Goal: Task Accomplishment & Management: Use online tool/utility

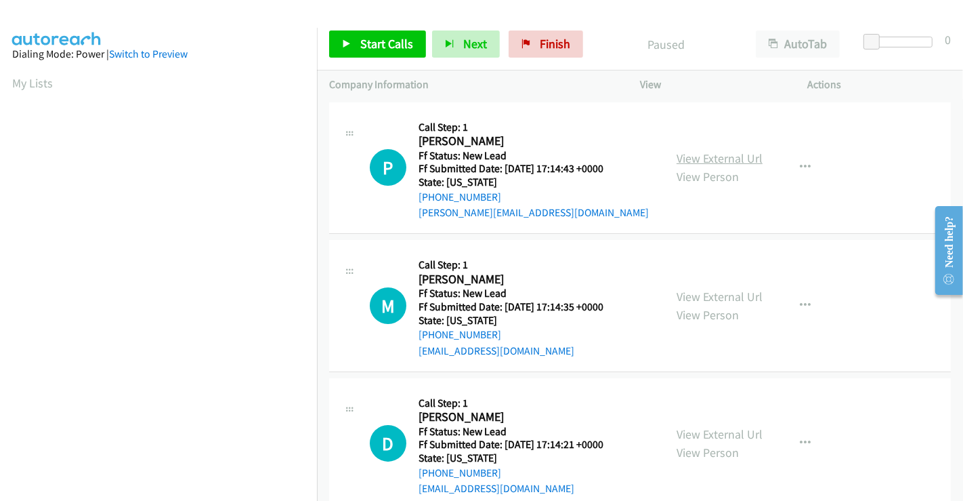
click at [708, 157] on link "View External Url" at bounding box center [720, 158] width 86 height 16
click at [699, 295] on link "View External Url" at bounding box center [720, 297] width 86 height 16
click at [696, 428] on link "View External Url" at bounding box center [720, 434] width 86 height 16
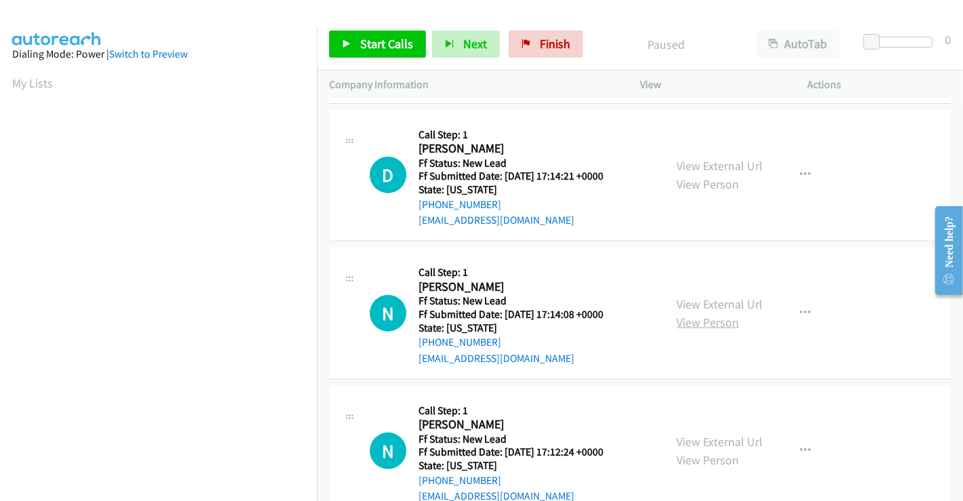
scroll to position [304, 0]
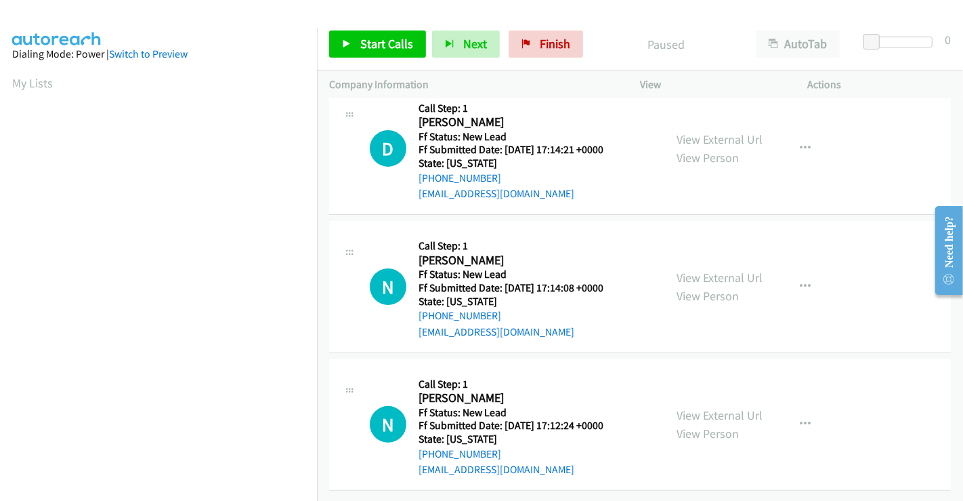
click at [702, 268] on div "View External Url View Person" at bounding box center [720, 286] width 86 height 37
click at [702, 270] on link "View External Url" at bounding box center [720, 278] width 86 height 16
click at [702, 408] on link "View External Url" at bounding box center [720, 415] width 86 height 16
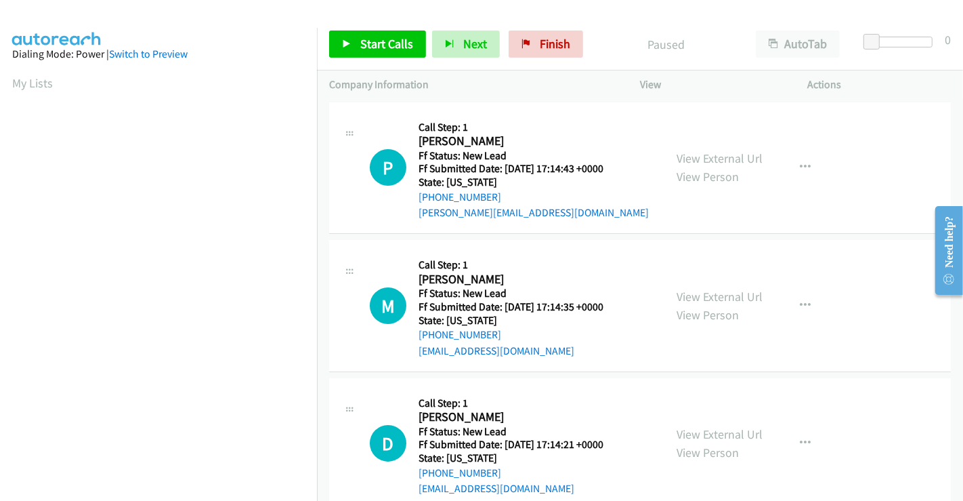
scroll to position [261, 0]
click at [361, 39] on span "Start Calls" at bounding box center [386, 44] width 53 height 16
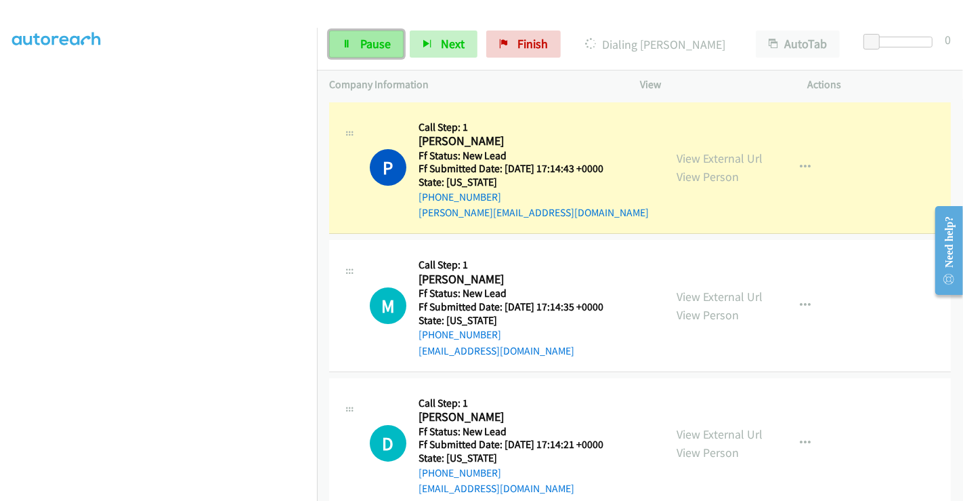
click at [364, 43] on span "Pause" at bounding box center [375, 44] width 30 height 16
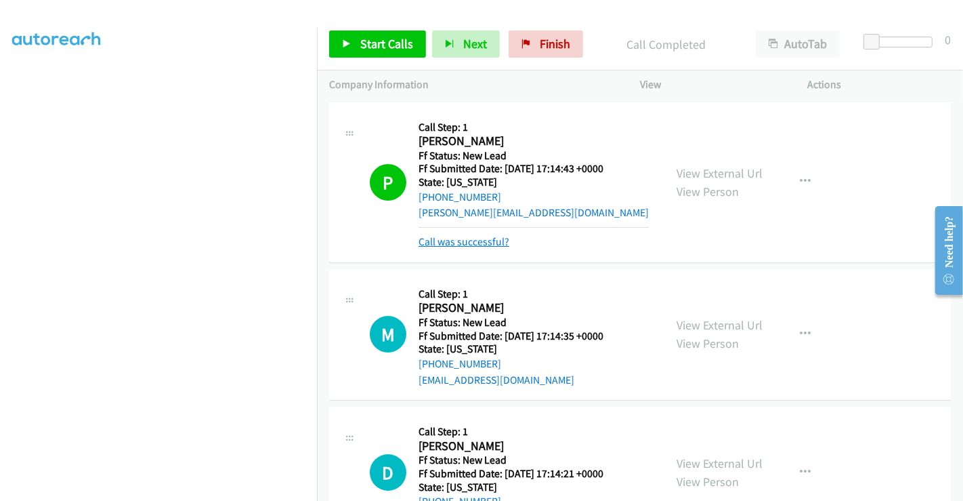
click at [467, 240] on link "Call was successful?" at bounding box center [464, 241] width 91 height 13
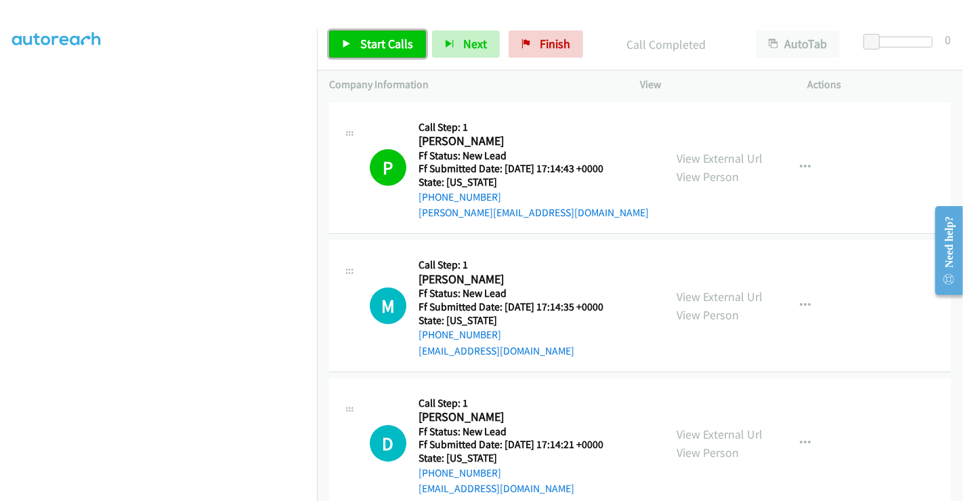
click at [371, 40] on span "Start Calls" at bounding box center [386, 44] width 53 height 16
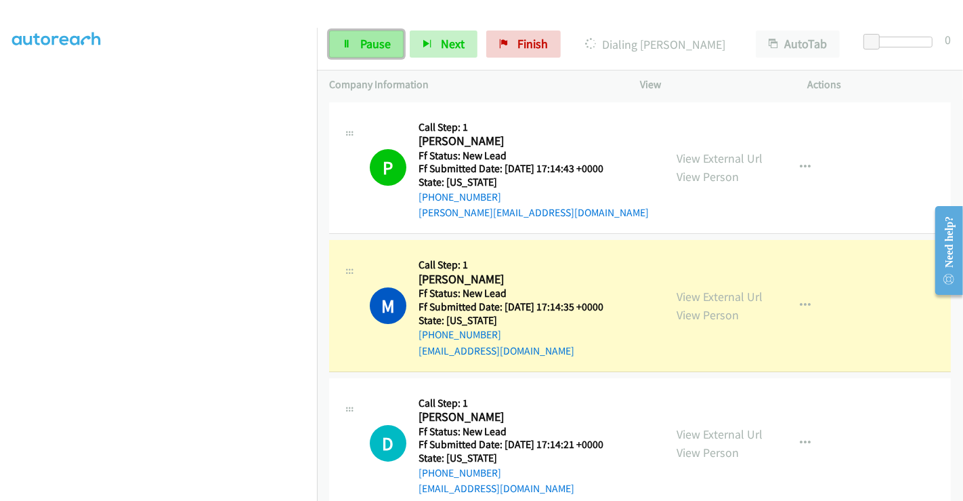
click at [355, 43] on link "Pause" at bounding box center [366, 43] width 75 height 27
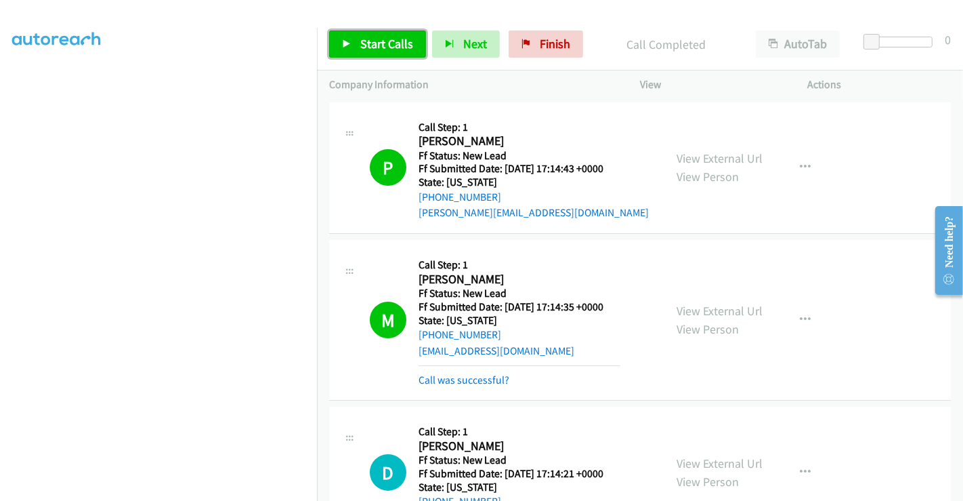
click at [363, 44] on span "Start Calls" at bounding box center [386, 44] width 53 height 16
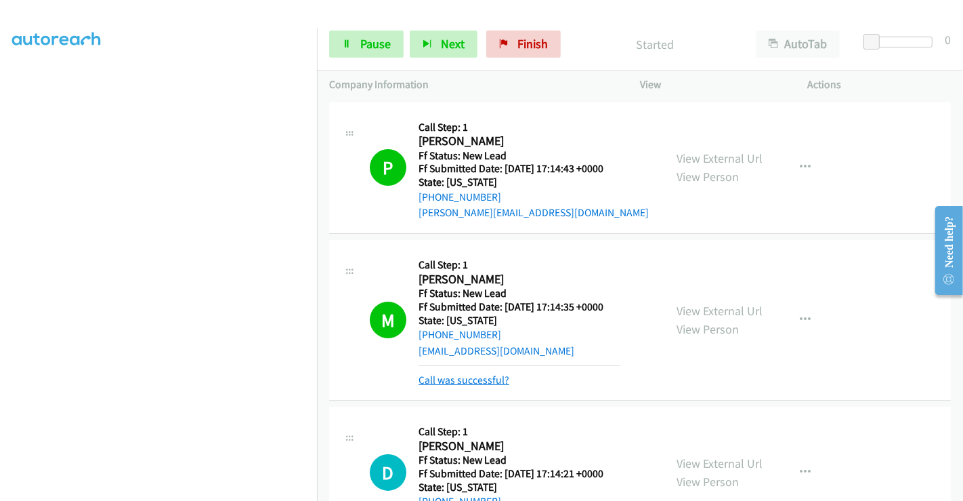
click at [453, 380] on link "Call was successful?" at bounding box center [464, 379] width 91 height 13
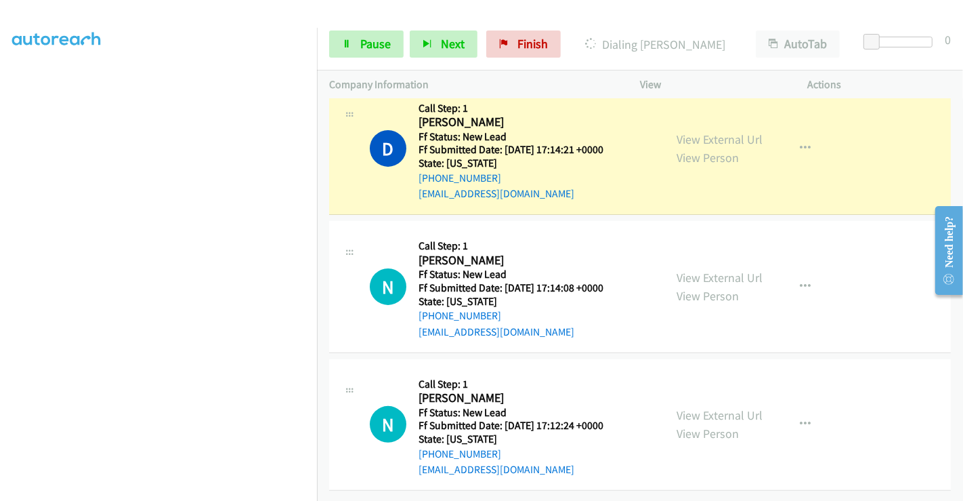
scroll to position [304, 0]
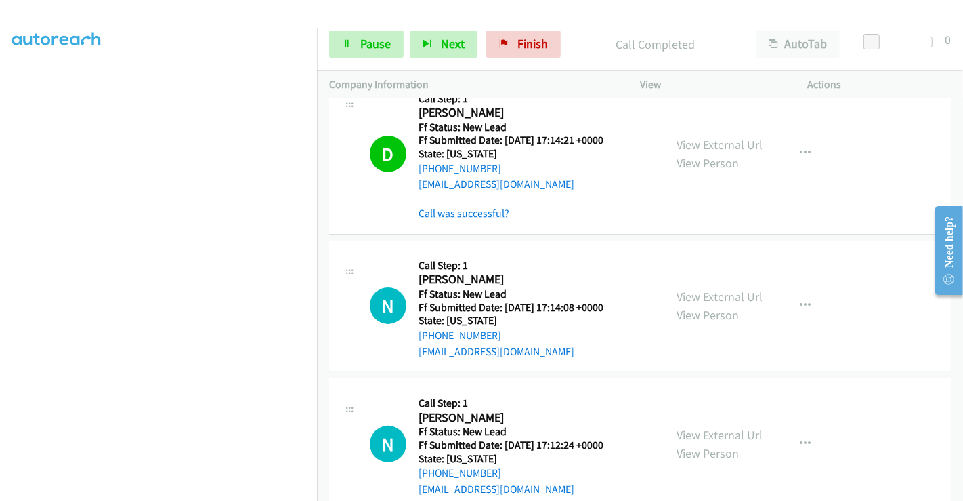
click at [472, 211] on link "Call was successful?" at bounding box center [464, 213] width 91 height 13
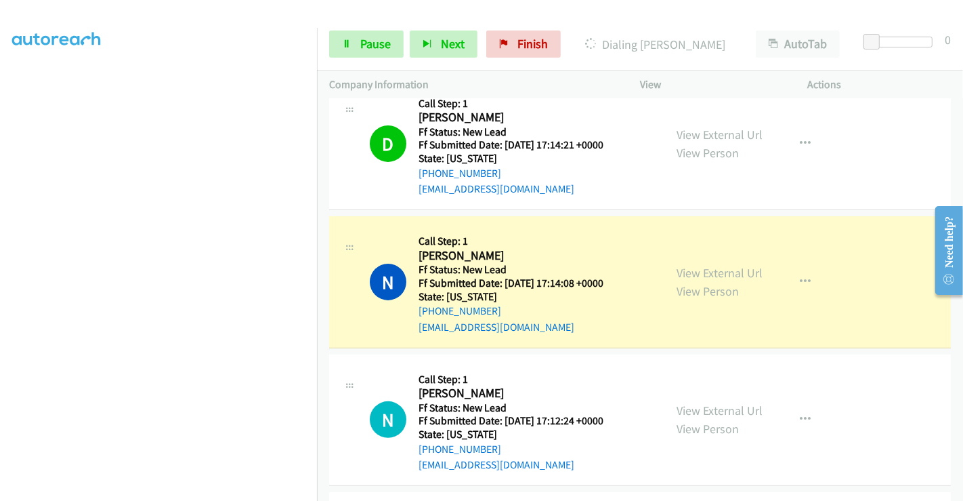
scroll to position [379, 0]
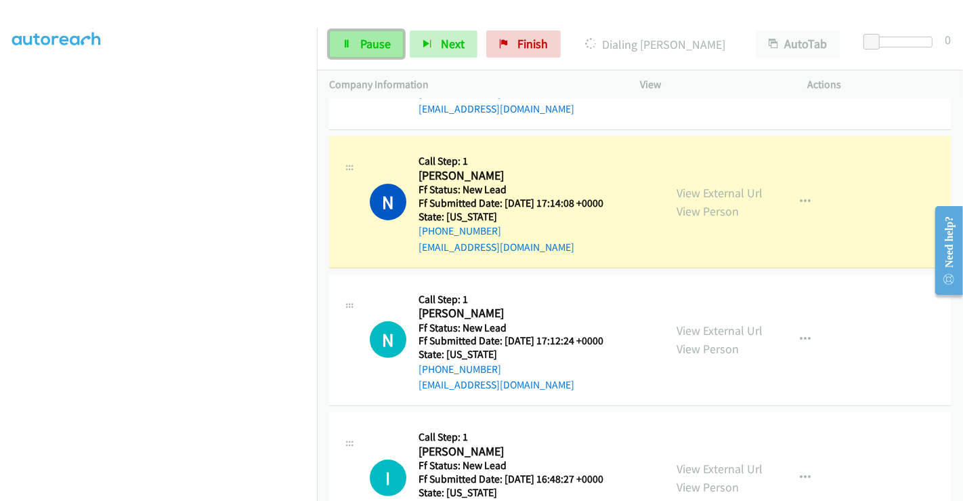
drag, startPoint x: 369, startPoint y: 49, endPoint x: 368, endPoint y: 56, distance: 6.8
click at [368, 49] on span "Pause" at bounding box center [375, 44] width 30 height 16
click at [368, 50] on span "Pause" at bounding box center [375, 44] width 30 height 16
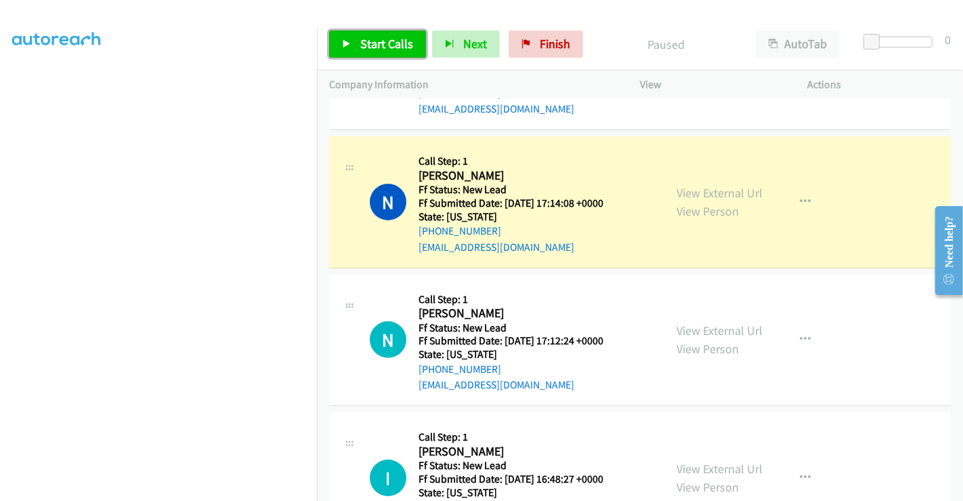
click at [387, 41] on span "Start Calls" at bounding box center [386, 44] width 53 height 16
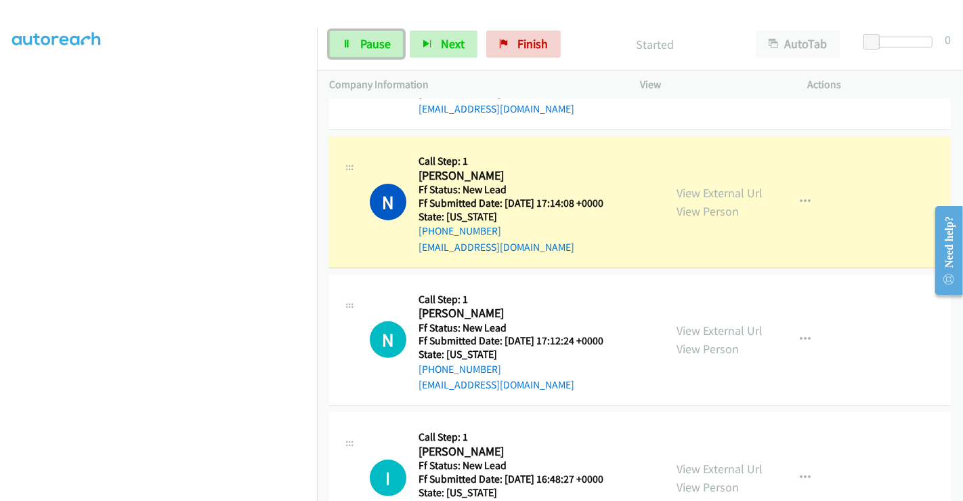
click at [387, 41] on span "Pause" at bounding box center [375, 44] width 30 height 16
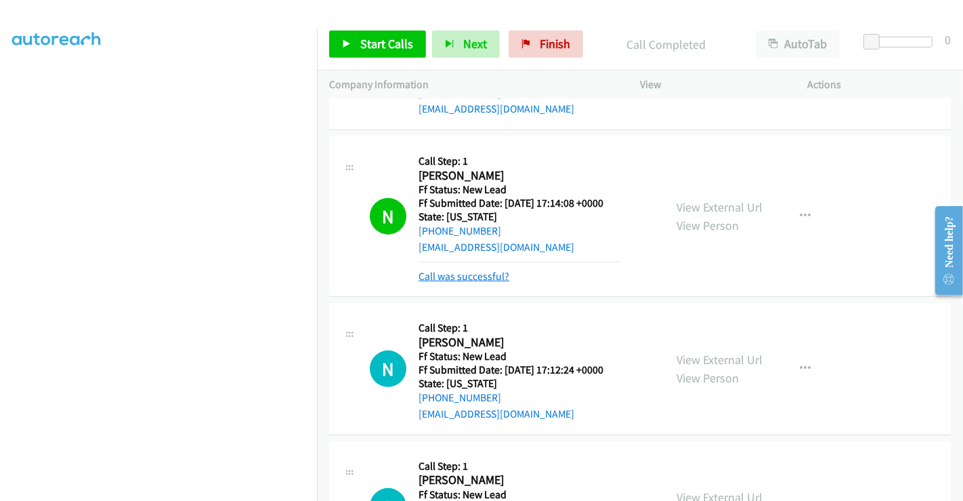
click at [478, 273] on link "Call was successful?" at bounding box center [464, 276] width 91 height 13
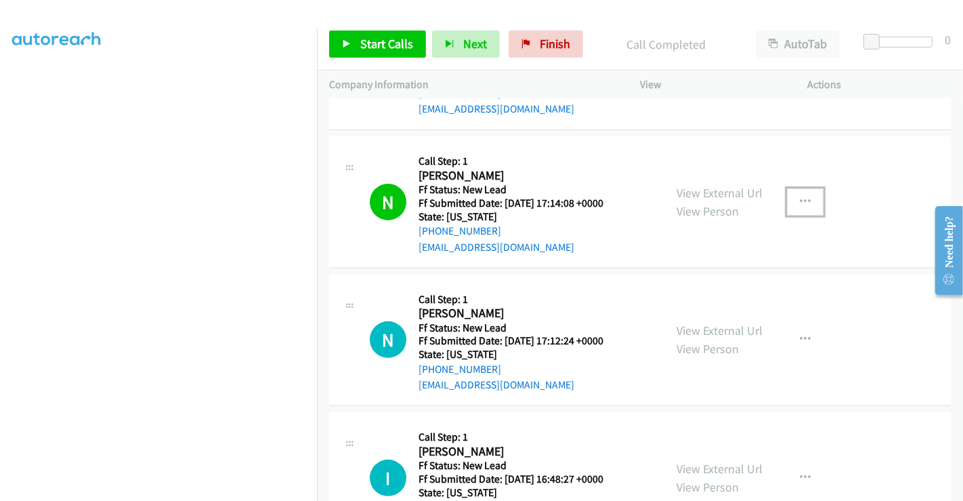
click at [800, 198] on icon "button" at bounding box center [805, 201] width 11 height 11
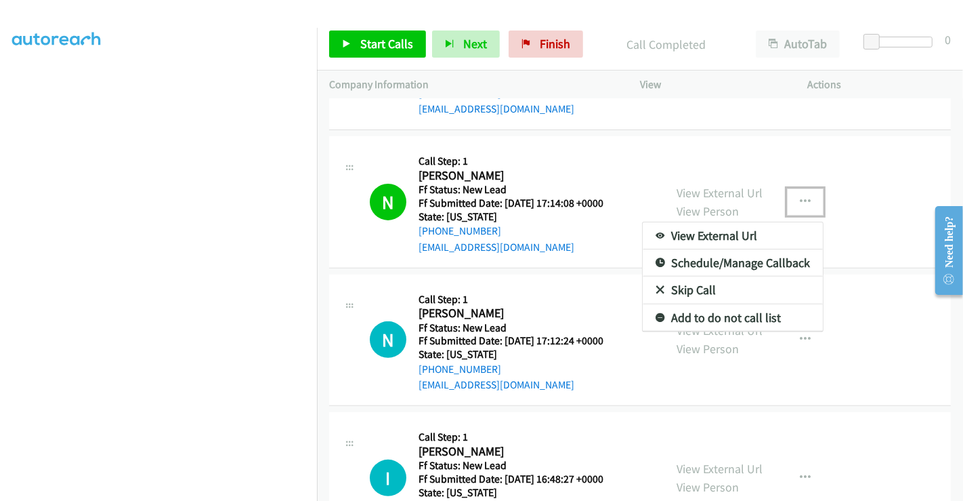
click at [696, 315] on link "Add to do not call list" at bounding box center [733, 317] width 180 height 27
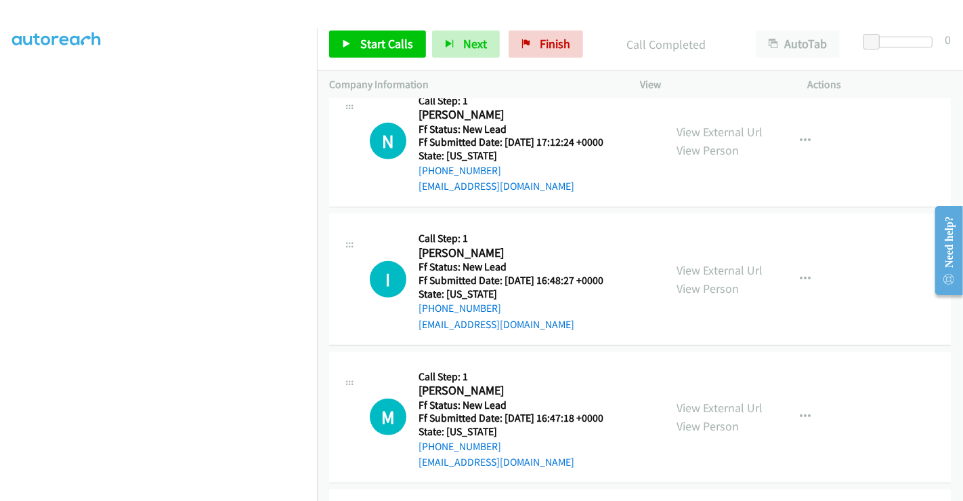
scroll to position [606, 0]
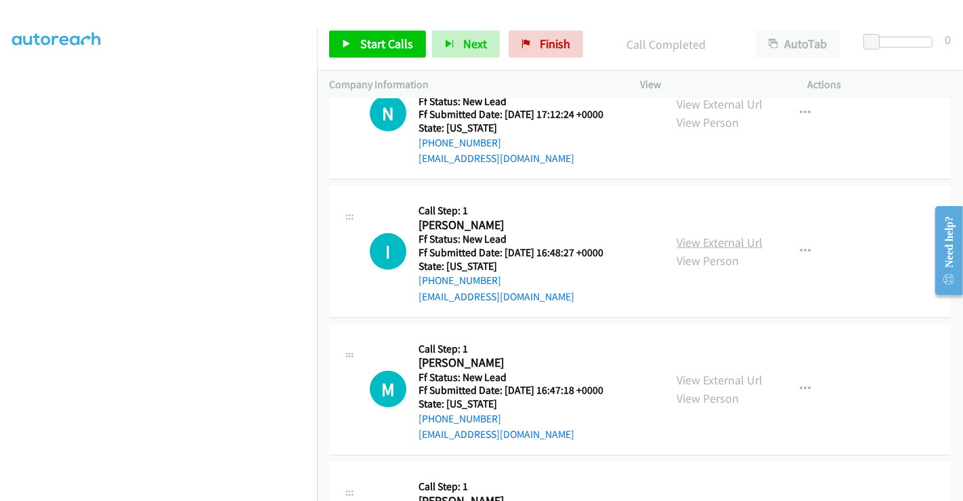
click at [708, 240] on link "View External Url" at bounding box center [720, 242] width 86 height 16
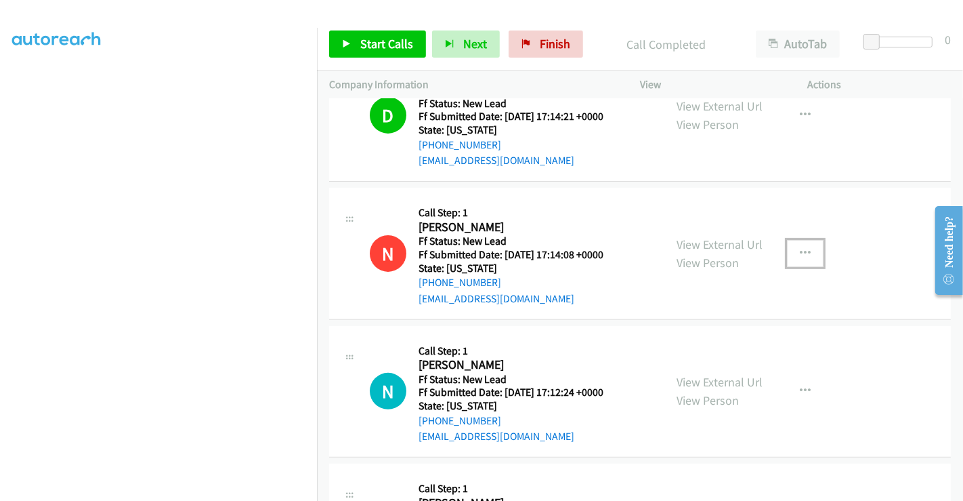
scroll to position [304, 0]
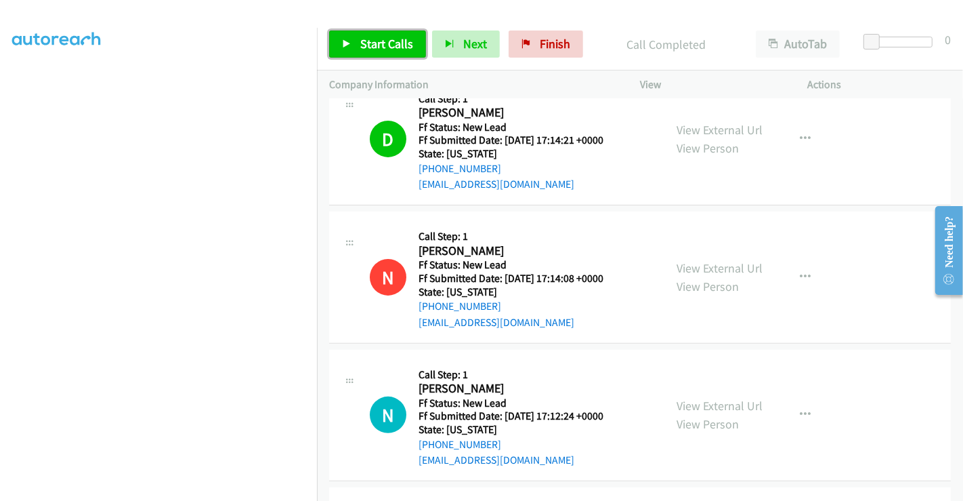
click at [375, 37] on span "Start Calls" at bounding box center [386, 44] width 53 height 16
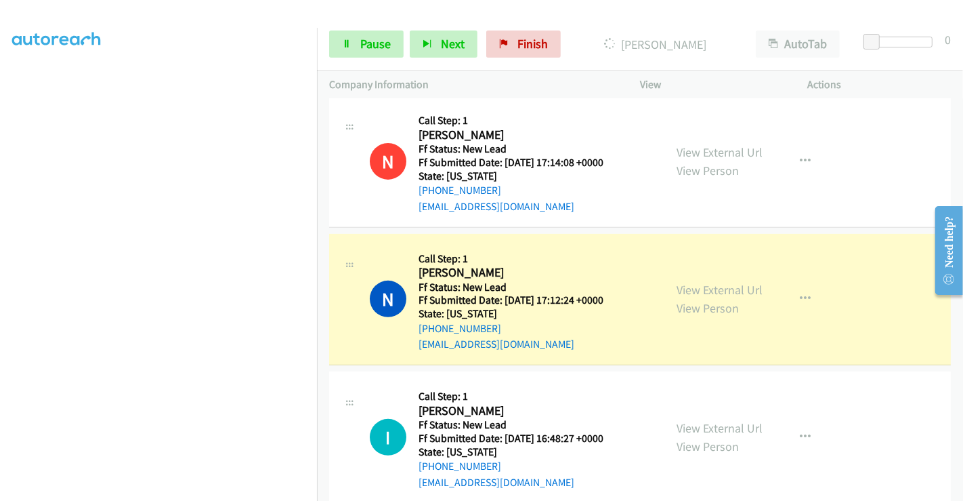
scroll to position [455, 0]
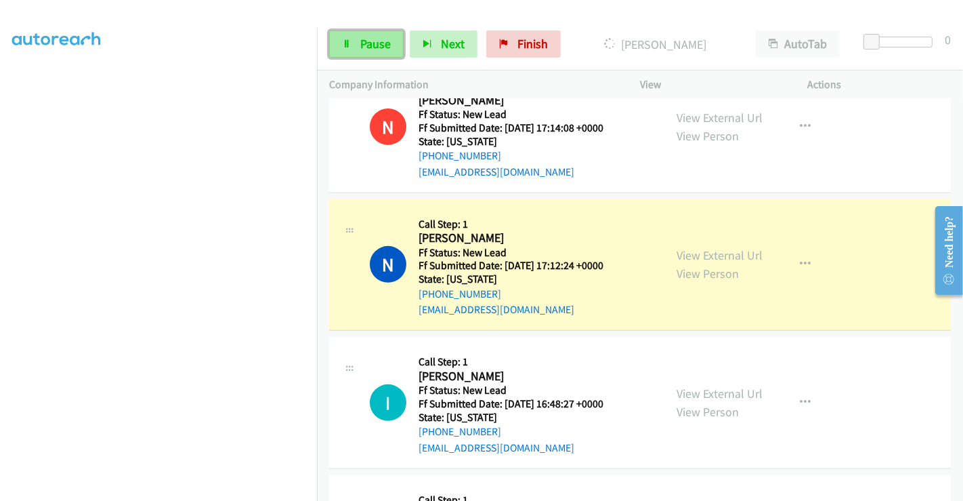
click at [381, 41] on span "Pause" at bounding box center [375, 44] width 30 height 16
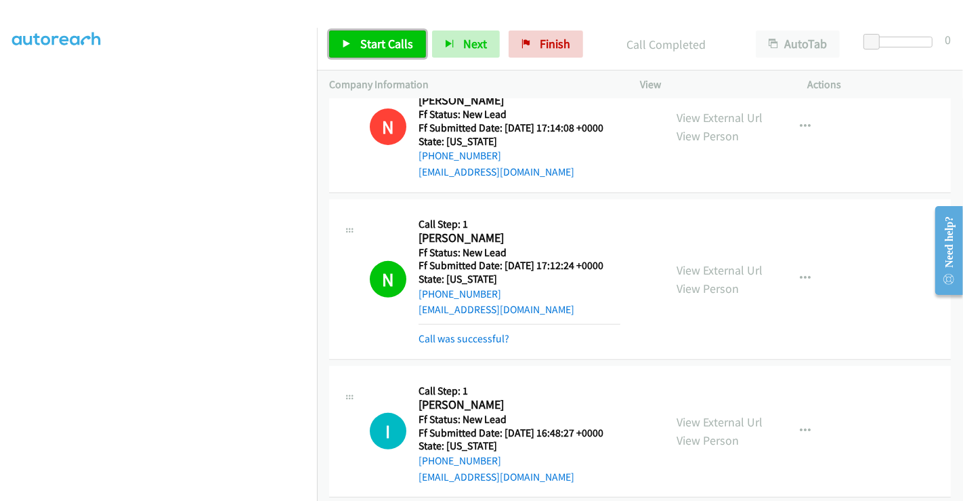
click at [398, 43] on span "Start Calls" at bounding box center [386, 44] width 53 height 16
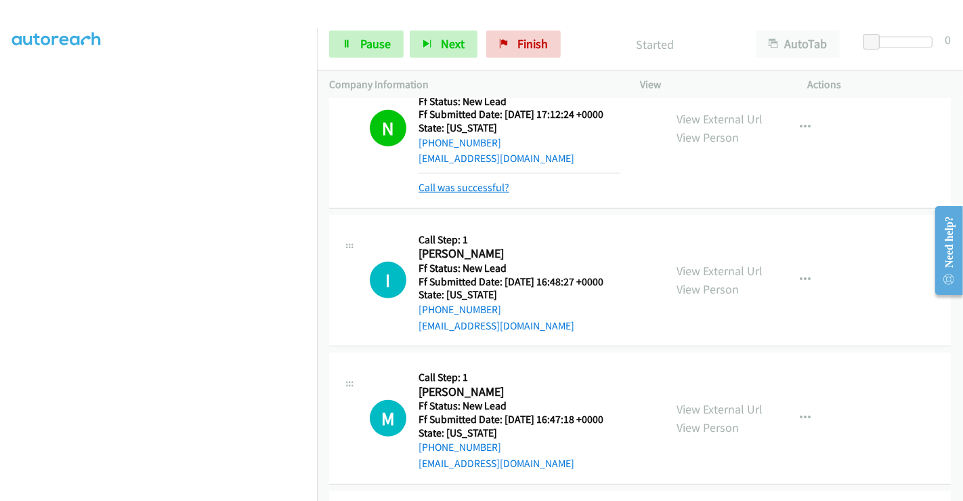
click at [477, 181] on link "Call was successful?" at bounding box center [464, 187] width 91 height 13
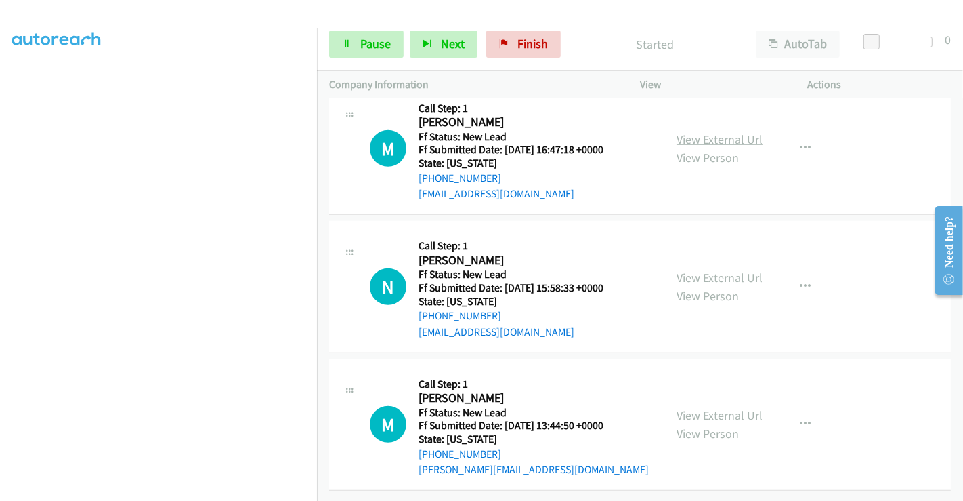
scroll to position [855, 0]
click at [694, 131] on link "View External Url" at bounding box center [720, 139] width 86 height 16
click at [710, 270] on link "View External Url" at bounding box center [720, 278] width 86 height 16
click at [718, 407] on link "View External Url" at bounding box center [720, 415] width 86 height 16
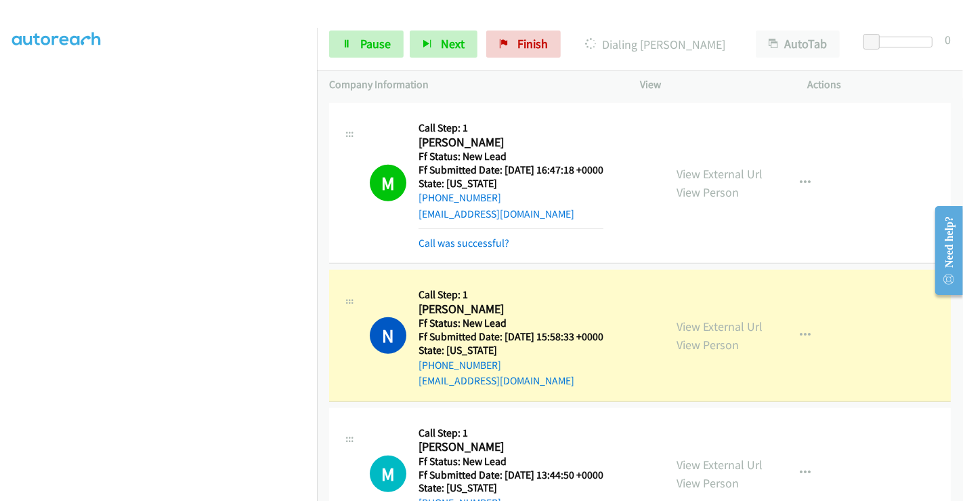
scroll to position [912, 0]
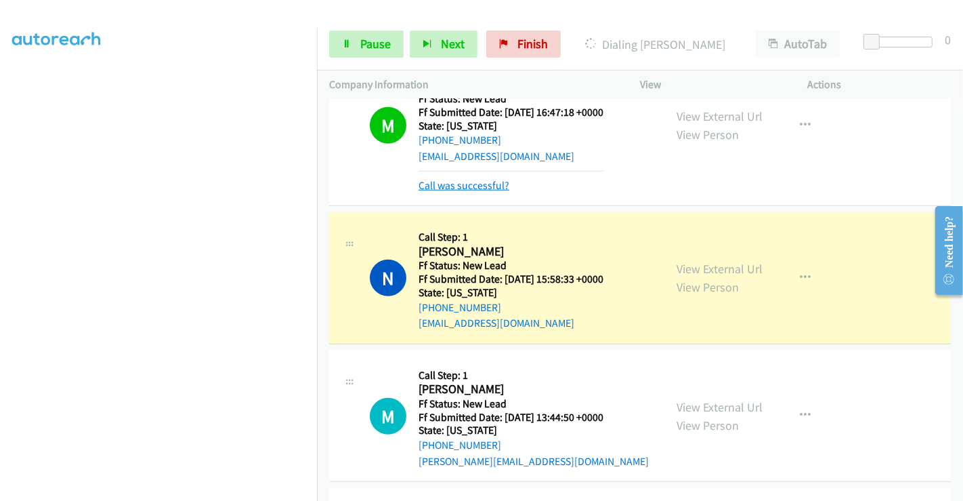
click at [461, 183] on link "Call was successful?" at bounding box center [464, 185] width 91 height 13
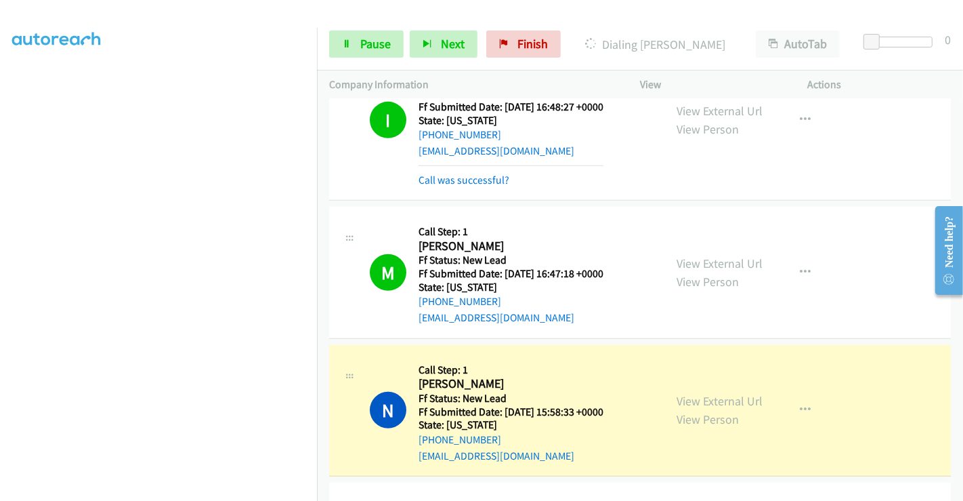
scroll to position [658, 0]
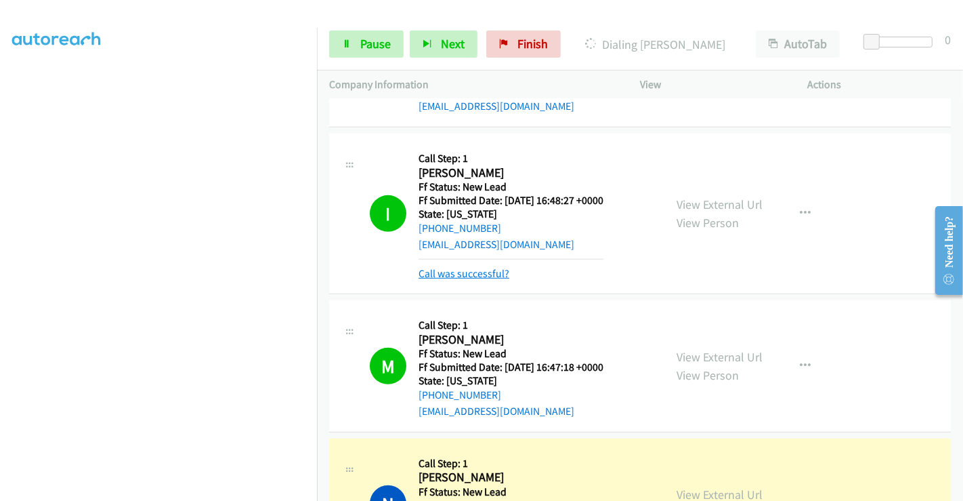
click at [478, 268] on link "Call was successful?" at bounding box center [464, 273] width 91 height 13
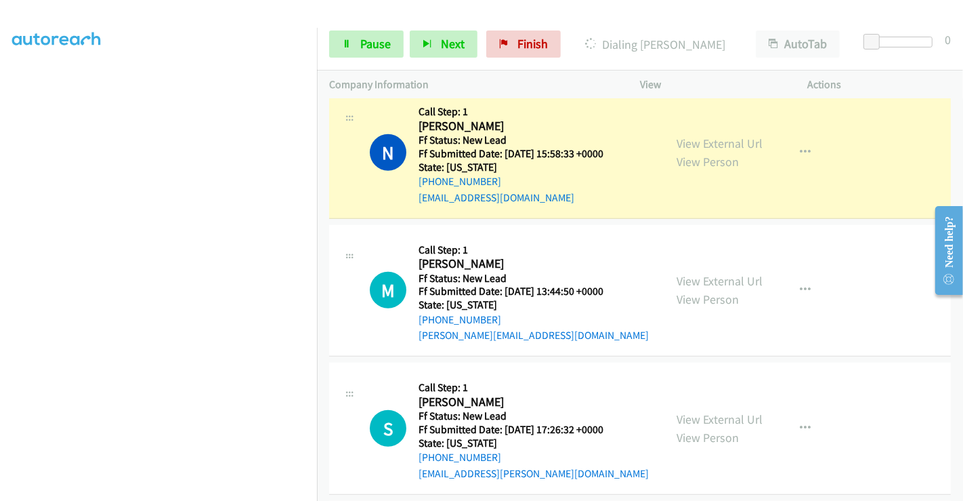
scroll to position [883, 0]
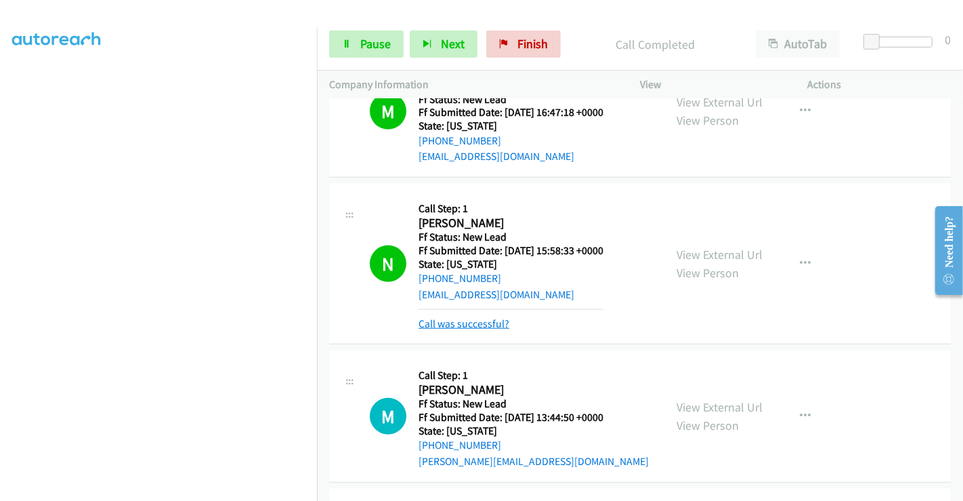
click at [461, 321] on link "Call was successful?" at bounding box center [464, 323] width 91 height 13
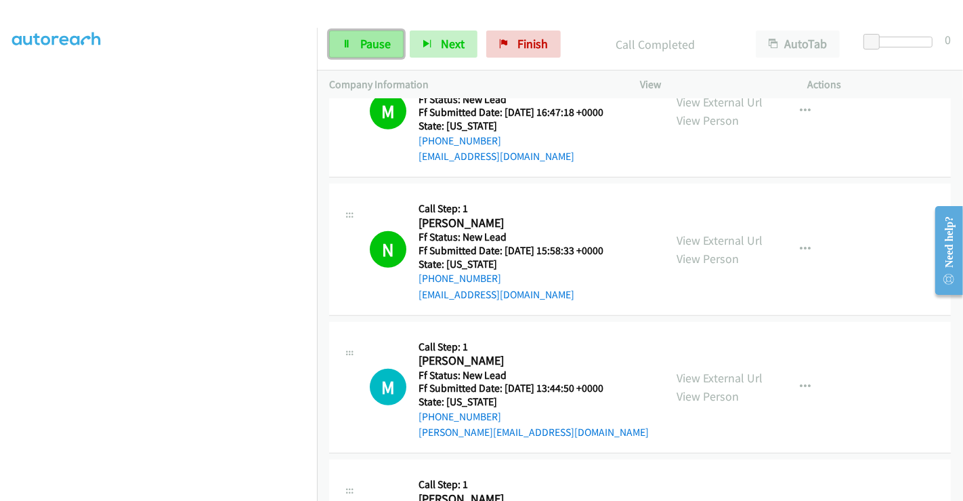
click at [368, 38] on span "Pause" at bounding box center [375, 44] width 30 height 16
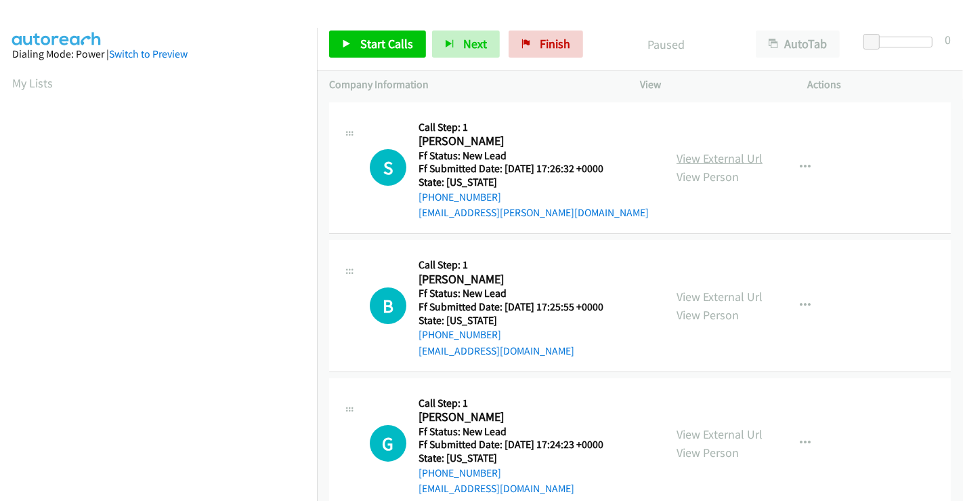
click at [685, 159] on link "View External Url" at bounding box center [720, 158] width 86 height 16
click at [700, 297] on link "View External Url" at bounding box center [720, 297] width 86 height 16
click at [702, 435] on link "View External Url" at bounding box center [720, 434] width 86 height 16
click at [393, 40] on span "Start Calls" at bounding box center [386, 44] width 53 height 16
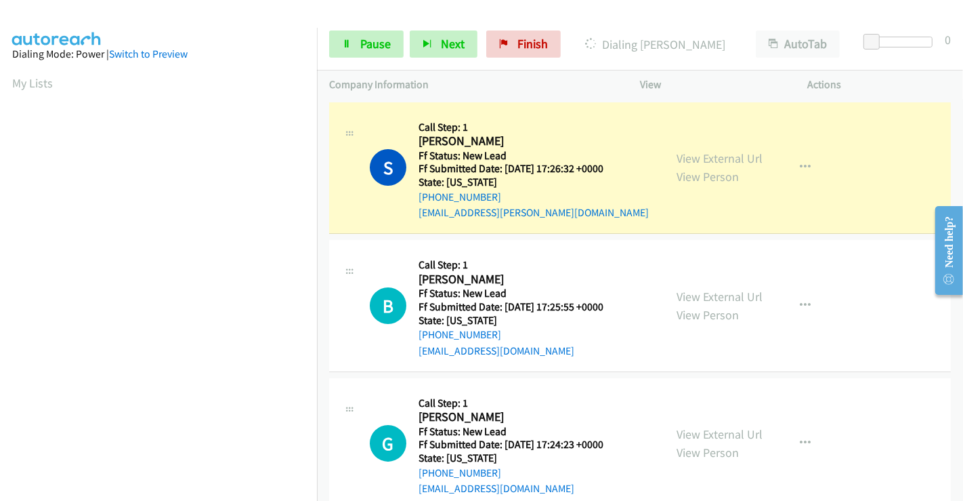
scroll to position [261, 0]
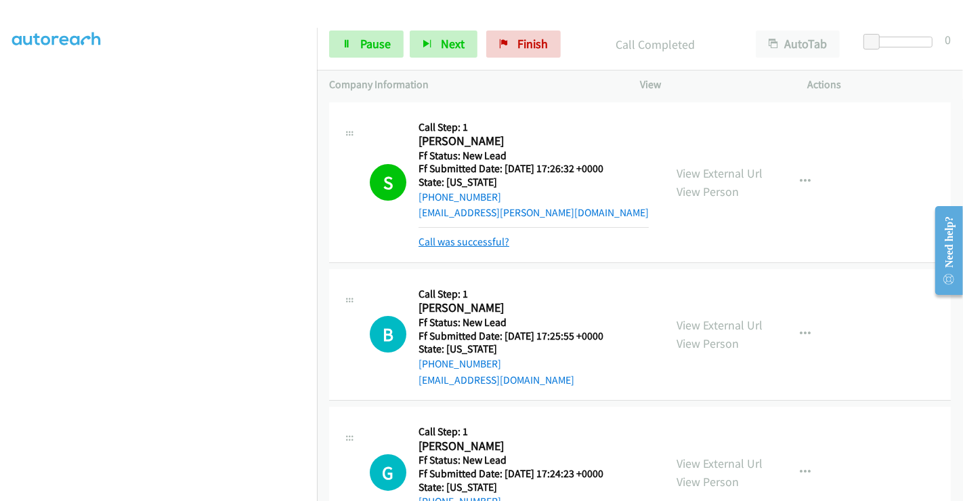
click at [461, 238] on link "Call was successful?" at bounding box center [464, 241] width 91 height 13
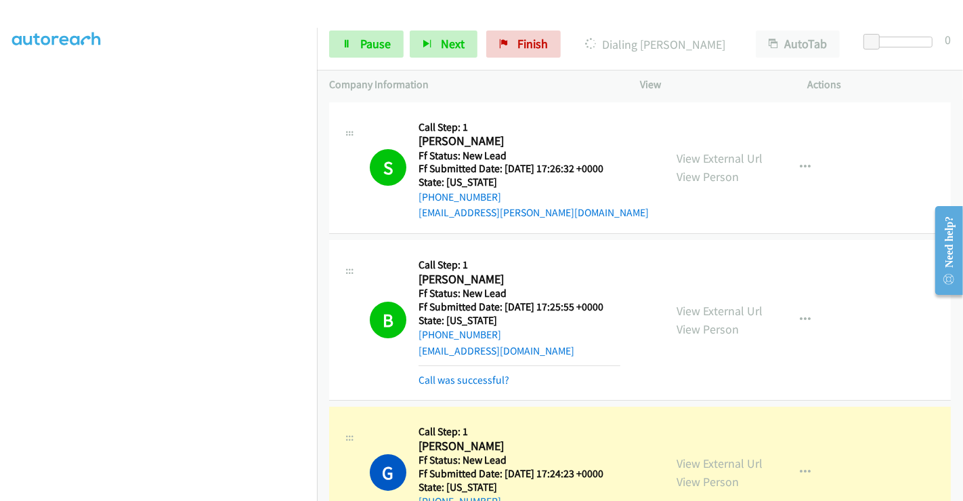
scroll to position [150, 0]
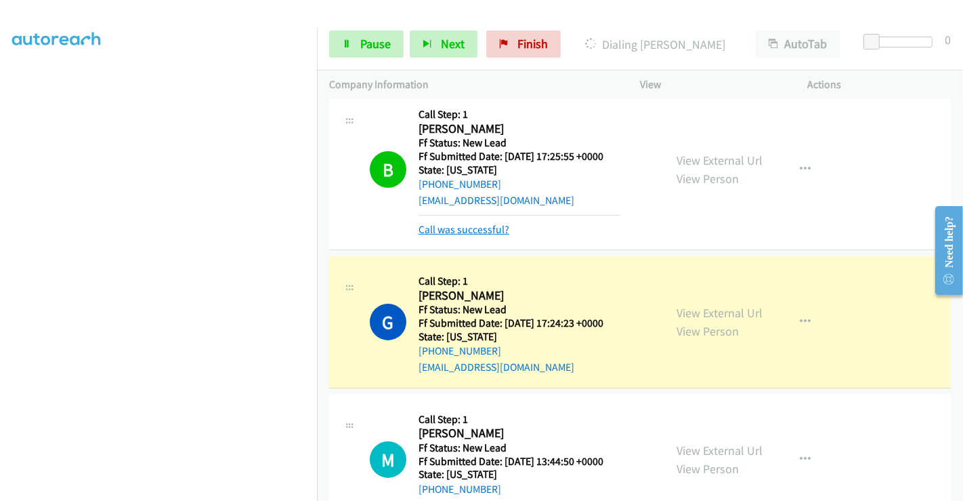
click at [480, 225] on link "Call was successful?" at bounding box center [464, 229] width 91 height 13
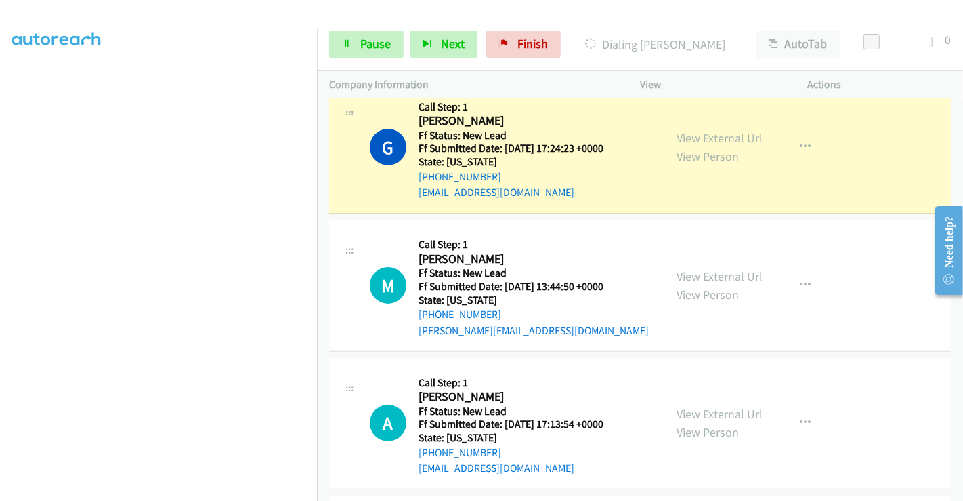
scroll to position [301, 0]
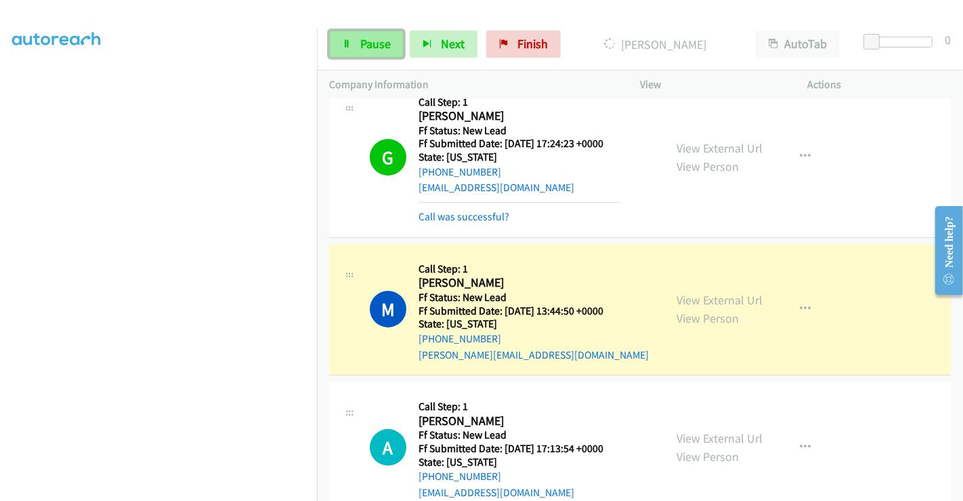
click at [360, 49] on span "Pause" at bounding box center [375, 44] width 30 height 16
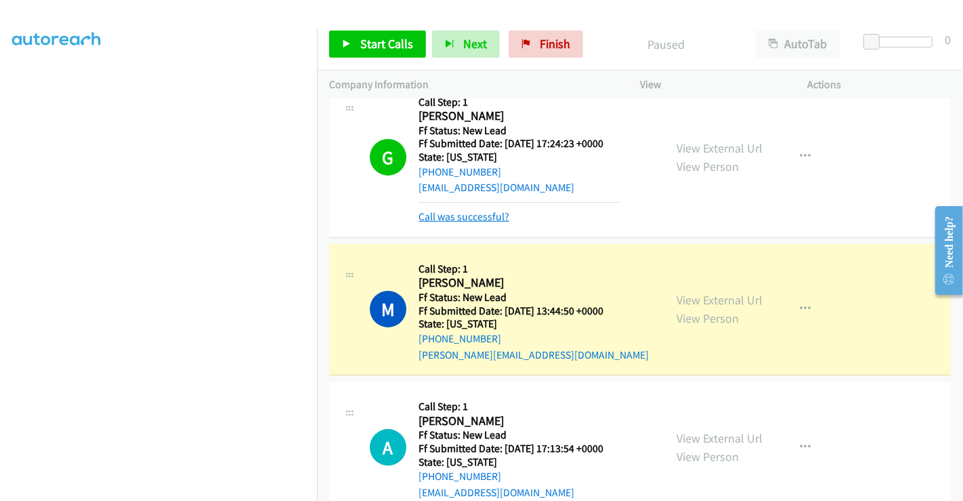
click at [446, 214] on link "Call was successful?" at bounding box center [464, 216] width 91 height 13
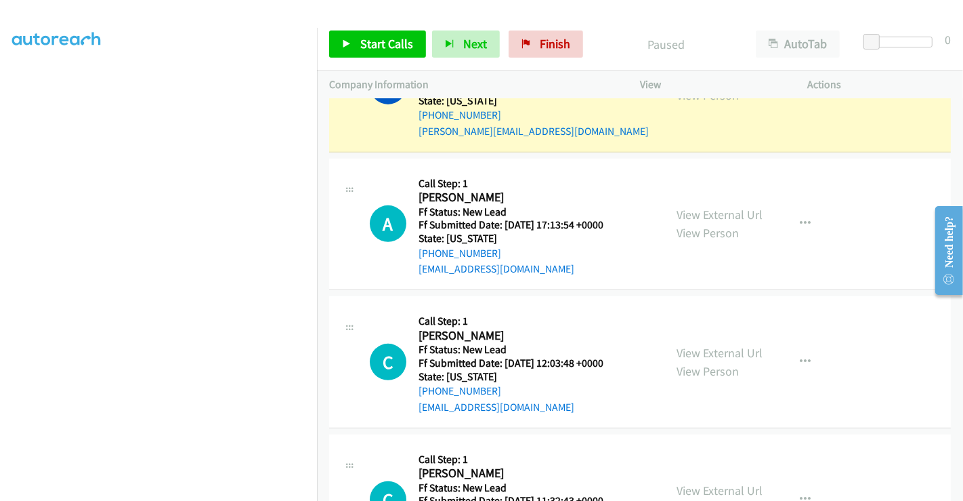
scroll to position [580, 0]
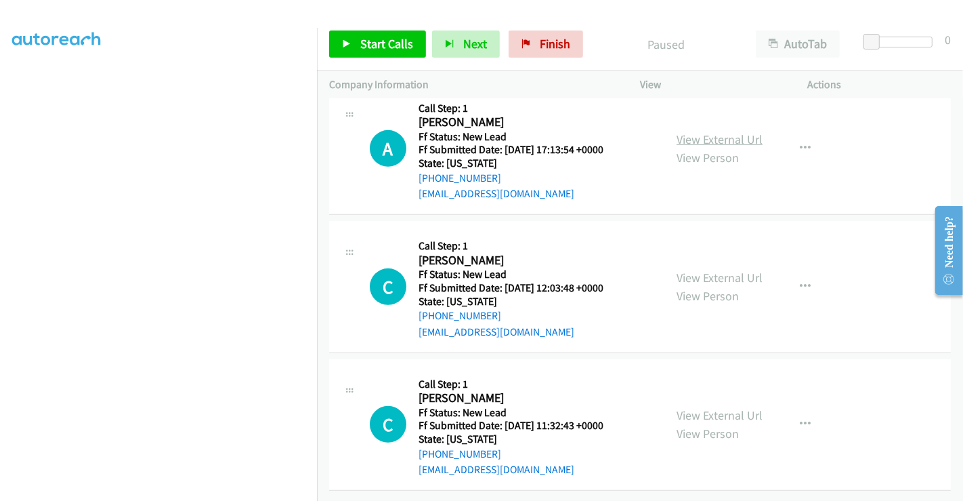
click at [723, 131] on link "View External Url" at bounding box center [720, 139] width 86 height 16
click at [696, 270] on link "View External Url" at bounding box center [720, 278] width 86 height 16
click at [694, 407] on link "View External Url" at bounding box center [720, 415] width 86 height 16
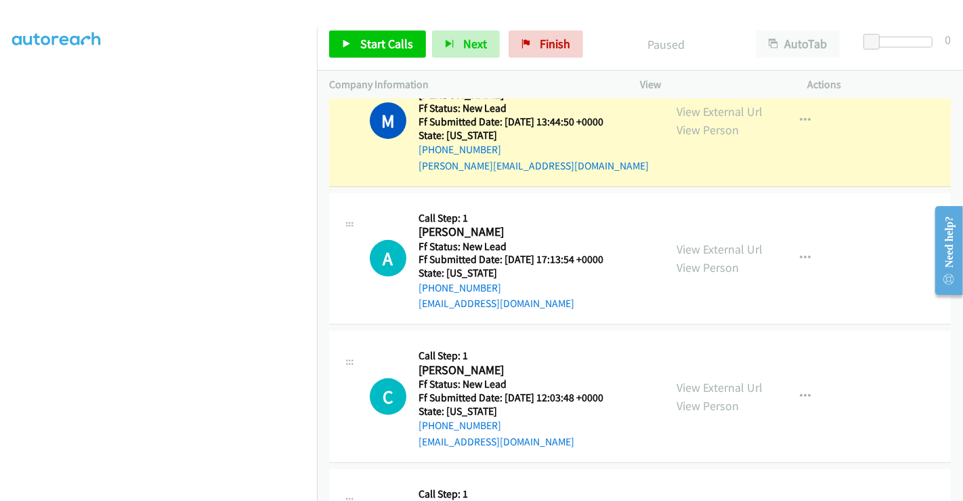
scroll to position [354, 0]
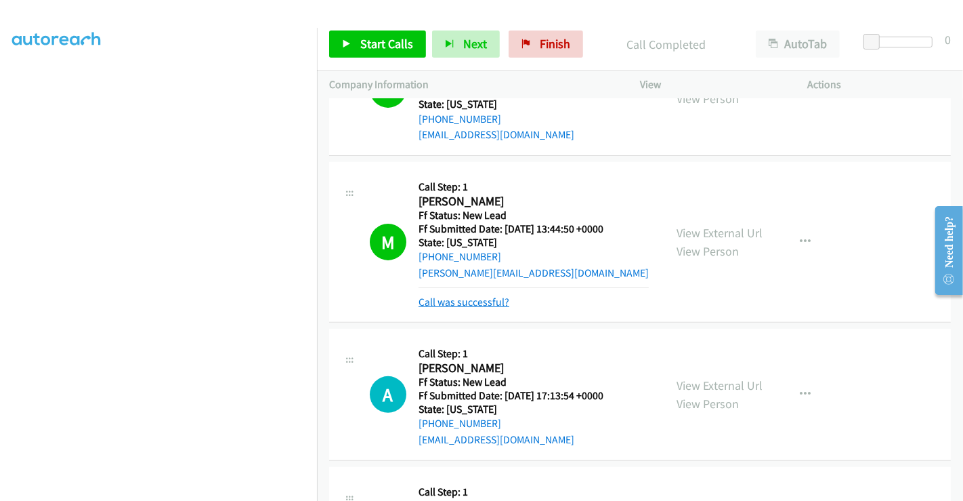
click at [472, 301] on link "Call was successful?" at bounding box center [464, 301] width 91 height 13
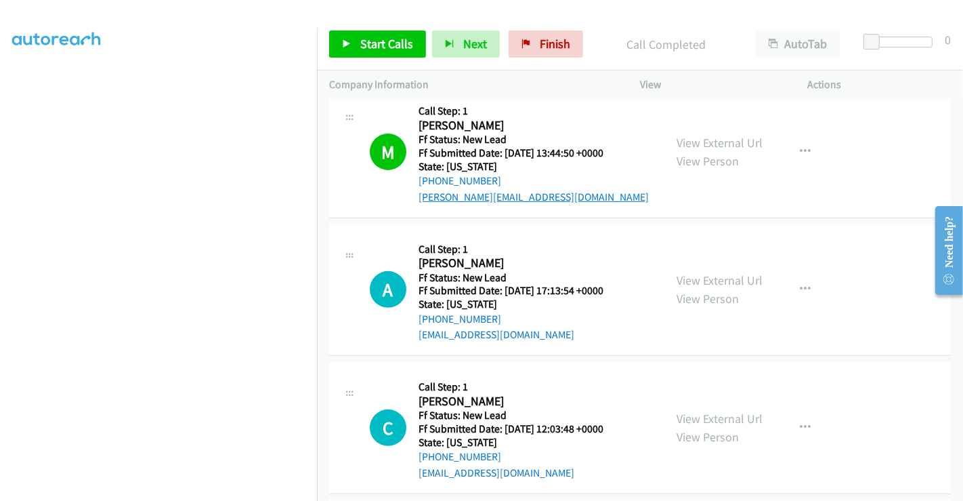
scroll to position [580, 0]
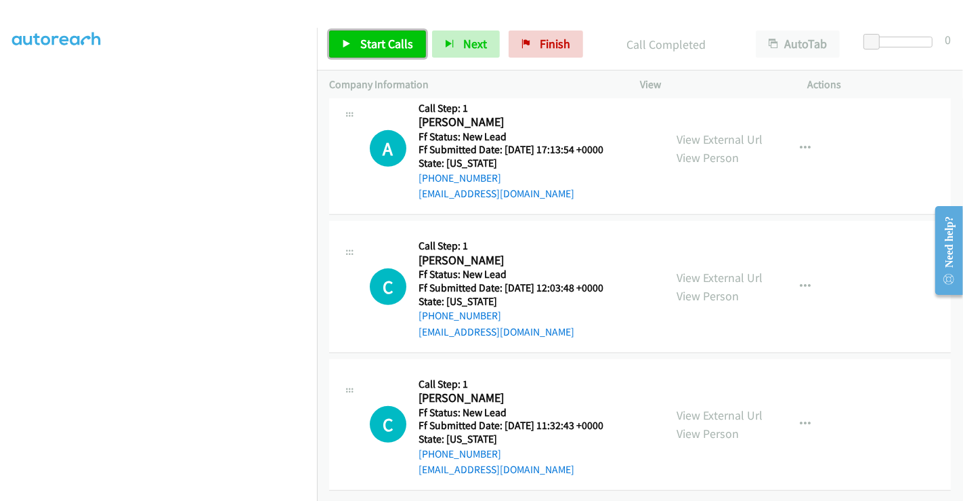
click at [352, 40] on link "Start Calls" at bounding box center [377, 43] width 97 height 27
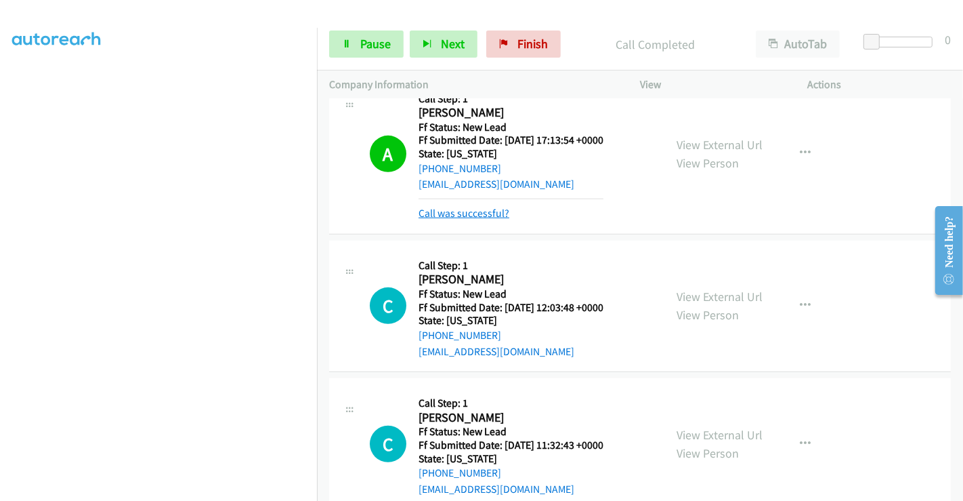
click at [480, 207] on link "Call was successful?" at bounding box center [464, 213] width 91 height 13
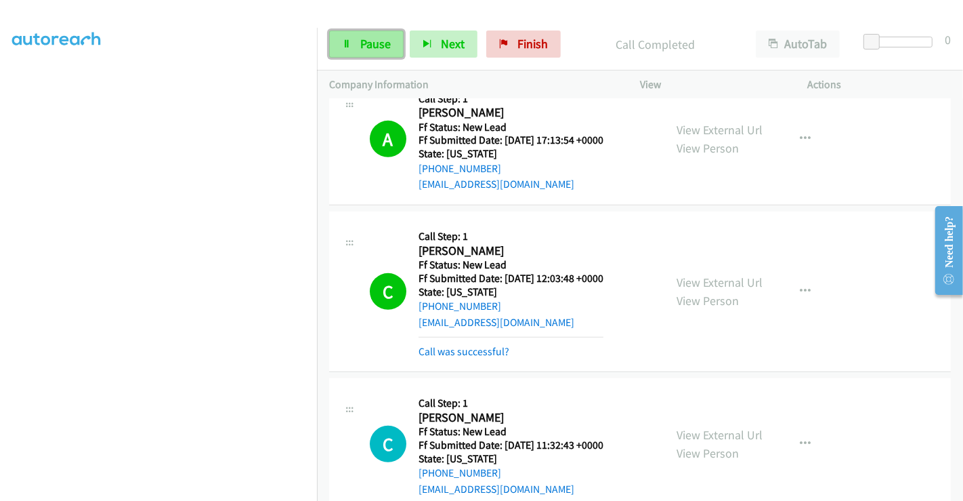
click at [356, 47] on link "Pause" at bounding box center [366, 43] width 75 height 27
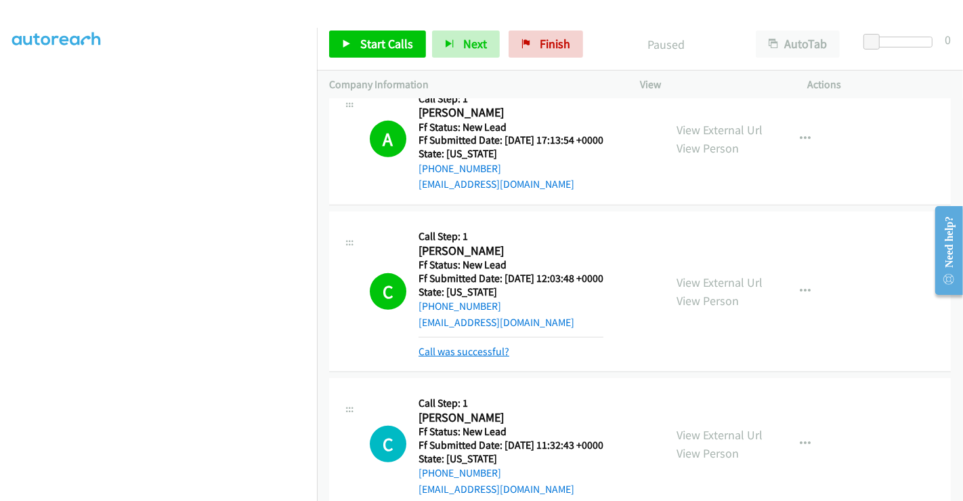
click at [448, 352] on link "Call was successful?" at bounding box center [464, 351] width 91 height 13
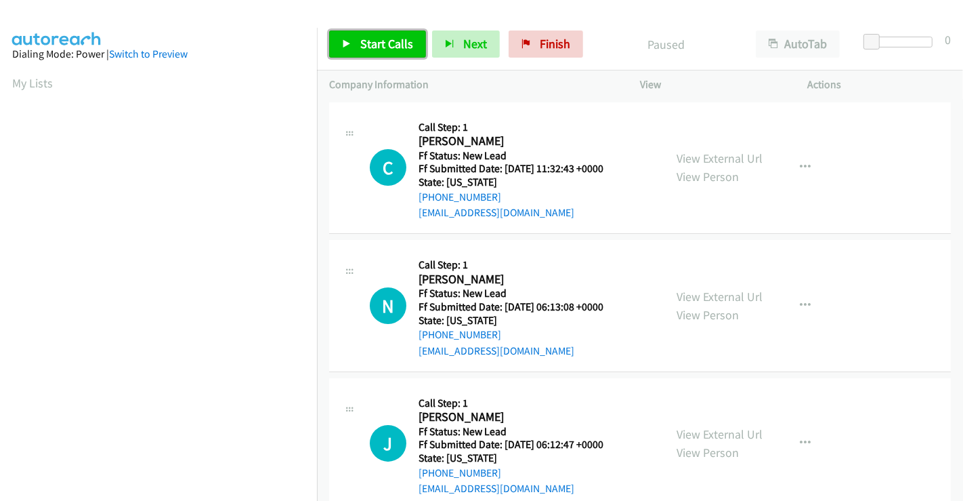
click at [374, 42] on span "Start Calls" at bounding box center [386, 44] width 53 height 16
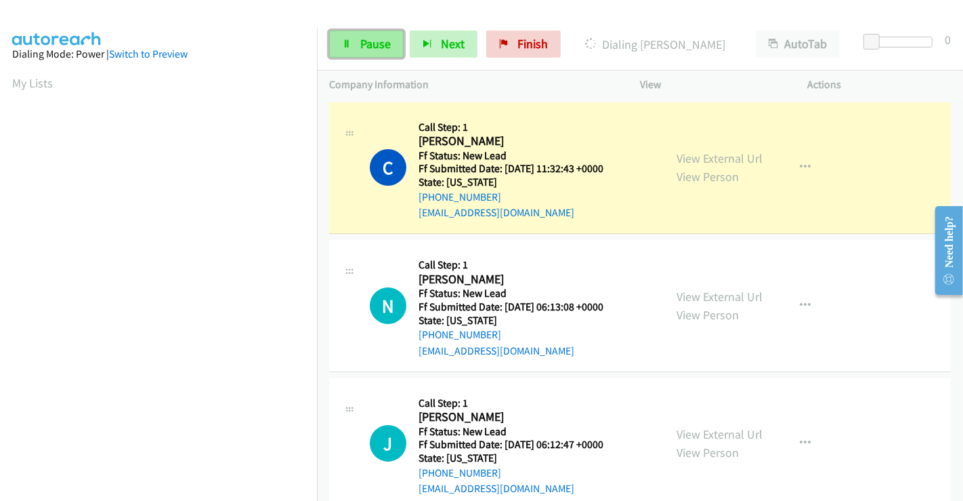
click at [350, 41] on icon at bounding box center [346, 44] width 9 height 9
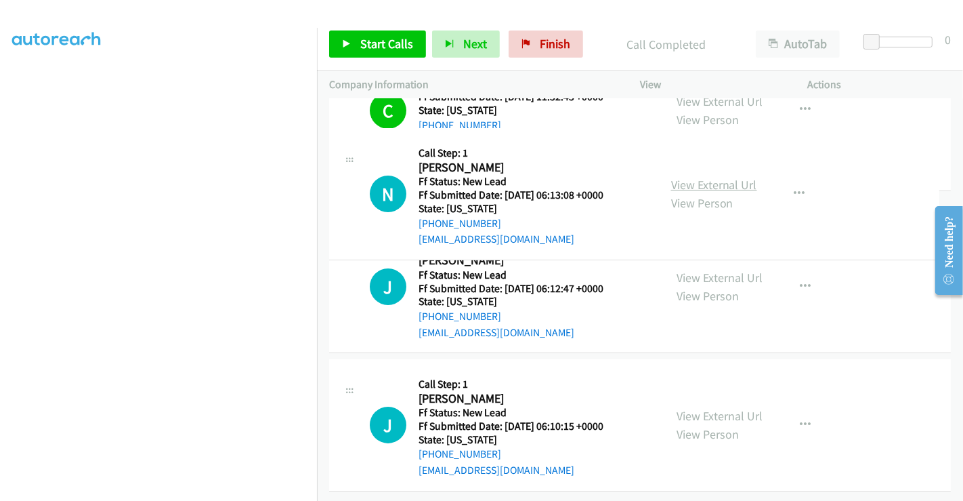
scroll to position [150, 0]
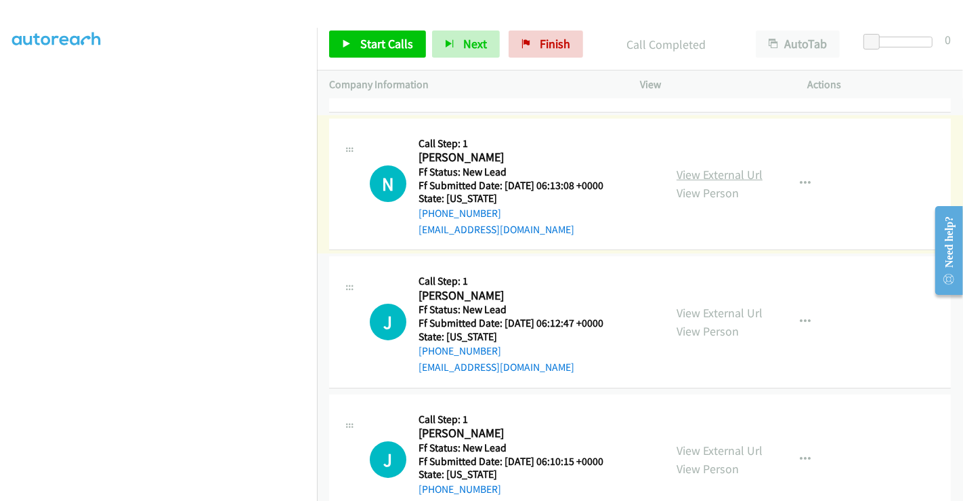
click at [705, 175] on link "View External Url" at bounding box center [720, 175] width 86 height 16
click at [710, 311] on link "View External Url" at bounding box center [720, 313] width 86 height 16
click at [722, 448] on link "View External Url" at bounding box center [720, 450] width 86 height 16
click at [360, 37] on span "Start Calls" at bounding box center [386, 44] width 53 height 16
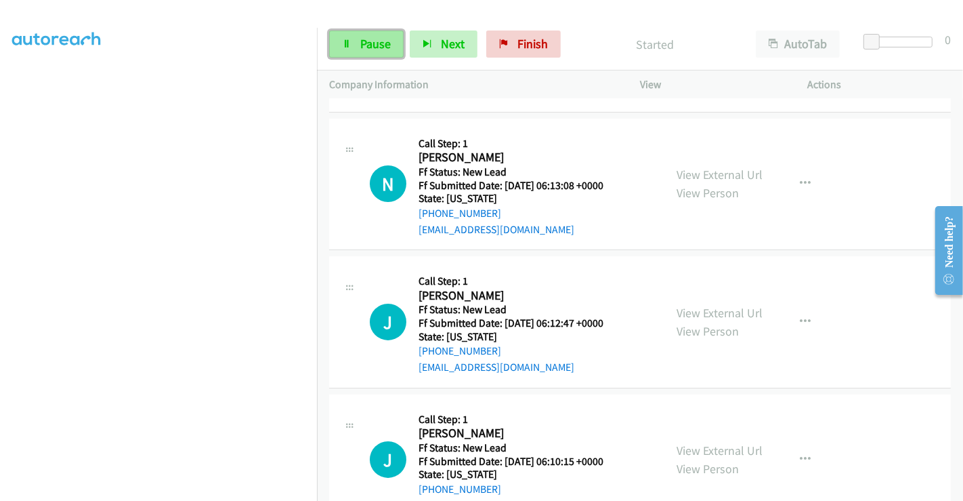
click at [368, 42] on span "Pause" at bounding box center [375, 44] width 30 height 16
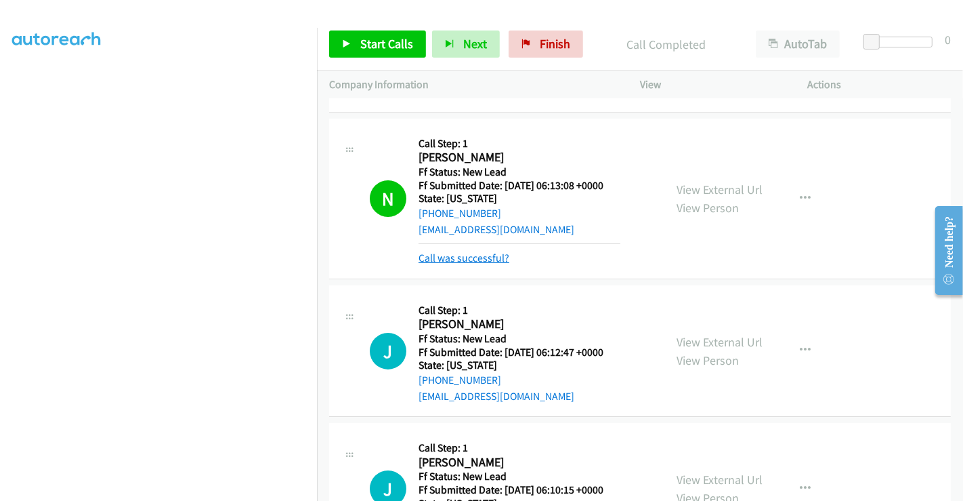
click at [479, 258] on link "Call was successful?" at bounding box center [464, 257] width 91 height 13
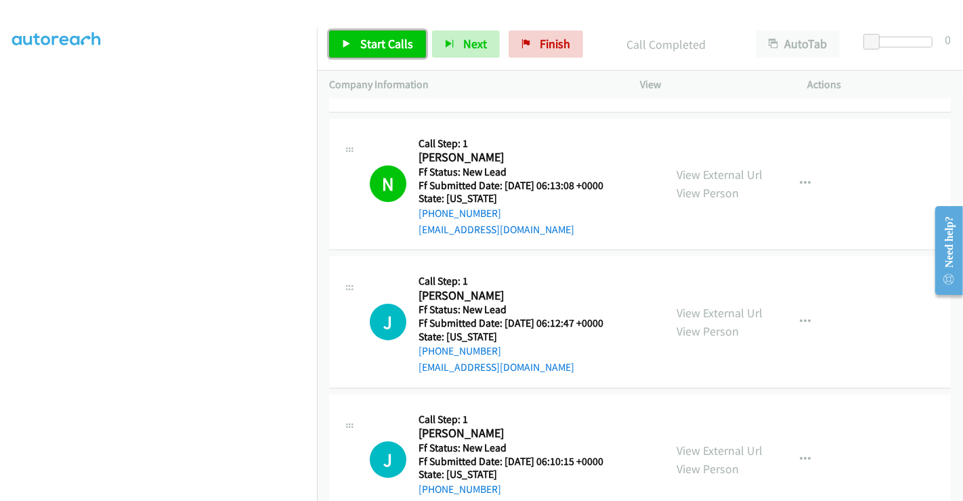
click at [385, 43] on span "Start Calls" at bounding box center [386, 44] width 53 height 16
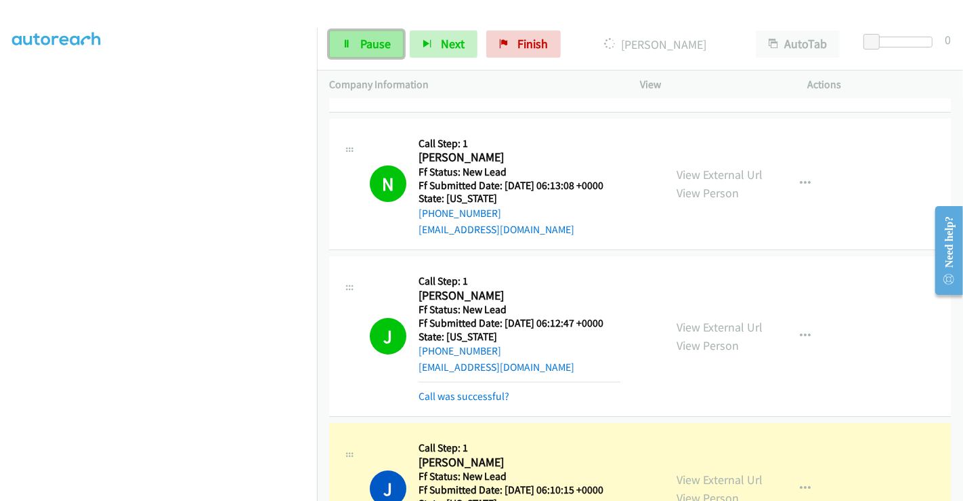
click at [380, 38] on span "Pause" at bounding box center [375, 44] width 30 height 16
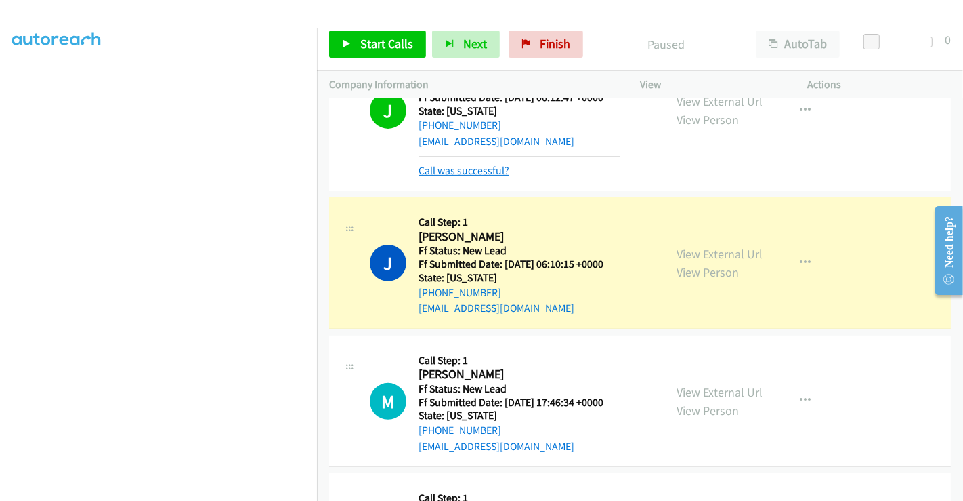
click at [472, 173] on link "Call was successful?" at bounding box center [464, 170] width 91 height 13
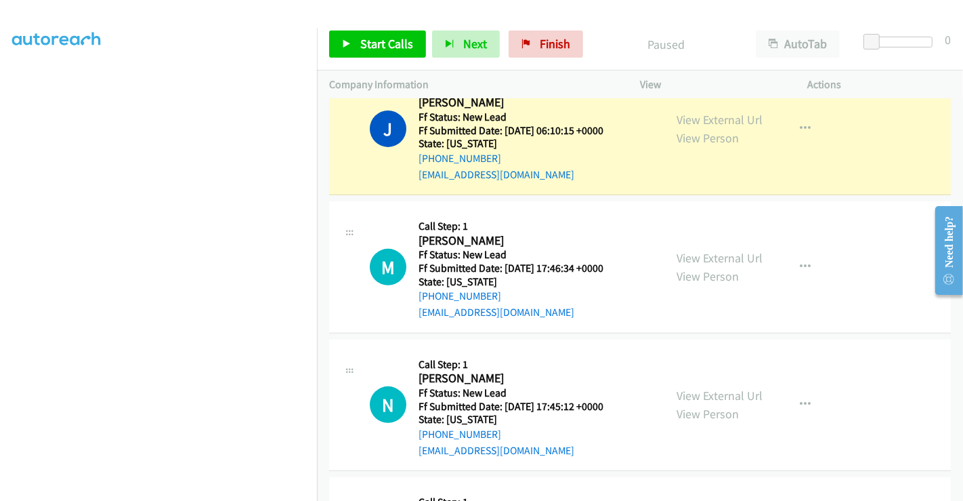
scroll to position [587, 0]
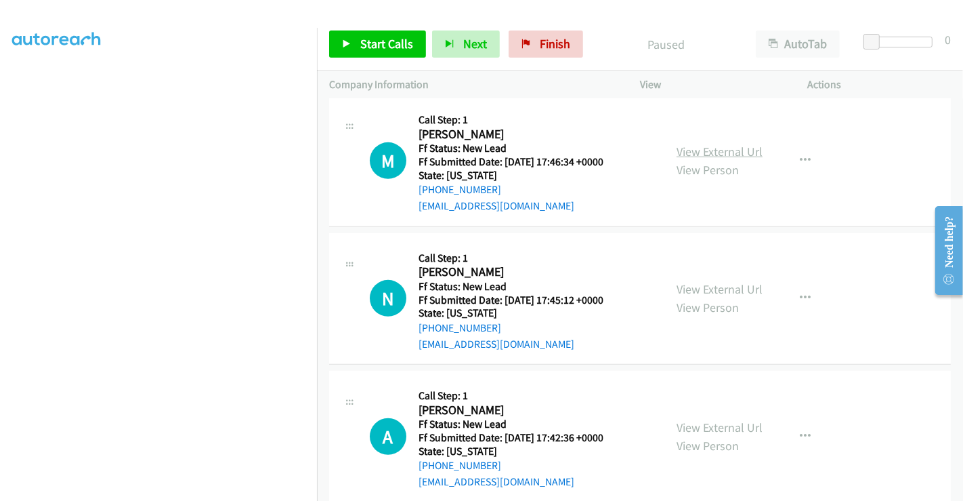
click at [699, 146] on link "View External Url" at bounding box center [720, 152] width 86 height 16
click at [702, 285] on link "View External Url" at bounding box center [720, 289] width 86 height 16
click at [712, 419] on link "View External Url" at bounding box center [720, 427] width 86 height 16
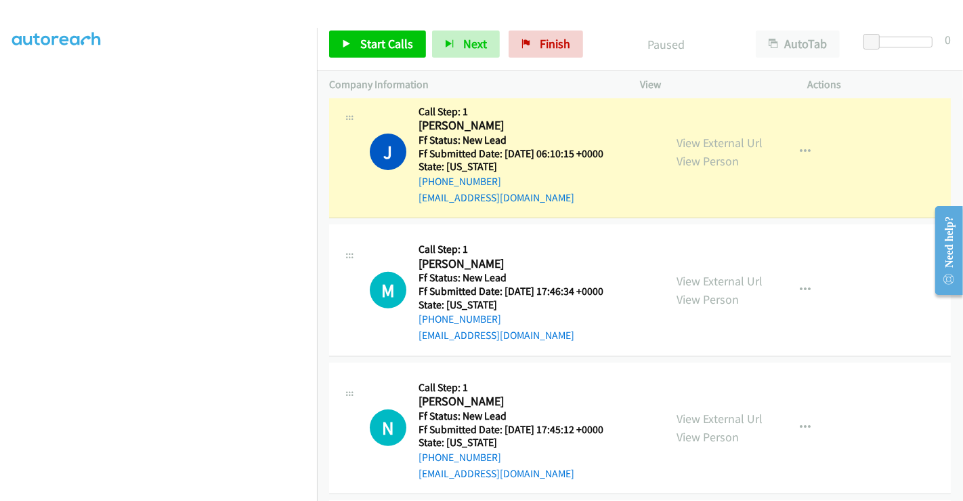
scroll to position [308, 0]
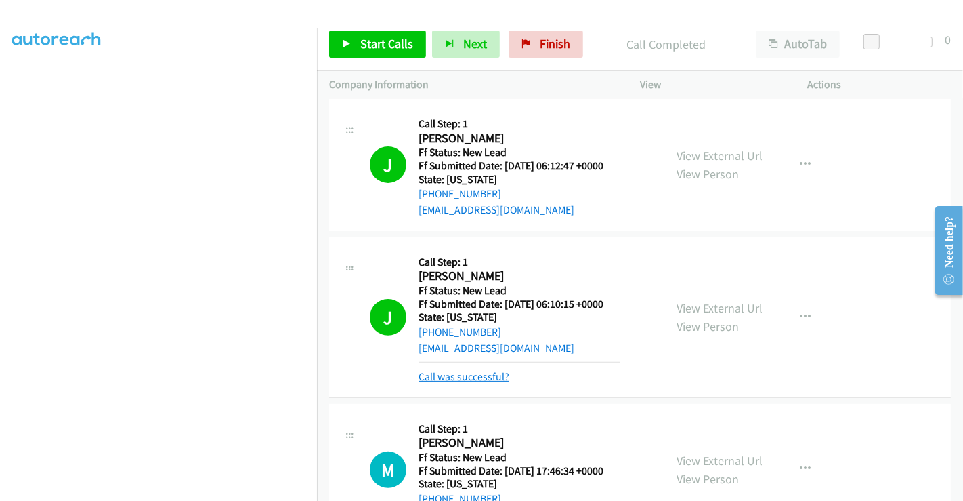
click at [484, 377] on link "Call was successful?" at bounding box center [464, 376] width 91 height 13
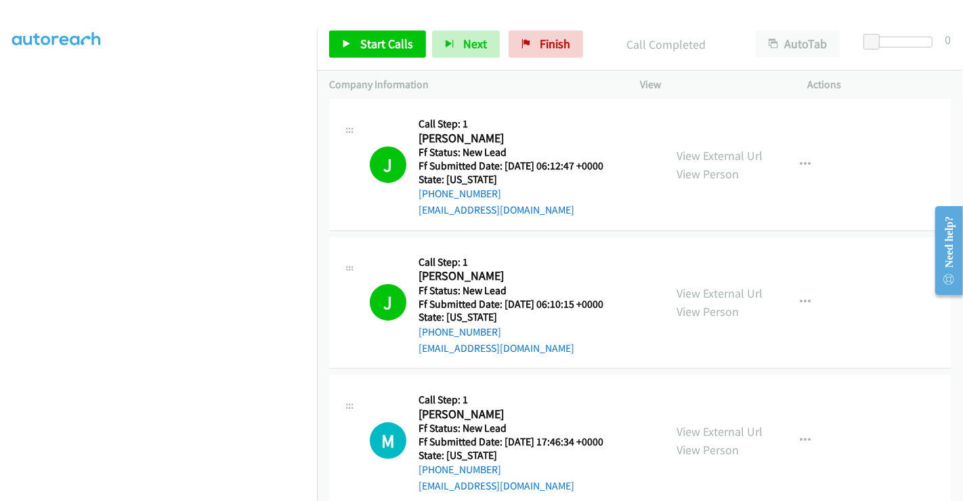
scroll to position [383, 0]
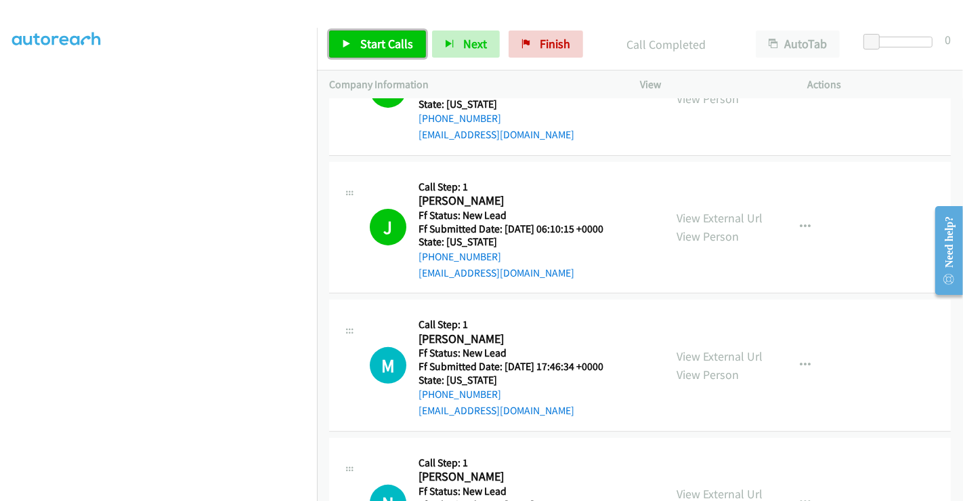
click at [393, 48] on span "Start Calls" at bounding box center [386, 44] width 53 height 16
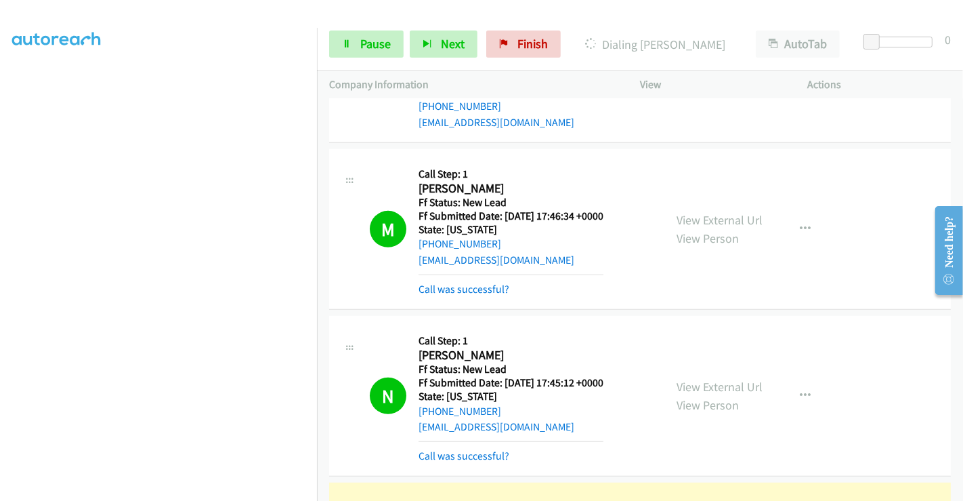
scroll to position [683, 0]
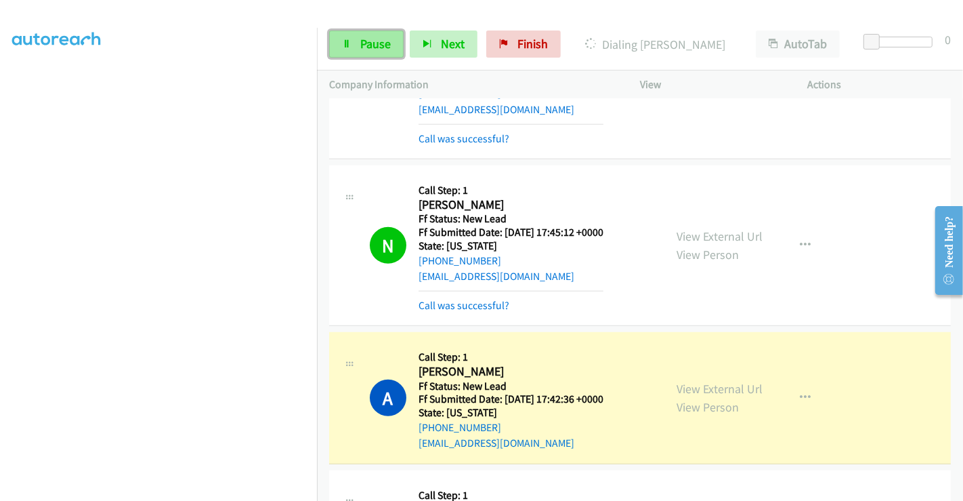
click at [371, 49] on span "Pause" at bounding box center [375, 44] width 30 height 16
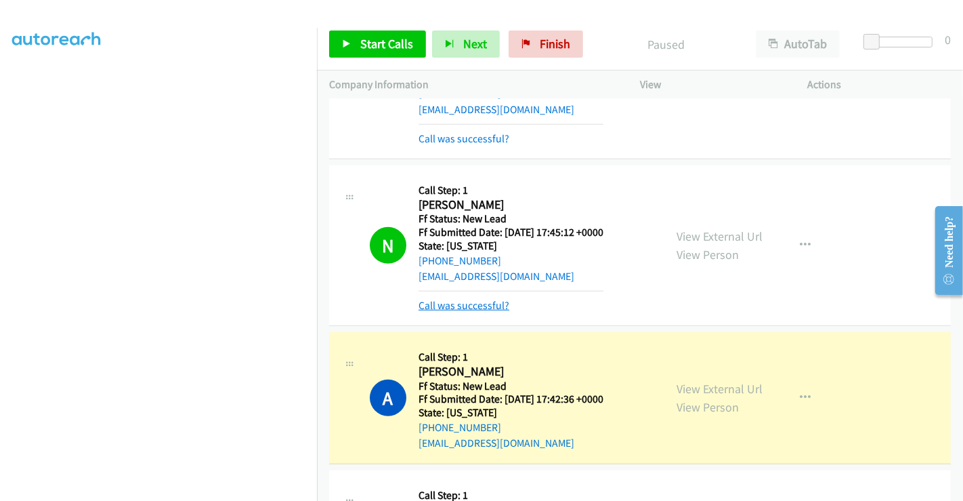
click at [488, 306] on link "Call was successful?" at bounding box center [464, 305] width 91 height 13
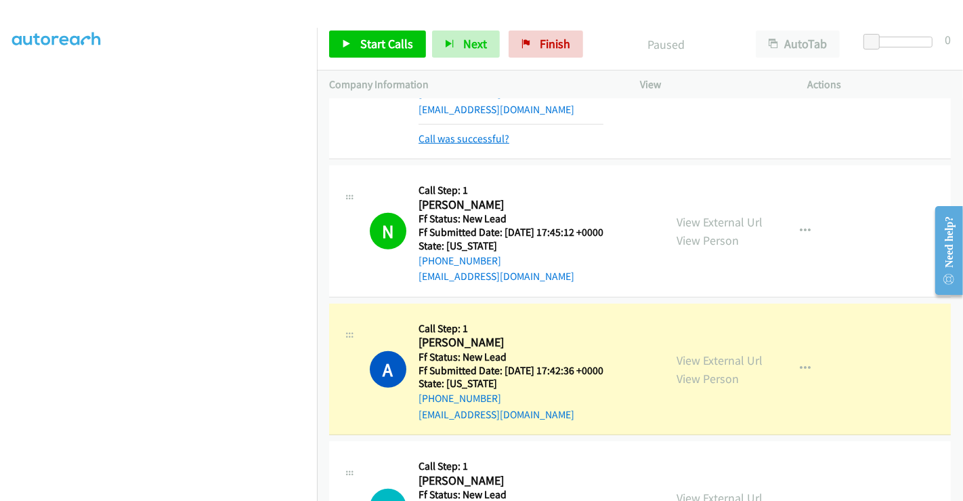
click at [472, 135] on link "Call was successful?" at bounding box center [464, 138] width 91 height 13
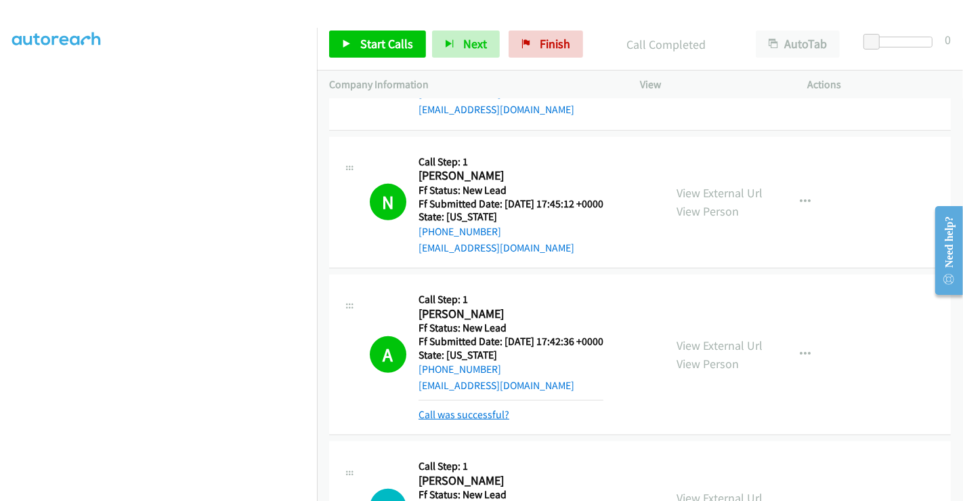
click at [484, 408] on link "Call was successful?" at bounding box center [464, 414] width 91 height 13
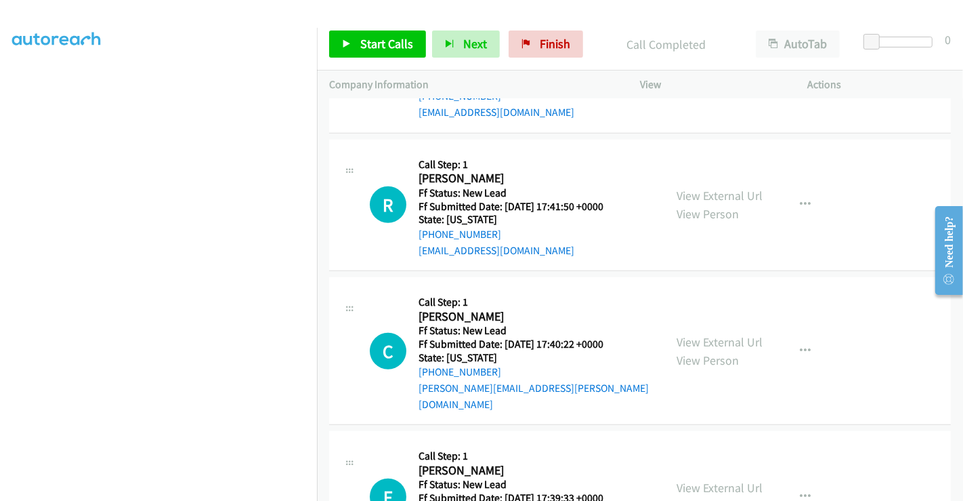
scroll to position [985, 0]
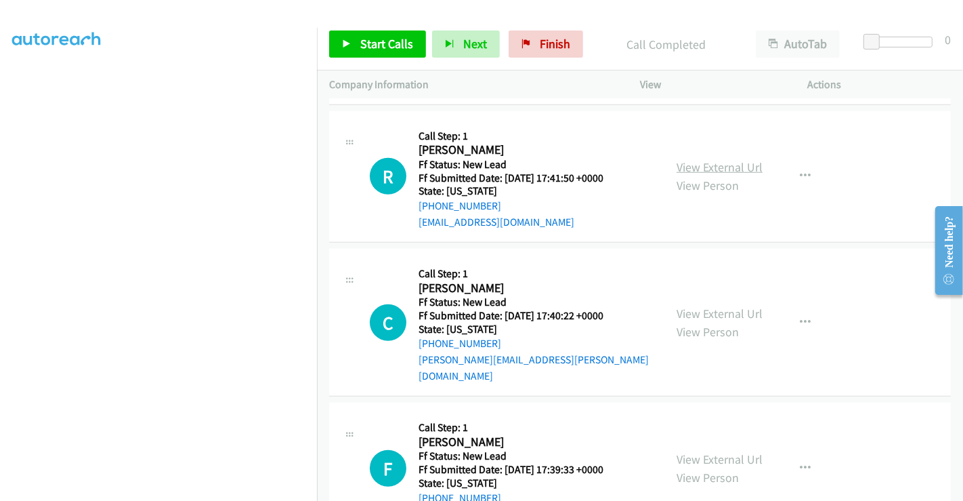
click at [703, 164] on link "View External Url" at bounding box center [720, 167] width 86 height 16
click at [713, 305] on link "View External Url" at bounding box center [720, 313] width 86 height 16
click at [709, 451] on link "View External Url" at bounding box center [720, 459] width 86 height 16
click at [383, 47] on span "Start Calls" at bounding box center [386, 44] width 53 height 16
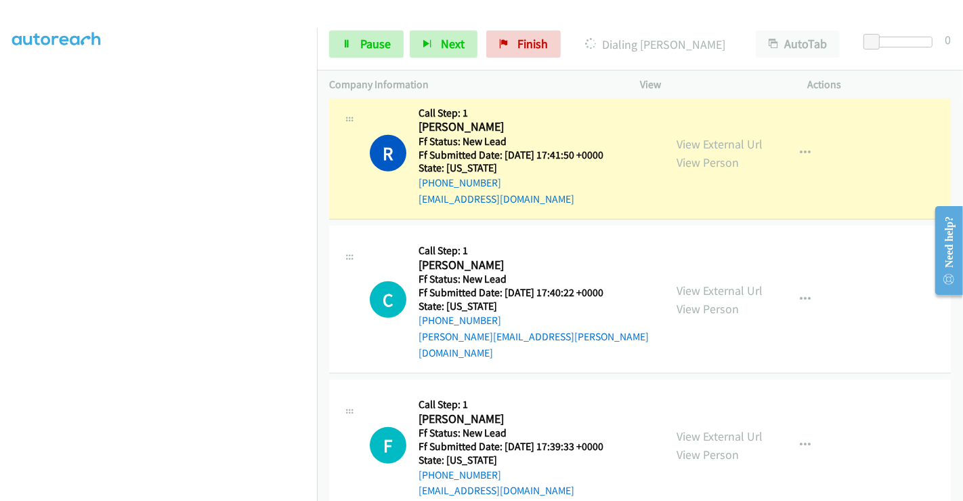
scroll to position [1021, 0]
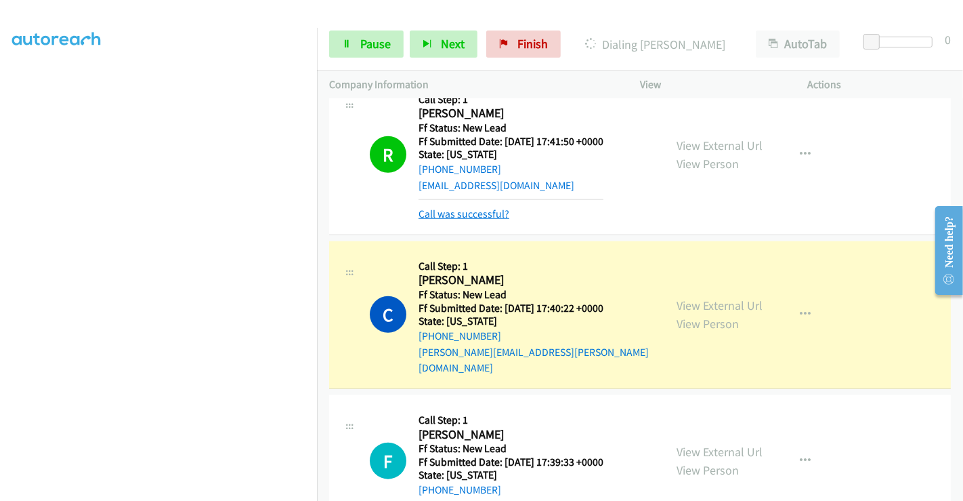
click at [482, 210] on link "Call was successful?" at bounding box center [464, 213] width 91 height 13
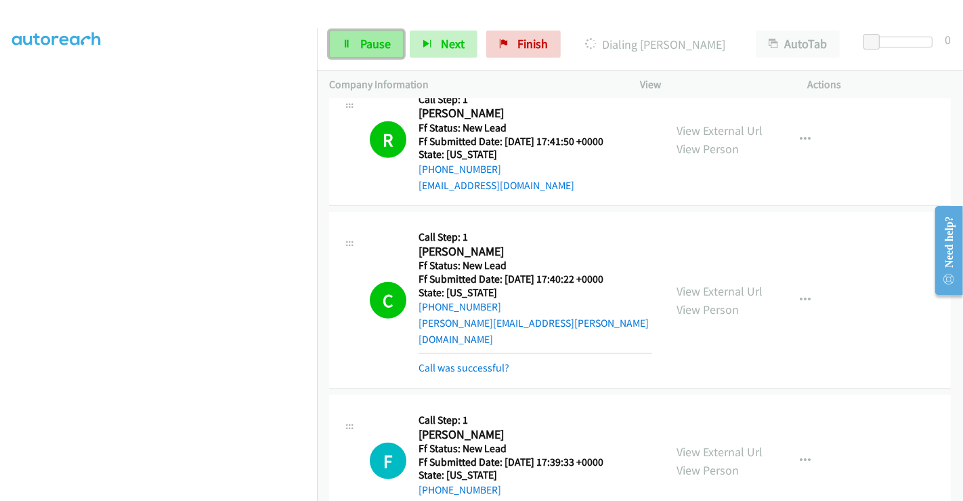
click at [358, 39] on link "Pause" at bounding box center [366, 43] width 75 height 27
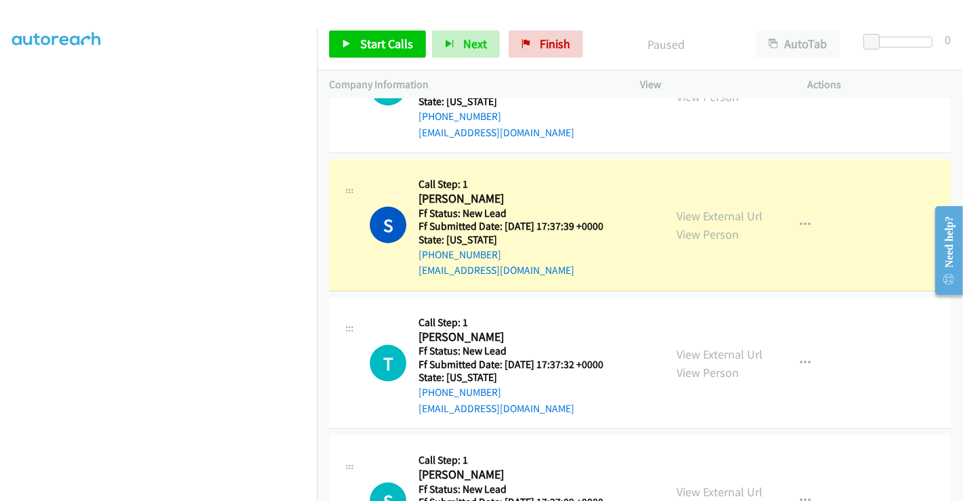
scroll to position [1397, 0]
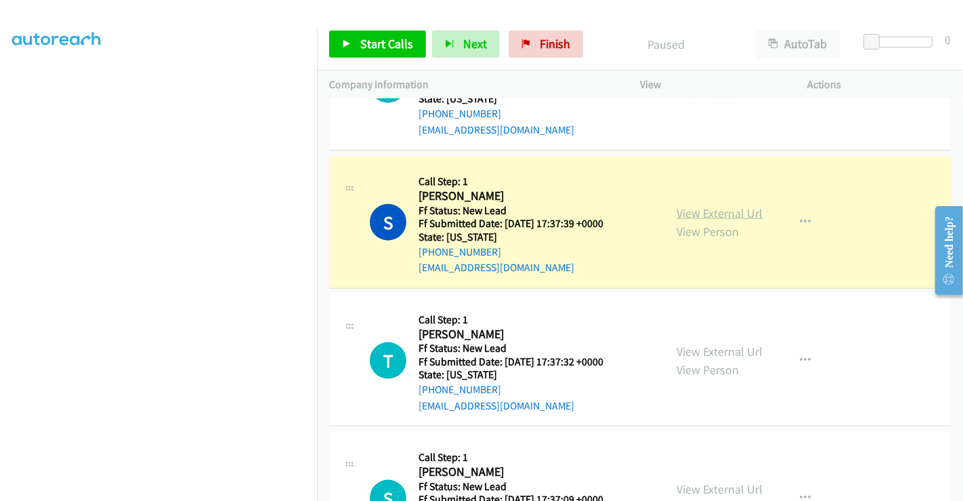
click at [743, 205] on link "View External Url" at bounding box center [720, 213] width 86 height 16
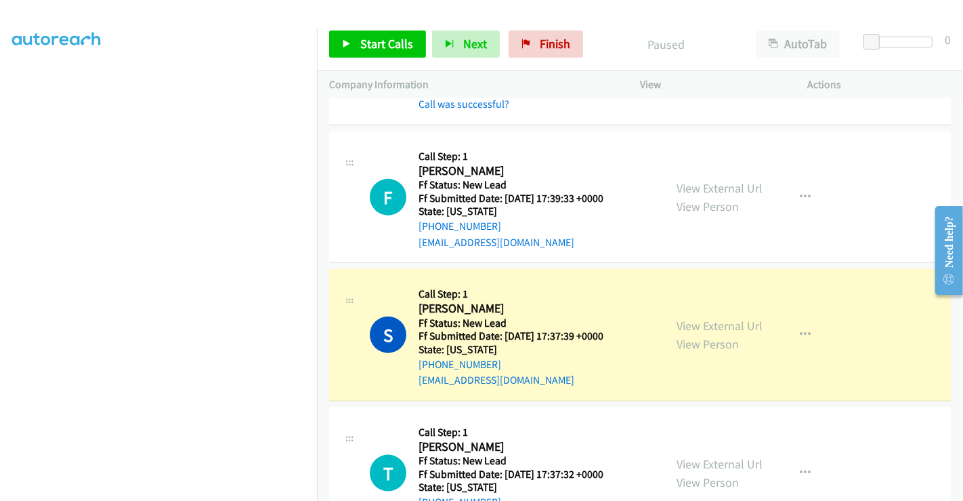
scroll to position [1097, 0]
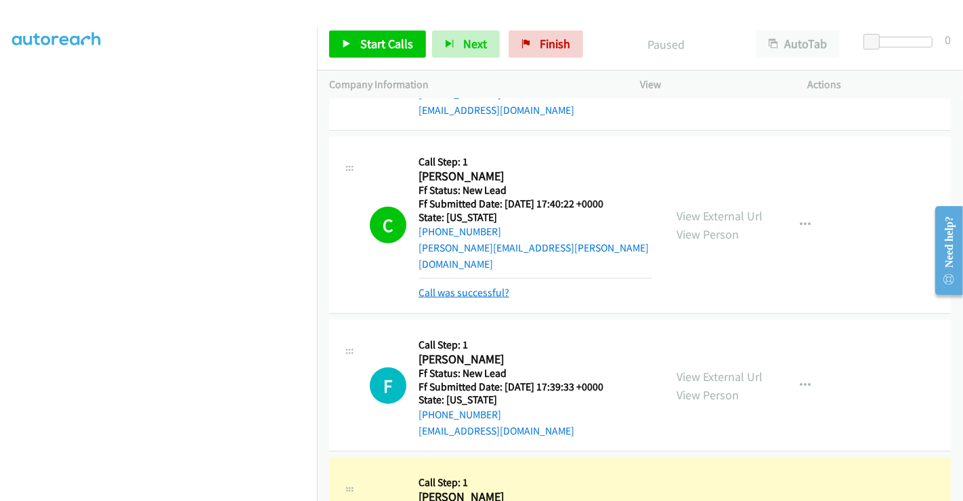
click at [467, 286] on link "Call was successful?" at bounding box center [464, 292] width 91 height 13
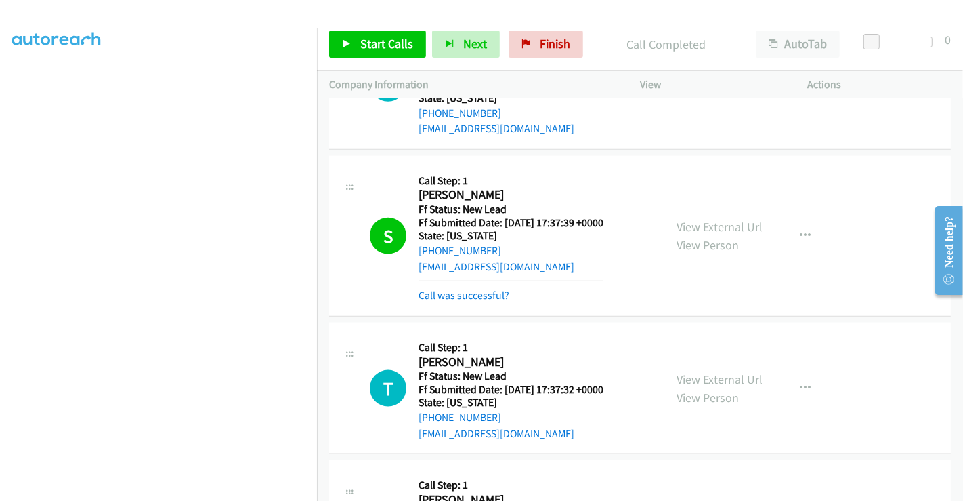
scroll to position [1284, 0]
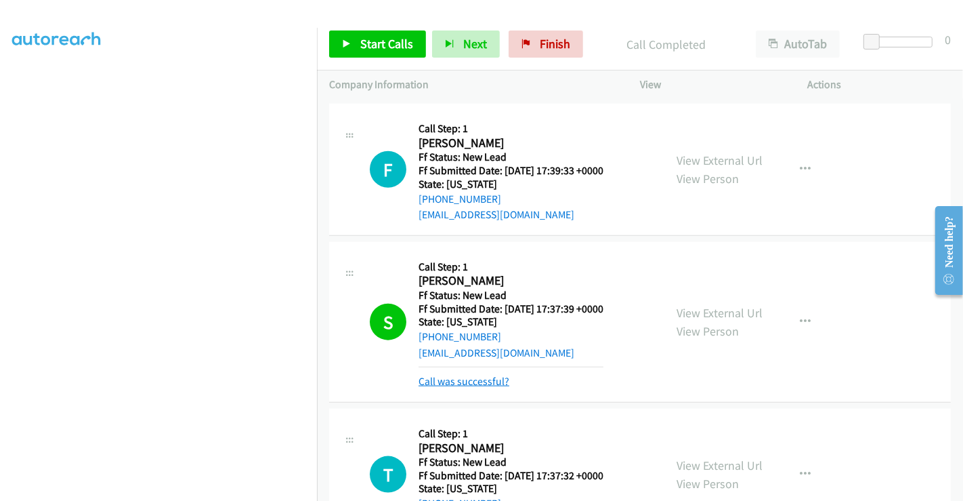
click at [478, 375] on link "Call was successful?" at bounding box center [464, 381] width 91 height 13
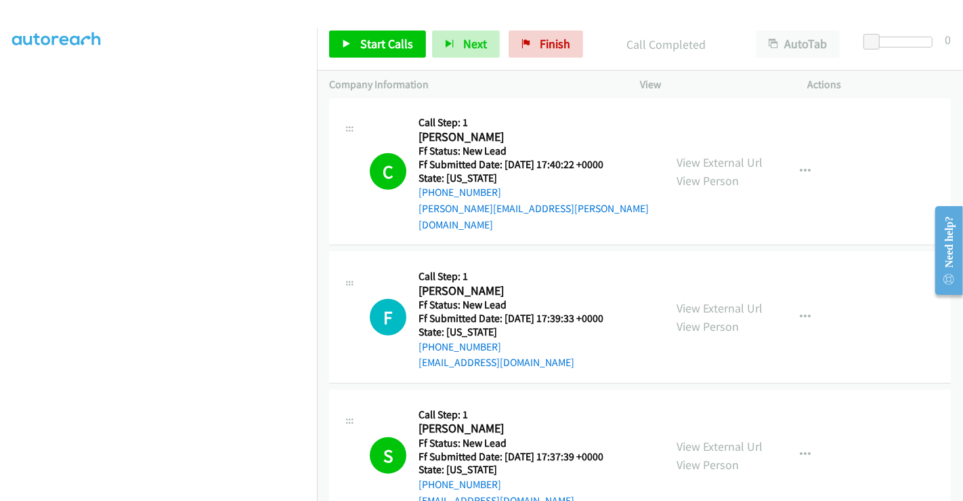
scroll to position [1133, 0]
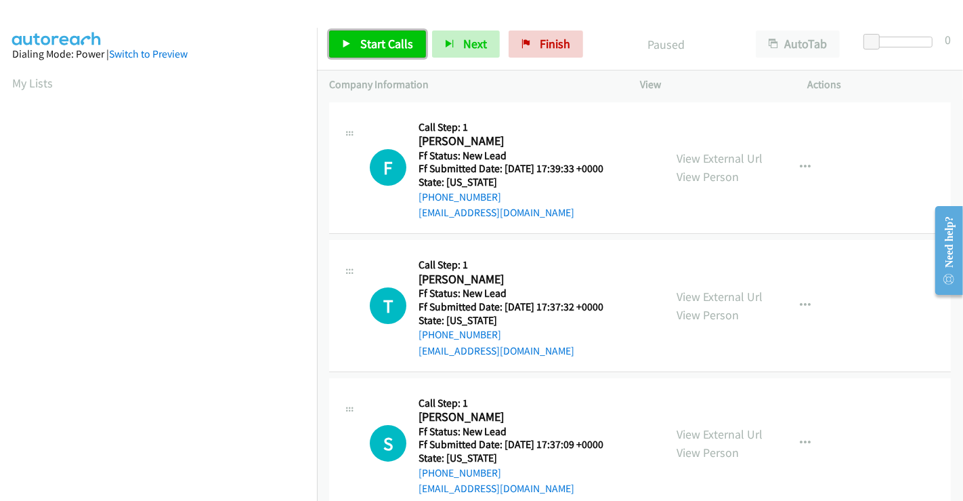
click at [392, 43] on span "Start Calls" at bounding box center [386, 44] width 53 height 16
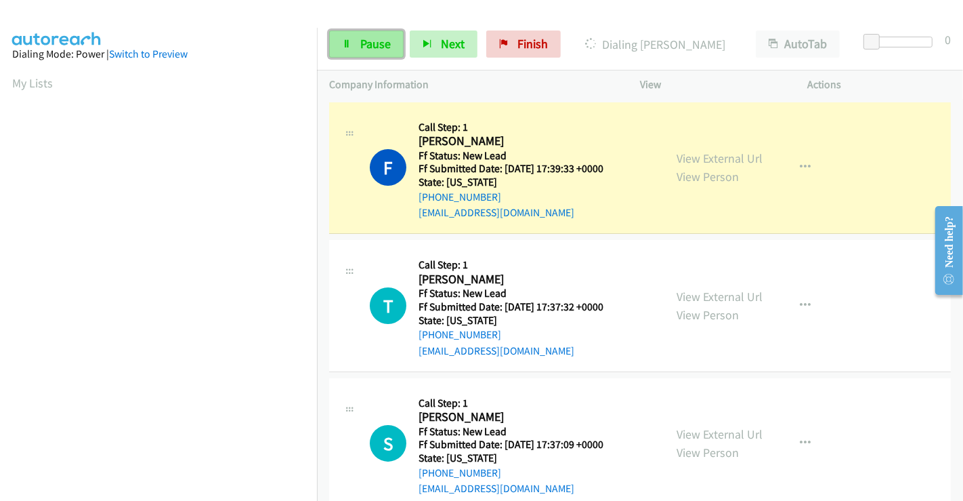
click at [371, 41] on span "Pause" at bounding box center [375, 44] width 30 height 16
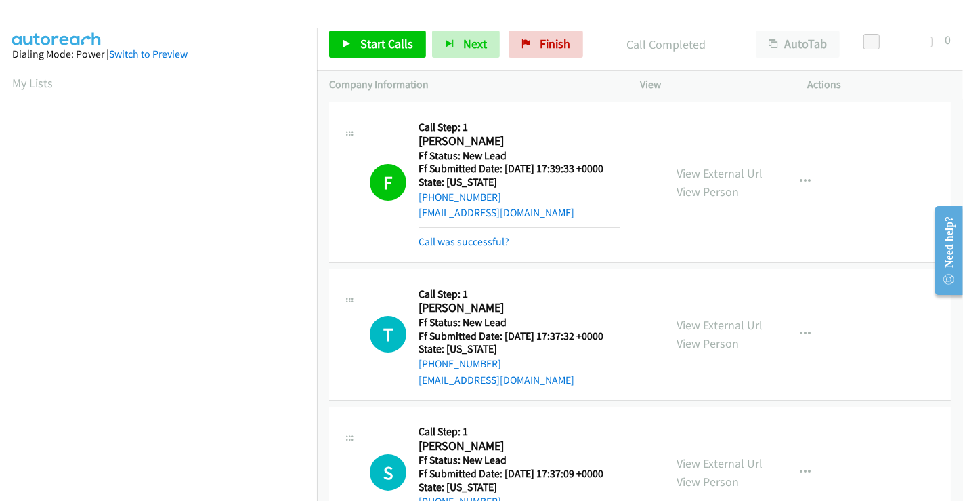
scroll to position [261, 0]
click at [469, 242] on link "Call was successful?" at bounding box center [464, 241] width 91 height 13
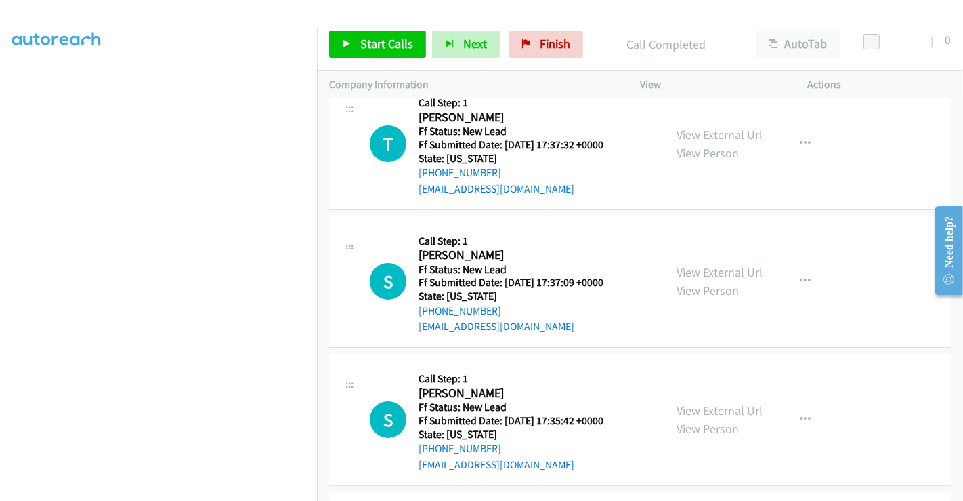
scroll to position [75, 0]
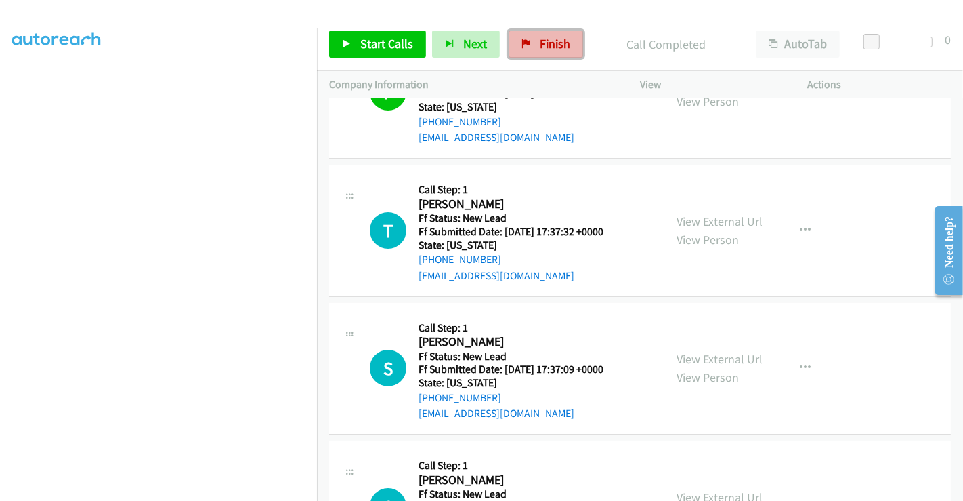
click at [552, 31] on link "Finish" at bounding box center [546, 43] width 75 height 27
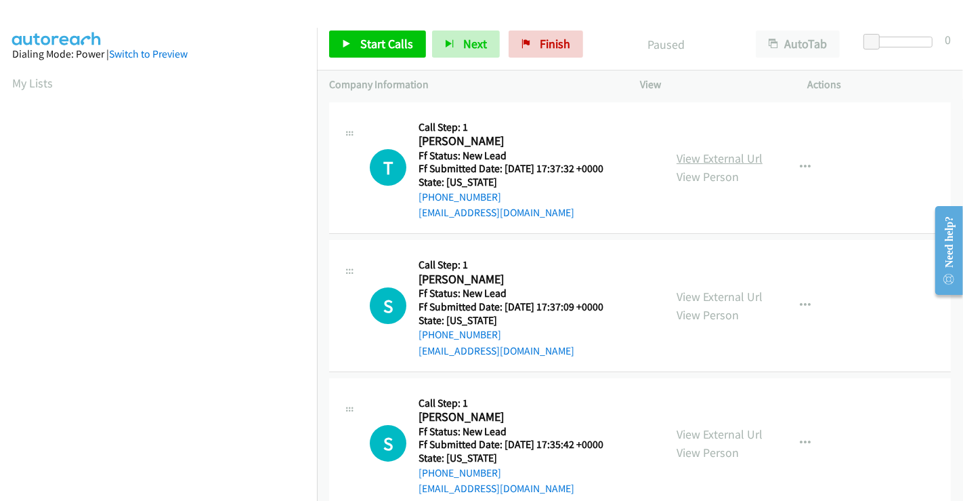
click at [709, 157] on link "View External Url" at bounding box center [720, 158] width 86 height 16
click at [723, 290] on link "View External Url" at bounding box center [720, 297] width 86 height 16
click at [698, 426] on link "View External Url" at bounding box center [720, 434] width 86 height 16
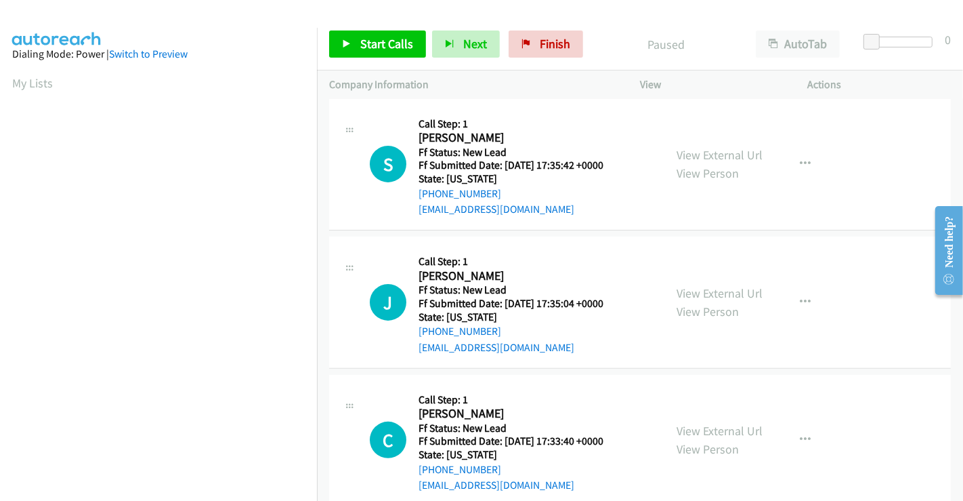
scroll to position [304, 0]
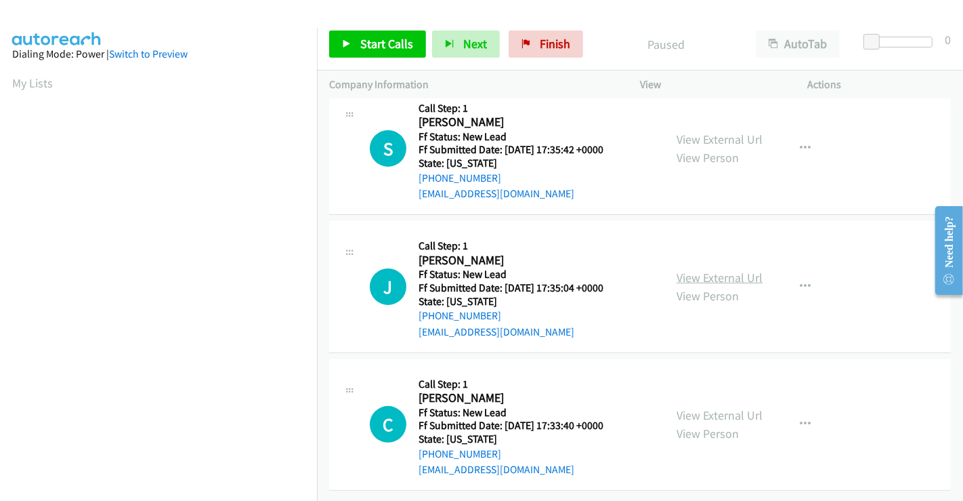
click at [715, 270] on link "View External Url" at bounding box center [720, 278] width 86 height 16
click at [706, 407] on link "View External Url" at bounding box center [720, 415] width 86 height 16
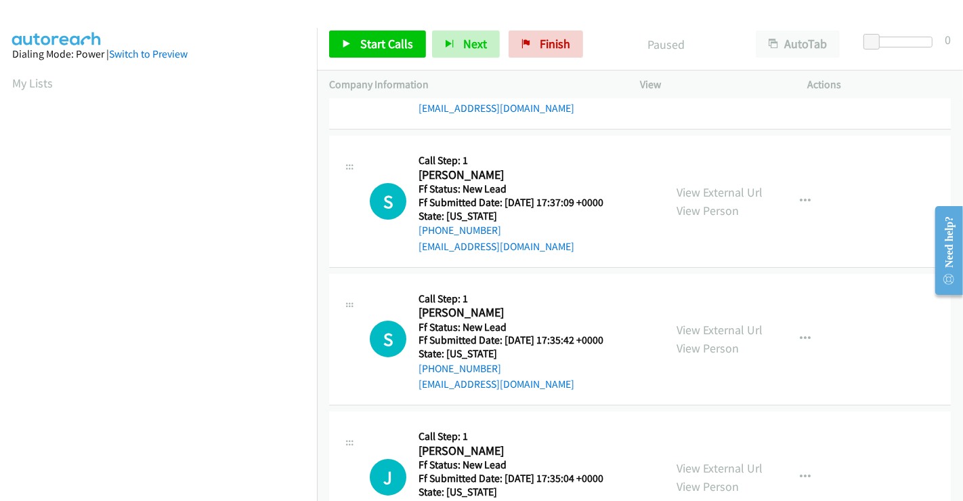
scroll to position [79, 0]
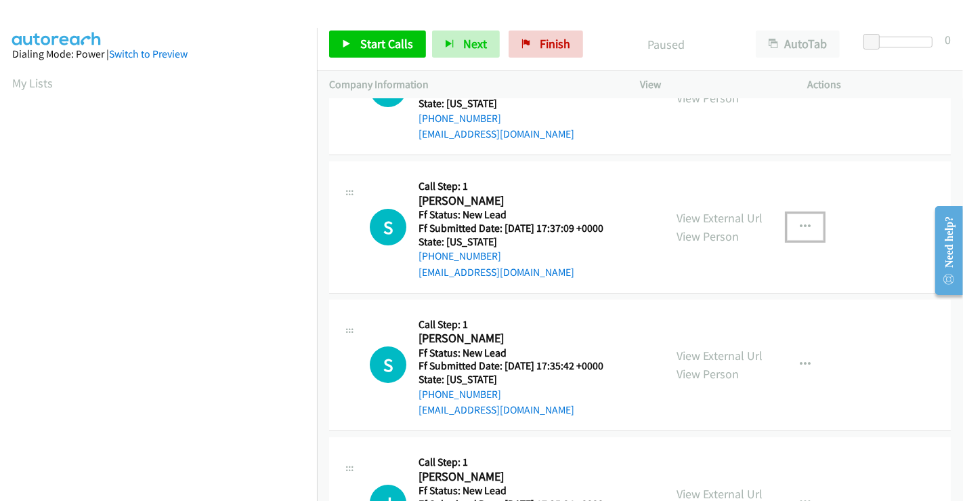
click at [800, 224] on icon "button" at bounding box center [805, 226] width 11 height 11
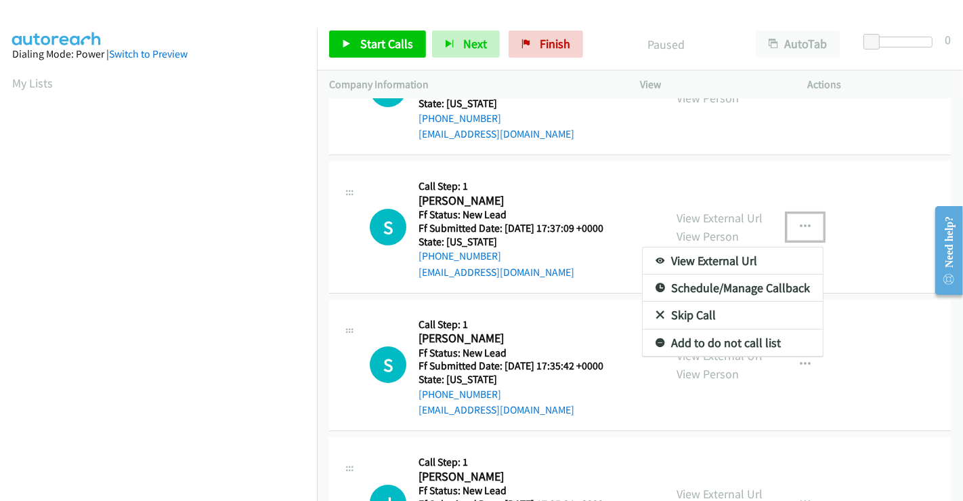
click at [681, 310] on link "Skip Call" at bounding box center [733, 314] width 180 height 27
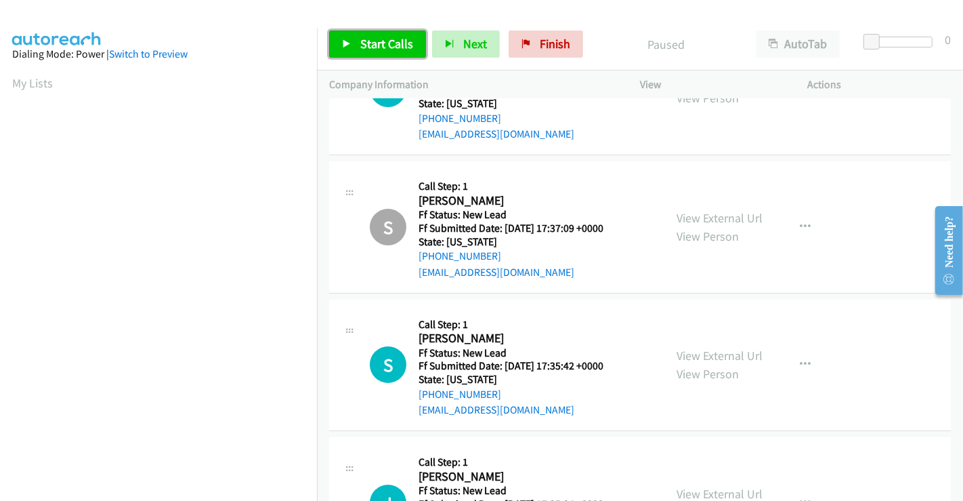
click at [383, 44] on span "Start Calls" at bounding box center [386, 44] width 53 height 16
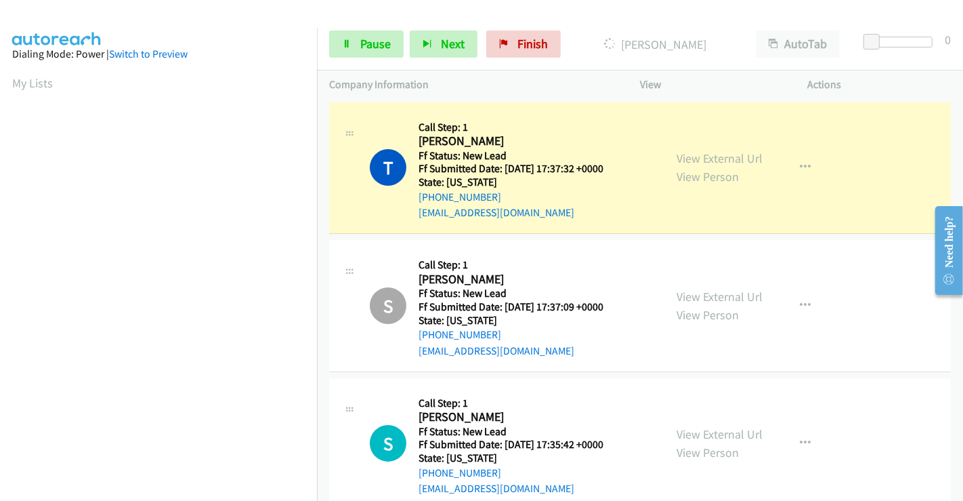
scroll to position [261, 0]
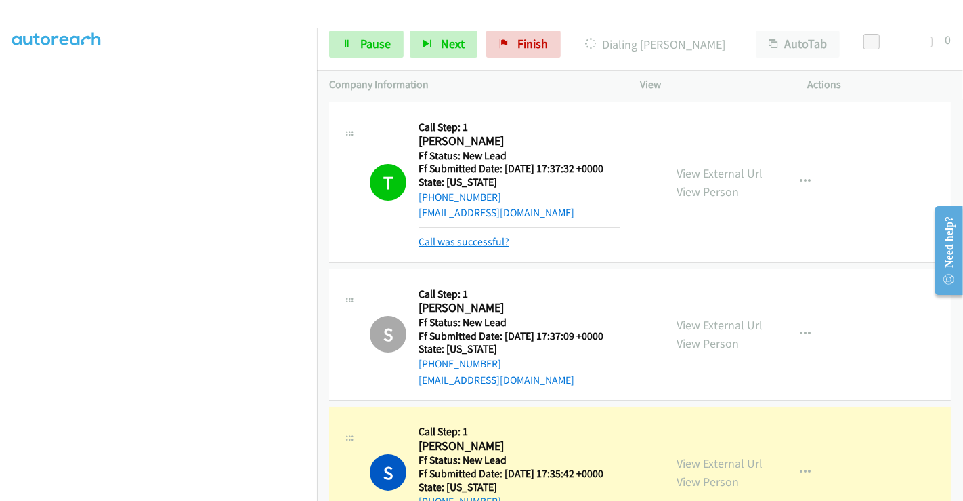
click at [486, 237] on link "Call was successful?" at bounding box center [464, 241] width 91 height 13
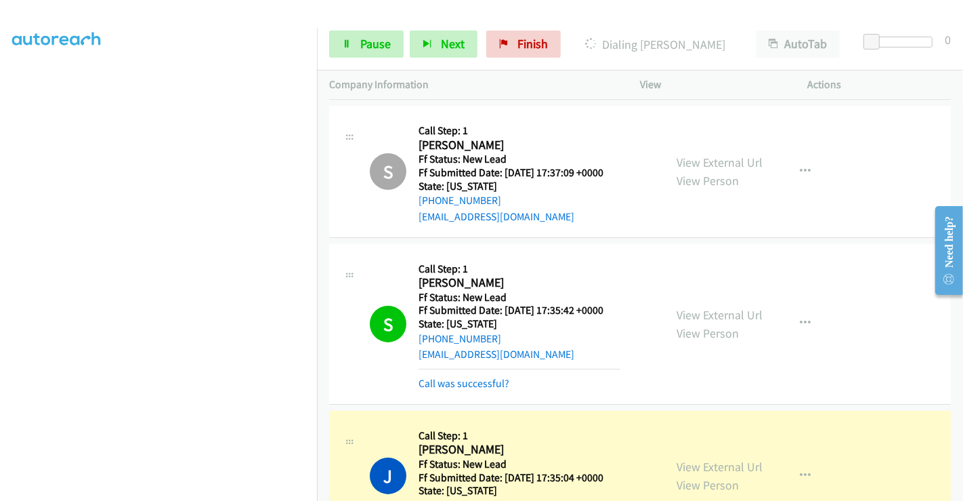
scroll to position [226, 0]
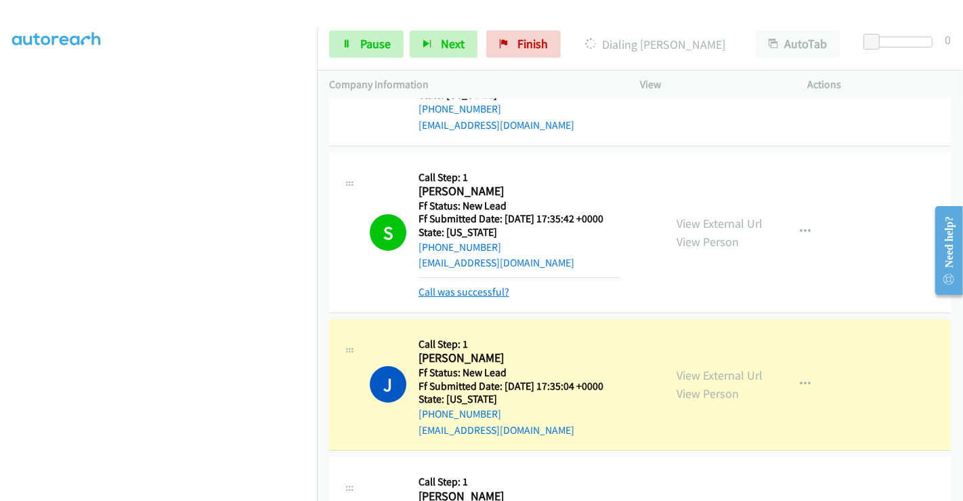
click at [464, 289] on link "Call was successful?" at bounding box center [464, 291] width 91 height 13
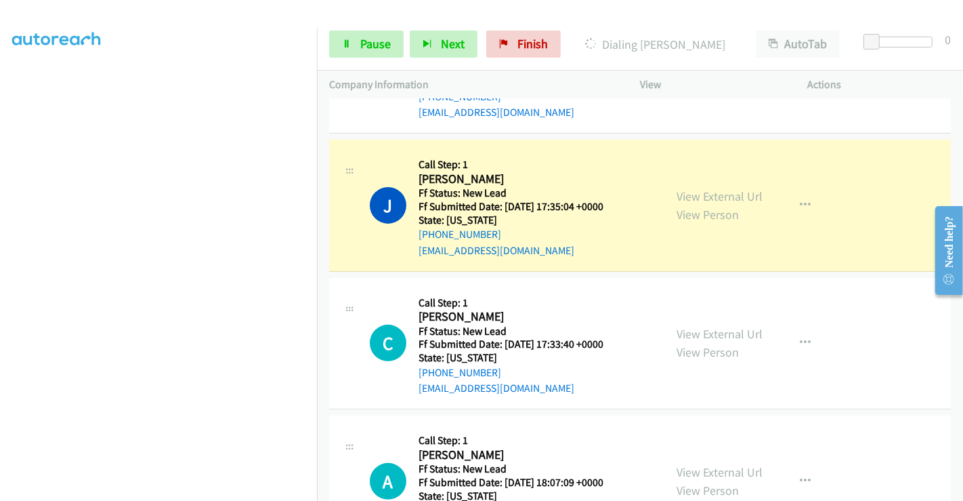
scroll to position [451, 0]
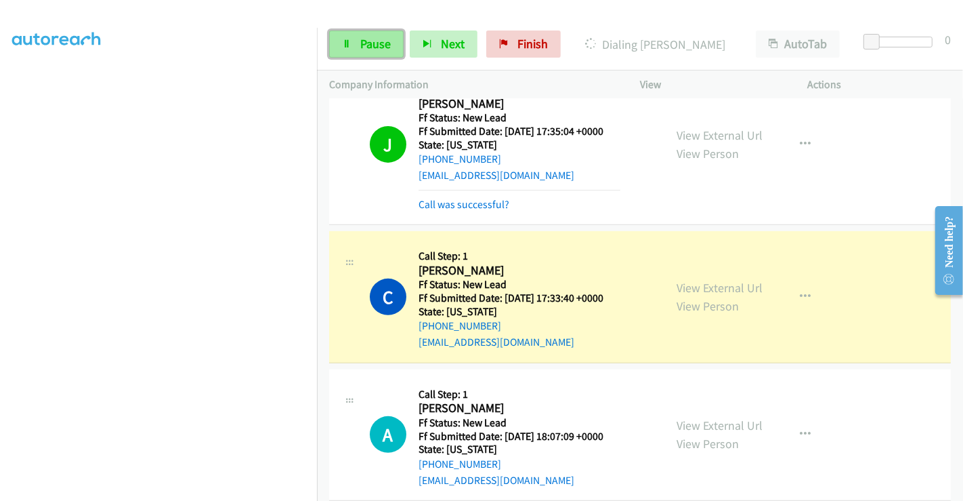
click at [375, 42] on span "Pause" at bounding box center [375, 44] width 30 height 16
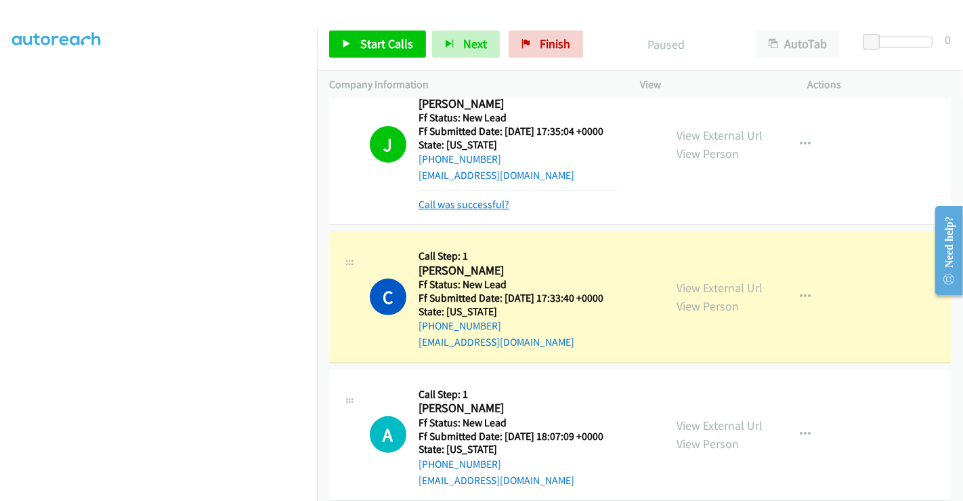
click at [476, 206] on link "Call was successful?" at bounding box center [464, 204] width 91 height 13
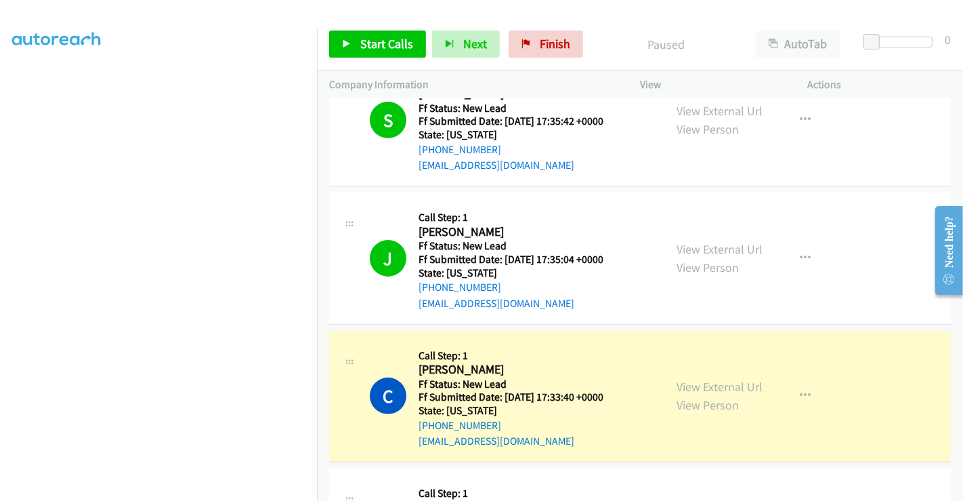
scroll to position [567, 0]
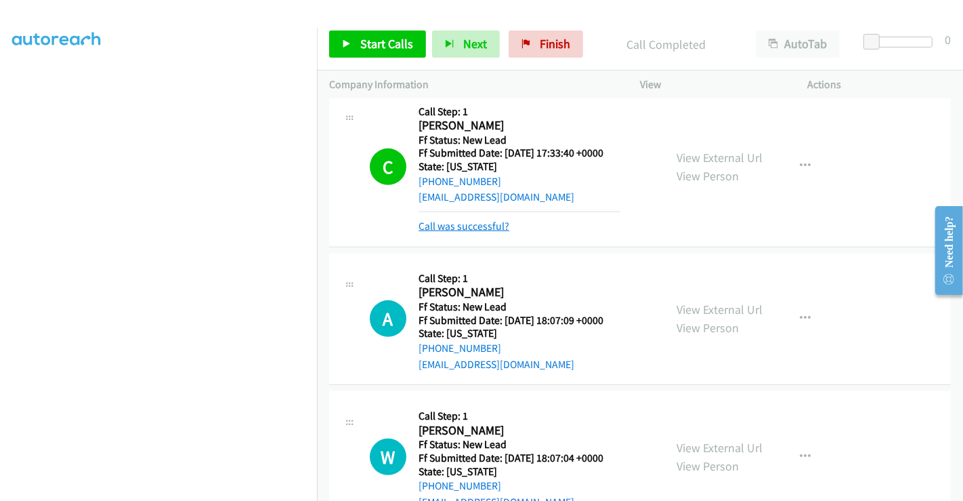
click at [477, 224] on link "Call was successful?" at bounding box center [464, 225] width 91 height 13
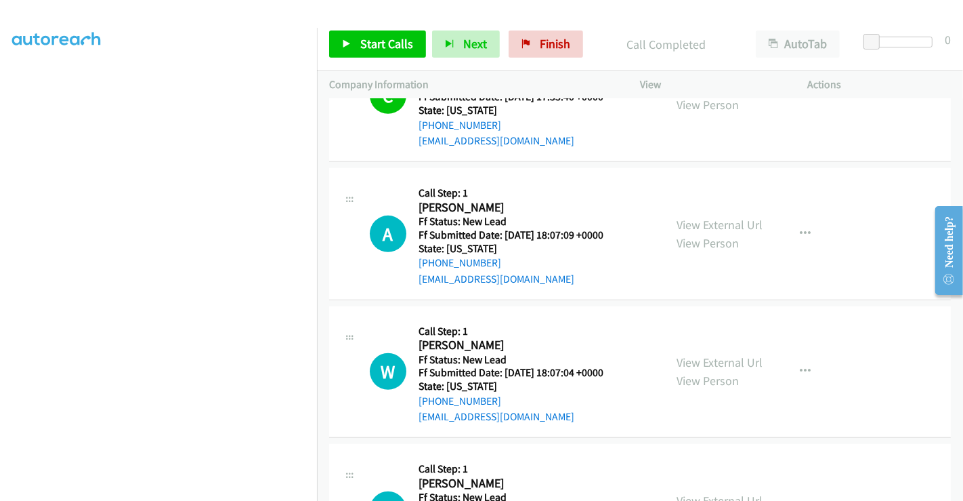
scroll to position [717, 0]
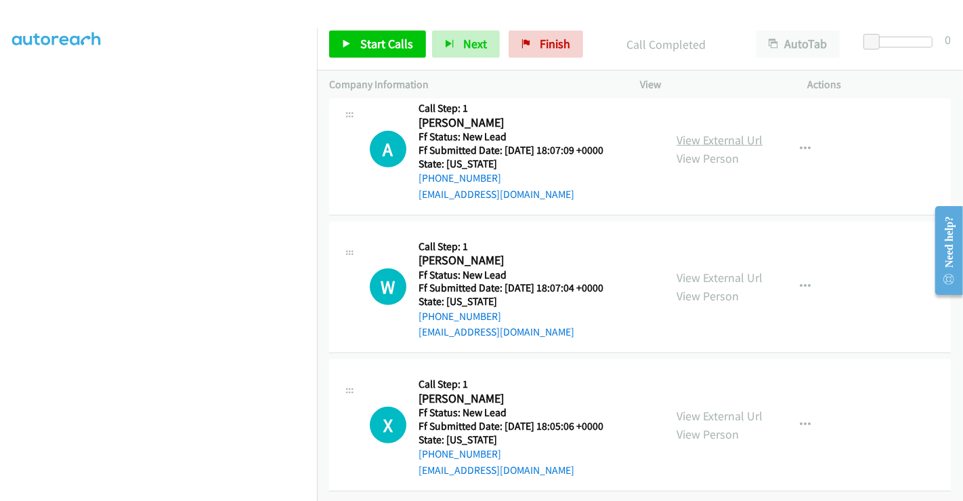
click at [725, 132] on link "View External Url" at bounding box center [720, 140] width 86 height 16
click at [711, 270] on link "View External Url" at bounding box center [720, 278] width 86 height 16
click at [700, 408] on link "View External Url" at bounding box center [720, 416] width 86 height 16
click at [381, 56] on link "Start Calls" at bounding box center [377, 43] width 97 height 27
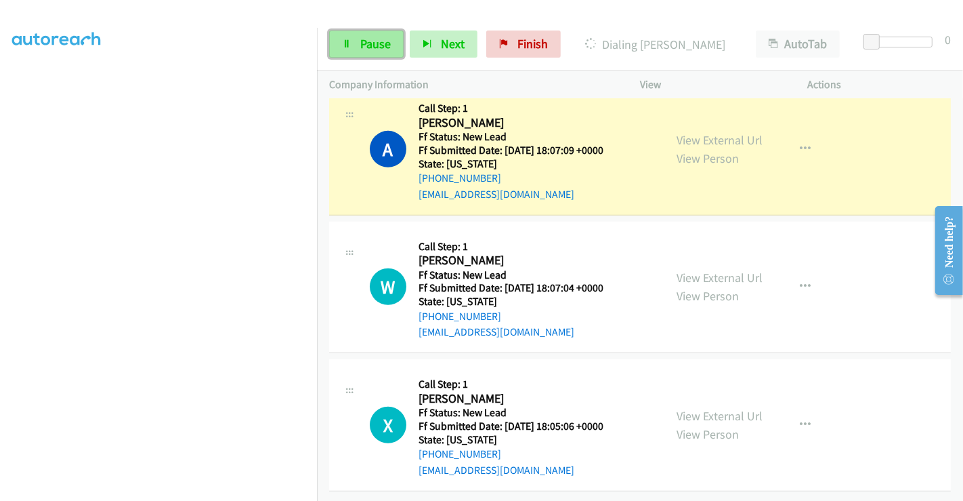
click at [376, 49] on span "Pause" at bounding box center [375, 44] width 30 height 16
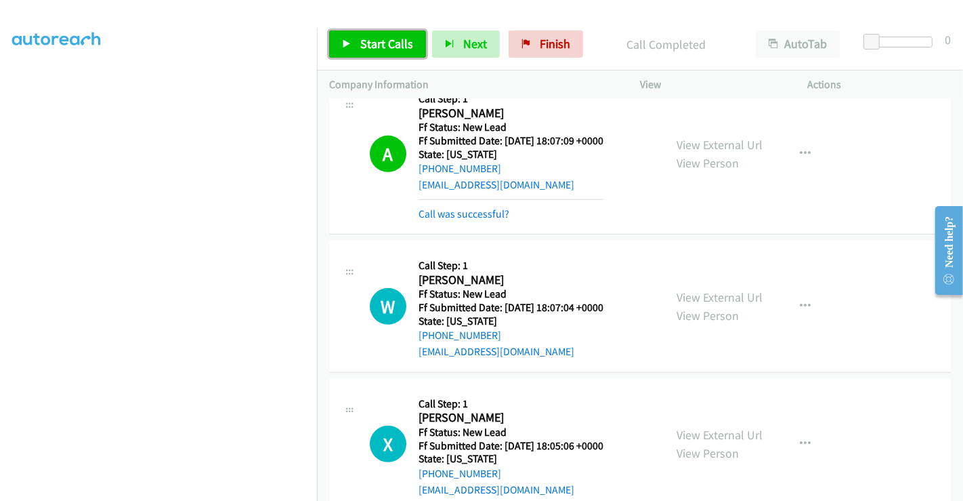
click at [369, 39] on span "Start Calls" at bounding box center [386, 44] width 53 height 16
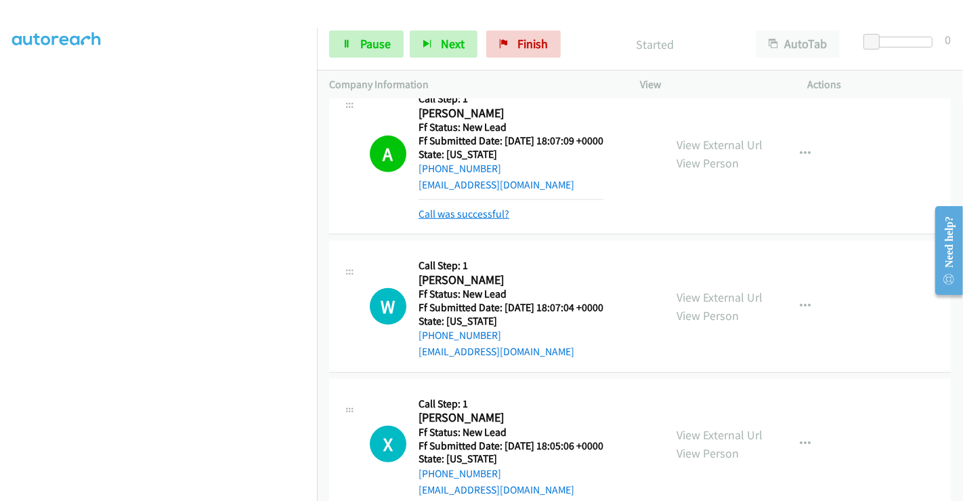
click at [464, 215] on link "Call was successful?" at bounding box center [464, 213] width 91 height 13
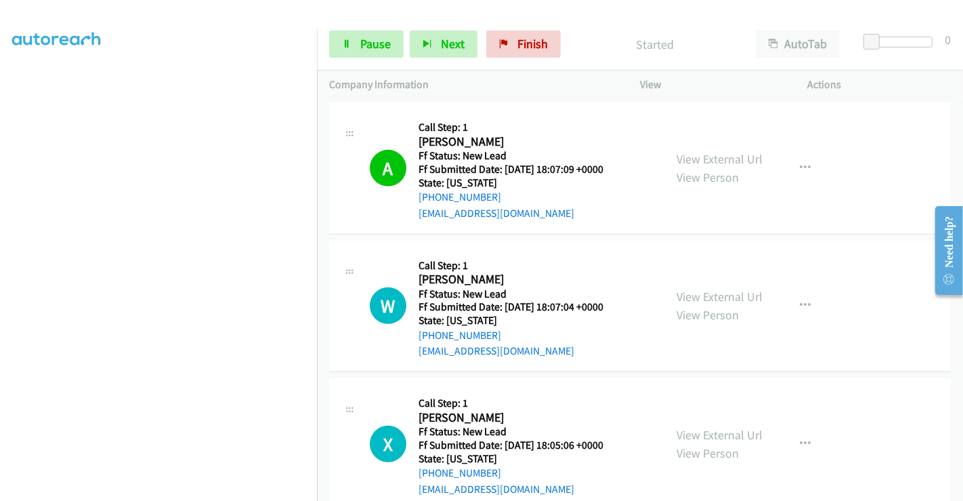
scroll to position [764, 0]
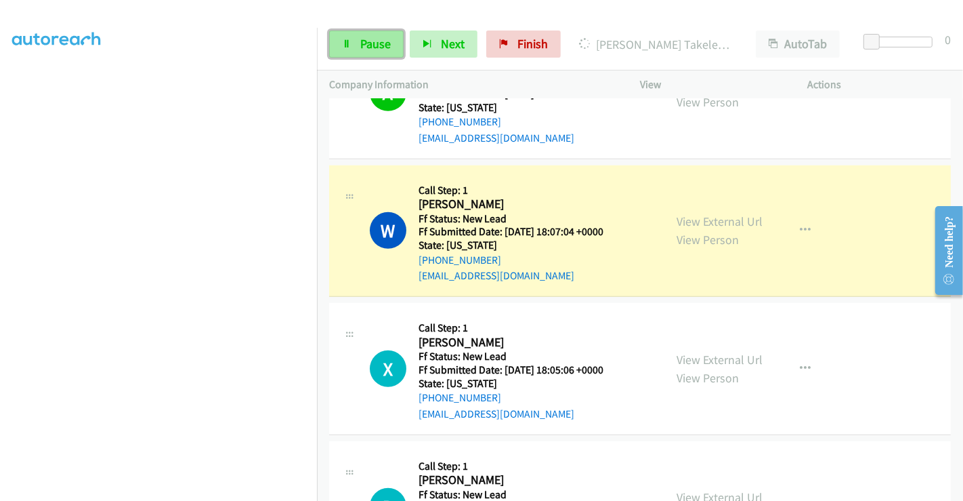
click at [360, 39] on span "Pause" at bounding box center [375, 44] width 30 height 16
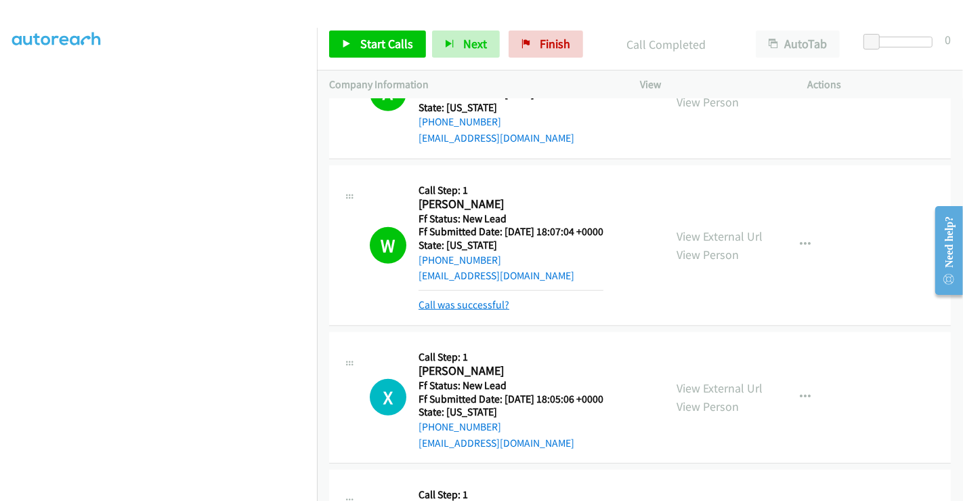
click at [480, 301] on link "Call was successful?" at bounding box center [464, 304] width 91 height 13
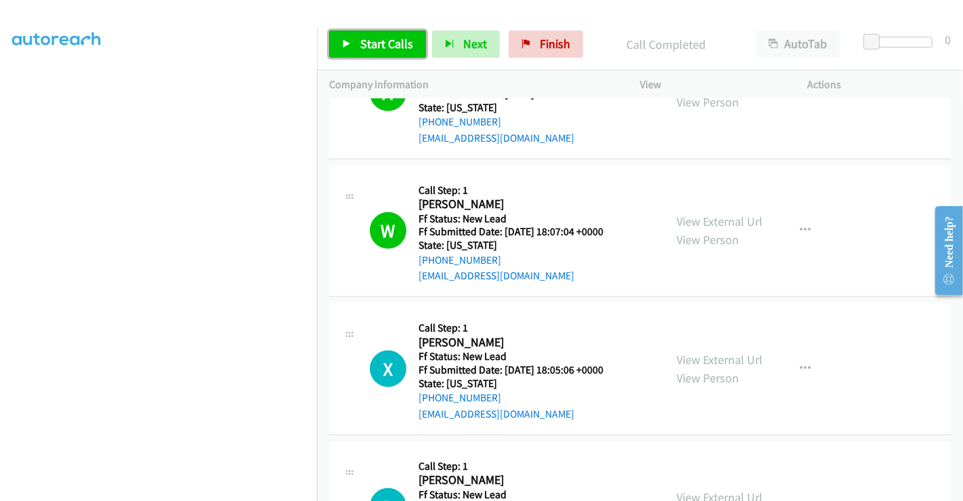
click at [398, 46] on span "Start Calls" at bounding box center [386, 44] width 53 height 16
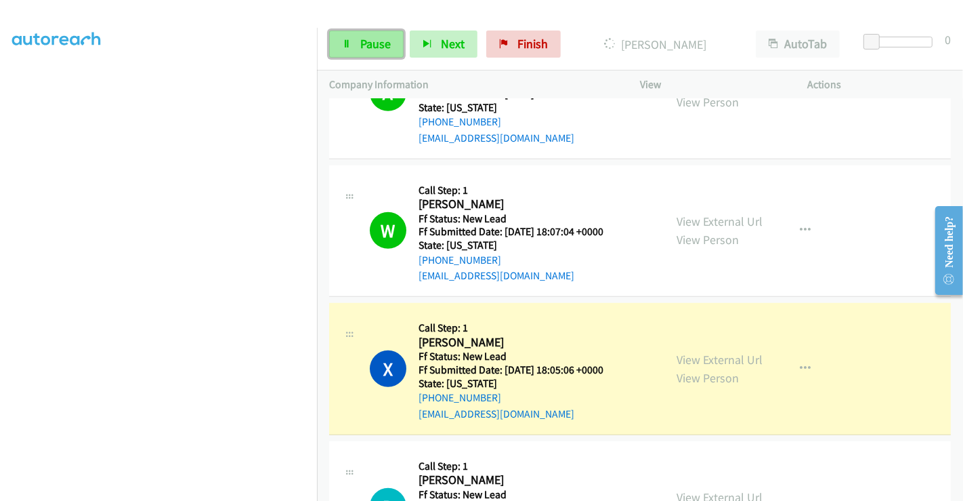
click at [369, 39] on span "Pause" at bounding box center [375, 44] width 30 height 16
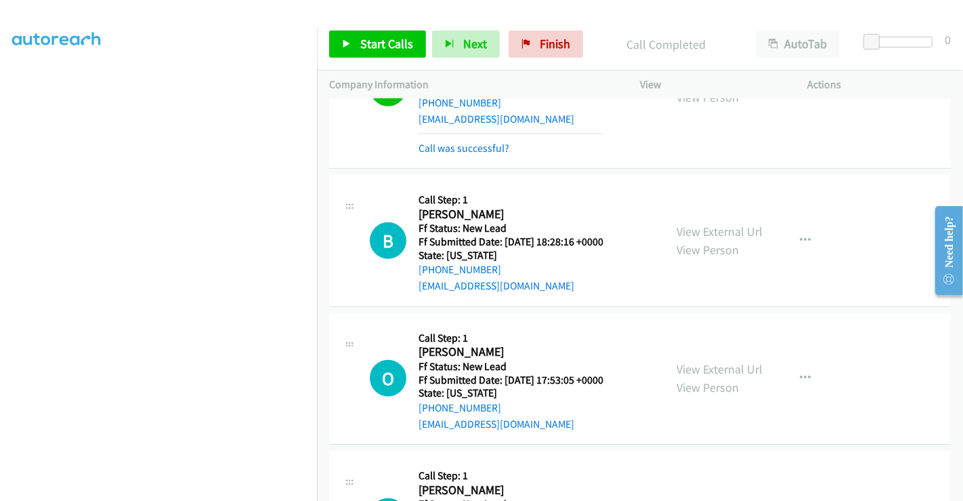
scroll to position [1065, 0]
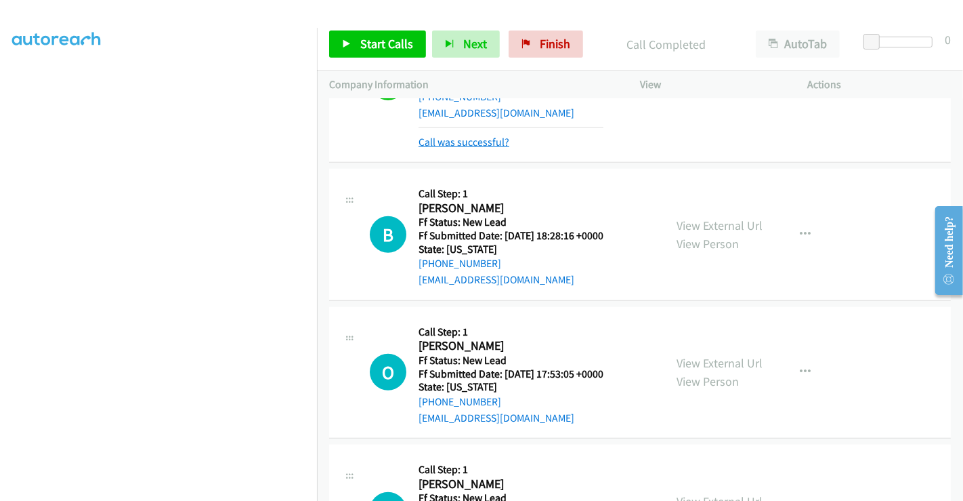
click at [470, 138] on link "Call was successful?" at bounding box center [464, 141] width 91 height 13
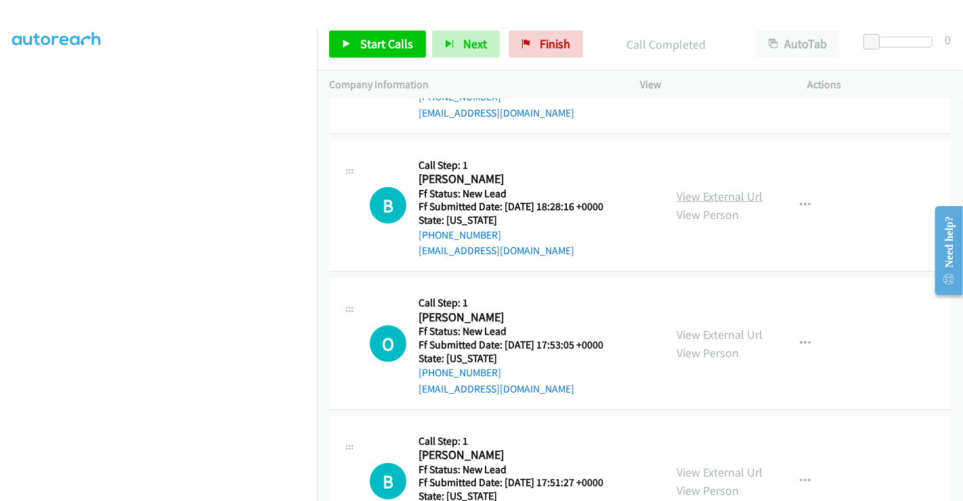
click at [712, 191] on link "View External Url" at bounding box center [720, 196] width 86 height 16
click at [719, 333] on link "View External Url" at bounding box center [720, 334] width 86 height 16
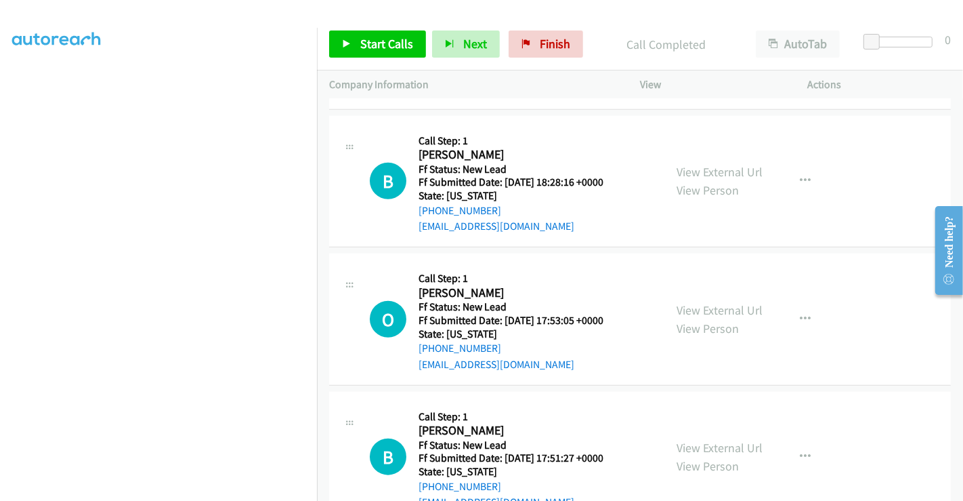
scroll to position [1130, 0]
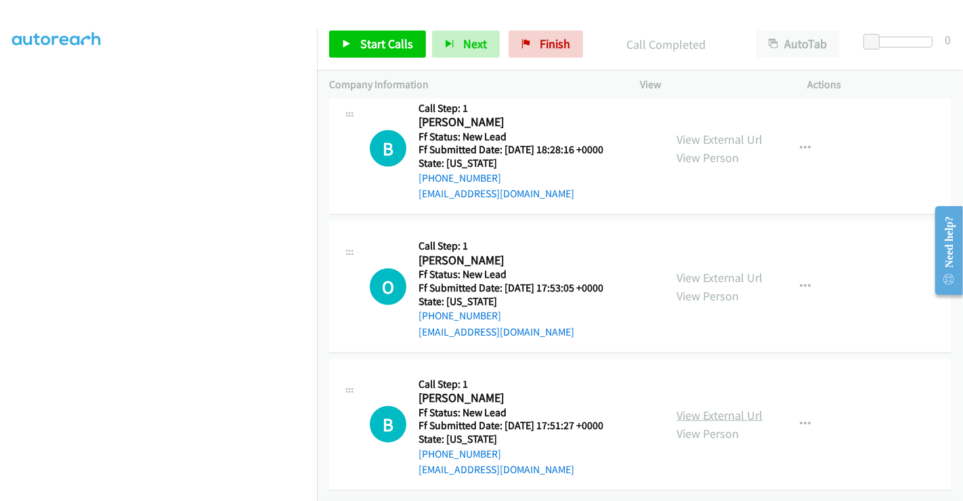
click at [708, 407] on link "View External Url" at bounding box center [720, 415] width 86 height 16
click at [369, 40] on span "Start Calls" at bounding box center [386, 44] width 53 height 16
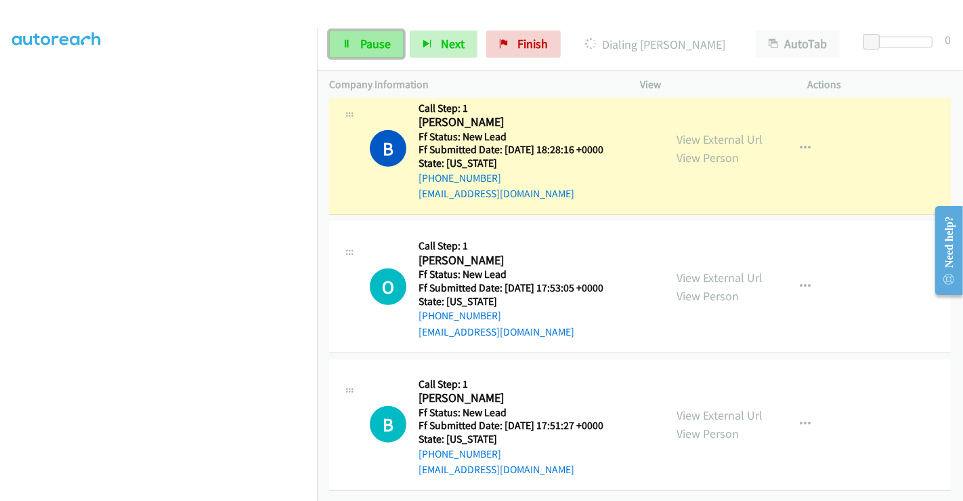
click at [388, 39] on span "Pause" at bounding box center [375, 44] width 30 height 16
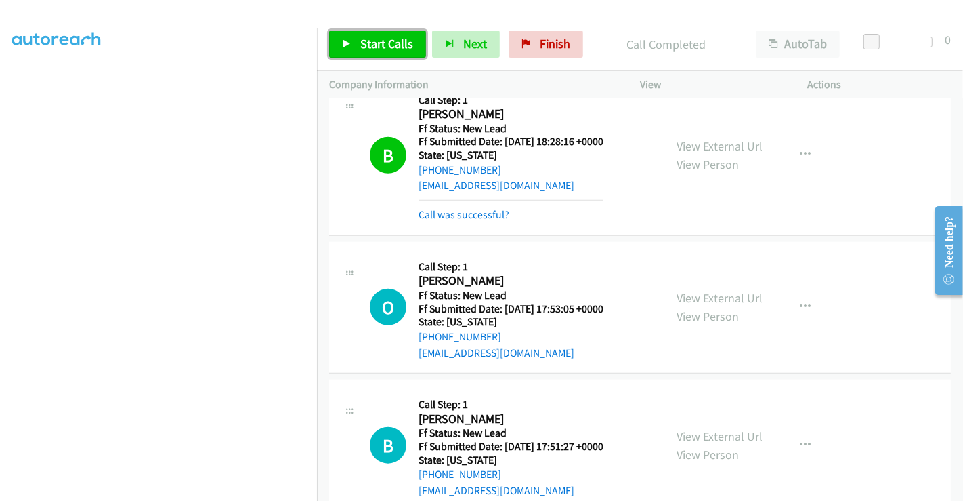
click at [382, 36] on span "Start Calls" at bounding box center [386, 44] width 53 height 16
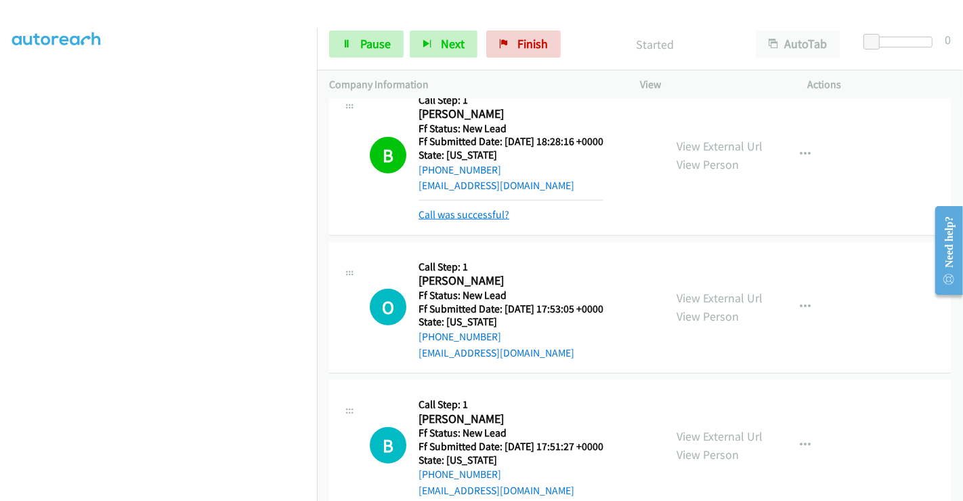
click at [459, 215] on link "Call was successful?" at bounding box center [464, 214] width 91 height 13
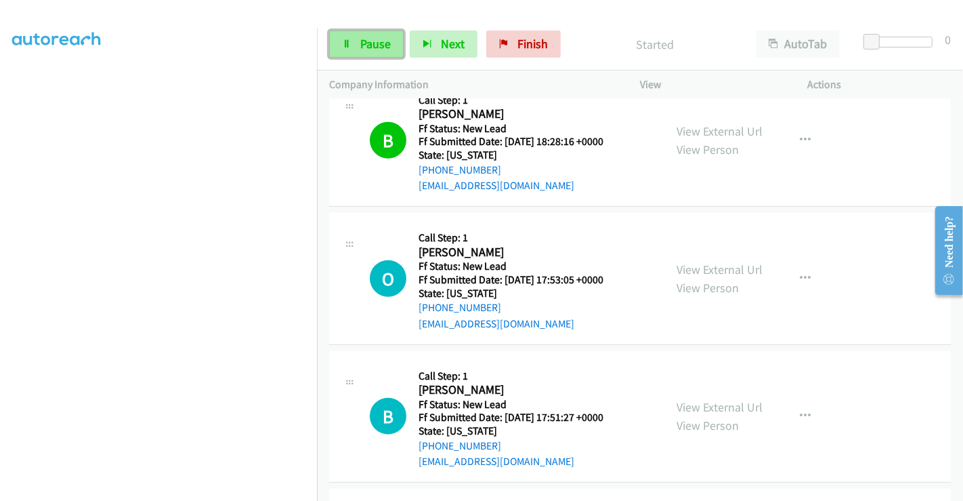
click at [368, 47] on span "Pause" at bounding box center [375, 44] width 30 height 16
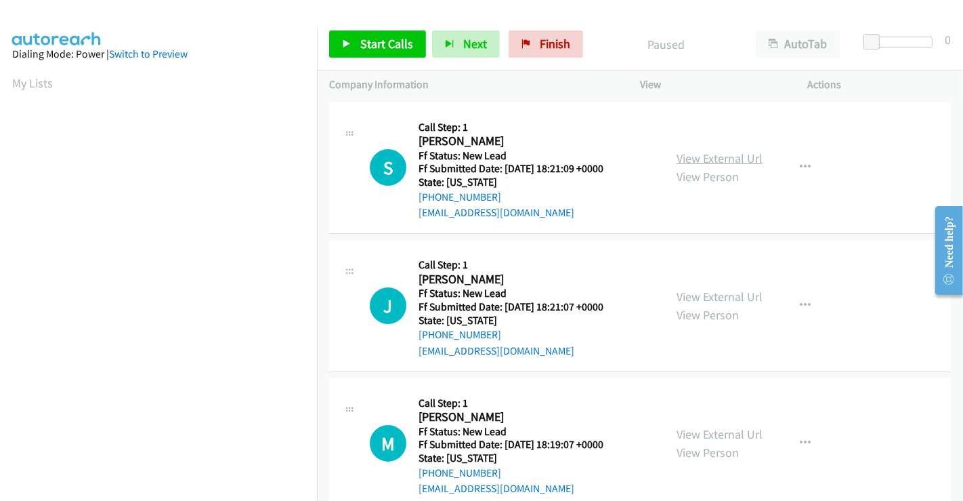
click at [732, 157] on link "View External Url" at bounding box center [720, 158] width 86 height 16
click at [700, 290] on link "View External Url" at bounding box center [720, 297] width 86 height 16
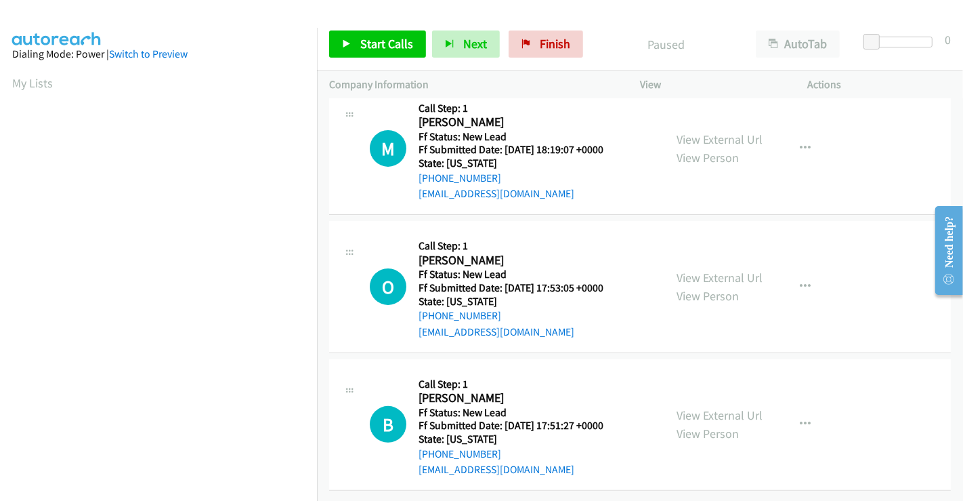
scroll to position [154, 0]
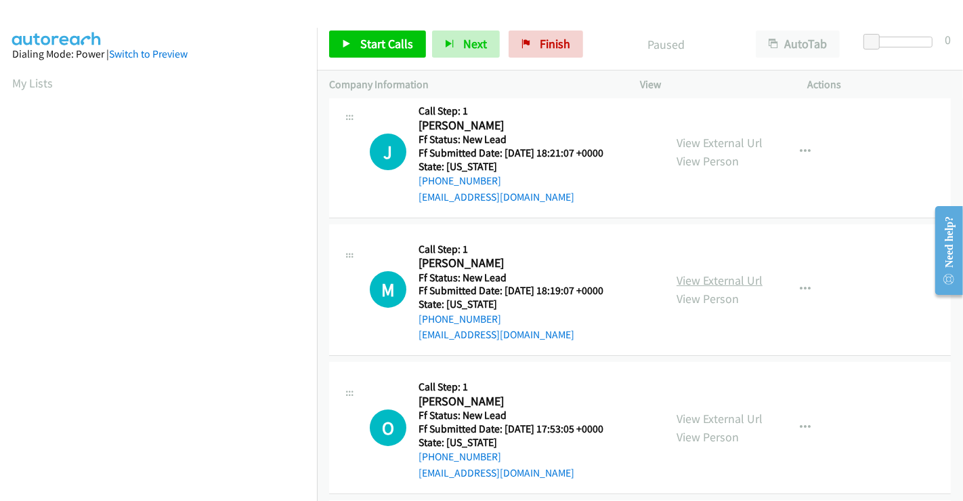
click at [718, 278] on link "View External Url" at bounding box center [720, 280] width 86 height 16
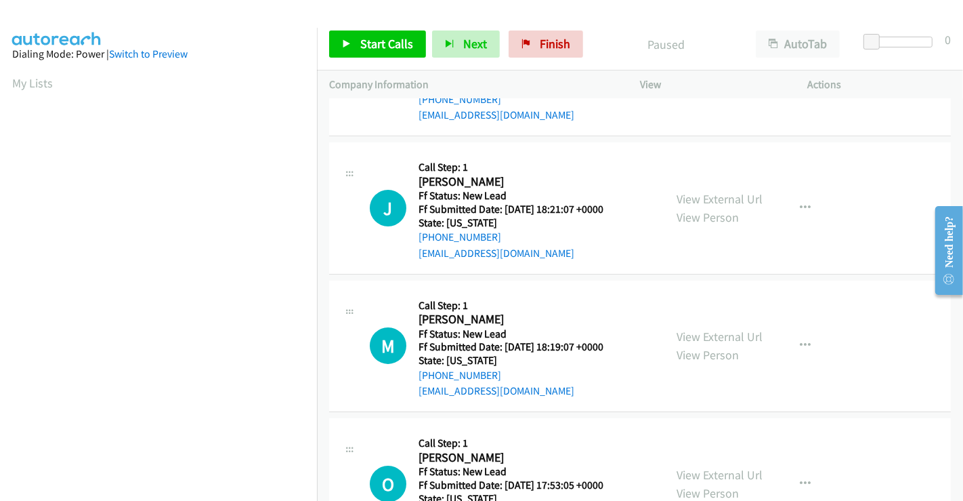
scroll to position [3, 0]
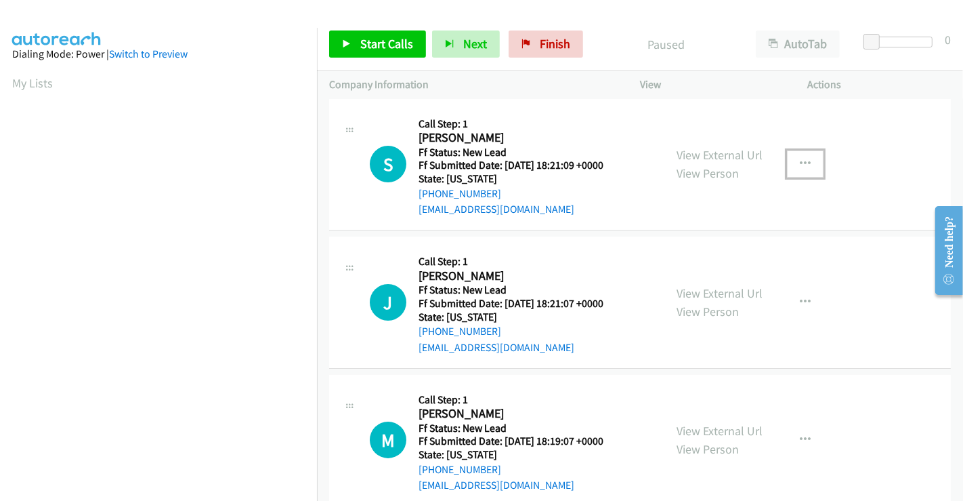
click at [800, 161] on icon "button" at bounding box center [805, 164] width 11 height 11
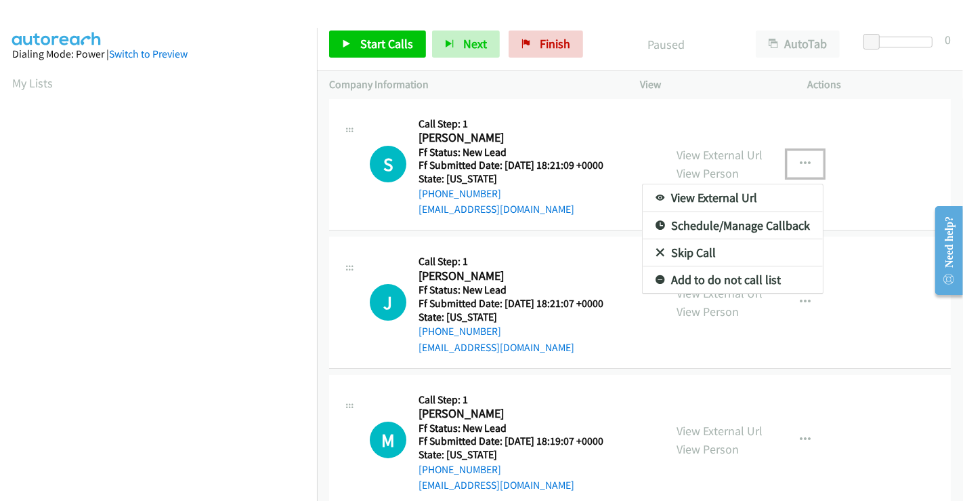
click at [694, 252] on link "Skip Call" at bounding box center [733, 252] width 180 height 27
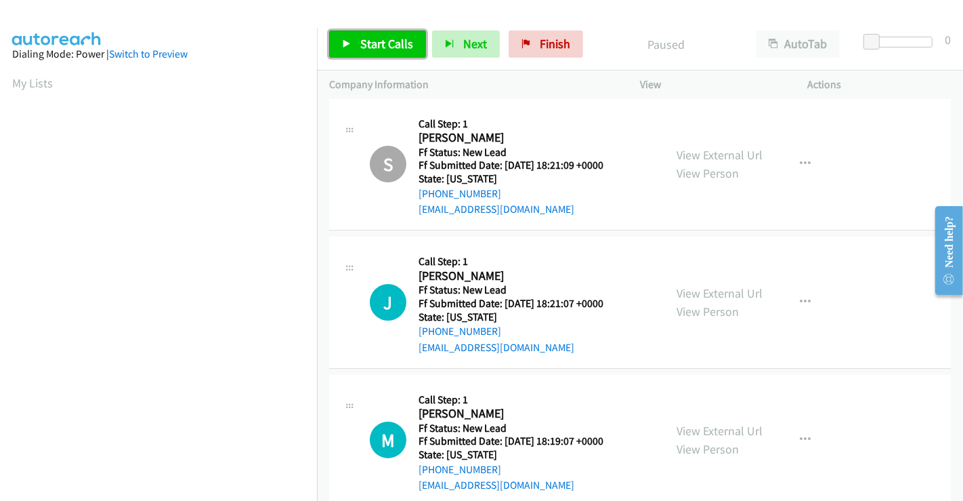
click at [387, 37] on span "Start Calls" at bounding box center [386, 44] width 53 height 16
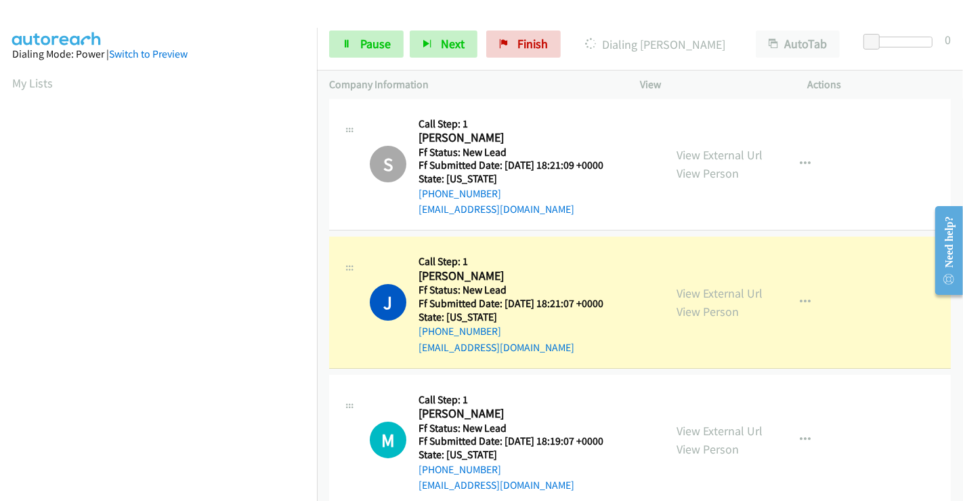
scroll to position [261, 0]
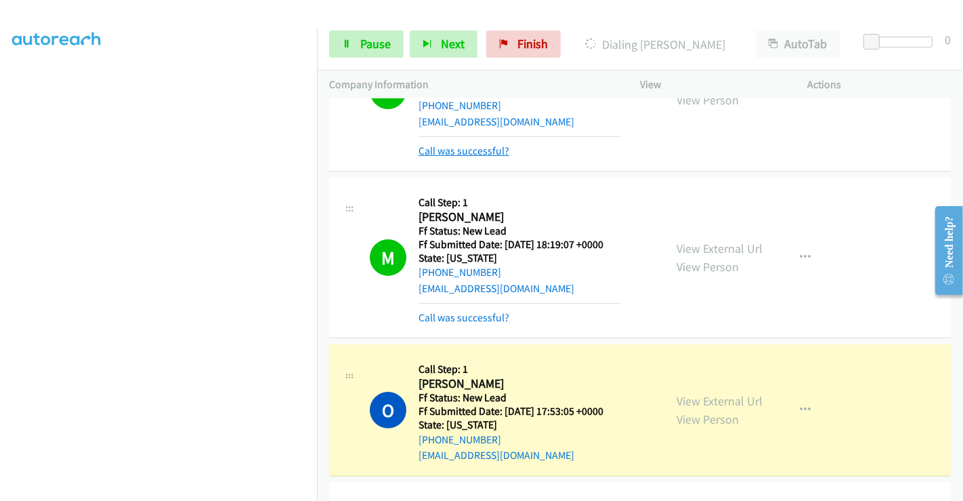
click at [467, 147] on link "Call was successful?" at bounding box center [464, 150] width 91 height 13
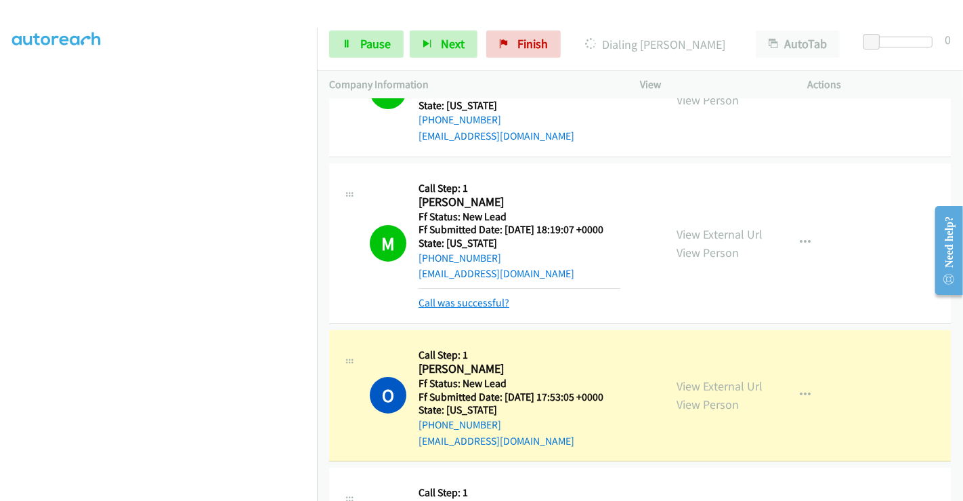
click at [477, 299] on link "Call was successful?" at bounding box center [464, 302] width 91 height 13
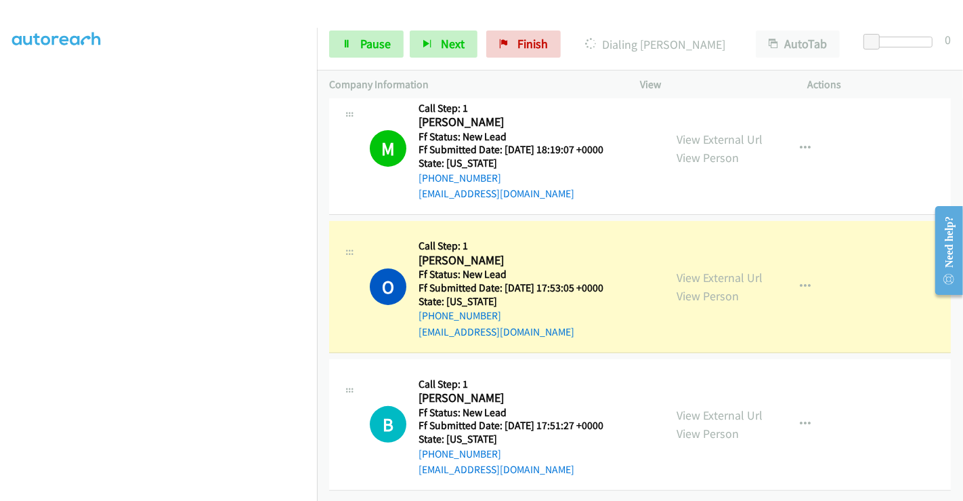
scroll to position [304, 0]
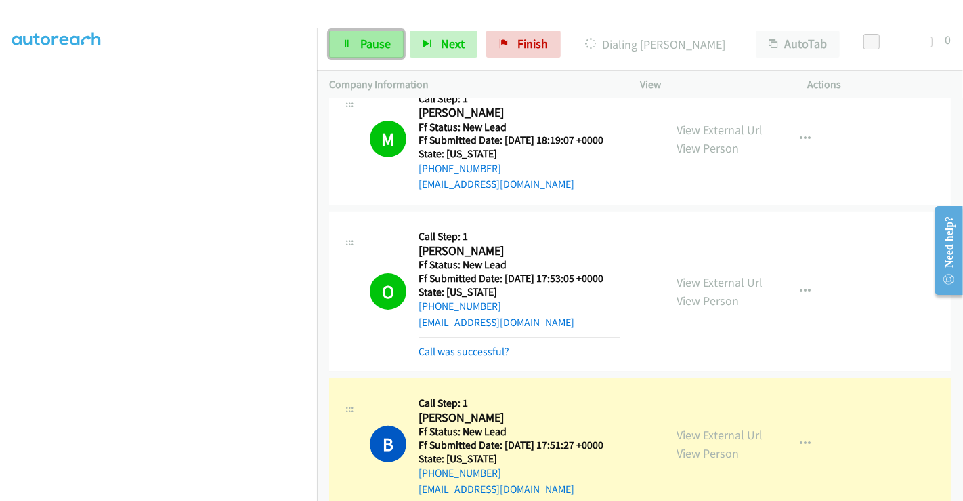
click at [370, 45] on span "Pause" at bounding box center [375, 44] width 30 height 16
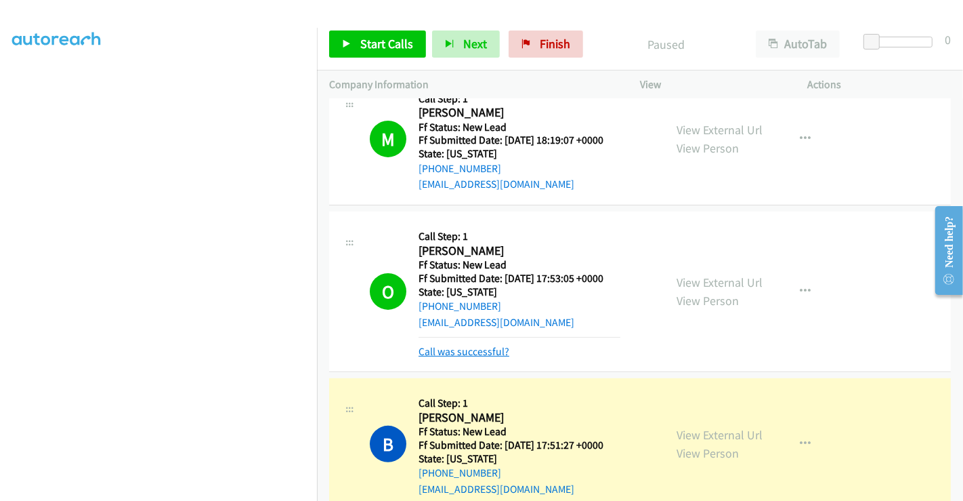
click at [469, 345] on link "Call was successful?" at bounding box center [464, 351] width 91 height 13
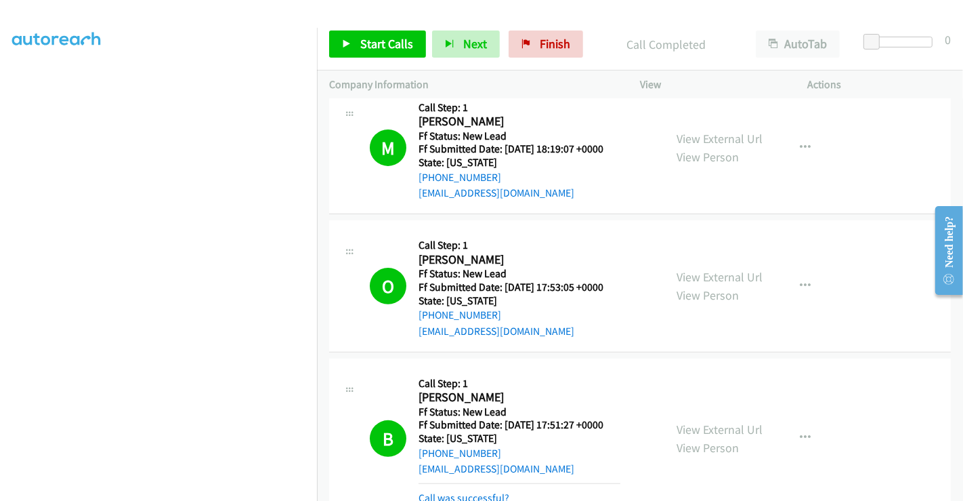
scroll to position [394, 0]
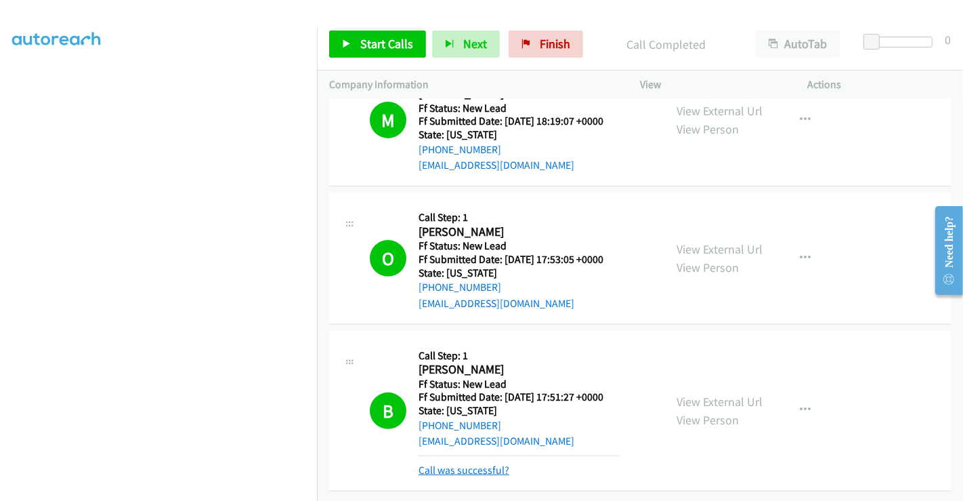
click at [490, 463] on link "Call was successful?" at bounding box center [464, 469] width 91 height 13
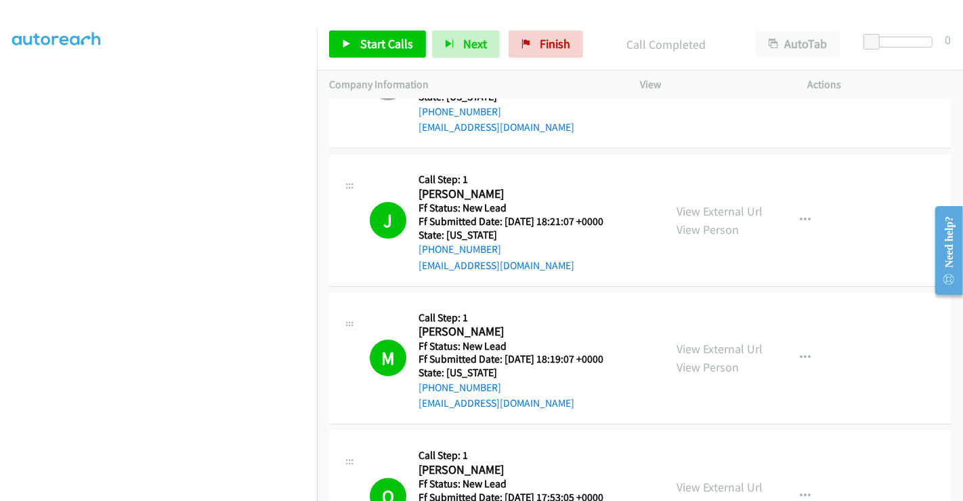
scroll to position [0, 0]
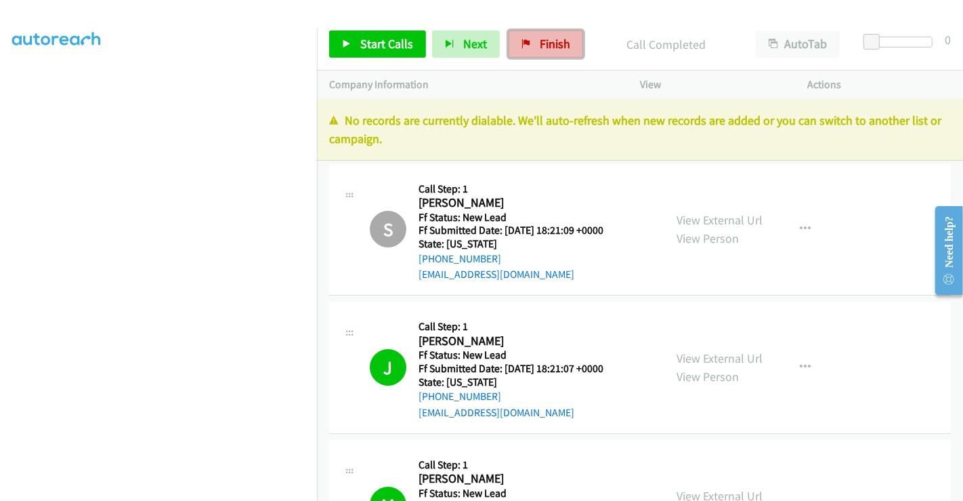
click at [540, 48] on span "Finish" at bounding box center [555, 44] width 30 height 16
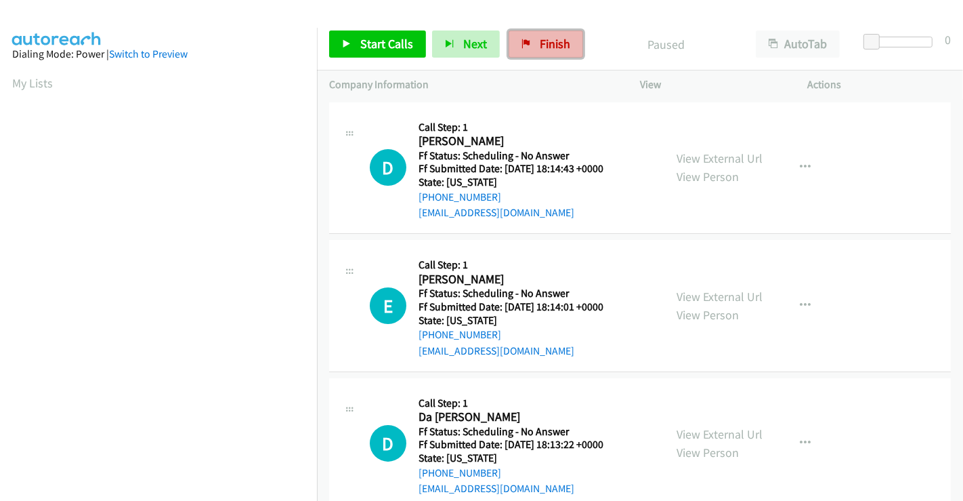
click at [550, 43] on span "Finish" at bounding box center [555, 44] width 30 height 16
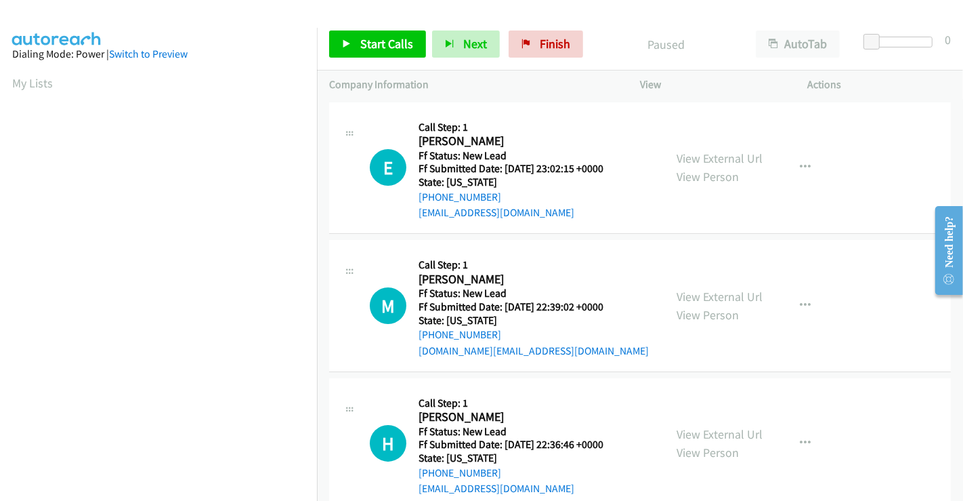
scroll to position [261, 0]
click at [734, 157] on link "View External Url" at bounding box center [720, 158] width 86 height 16
click at [713, 297] on link "View External Url" at bounding box center [720, 297] width 86 height 16
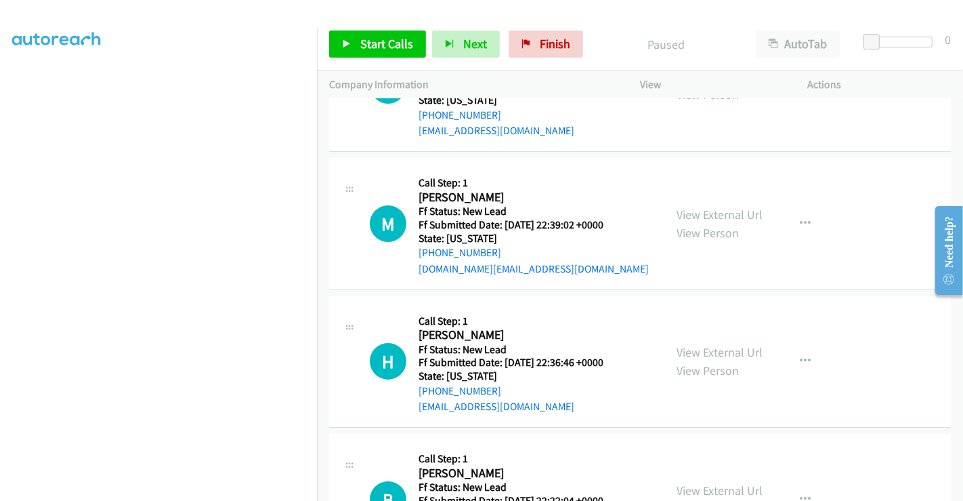
scroll to position [150, 0]
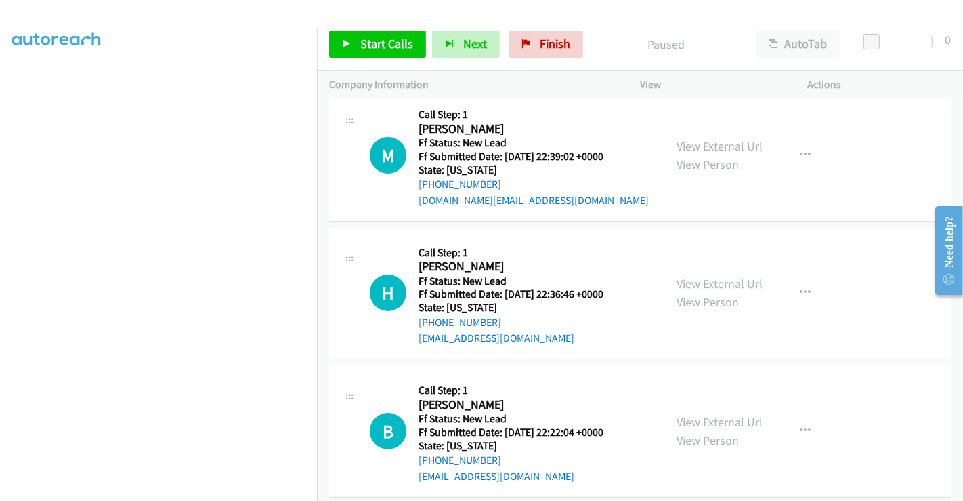
click at [704, 279] on link "View External Url" at bounding box center [720, 284] width 86 height 16
click at [708, 419] on link "View External Url" at bounding box center [720, 422] width 86 height 16
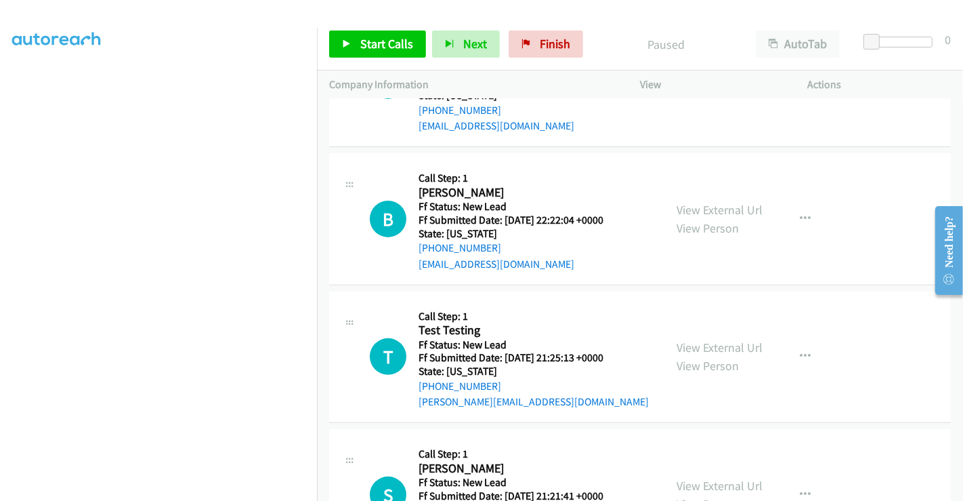
scroll to position [451, 0]
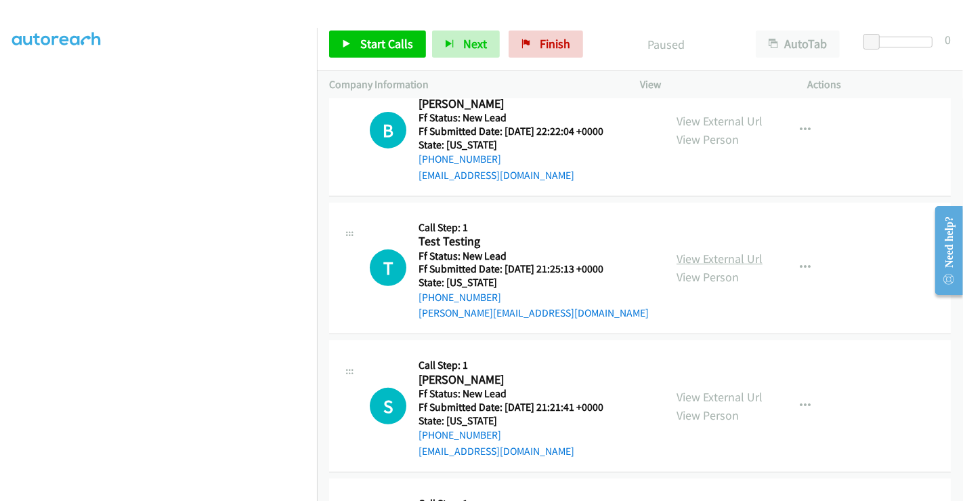
click at [713, 260] on link "View External Url" at bounding box center [720, 259] width 86 height 16
click at [373, 45] on span "Start Calls" at bounding box center [386, 44] width 53 height 16
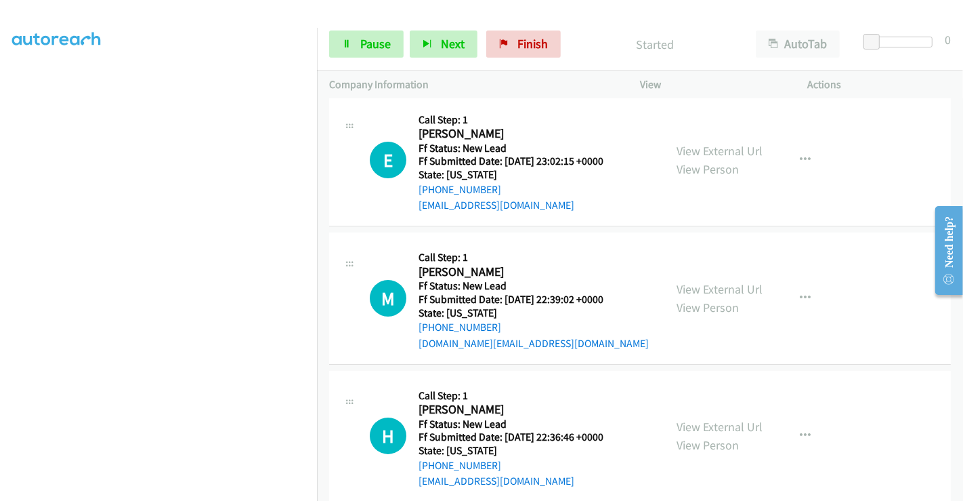
scroll to position [0, 0]
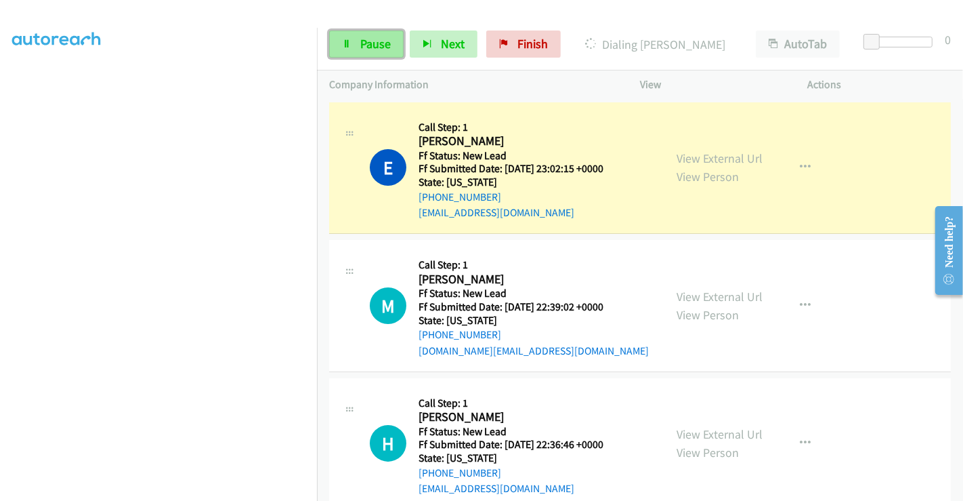
click at [366, 35] on link "Pause" at bounding box center [366, 43] width 75 height 27
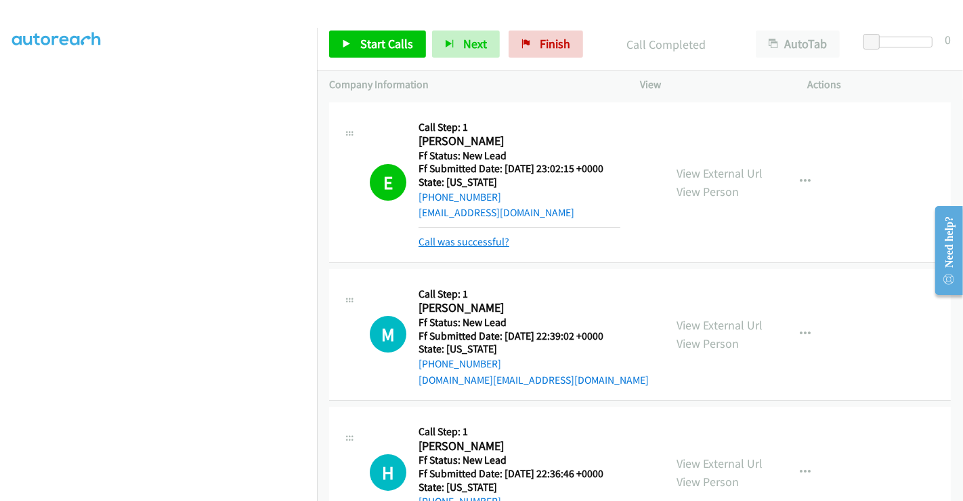
click at [491, 242] on link "Call was successful?" at bounding box center [464, 241] width 91 height 13
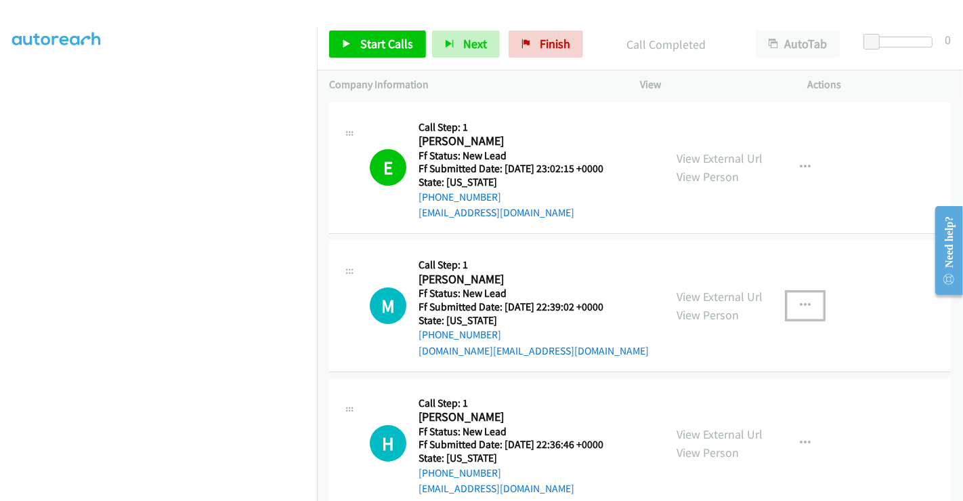
click at [787, 302] on button "button" at bounding box center [805, 305] width 37 height 27
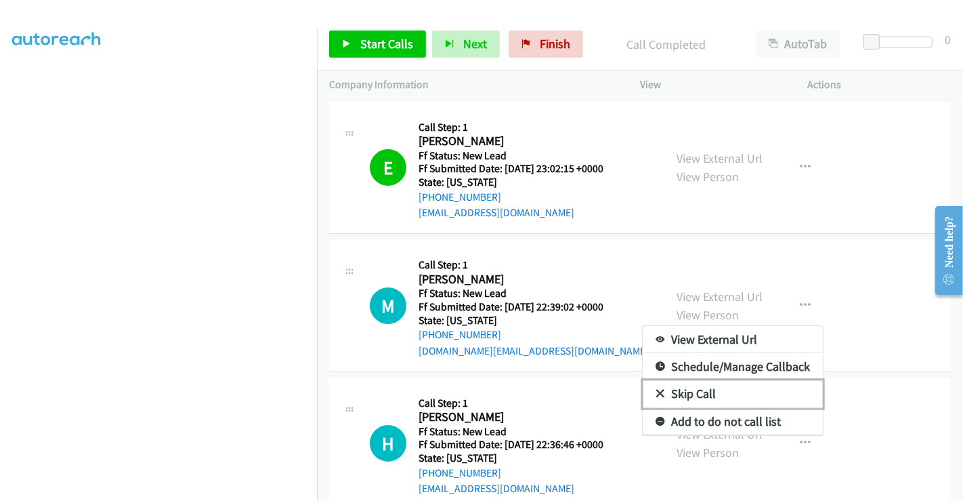
click at [696, 392] on link "Skip Call" at bounding box center [733, 393] width 180 height 27
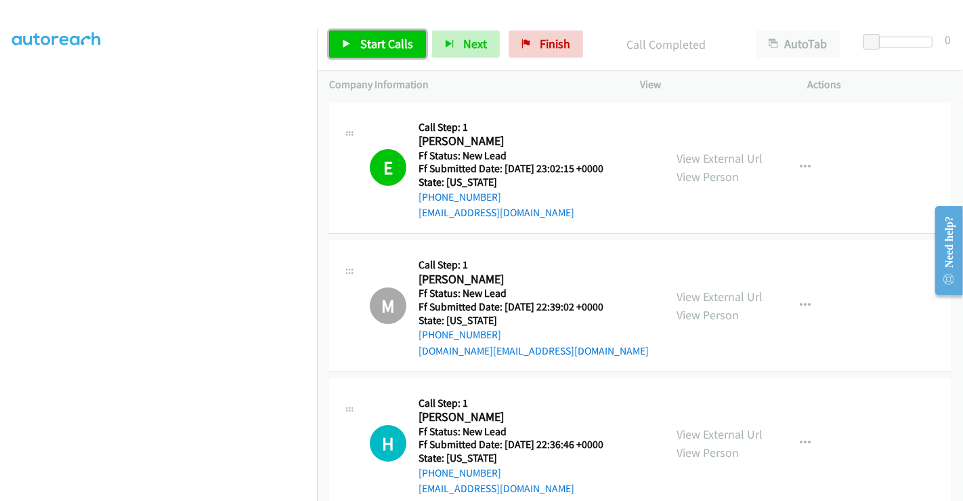
click at [374, 37] on span "Start Calls" at bounding box center [386, 44] width 53 height 16
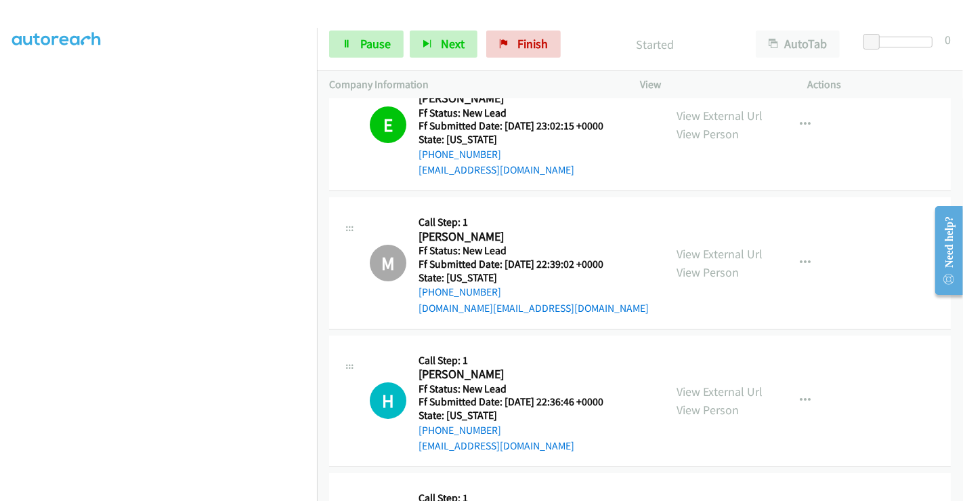
scroll to position [75, 0]
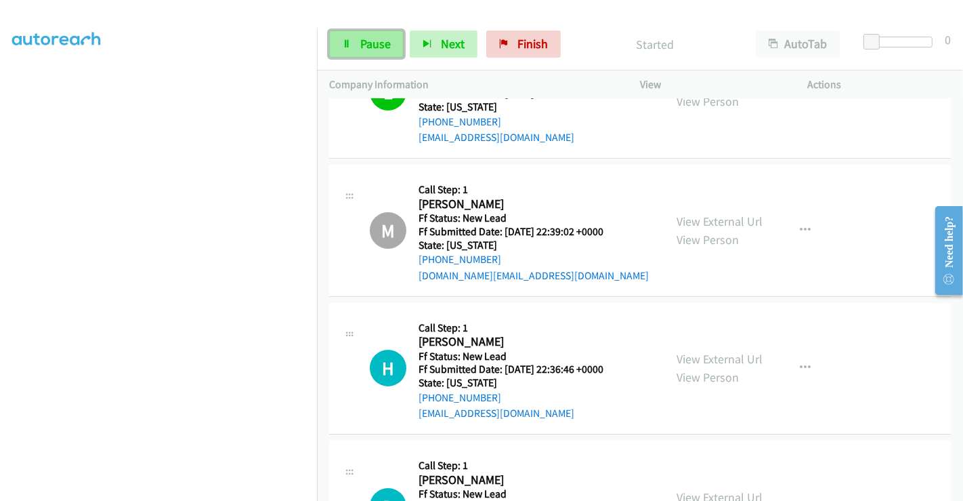
click at [360, 33] on link "Pause" at bounding box center [366, 43] width 75 height 27
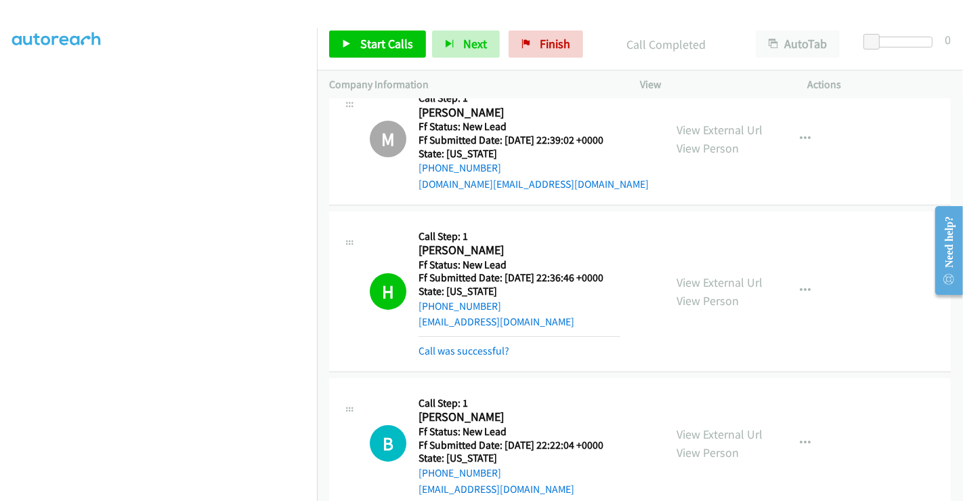
scroll to position [301, 0]
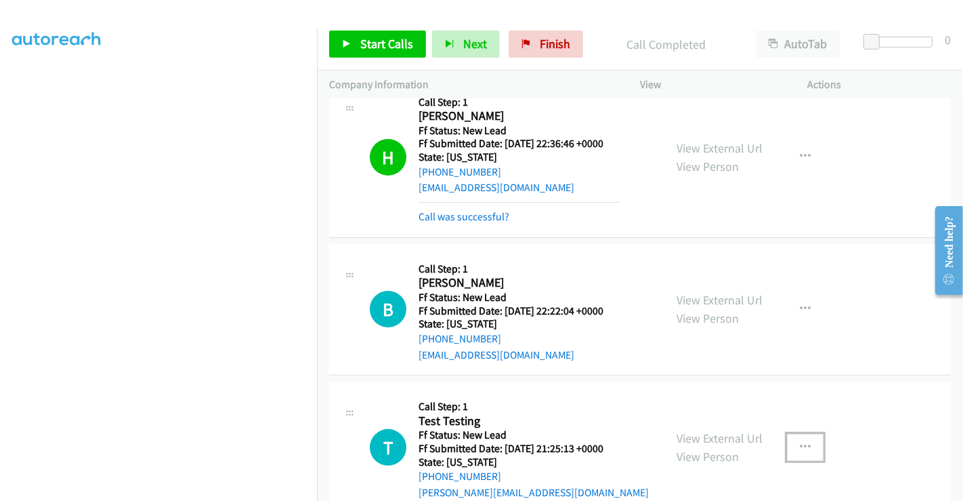
click at [801, 444] on icon "button" at bounding box center [805, 447] width 11 height 11
drag, startPoint x: 956, startPoint y: 196, endPoint x: 946, endPoint y: 234, distance: 39.3
click at [947, 196] on main "Need help? Resource Center AutoReach Help Help Get the help you need from our k…" at bounding box center [943, 196] width 39 height 0
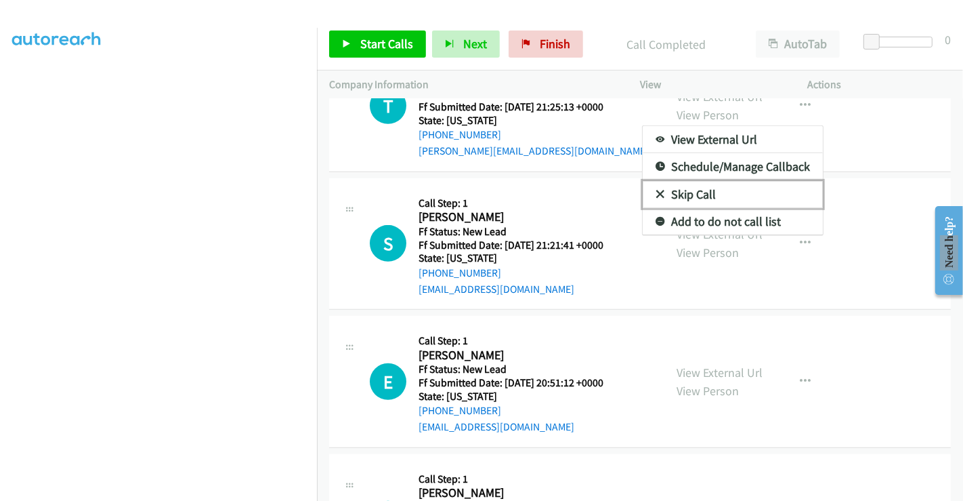
click at [694, 188] on link "Skip Call" at bounding box center [733, 194] width 180 height 27
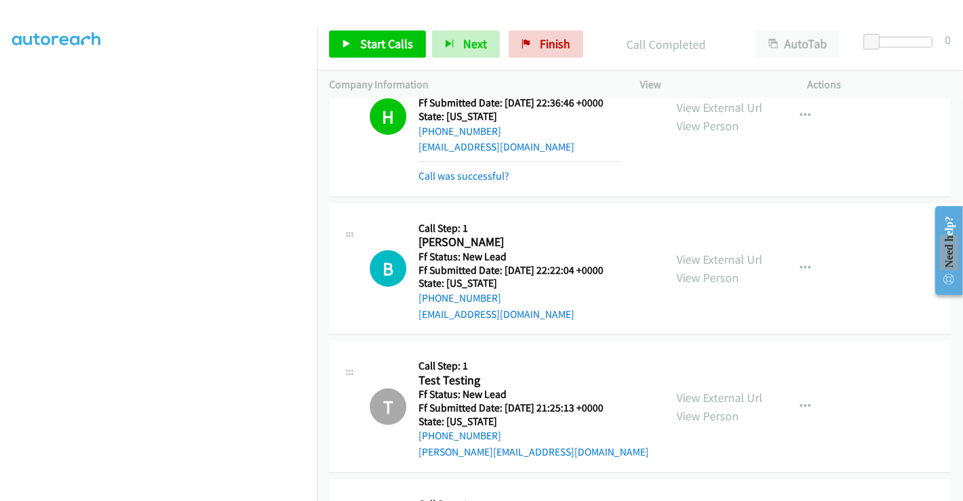
scroll to position [266, 0]
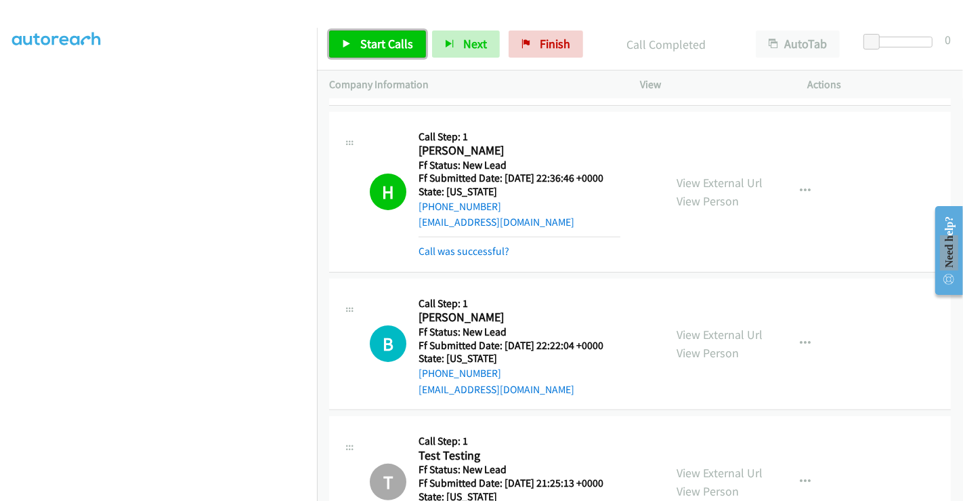
click at [366, 45] on span "Start Calls" at bounding box center [386, 44] width 53 height 16
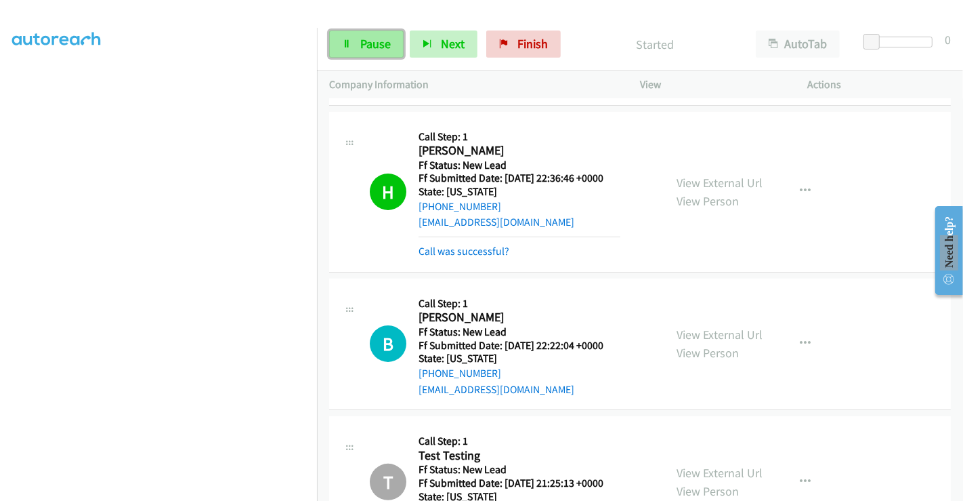
click at [358, 43] on link "Pause" at bounding box center [366, 43] width 75 height 27
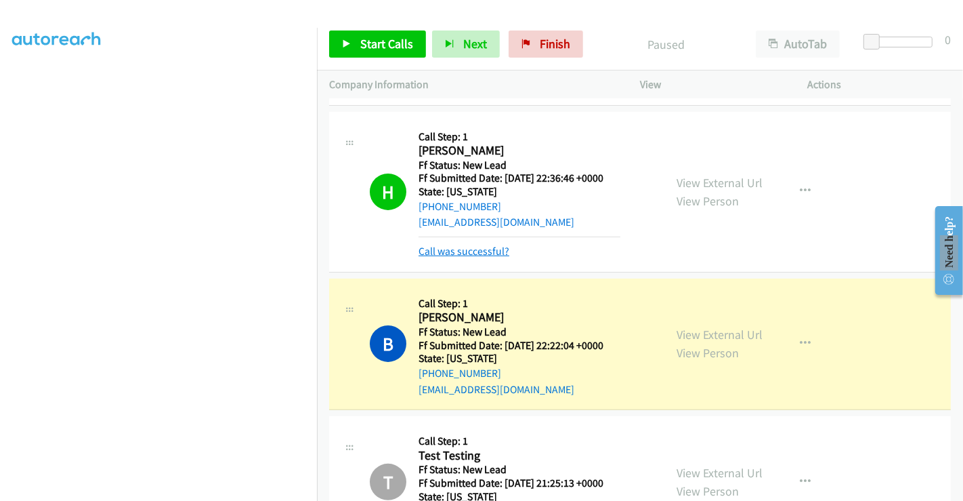
click at [462, 247] on link "Call was successful?" at bounding box center [464, 251] width 91 height 13
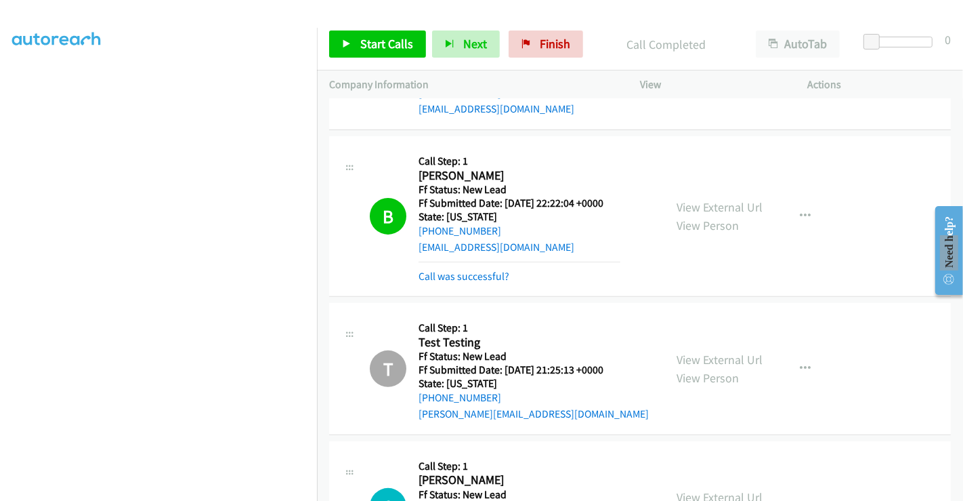
scroll to position [356, 0]
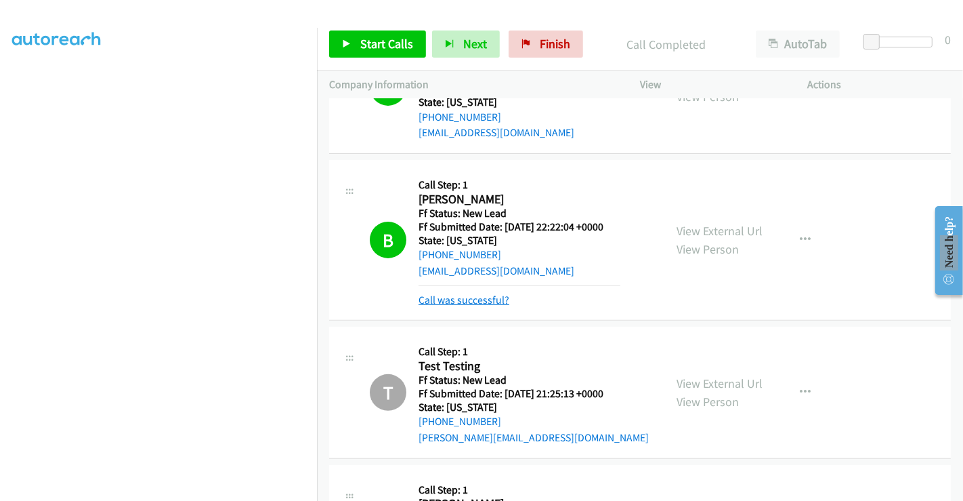
click at [484, 295] on link "Call was successful?" at bounding box center [464, 299] width 91 height 13
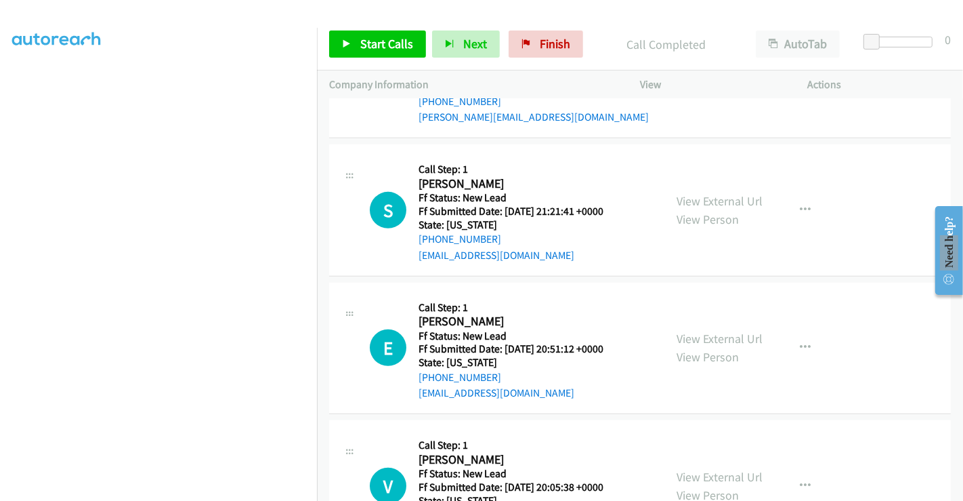
scroll to position [657, 0]
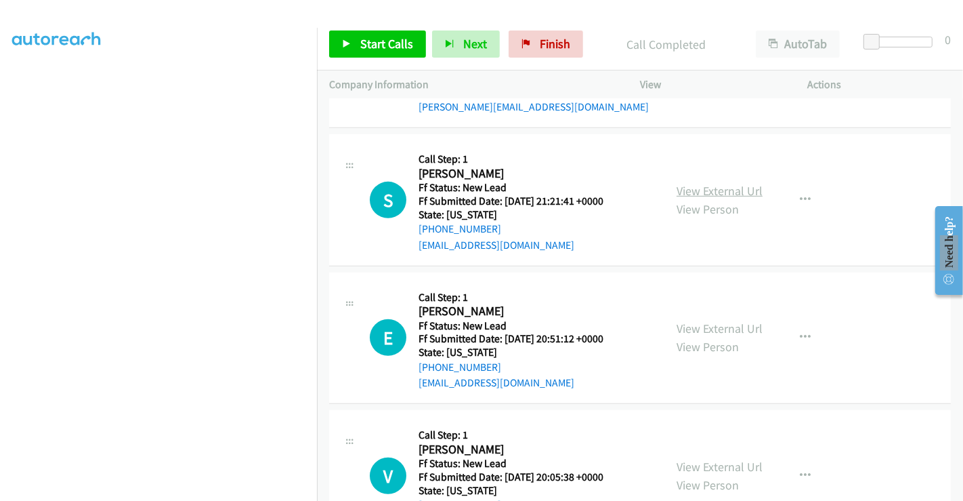
click at [721, 194] on link "View External Url" at bounding box center [720, 191] width 86 height 16
click at [712, 324] on link "View External Url" at bounding box center [720, 328] width 86 height 16
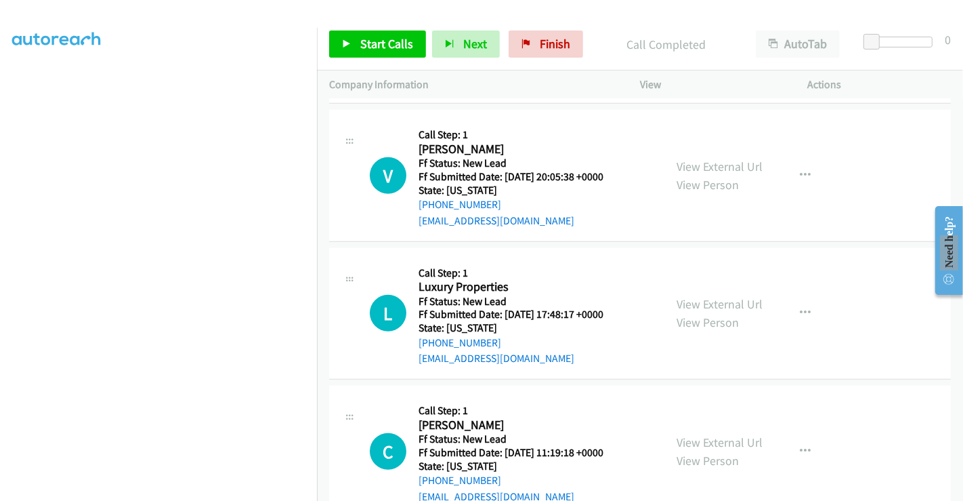
scroll to position [958, 0]
click at [701, 163] on link "View External Url" at bounding box center [720, 166] width 86 height 16
click at [700, 295] on link "View External Url" at bounding box center [720, 303] width 86 height 16
click at [692, 436] on link "View External Url" at bounding box center [720, 442] width 86 height 16
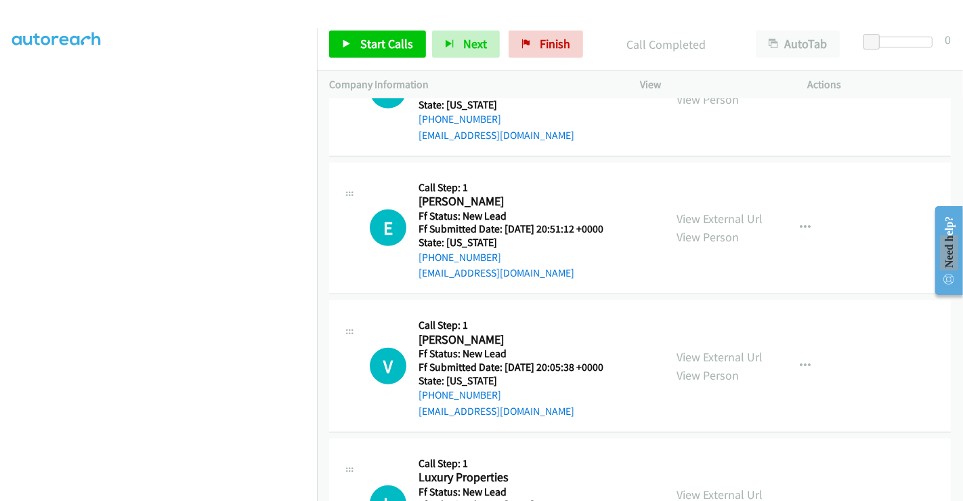
scroll to position [692, 0]
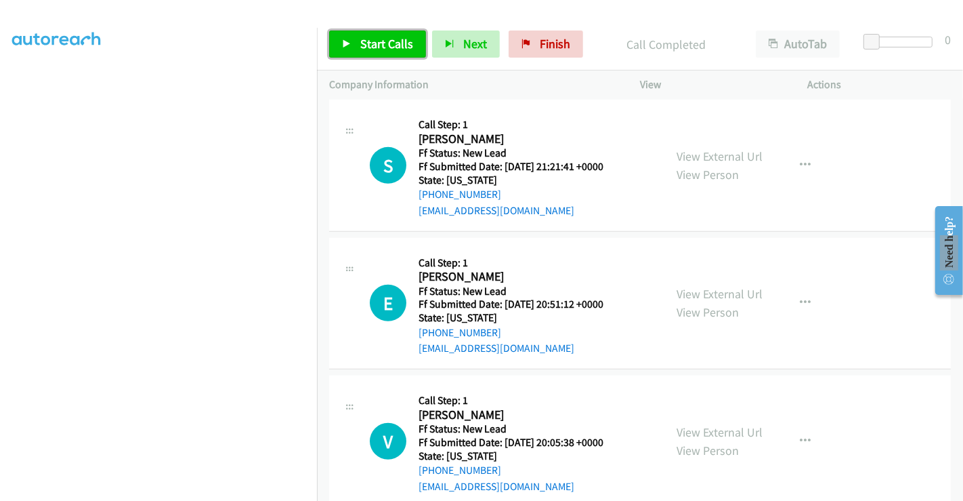
click at [396, 36] on span "Start Calls" at bounding box center [386, 44] width 53 height 16
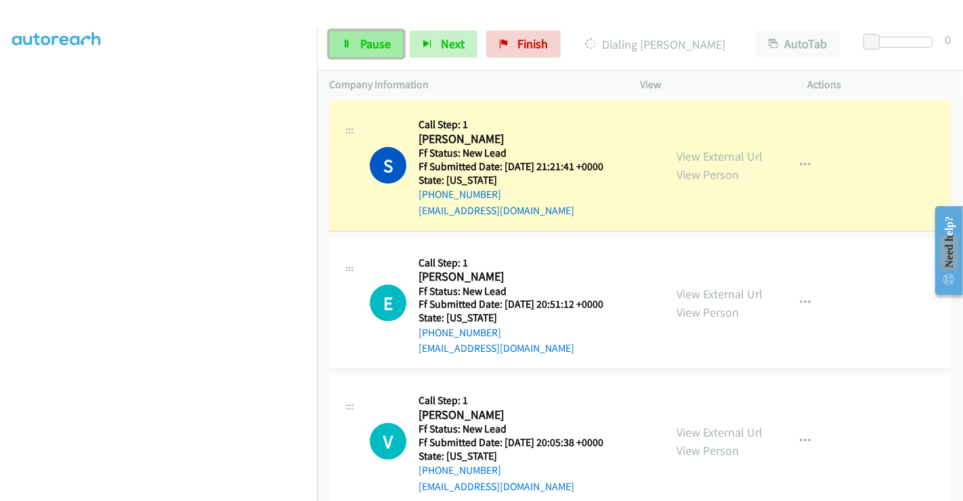
click at [354, 57] on link "Pause" at bounding box center [366, 43] width 75 height 27
click at [354, 45] on link "Pause" at bounding box center [366, 43] width 75 height 27
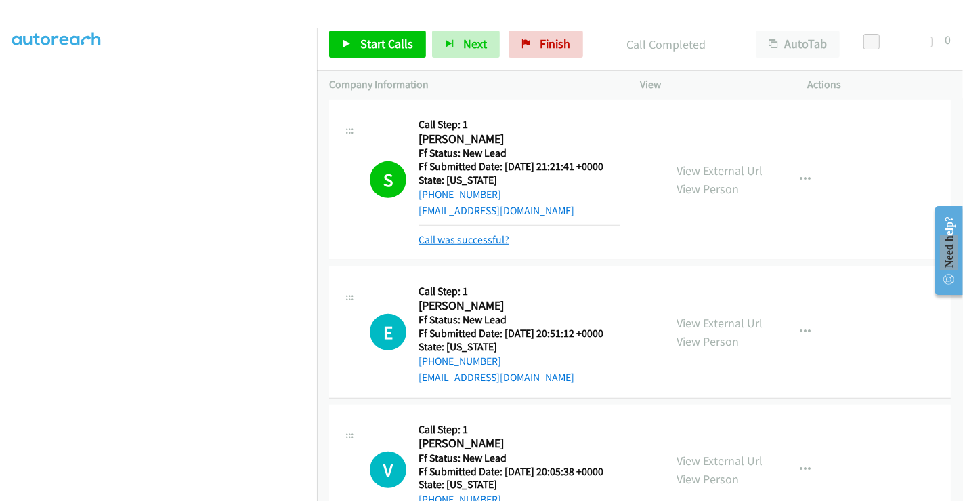
click at [483, 236] on link "Call was successful?" at bounding box center [464, 239] width 91 height 13
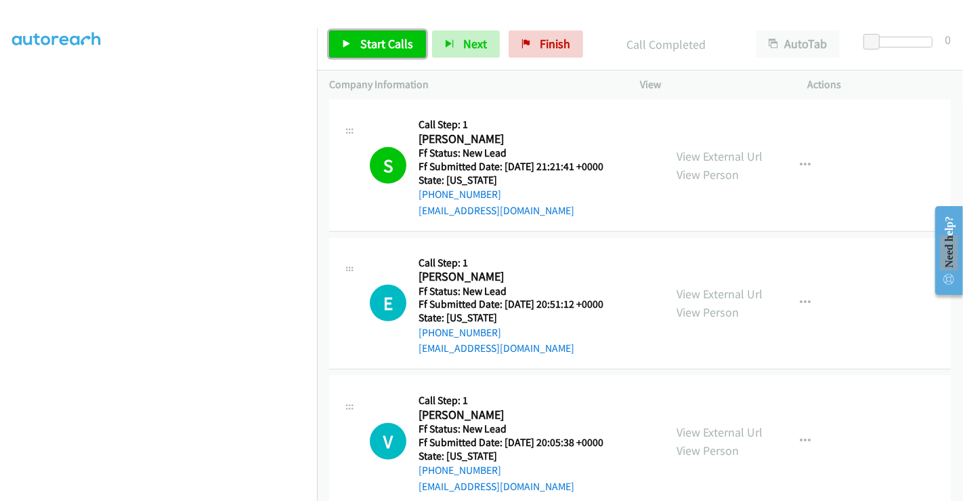
click at [368, 39] on span "Start Calls" at bounding box center [386, 44] width 53 height 16
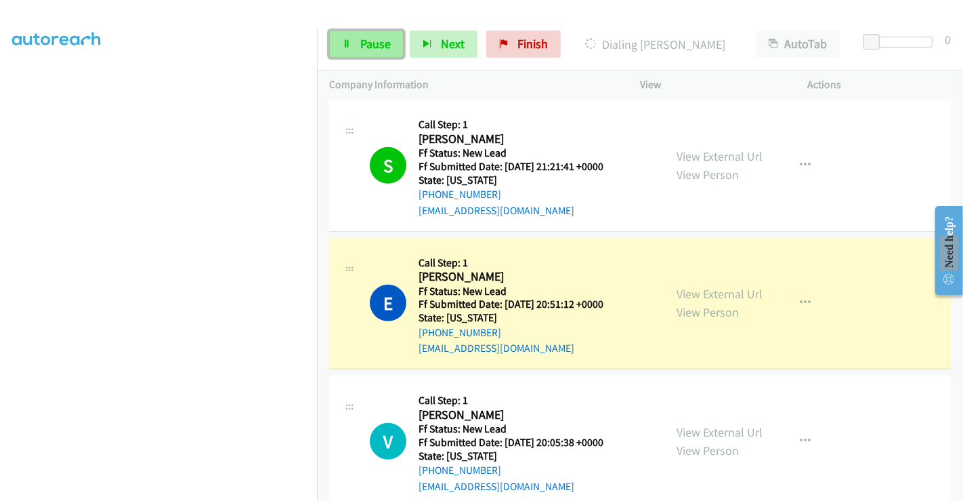
click at [365, 43] on span "Pause" at bounding box center [375, 44] width 30 height 16
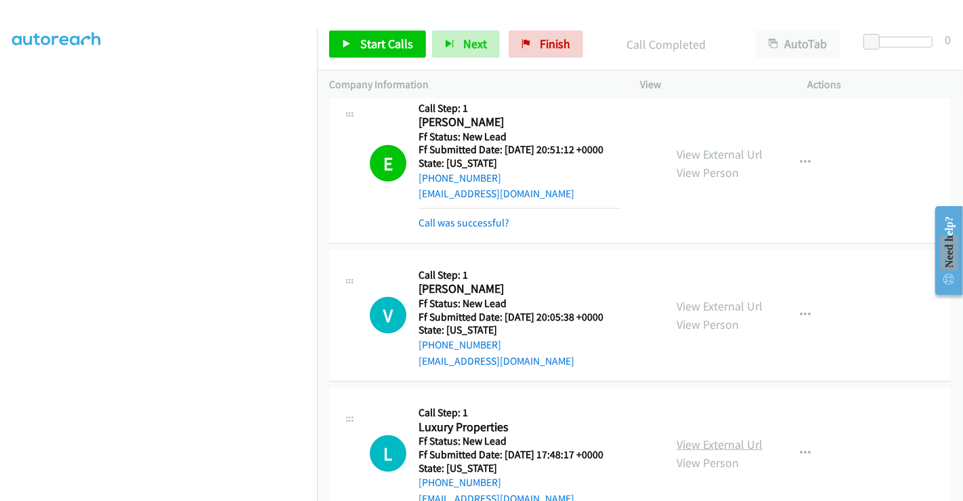
scroll to position [992, 0]
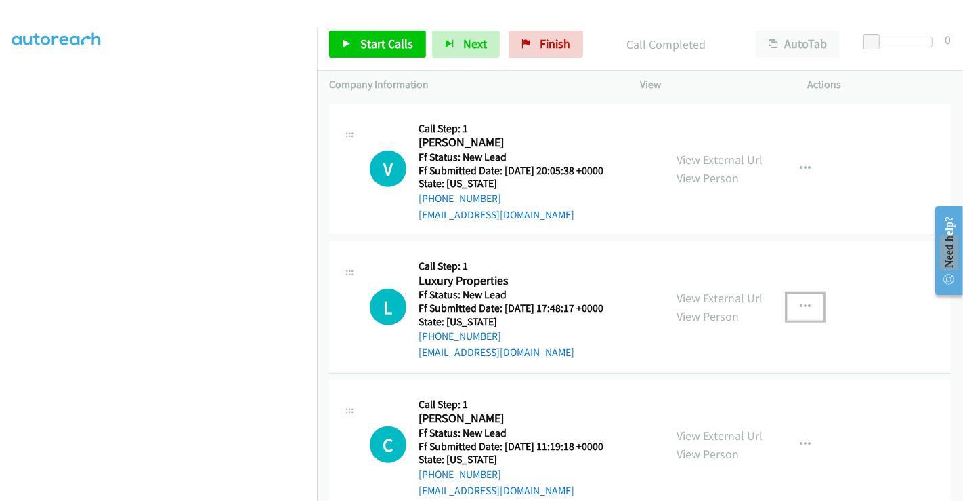
click at [793, 297] on button "button" at bounding box center [805, 306] width 37 height 27
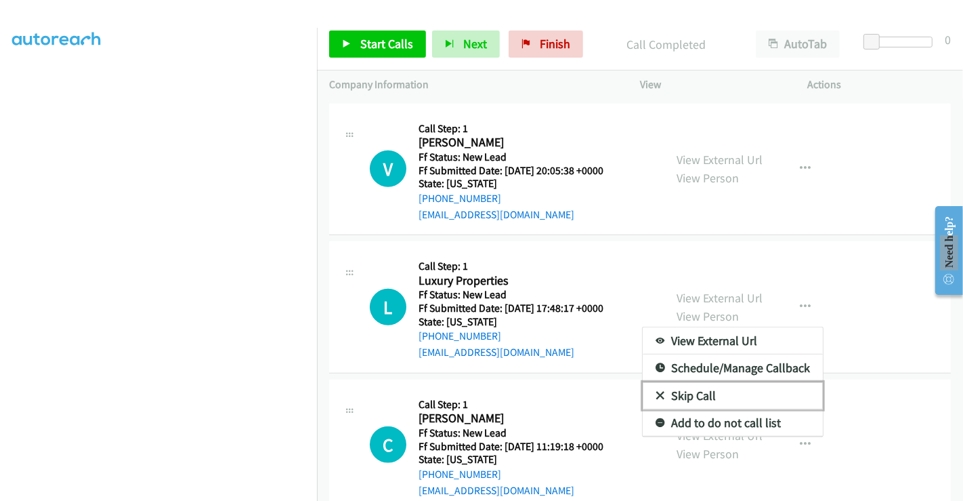
click at [675, 385] on link "Skip Call" at bounding box center [733, 395] width 180 height 27
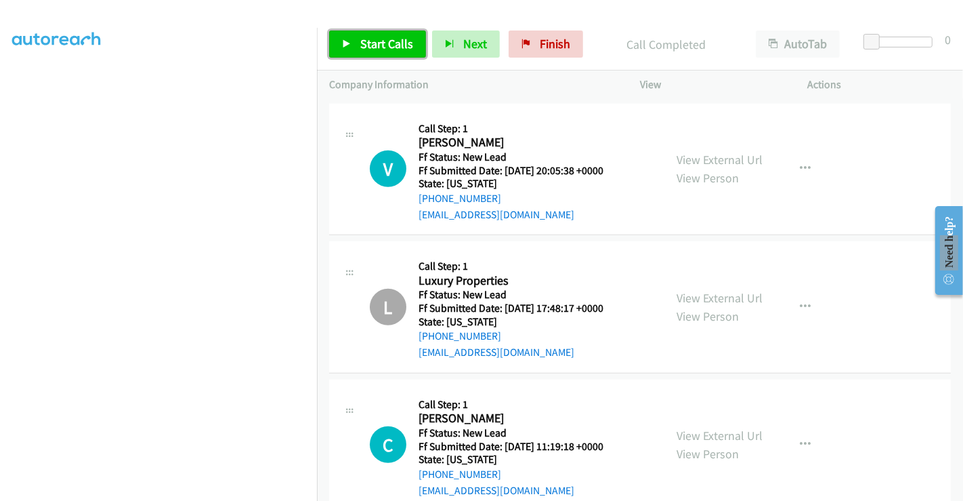
click at [386, 37] on span "Start Calls" at bounding box center [386, 44] width 53 height 16
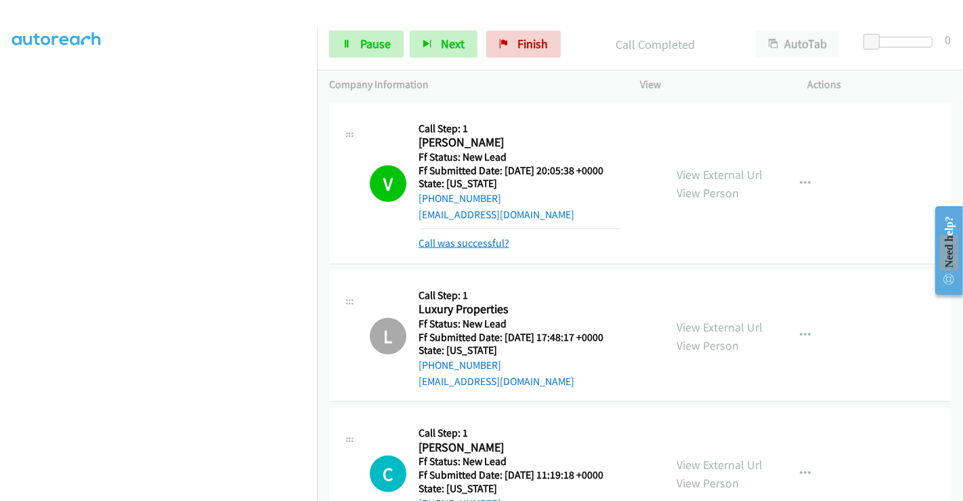
click at [474, 237] on link "Call was successful?" at bounding box center [464, 242] width 91 height 13
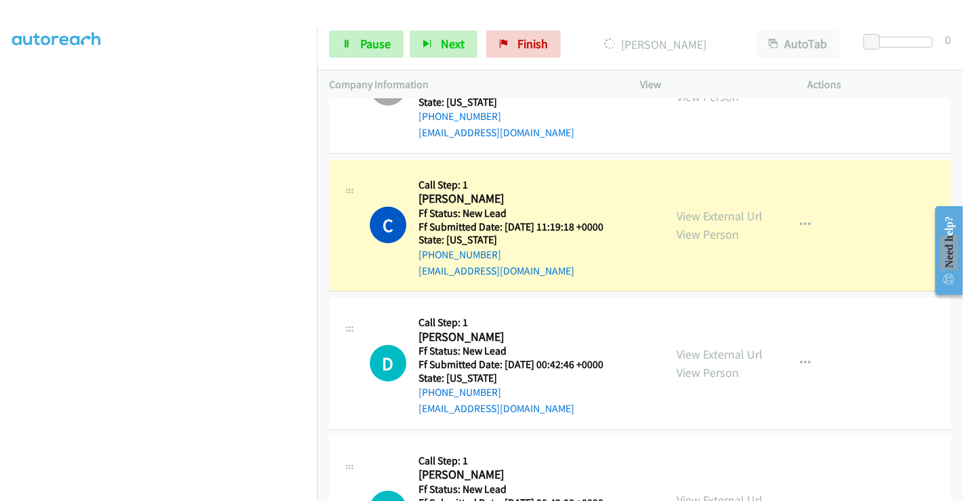
scroll to position [1219, 0]
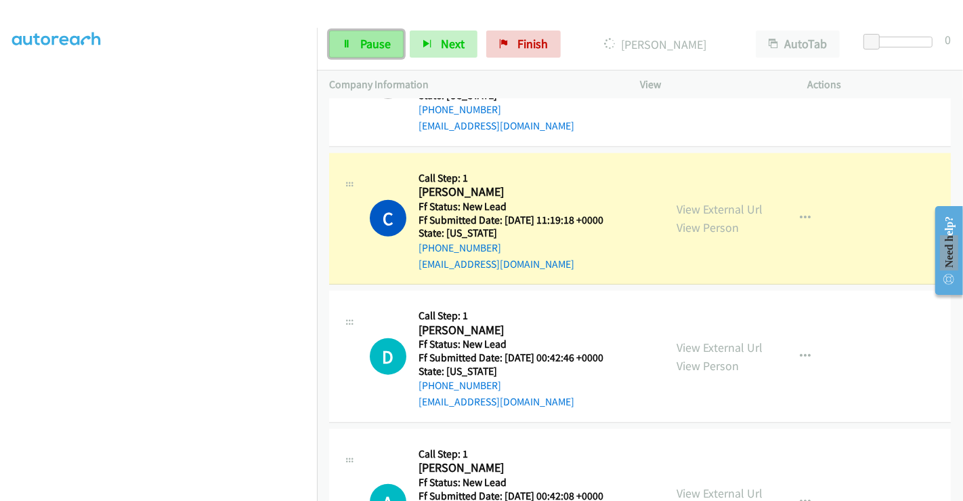
click at [360, 48] on span "Pause" at bounding box center [375, 44] width 30 height 16
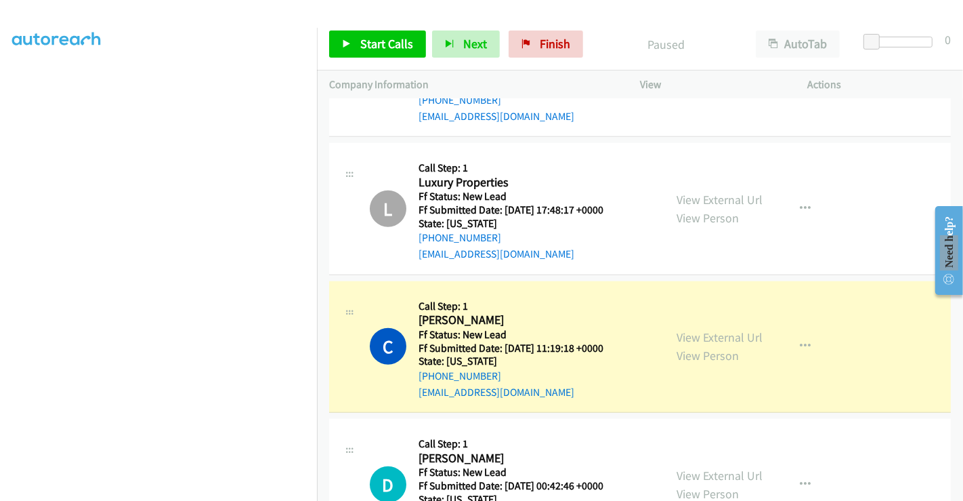
scroll to position [1155, 0]
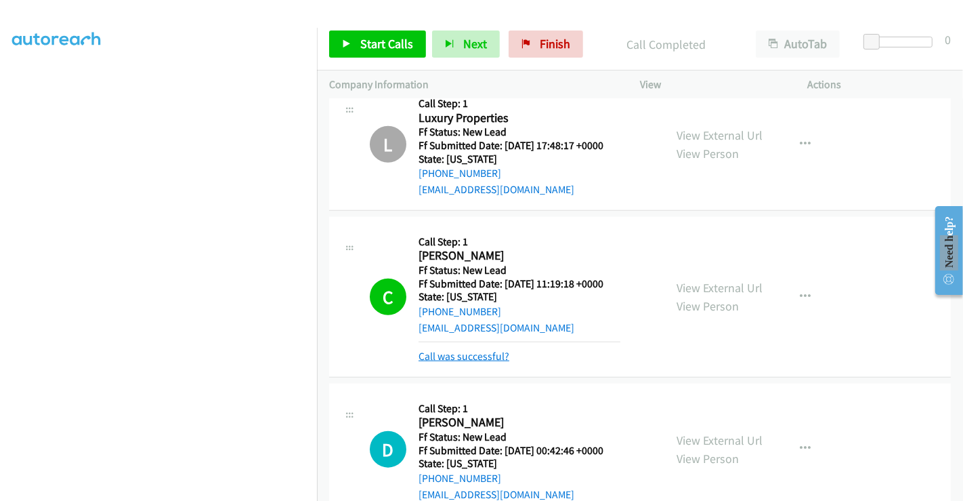
click at [489, 350] on link "Call was successful?" at bounding box center [464, 356] width 91 height 13
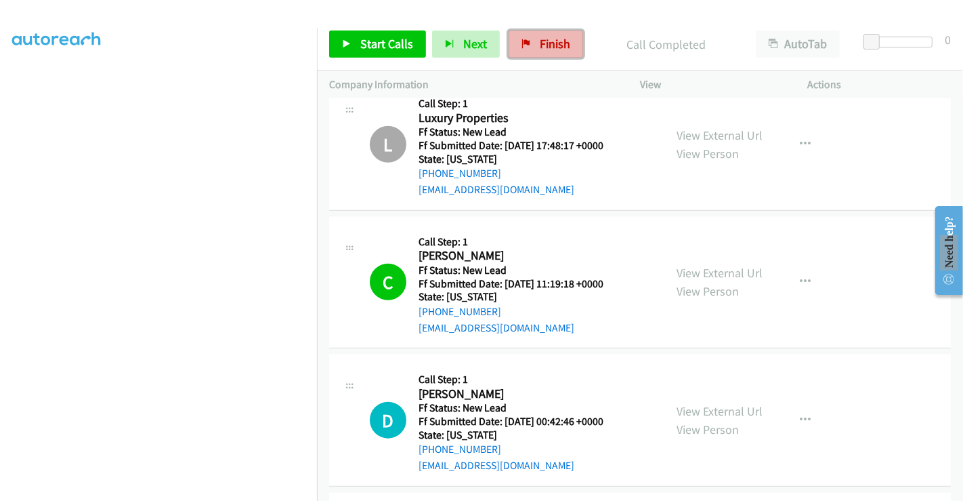
click at [540, 49] on span "Finish" at bounding box center [555, 44] width 30 height 16
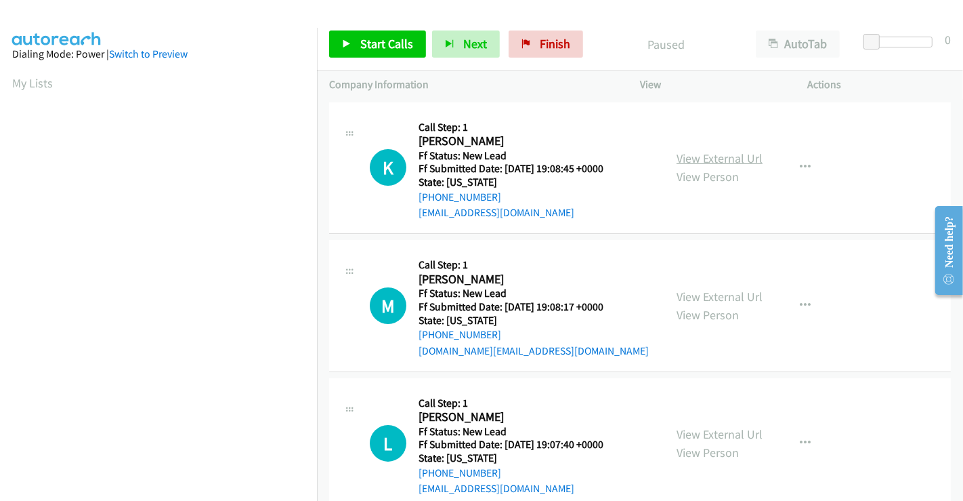
click at [716, 152] on link "View External Url" at bounding box center [720, 158] width 86 height 16
click at [718, 295] on link "View External Url" at bounding box center [720, 297] width 86 height 16
click at [706, 435] on link "View External Url" at bounding box center [720, 434] width 86 height 16
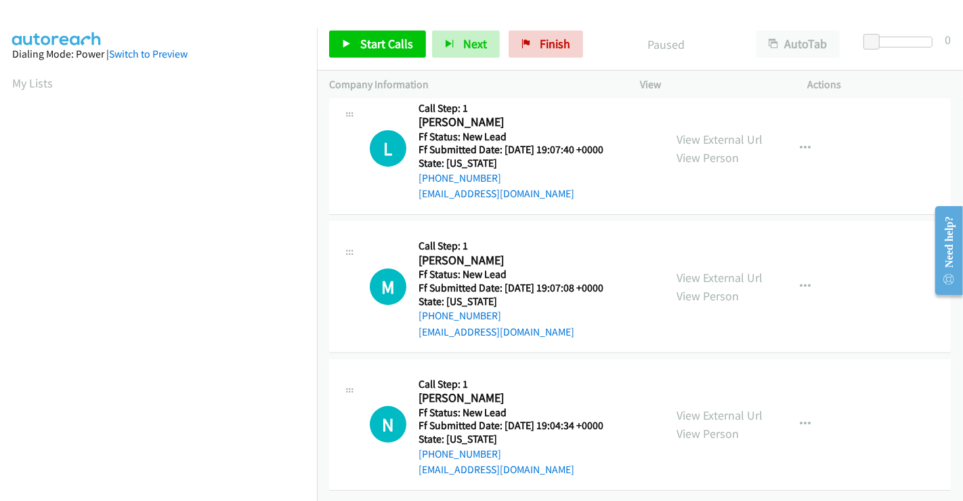
scroll to position [304, 0]
click at [707, 270] on link "View External Url" at bounding box center [720, 278] width 86 height 16
click at [706, 407] on link "View External Url" at bounding box center [720, 415] width 86 height 16
click at [368, 41] on span "Start Calls" at bounding box center [386, 44] width 53 height 16
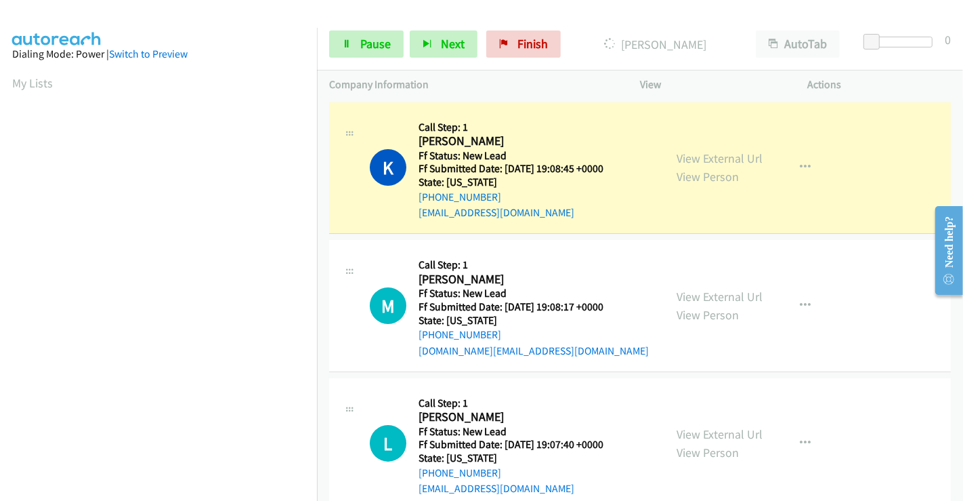
scroll to position [261, 0]
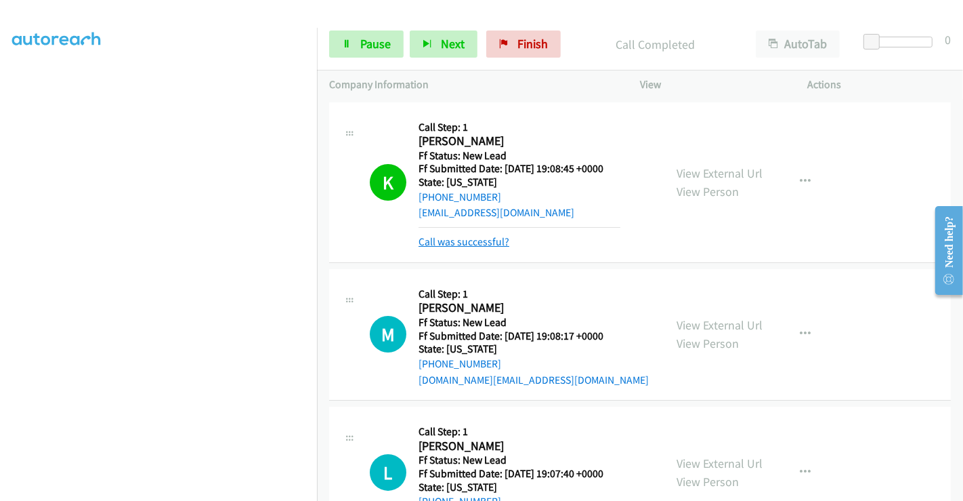
click at [482, 242] on link "Call was successful?" at bounding box center [464, 241] width 91 height 13
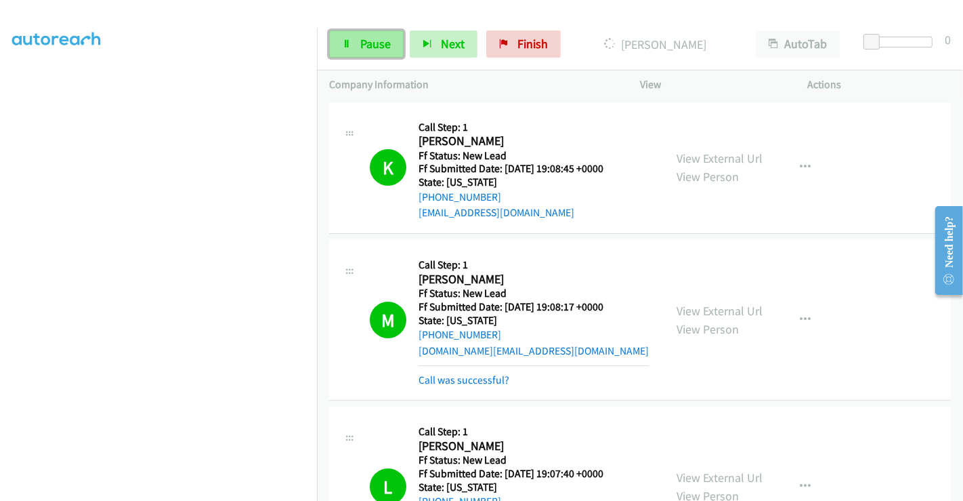
click at [364, 46] on span "Pause" at bounding box center [375, 44] width 30 height 16
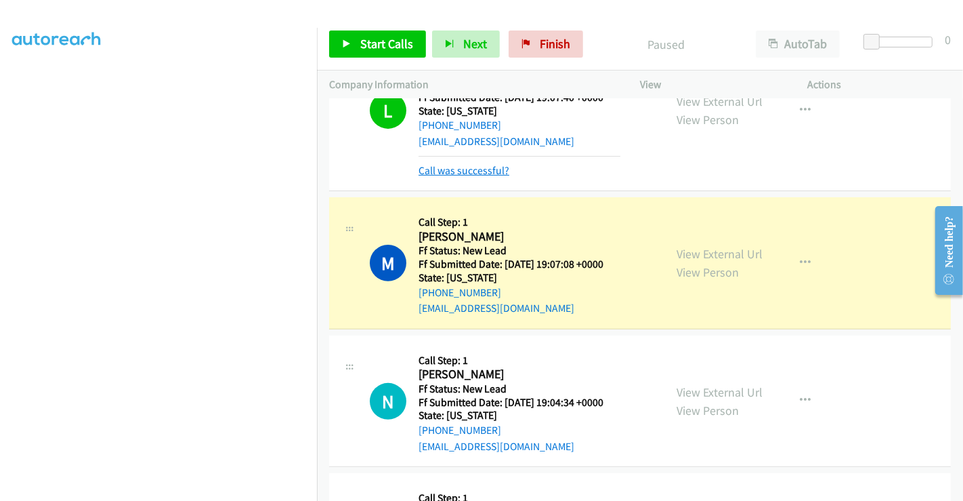
click at [477, 164] on link "Call was successful?" at bounding box center [464, 170] width 91 height 13
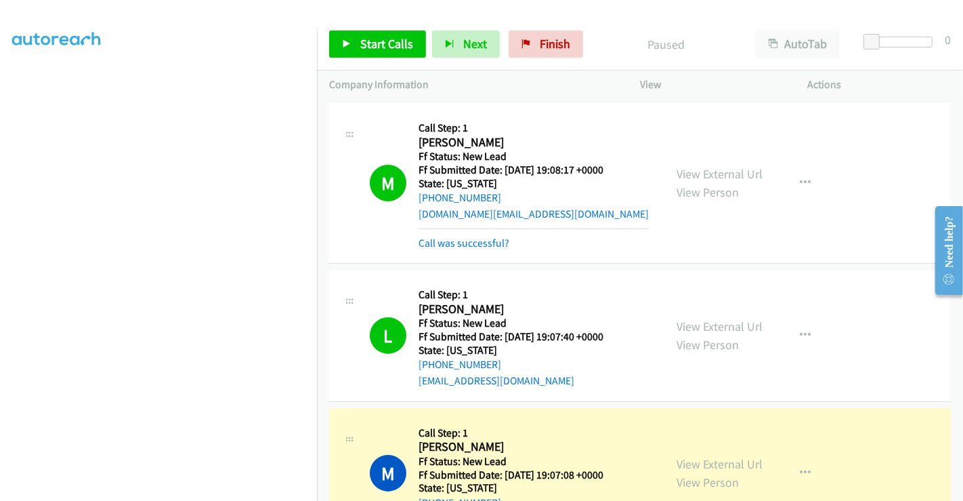
scroll to position [135, 0]
click at [461, 243] on link "Call was successful?" at bounding box center [464, 244] width 91 height 13
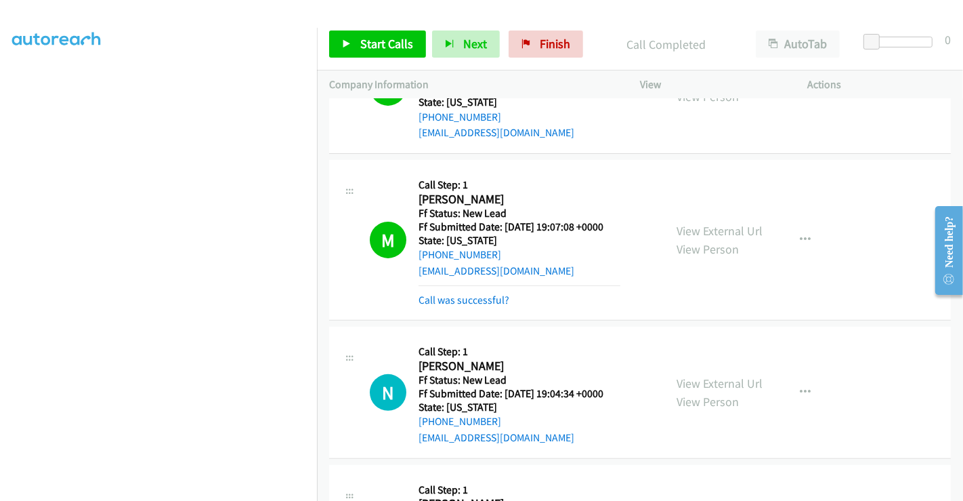
scroll to position [376, 0]
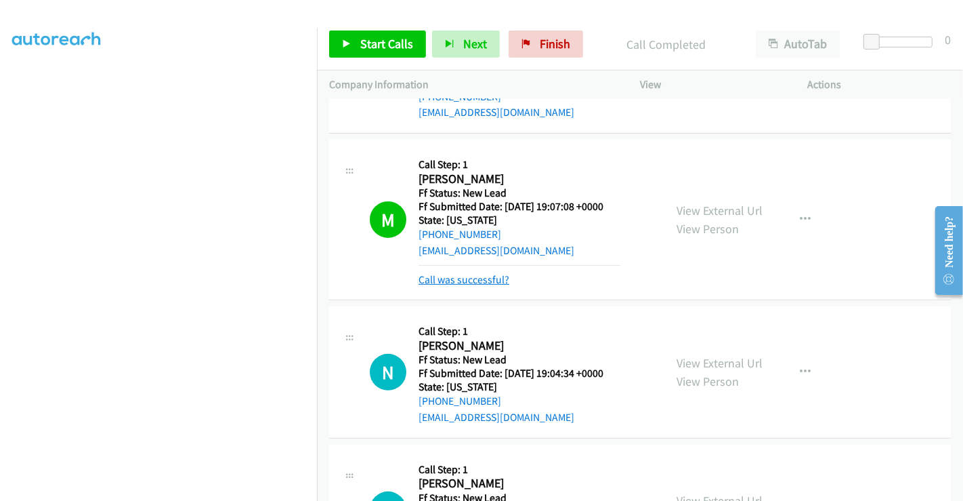
click at [457, 279] on link "Call was successful?" at bounding box center [464, 279] width 91 height 13
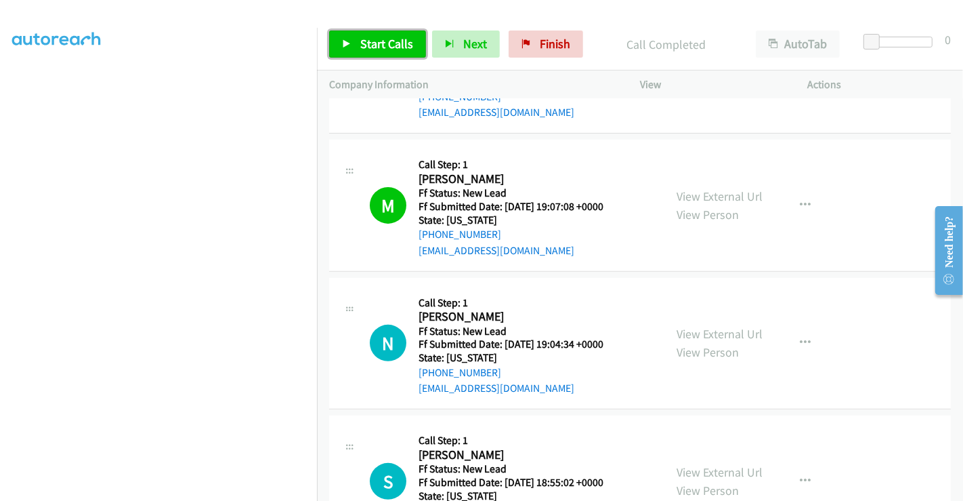
click at [368, 44] on span "Start Calls" at bounding box center [386, 44] width 53 height 16
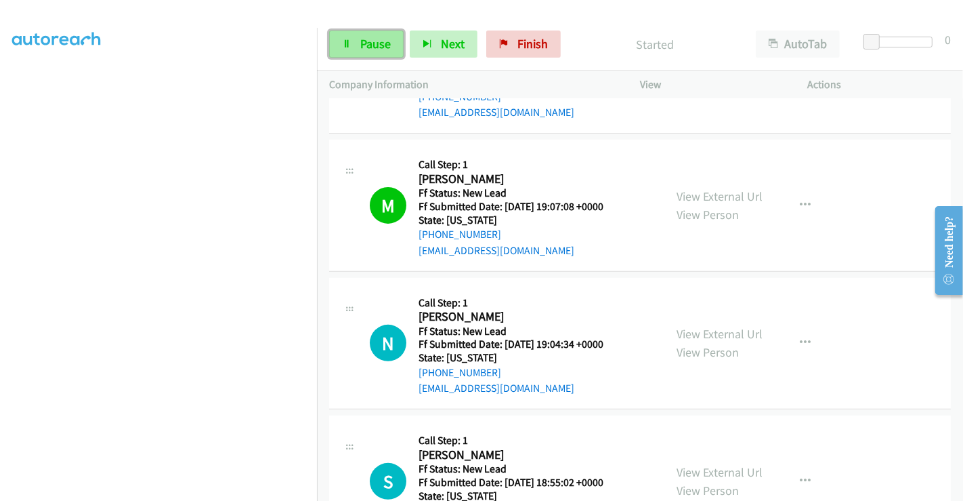
click at [360, 43] on span "Pause" at bounding box center [375, 44] width 30 height 16
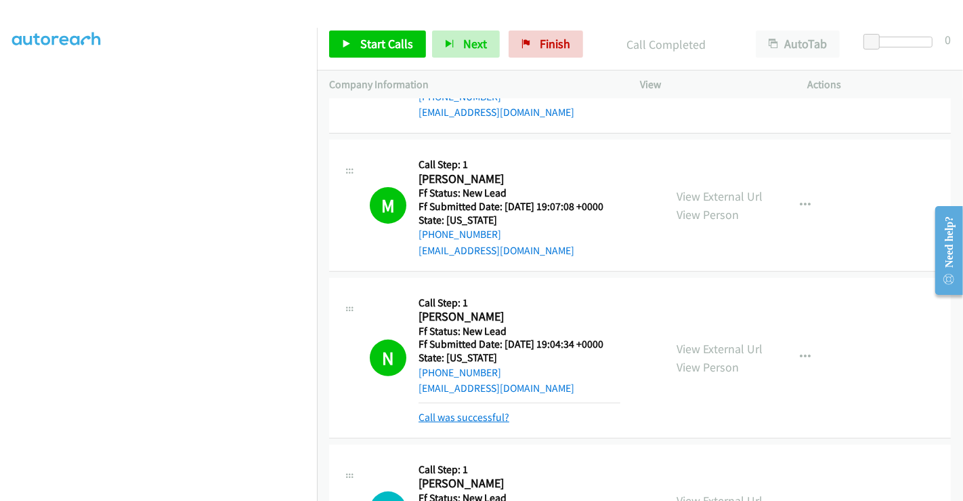
click at [465, 415] on link "Call was successful?" at bounding box center [464, 416] width 91 height 13
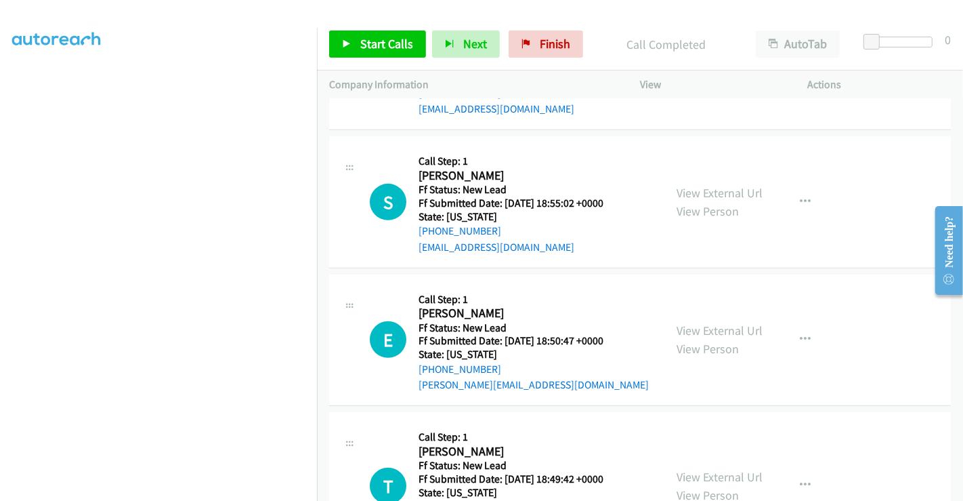
scroll to position [717, 0]
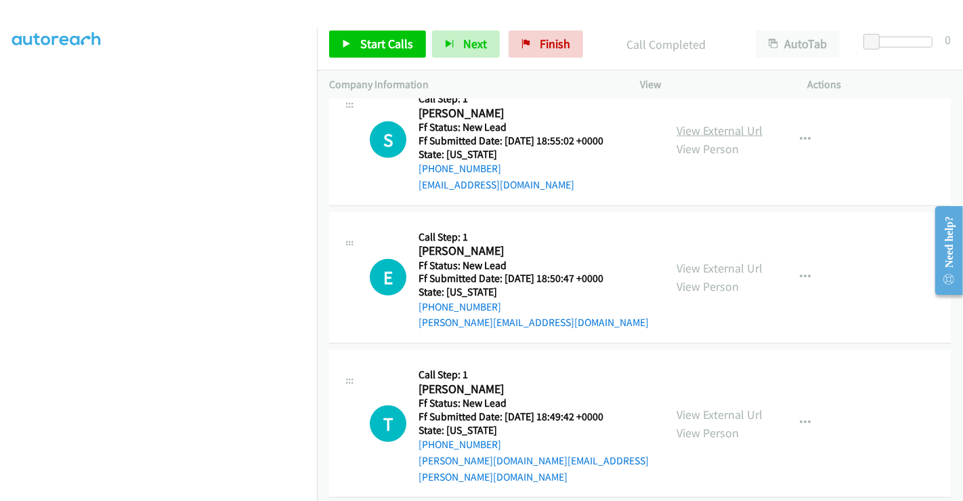
click at [713, 123] on link "View External Url" at bounding box center [720, 131] width 86 height 16
click at [710, 268] on link "View External Url" at bounding box center [720, 268] width 86 height 16
click at [704, 406] on link "View External Url" at bounding box center [720, 414] width 86 height 16
click at [373, 36] on span "Start Calls" at bounding box center [386, 44] width 53 height 16
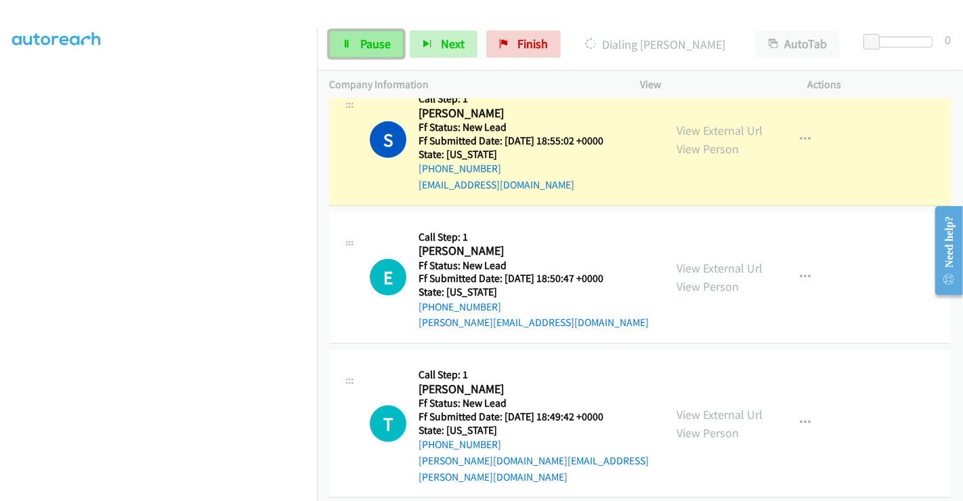
click at [362, 43] on span "Pause" at bounding box center [375, 44] width 30 height 16
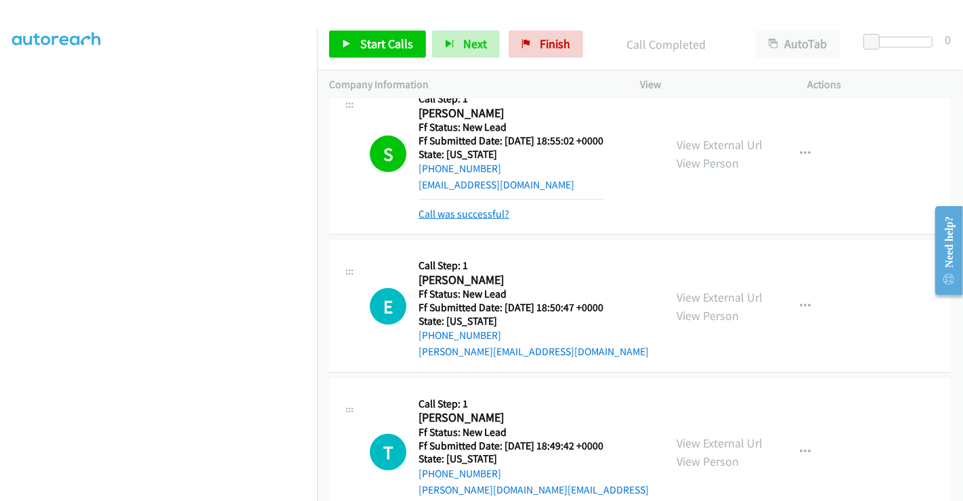
click at [478, 211] on link "Call was successful?" at bounding box center [464, 213] width 91 height 13
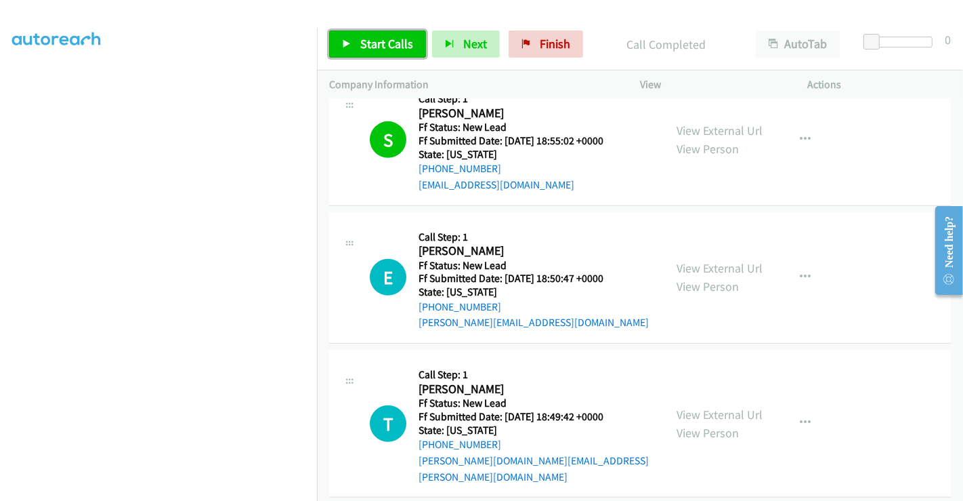
click at [384, 46] on span "Start Calls" at bounding box center [386, 44] width 53 height 16
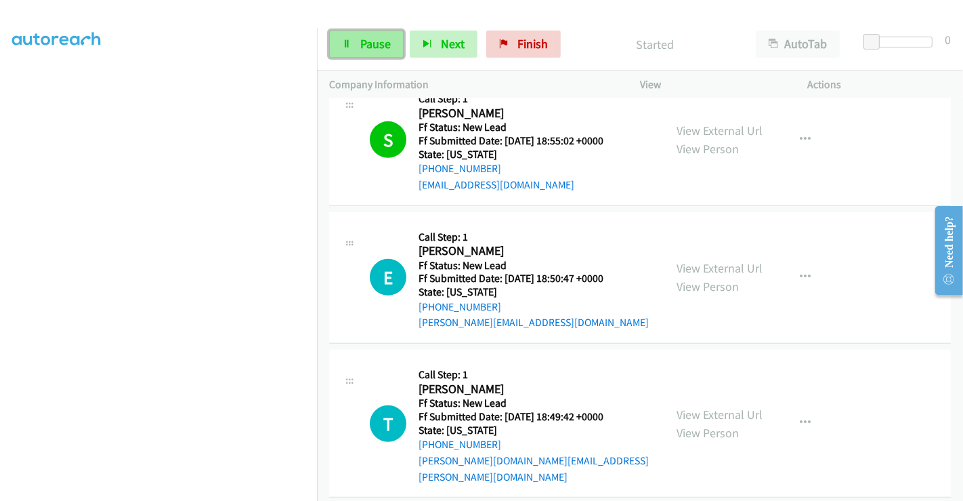
click at [365, 41] on span "Pause" at bounding box center [375, 44] width 30 height 16
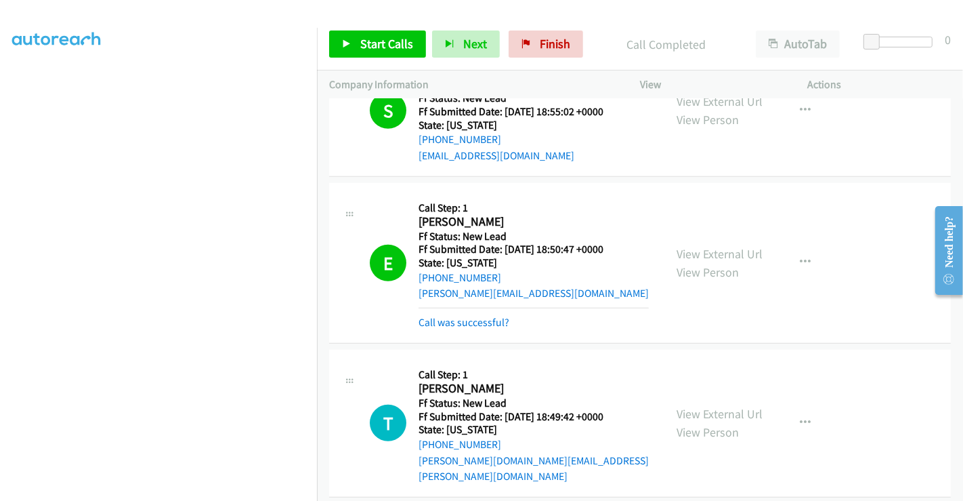
scroll to position [793, 0]
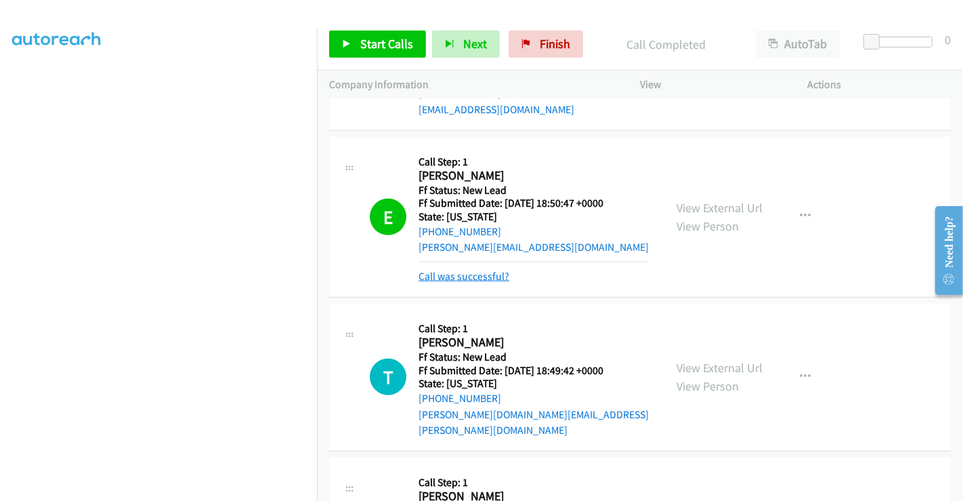
click at [468, 278] on link "Call was successful?" at bounding box center [464, 276] width 91 height 13
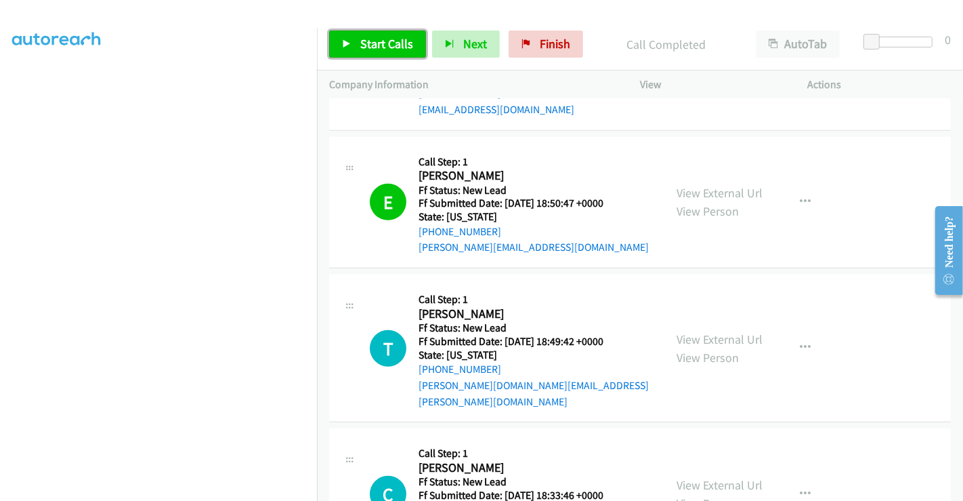
click at [389, 33] on link "Start Calls" at bounding box center [377, 43] width 97 height 27
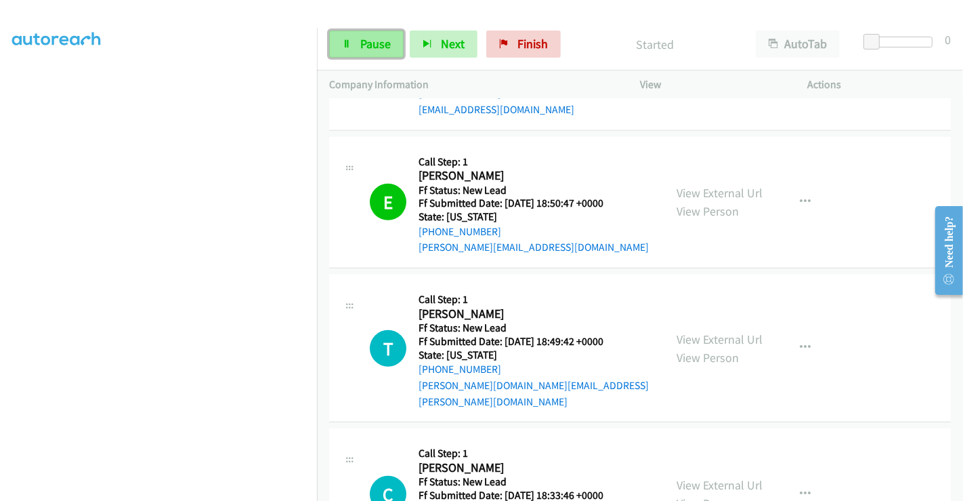
click at [369, 42] on span "Pause" at bounding box center [375, 44] width 30 height 16
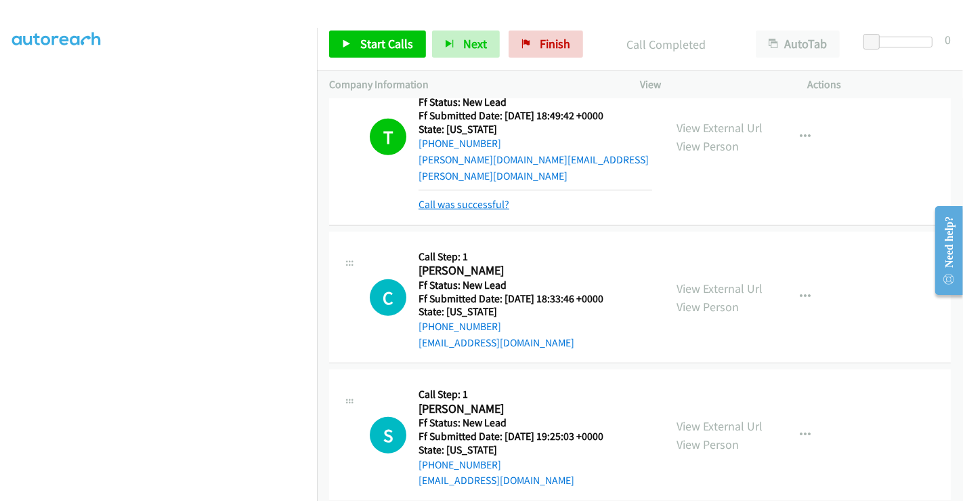
click at [482, 198] on link "Call was successful?" at bounding box center [464, 204] width 91 height 13
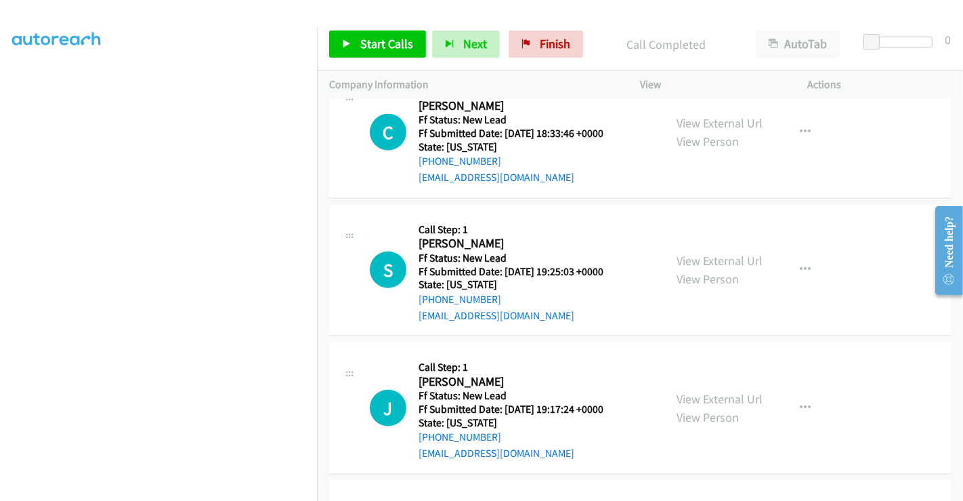
scroll to position [1079, 0]
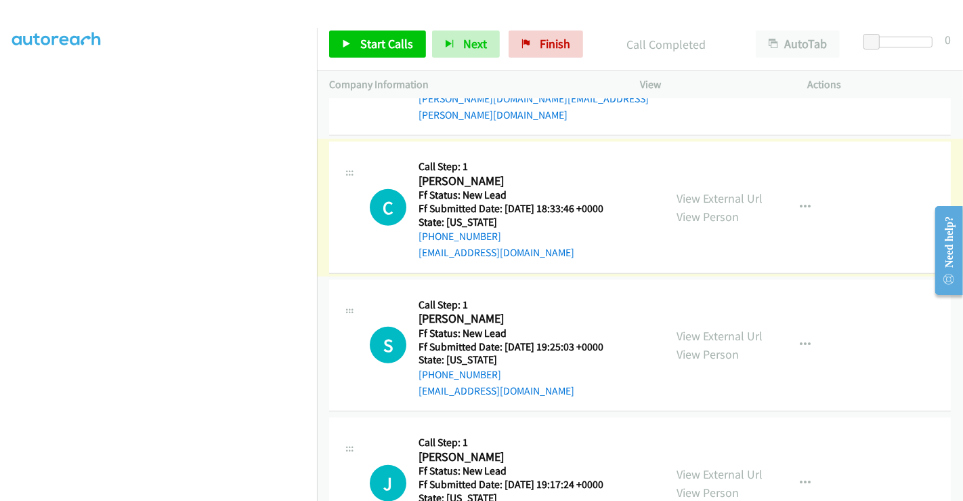
click at [705, 190] on link "View External Url" at bounding box center [720, 198] width 86 height 16
click at [710, 328] on link "View External Url" at bounding box center [720, 336] width 86 height 16
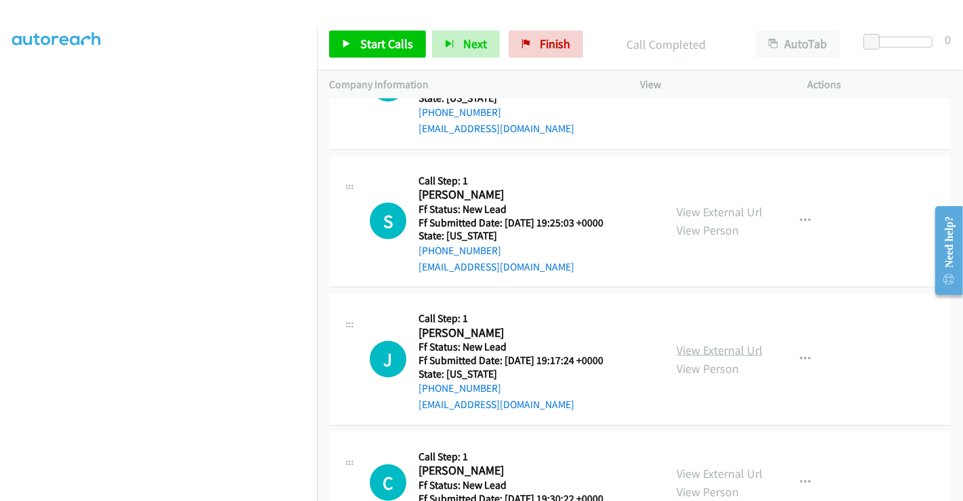
scroll to position [1238, 0]
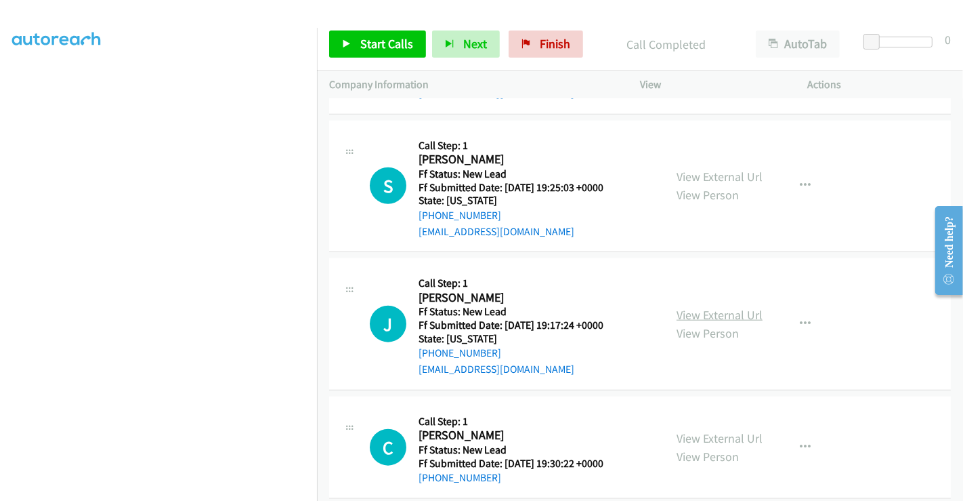
click at [698, 307] on link "View External Url" at bounding box center [720, 315] width 86 height 16
click at [706, 430] on link "View External Url" at bounding box center [720, 438] width 86 height 16
click at [801, 442] on icon "button" at bounding box center [805, 447] width 11 height 11
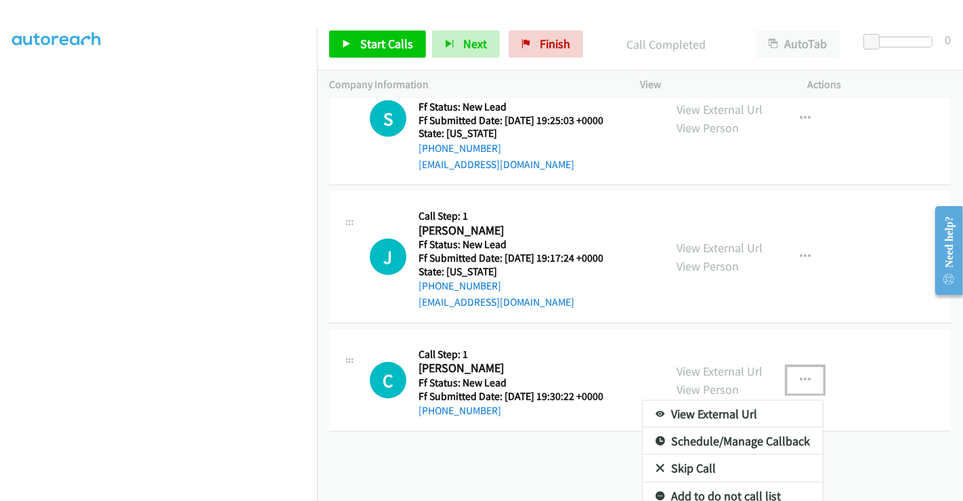
click at [694, 455] on link "Skip Call" at bounding box center [733, 468] width 180 height 27
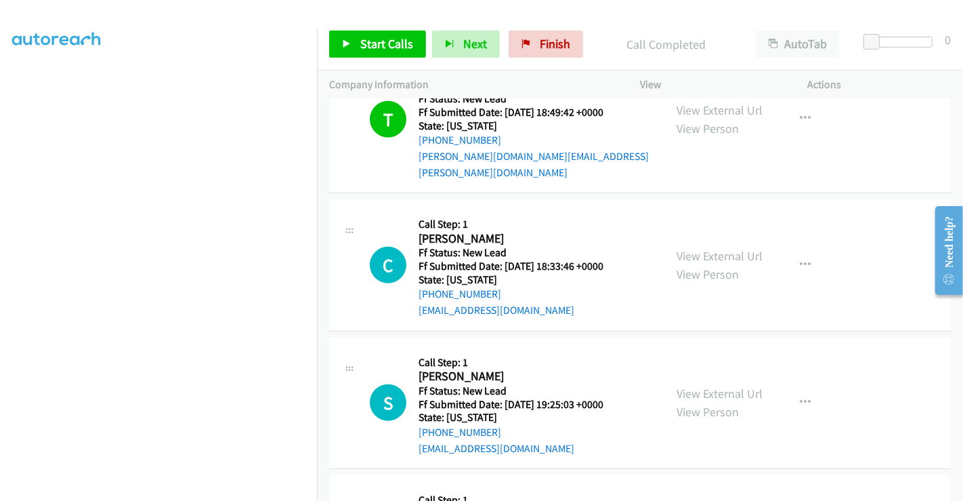
scroll to position [1088, 0]
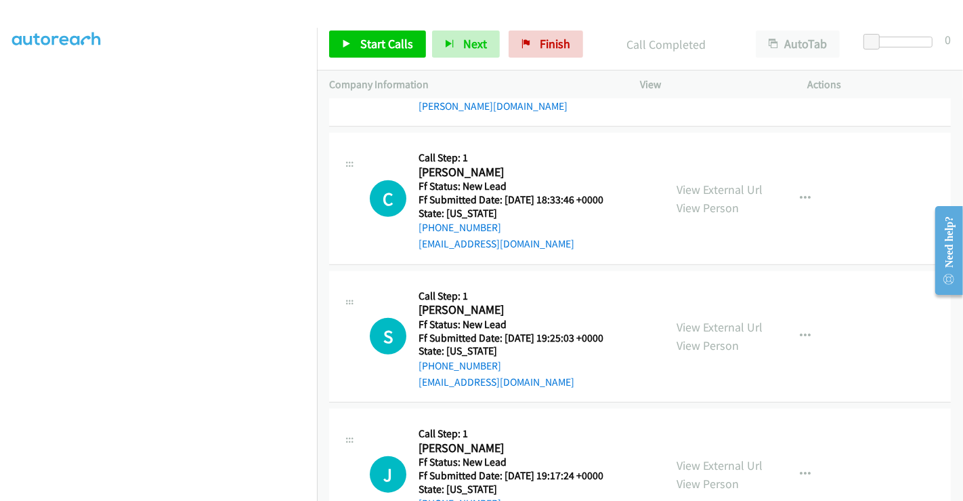
click at [394, 58] on div "Start Calls Pause Next Finish Call Completed AutoTab AutoTab 0" at bounding box center [640, 44] width 646 height 52
click at [393, 45] on span "Start Calls" at bounding box center [386, 44] width 53 height 16
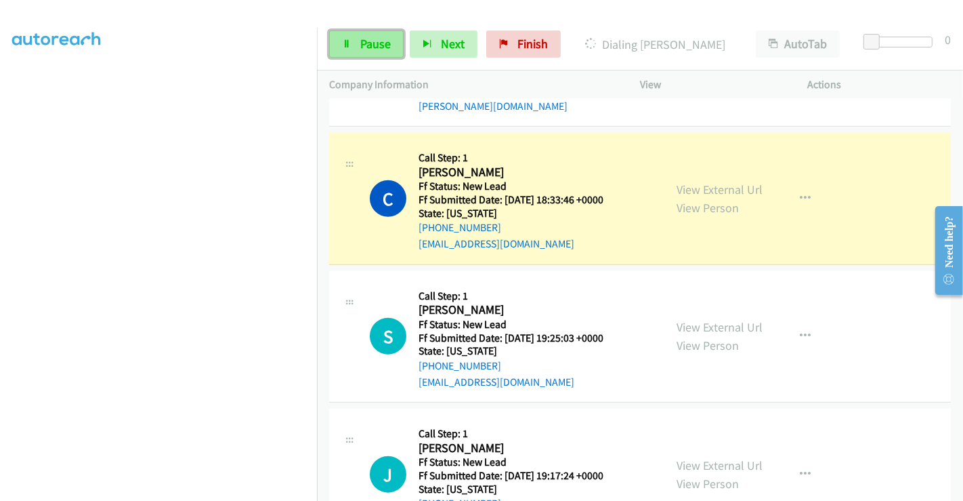
click at [369, 52] on link "Pause" at bounding box center [366, 43] width 75 height 27
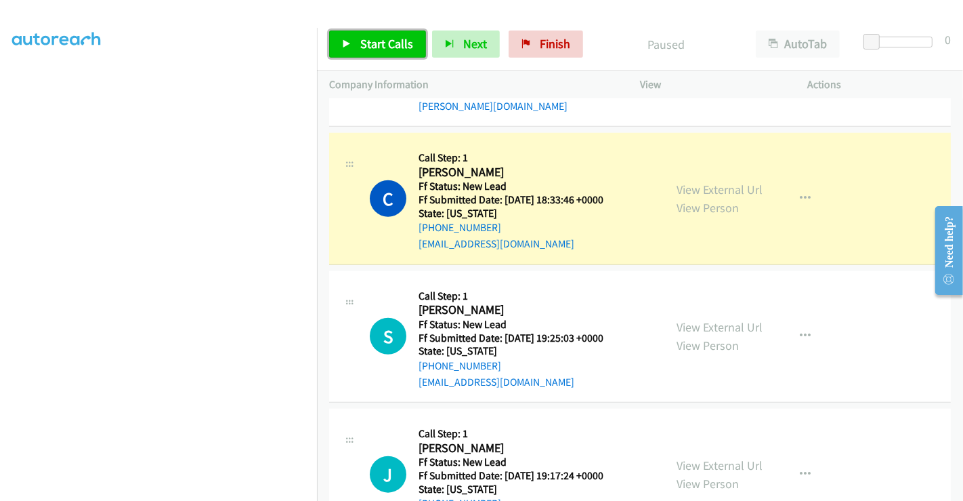
click at [369, 45] on span "Start Calls" at bounding box center [386, 44] width 53 height 16
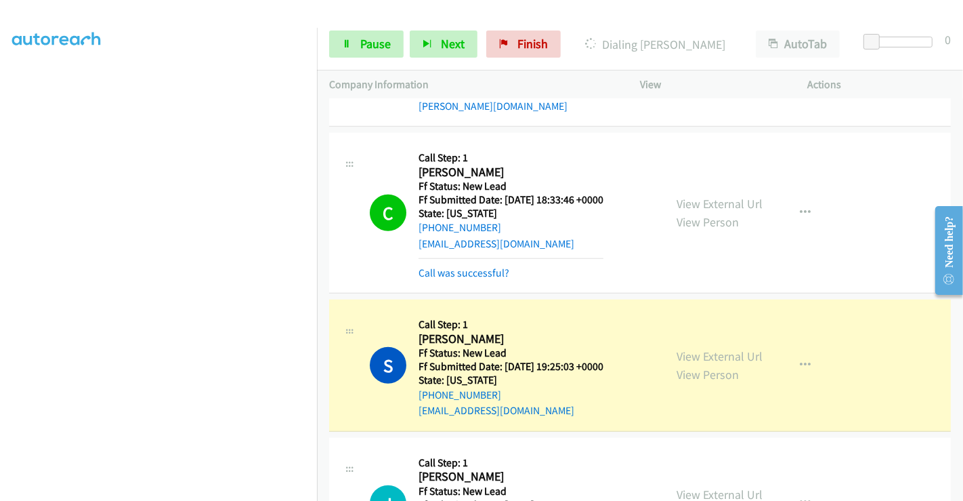
scroll to position [1163, 0]
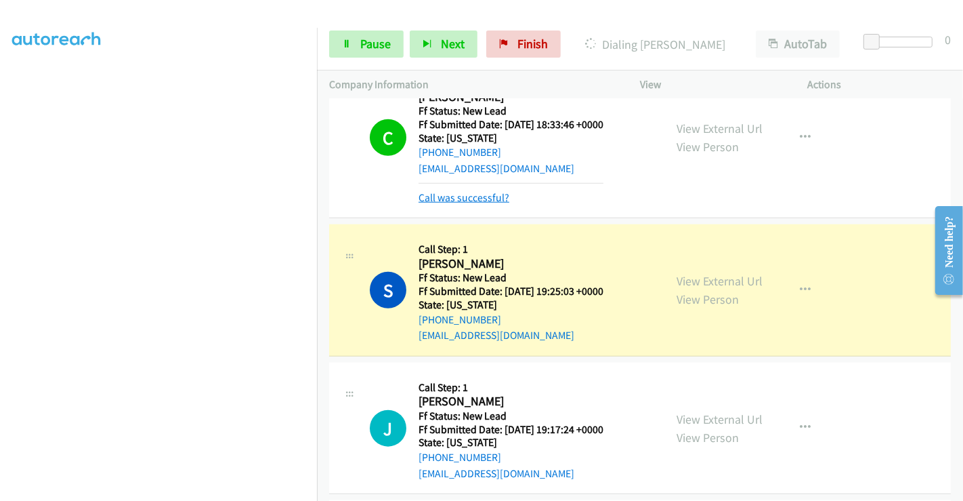
click at [463, 191] on link "Call was successful?" at bounding box center [464, 197] width 91 height 13
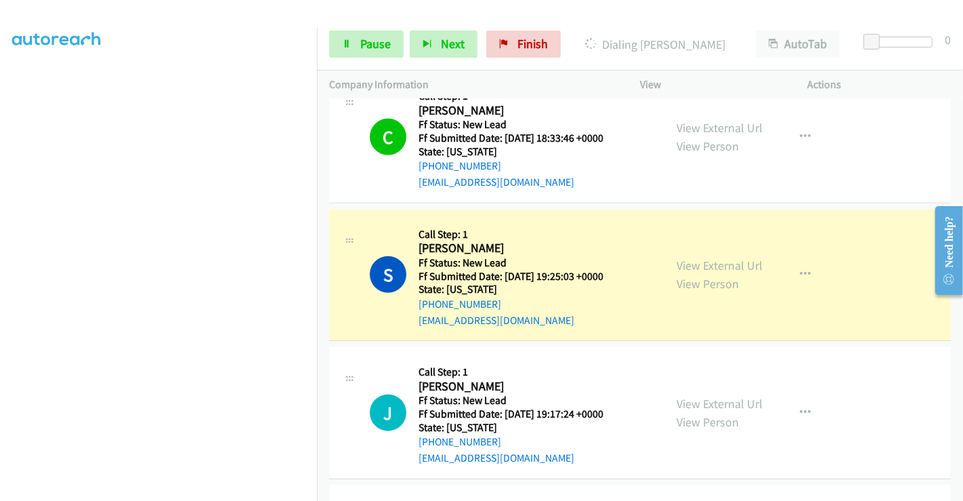
scroll to position [1225, 0]
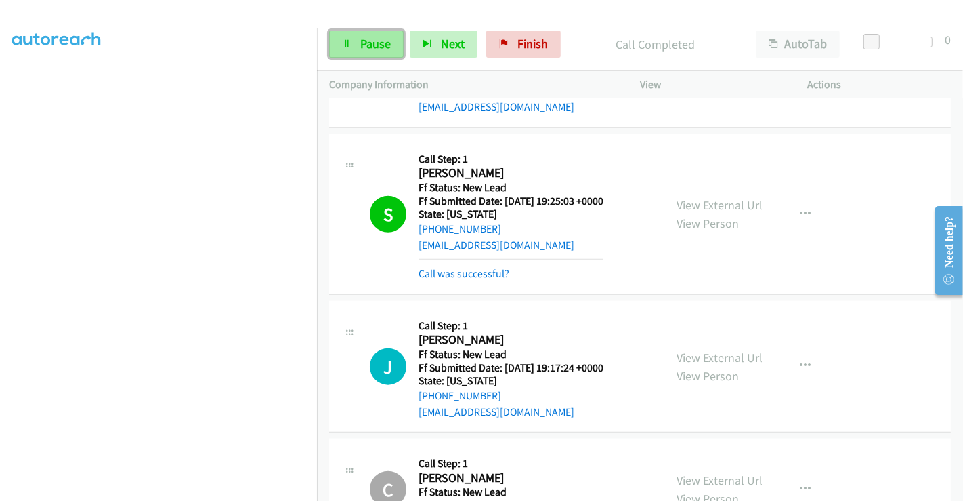
click at [360, 41] on span "Pause" at bounding box center [375, 44] width 30 height 16
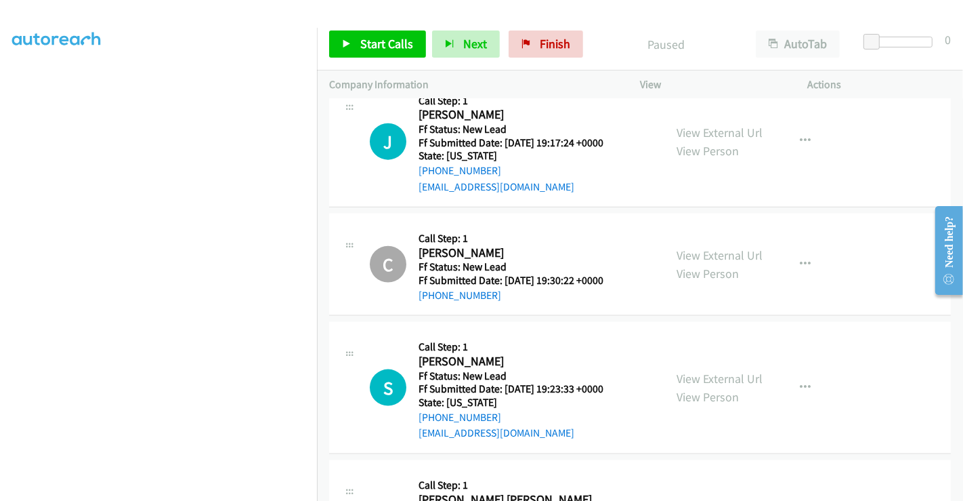
scroll to position [1375, 0]
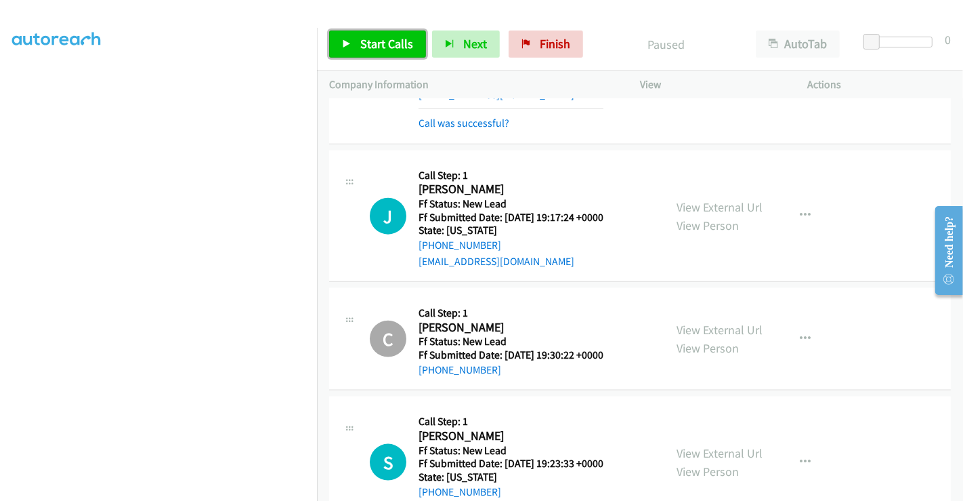
click at [358, 38] on link "Start Calls" at bounding box center [377, 43] width 97 height 27
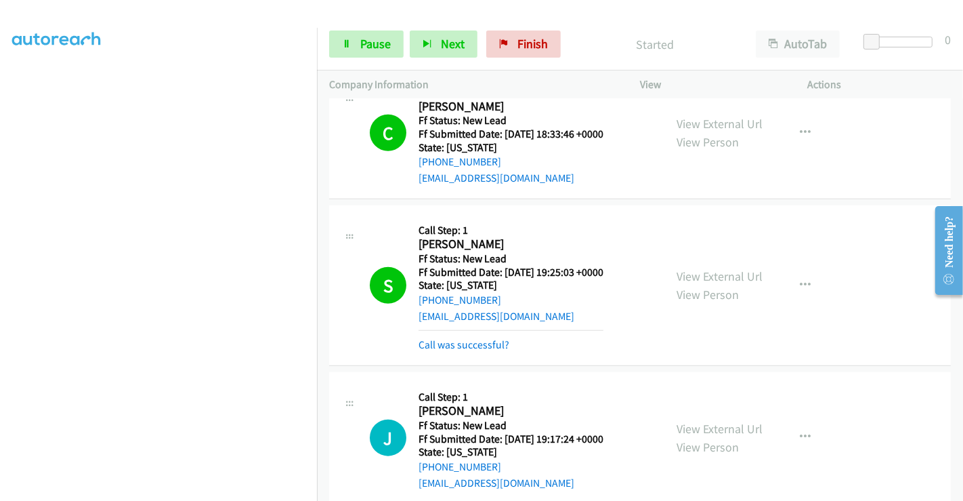
scroll to position [1225, 0]
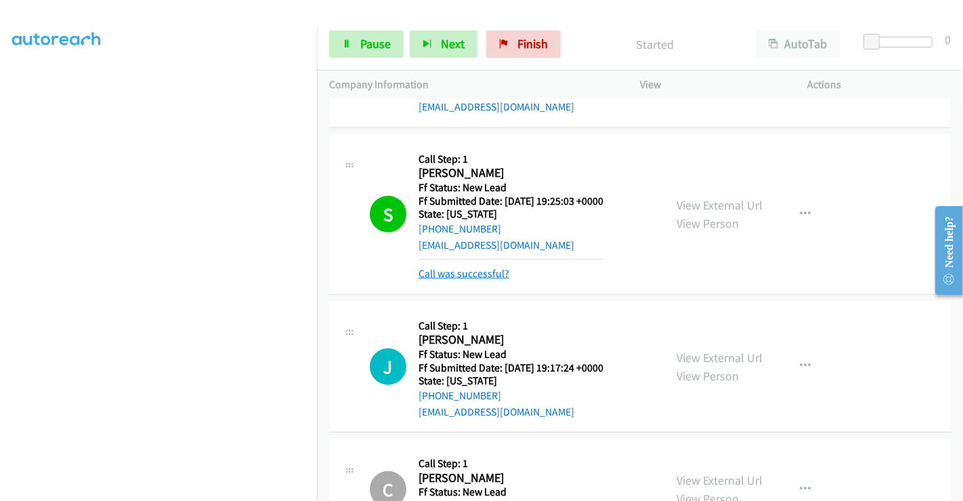
click at [466, 267] on link "Call was successful?" at bounding box center [464, 273] width 91 height 13
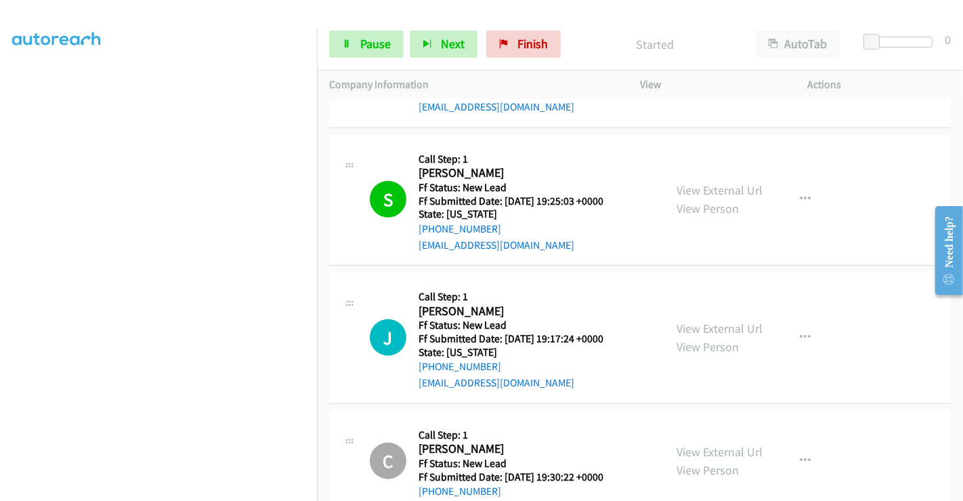
scroll to position [1375, 0]
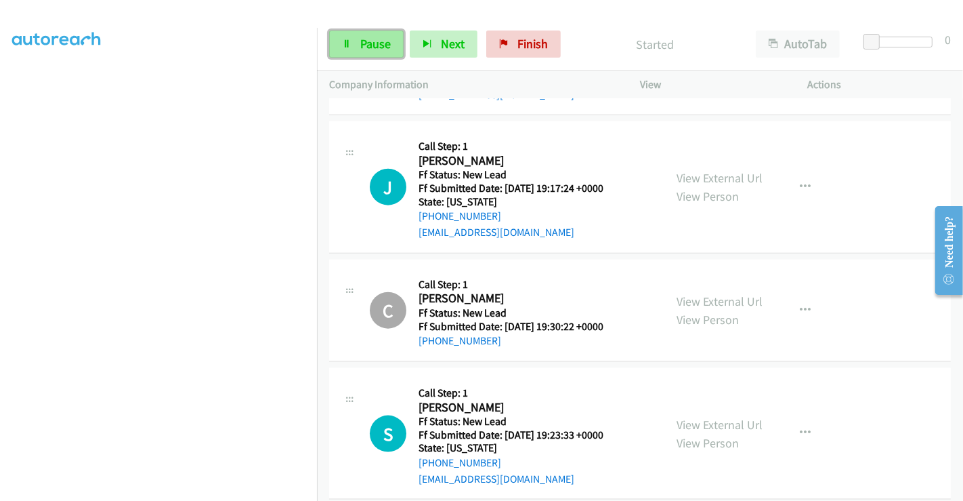
click at [358, 35] on link "Pause" at bounding box center [366, 43] width 75 height 27
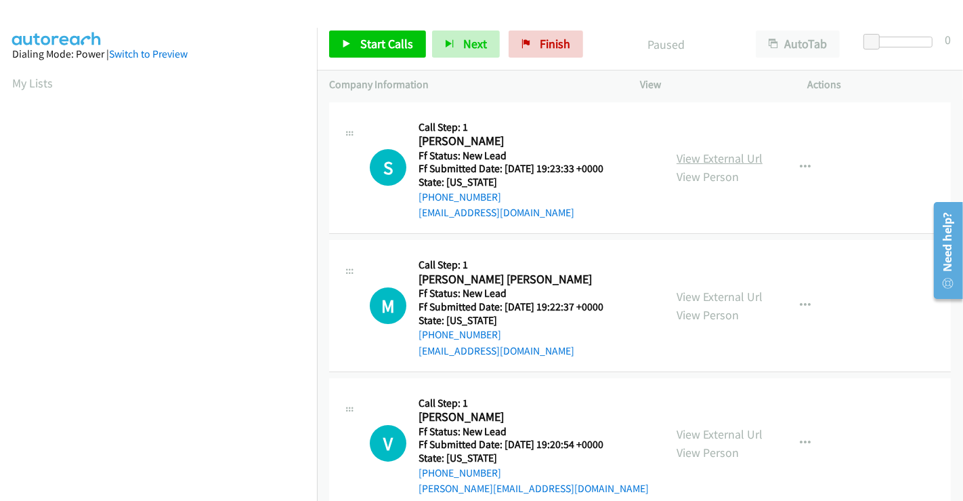
click at [694, 162] on link "View External Url" at bounding box center [720, 158] width 86 height 16
click at [685, 295] on link "View External Url" at bounding box center [720, 297] width 86 height 16
click at [696, 431] on link "View External Url" at bounding box center [720, 434] width 86 height 16
click at [371, 46] on span "Start Calls" at bounding box center [386, 44] width 53 height 16
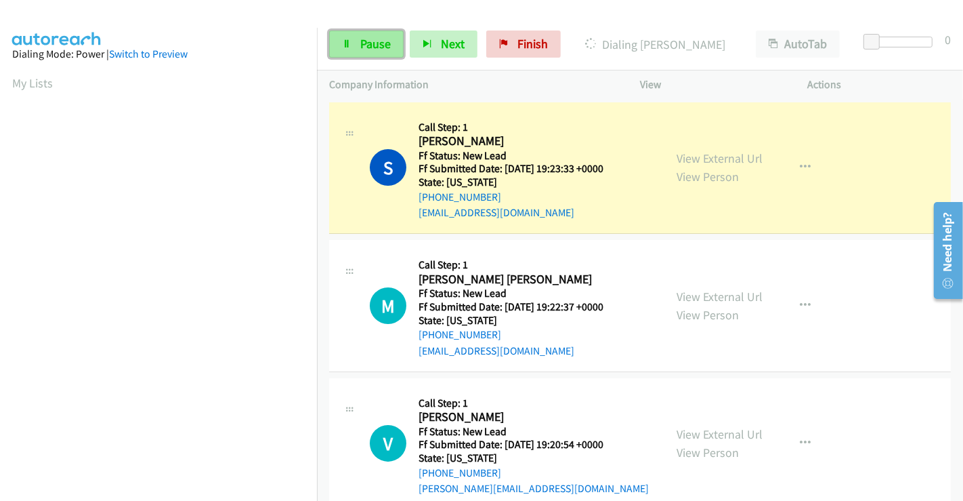
click at [371, 37] on span "Pause" at bounding box center [375, 44] width 30 height 16
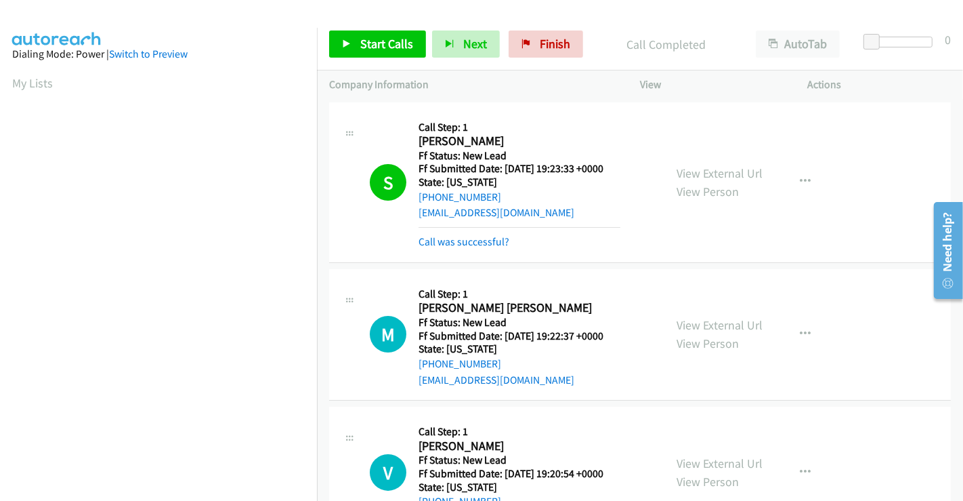
scroll to position [261, 0]
click at [467, 237] on link "Call was successful?" at bounding box center [464, 241] width 91 height 13
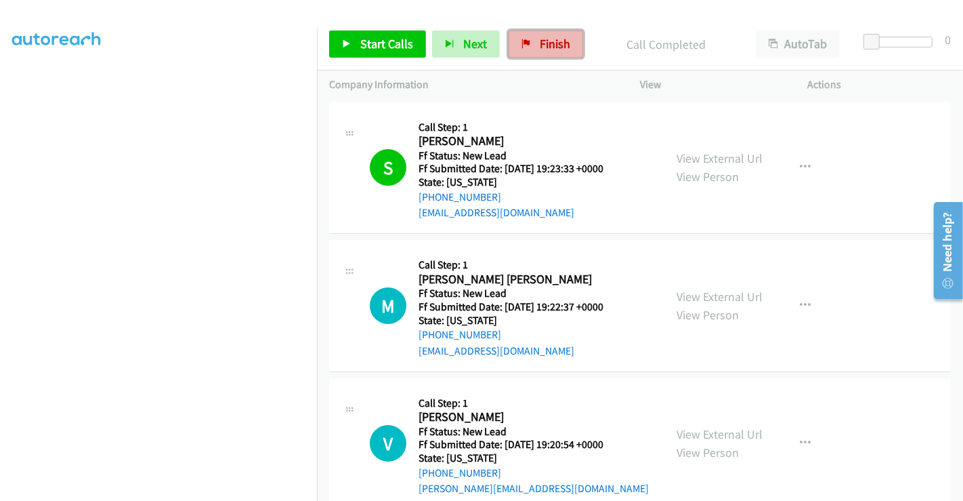
click at [540, 40] on span "Finish" at bounding box center [555, 44] width 30 height 16
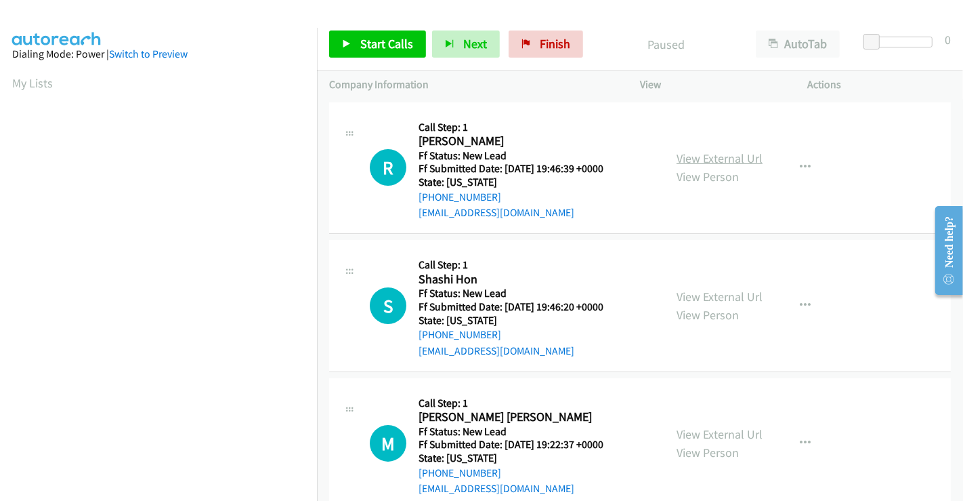
click at [702, 154] on link "View External Url" at bounding box center [720, 158] width 86 height 16
click at [723, 298] on link "View External Url" at bounding box center [720, 297] width 86 height 16
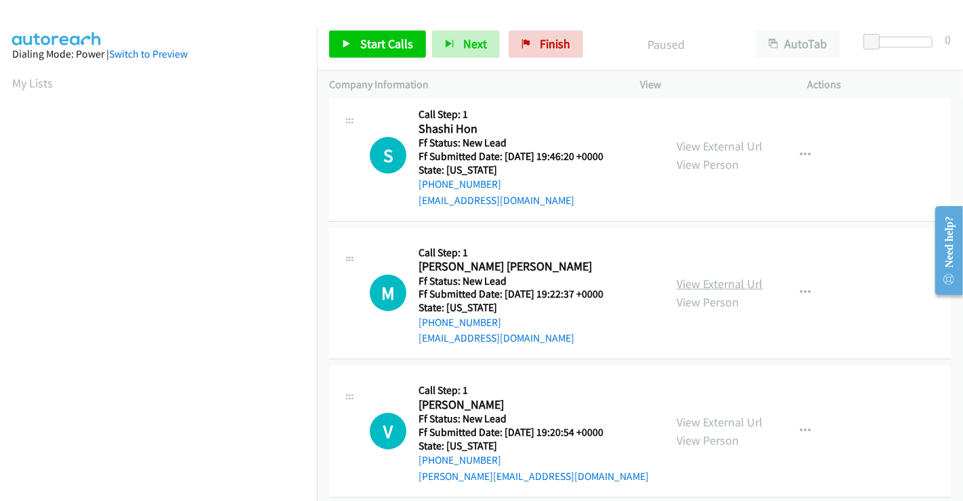
click at [702, 284] on link "View External Url" at bounding box center [720, 284] width 86 height 16
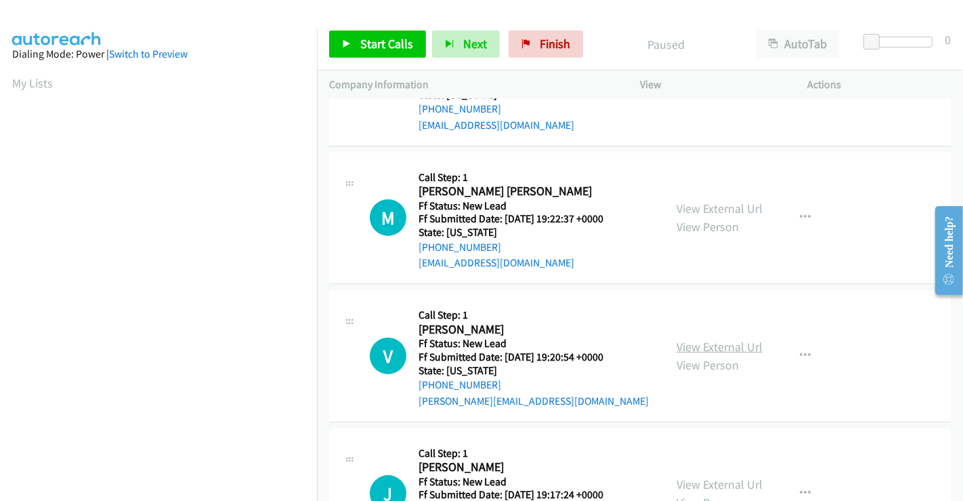
scroll to position [226, 0]
click at [704, 343] on link "View External Url" at bounding box center [720, 347] width 86 height 16
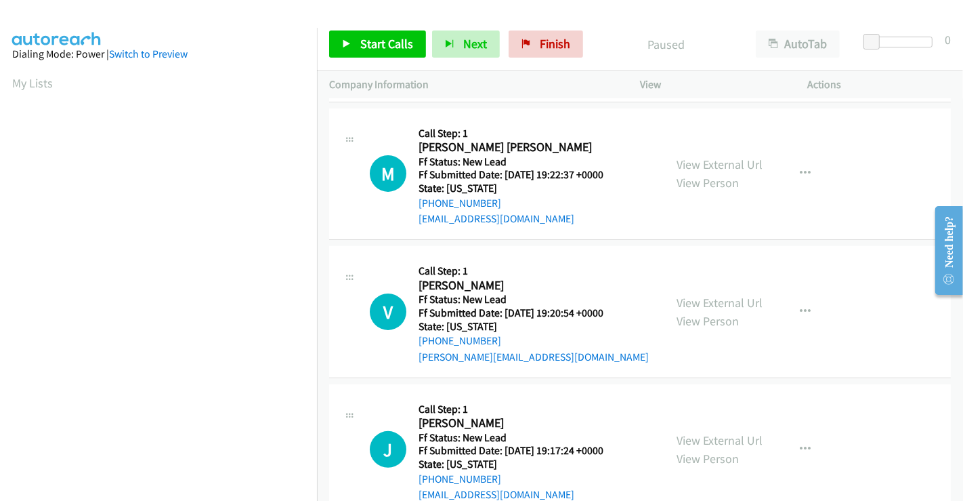
scroll to position [304, 0]
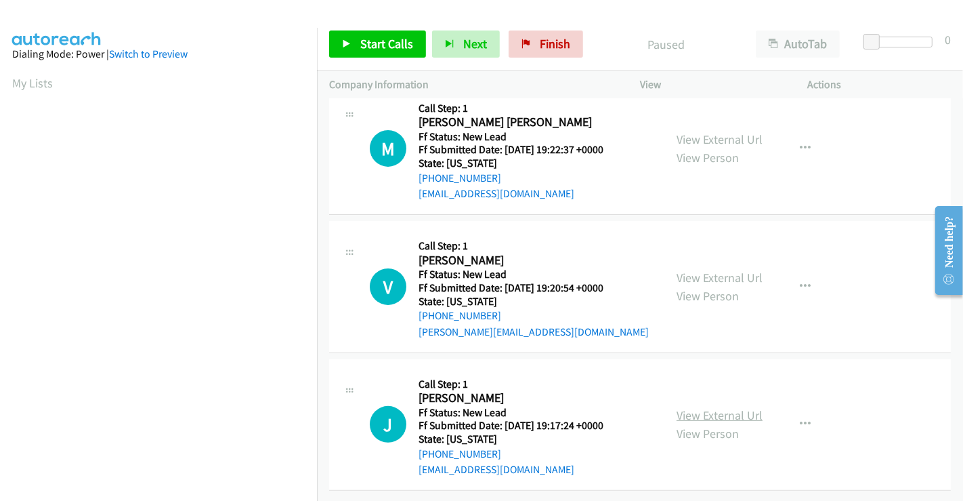
click at [732, 407] on link "View External Url" at bounding box center [720, 415] width 86 height 16
click at [379, 44] on span "Start Calls" at bounding box center [386, 44] width 53 height 16
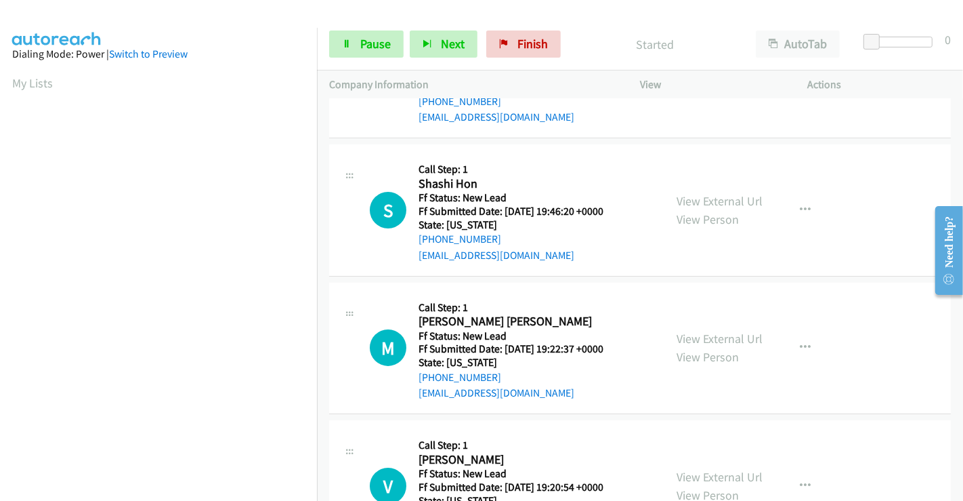
scroll to position [0, 0]
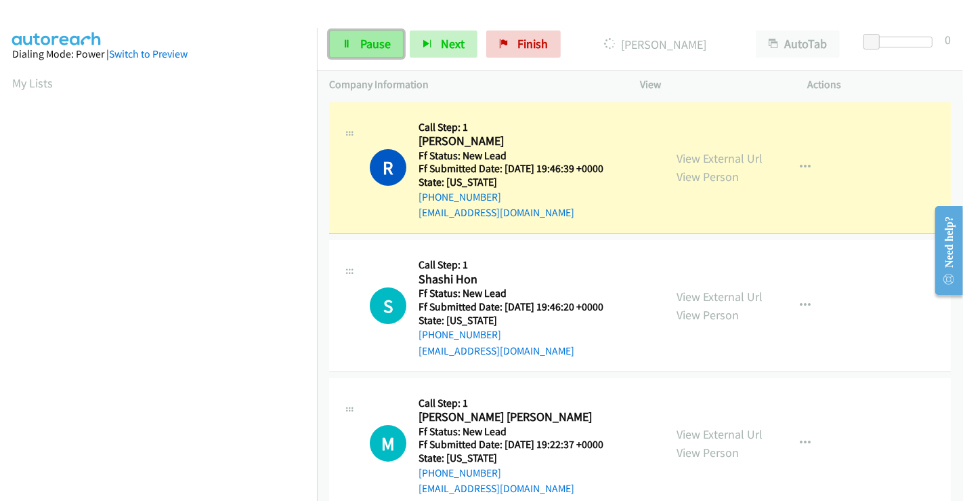
click at [381, 45] on span "Pause" at bounding box center [375, 44] width 30 height 16
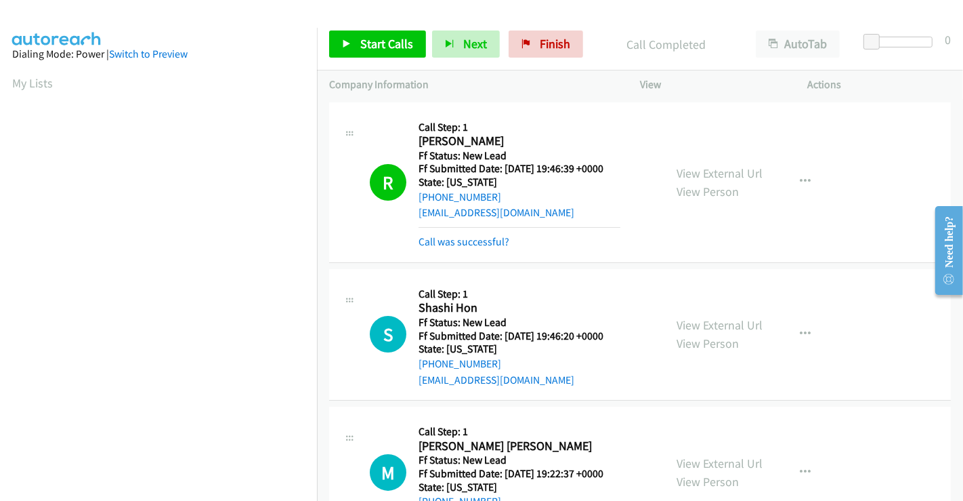
scroll to position [261, 0]
click at [461, 242] on link "Call was successful?" at bounding box center [464, 241] width 91 height 13
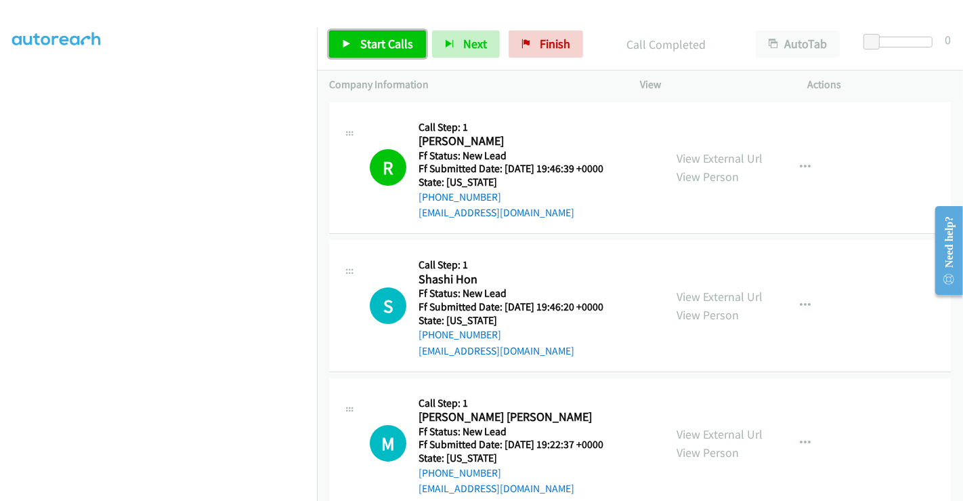
click at [383, 42] on span "Start Calls" at bounding box center [386, 44] width 53 height 16
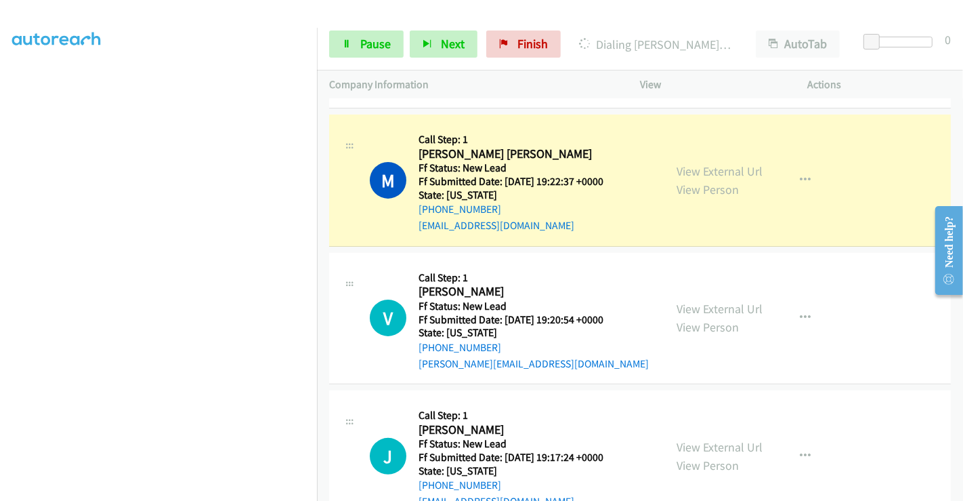
scroll to position [301, 0]
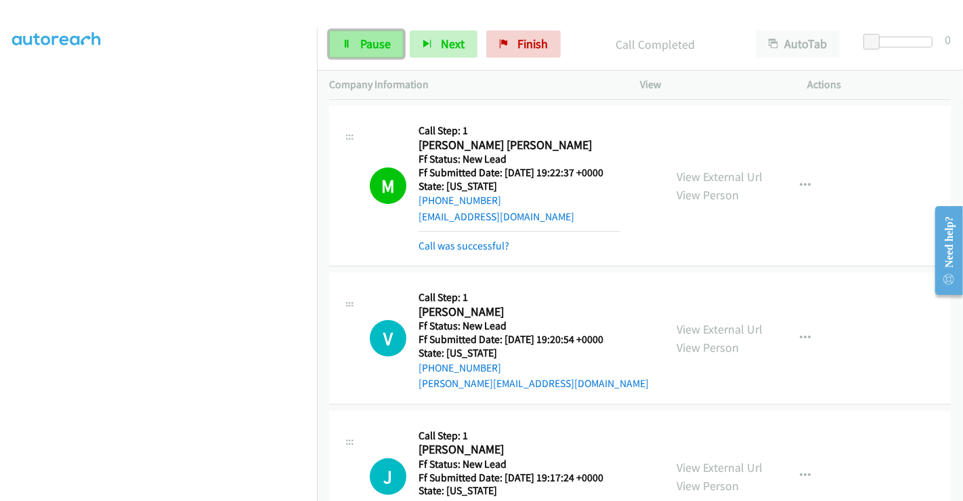
click at [366, 41] on span "Pause" at bounding box center [375, 44] width 30 height 16
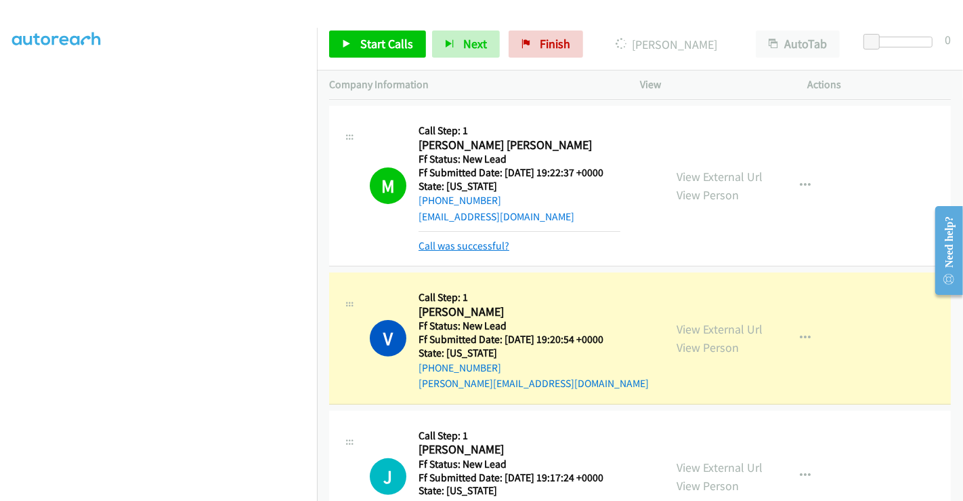
click at [478, 246] on link "Call was successful?" at bounding box center [464, 245] width 91 height 13
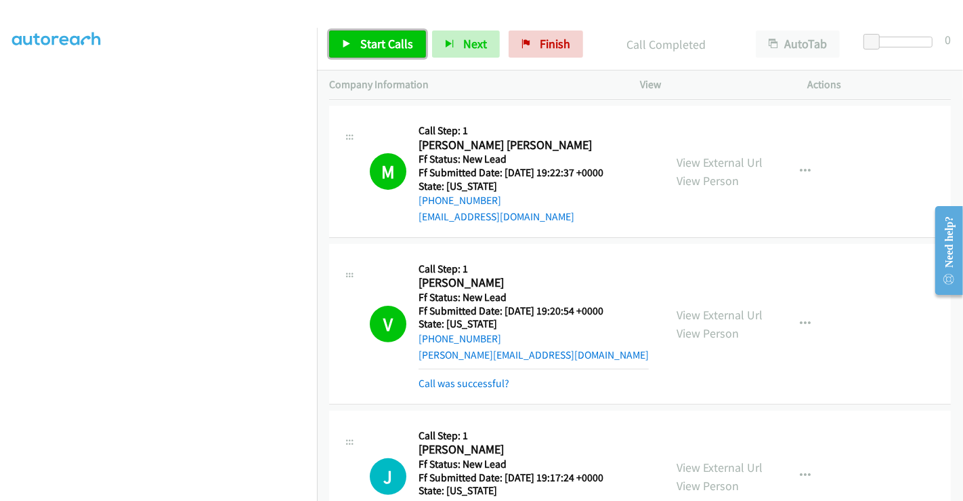
click at [369, 43] on span "Start Calls" at bounding box center [386, 44] width 53 height 16
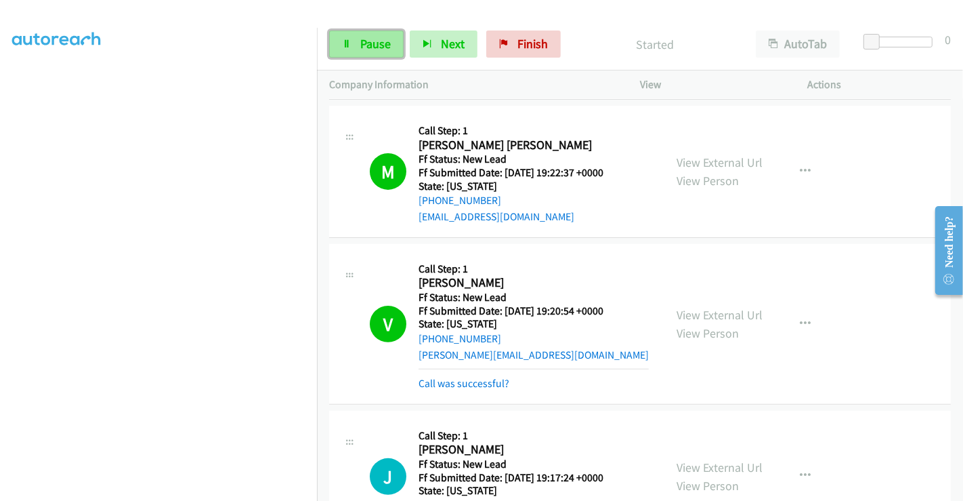
click at [363, 45] on span "Pause" at bounding box center [375, 44] width 30 height 16
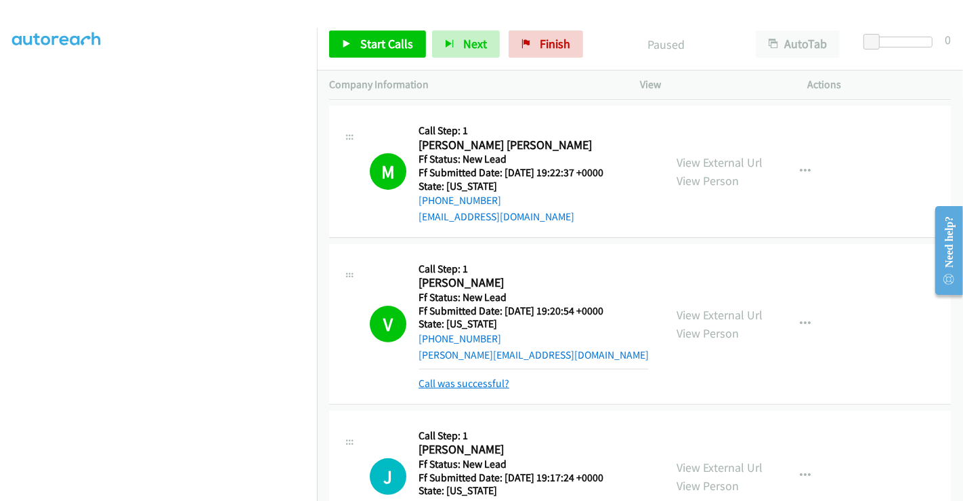
click at [464, 381] on link "Call was successful?" at bounding box center [464, 383] width 91 height 13
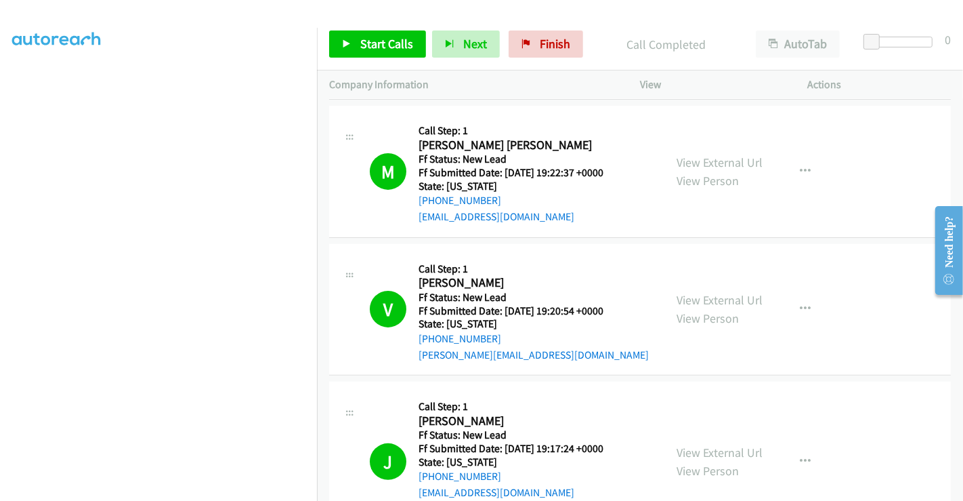
scroll to position [601, 0]
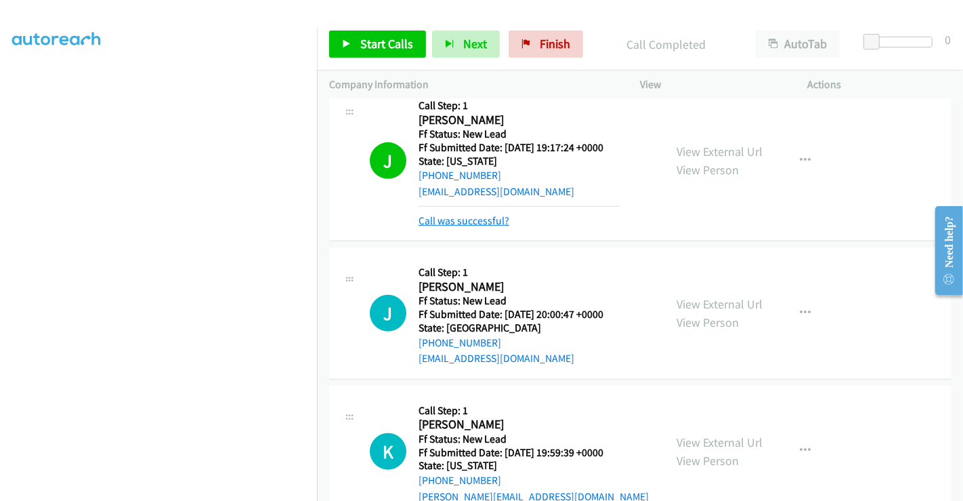
click at [474, 220] on link "Call was successful?" at bounding box center [464, 220] width 91 height 13
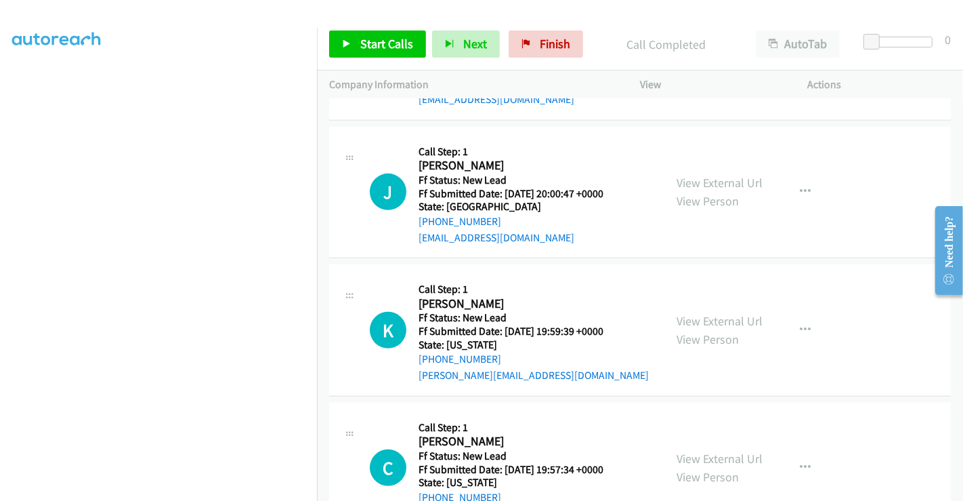
scroll to position [746, 0]
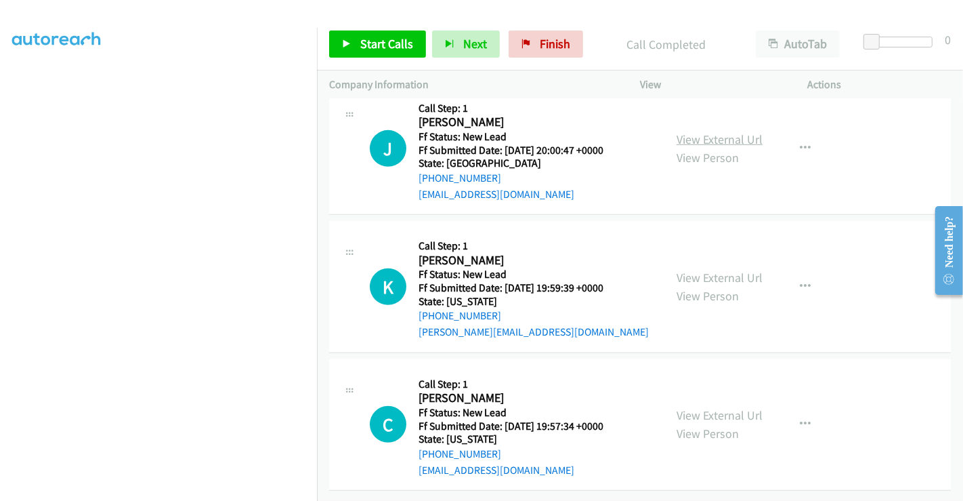
click at [712, 131] on link "View External Url" at bounding box center [720, 139] width 86 height 16
click at [705, 270] on link "View External Url" at bounding box center [720, 278] width 86 height 16
click at [702, 407] on link "View External Url" at bounding box center [720, 415] width 86 height 16
click at [368, 43] on span "Start Calls" at bounding box center [386, 44] width 53 height 16
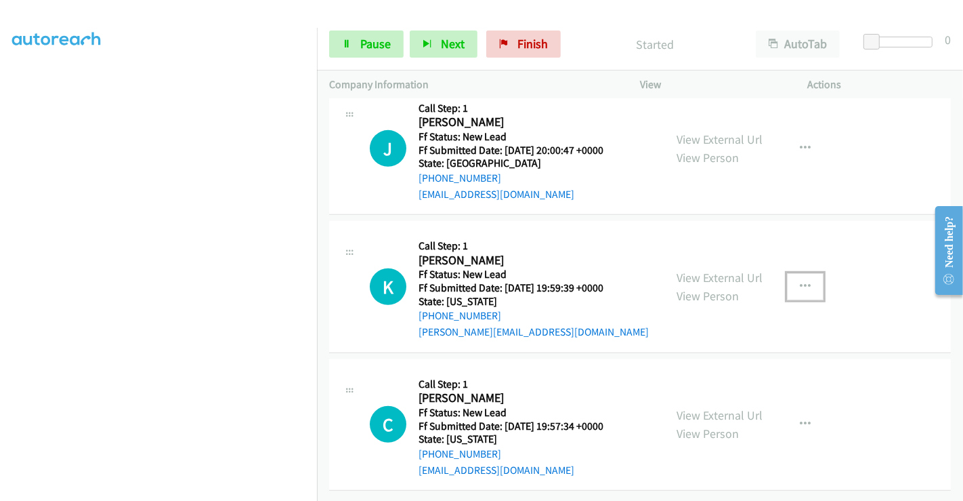
click at [800, 281] on icon "button" at bounding box center [805, 286] width 11 height 11
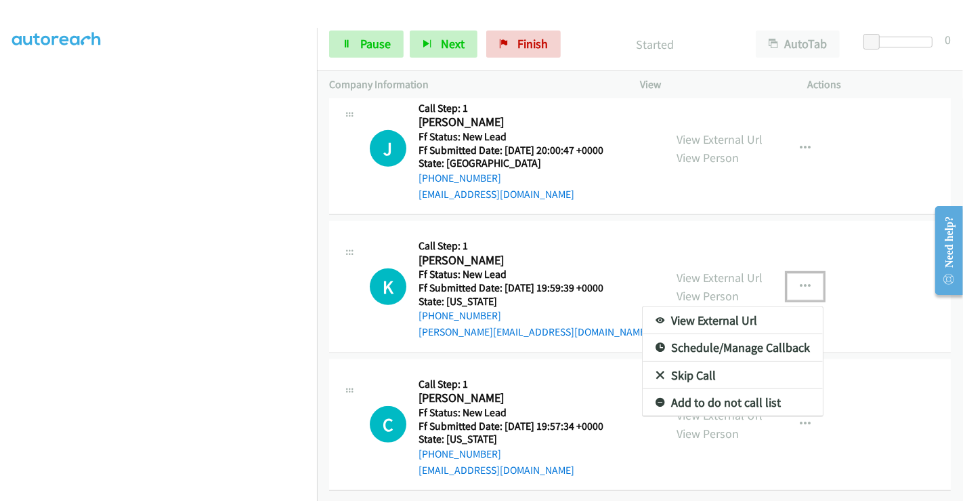
click at [698, 362] on link "Skip Call" at bounding box center [733, 375] width 180 height 27
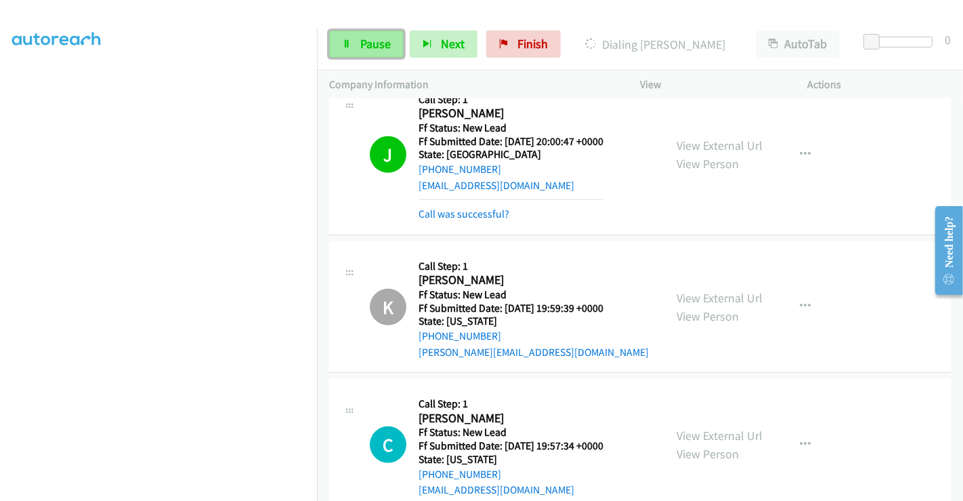
click at [375, 37] on span "Pause" at bounding box center [375, 44] width 30 height 16
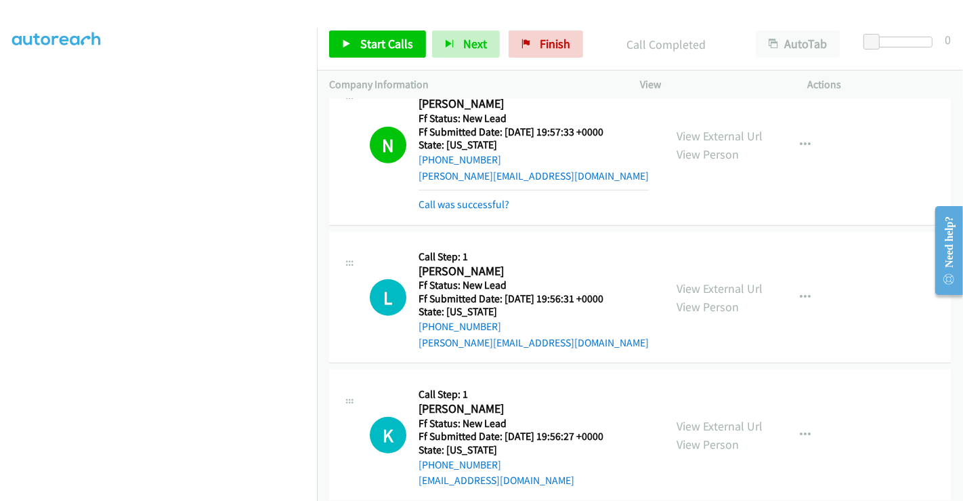
scroll to position [1122, 0]
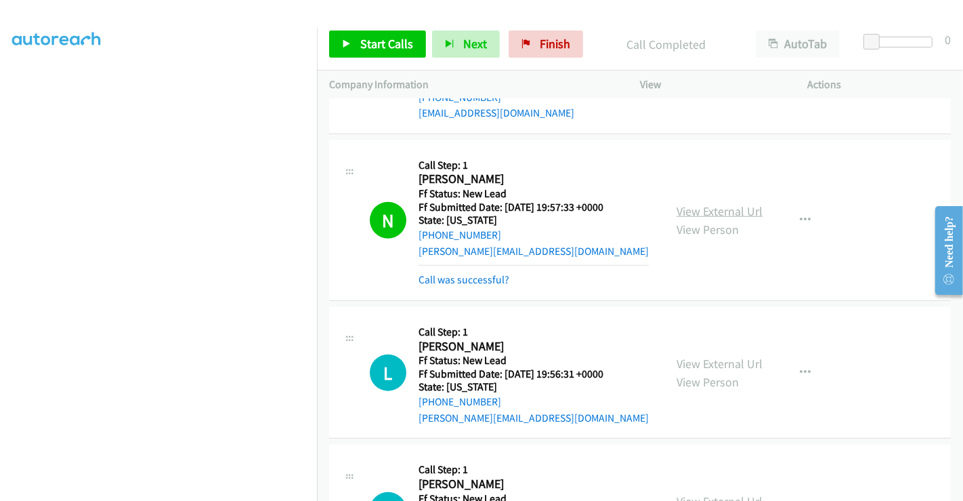
click at [716, 212] on link "View External Url" at bounding box center [720, 211] width 86 height 16
click at [478, 280] on link "Call was successful?" at bounding box center [464, 279] width 91 height 13
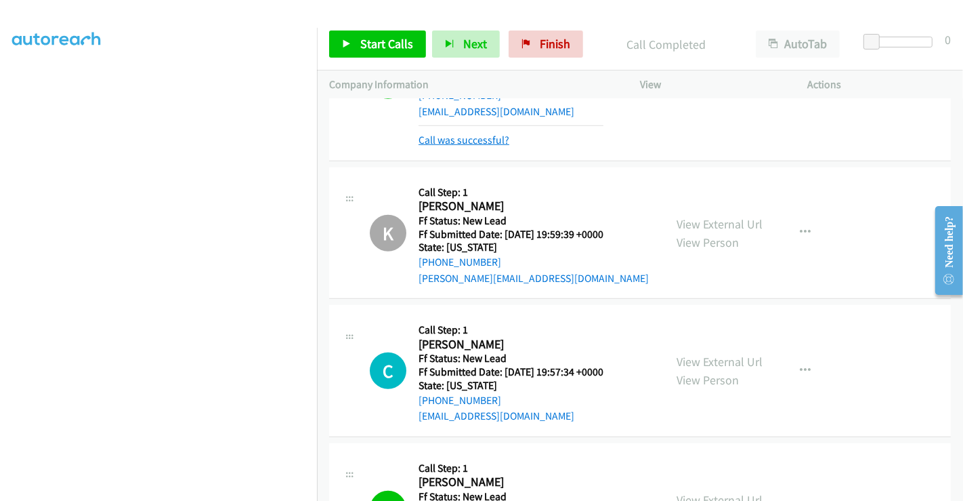
scroll to position [746, 0]
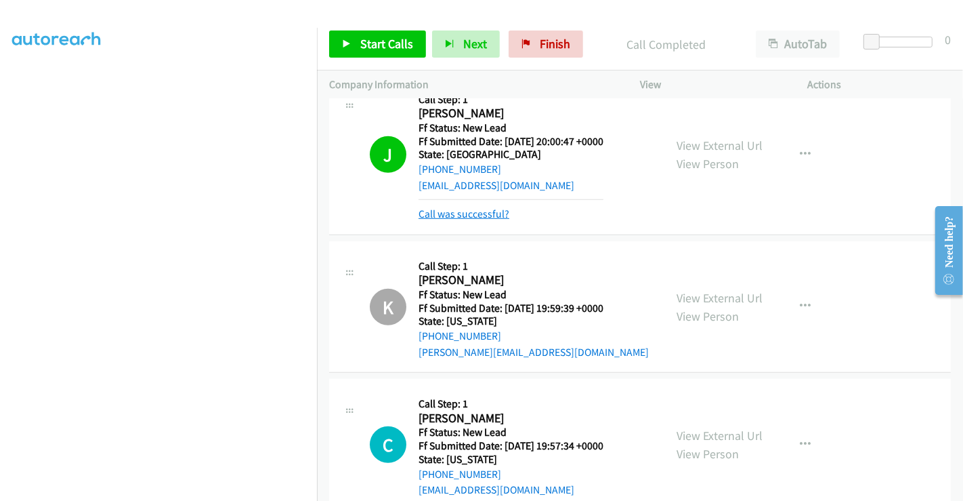
click at [473, 213] on link "Call was successful?" at bounding box center [464, 213] width 91 height 13
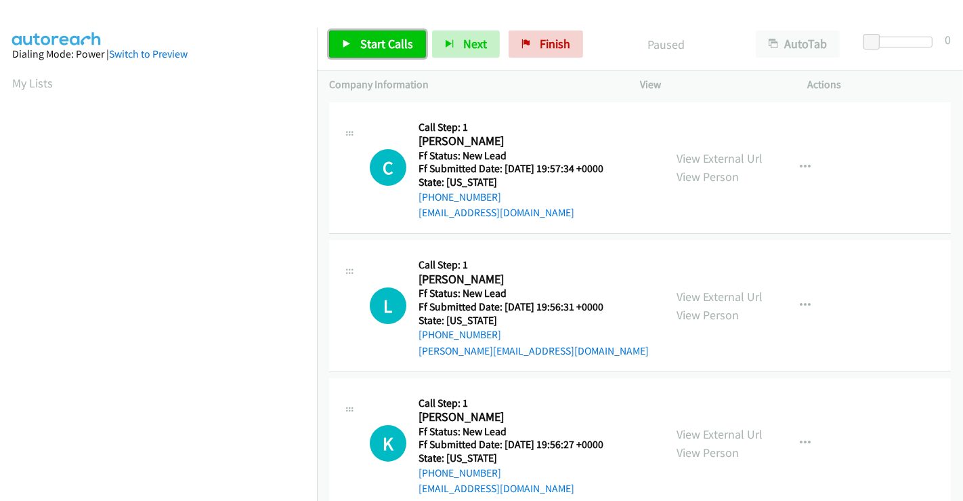
click at [368, 40] on span "Start Calls" at bounding box center [386, 44] width 53 height 16
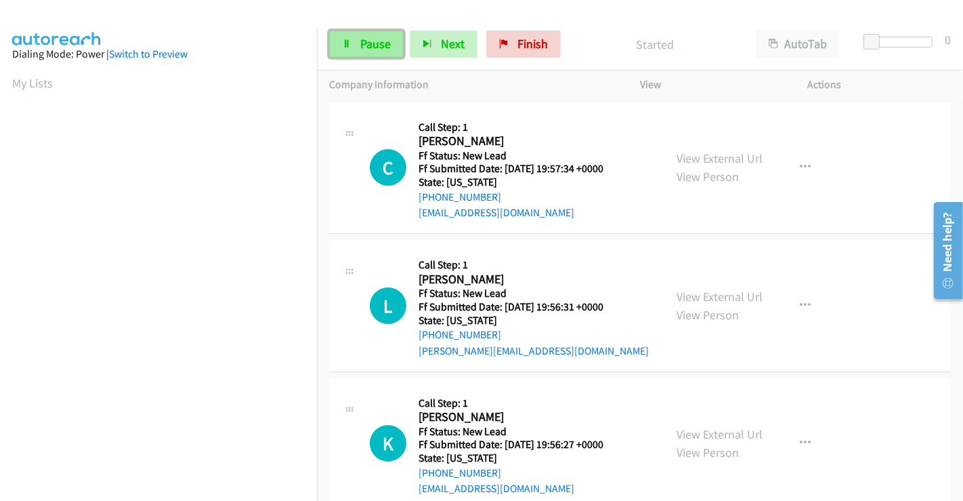
click at [373, 43] on span "Pause" at bounding box center [375, 44] width 30 height 16
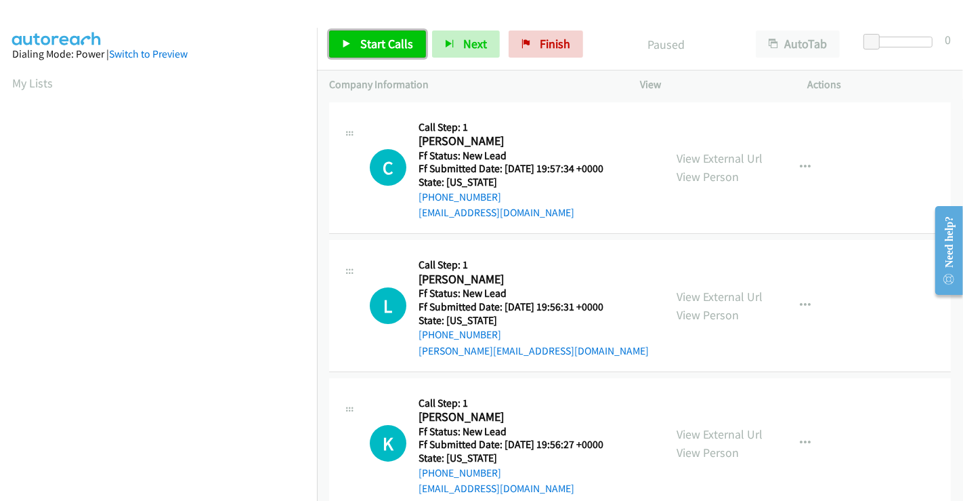
click at [379, 41] on span "Start Calls" at bounding box center [386, 44] width 53 height 16
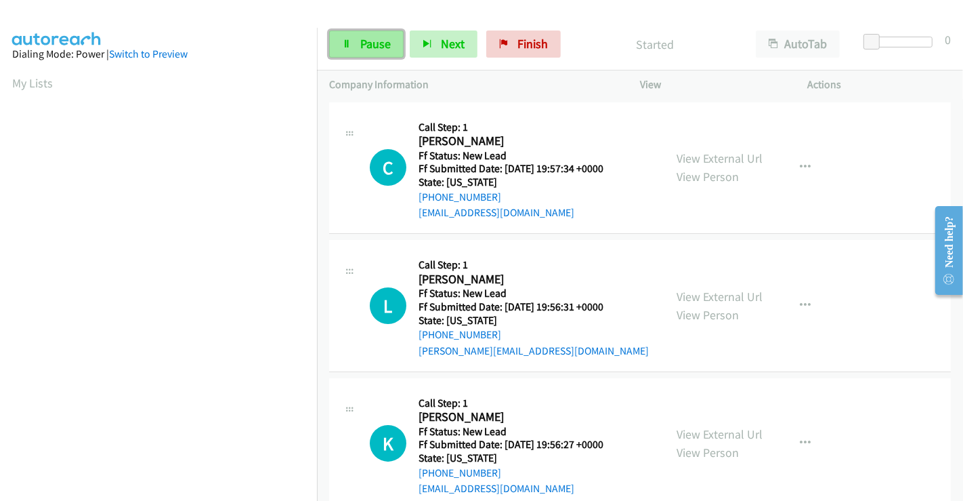
click at [364, 47] on span "Pause" at bounding box center [375, 44] width 30 height 16
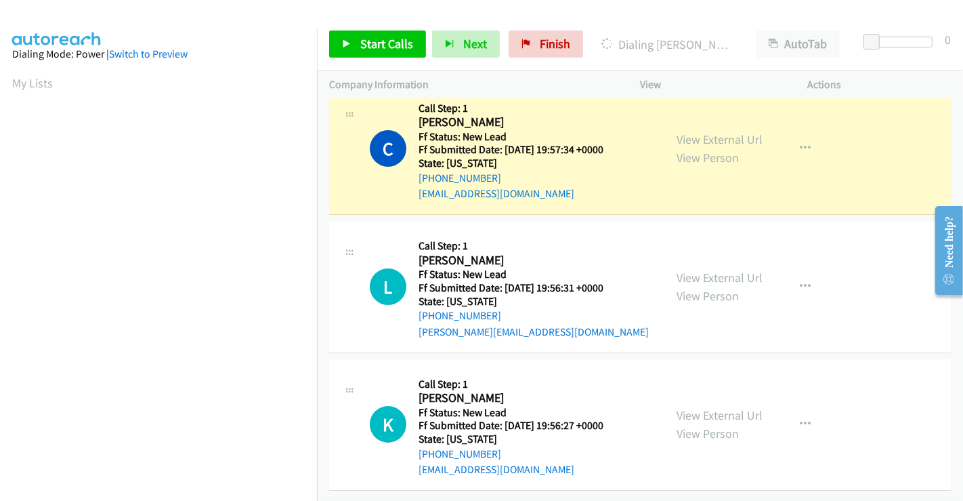
scroll to position [28, 0]
click at [704, 270] on link "View External Url" at bounding box center [720, 278] width 86 height 16
click at [701, 407] on link "View External Url" at bounding box center [720, 415] width 86 height 16
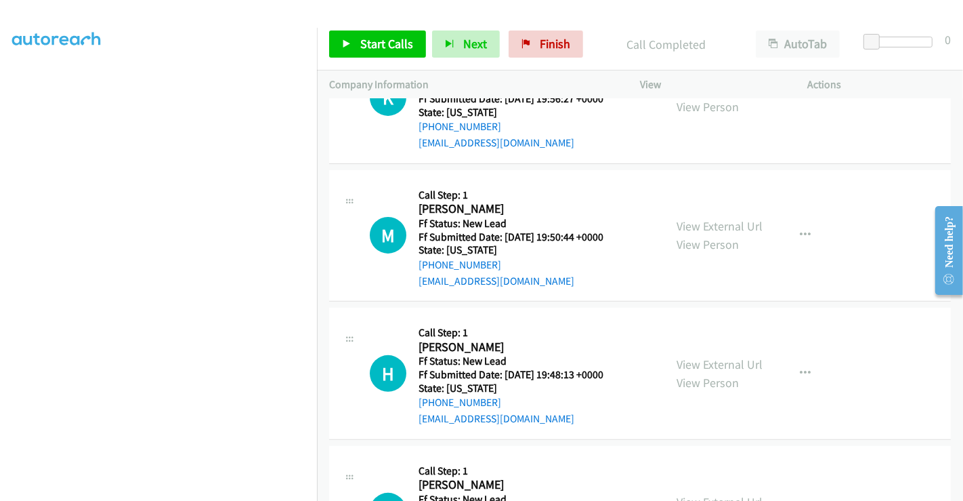
scroll to position [179, 0]
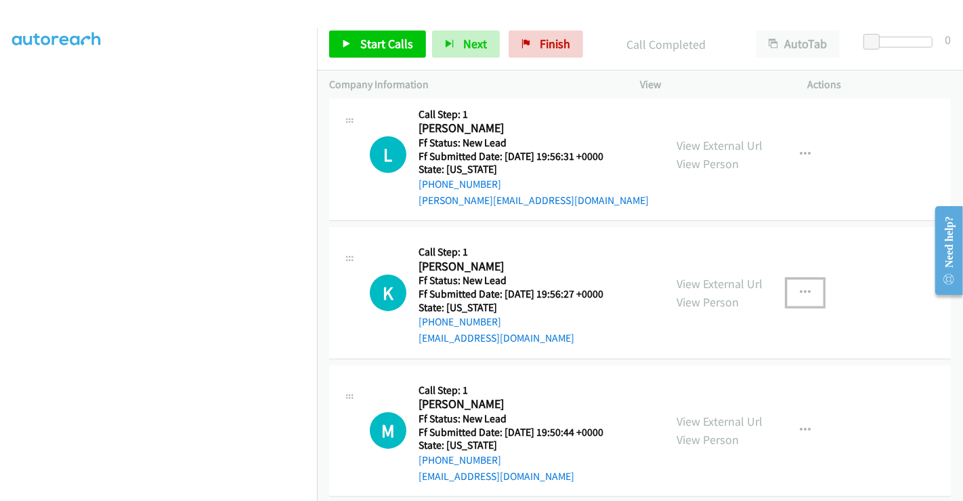
drag, startPoint x: 801, startPoint y: 293, endPoint x: 784, endPoint y: 303, distance: 19.4
click at [800, 293] on icon "button" at bounding box center [805, 292] width 11 height 11
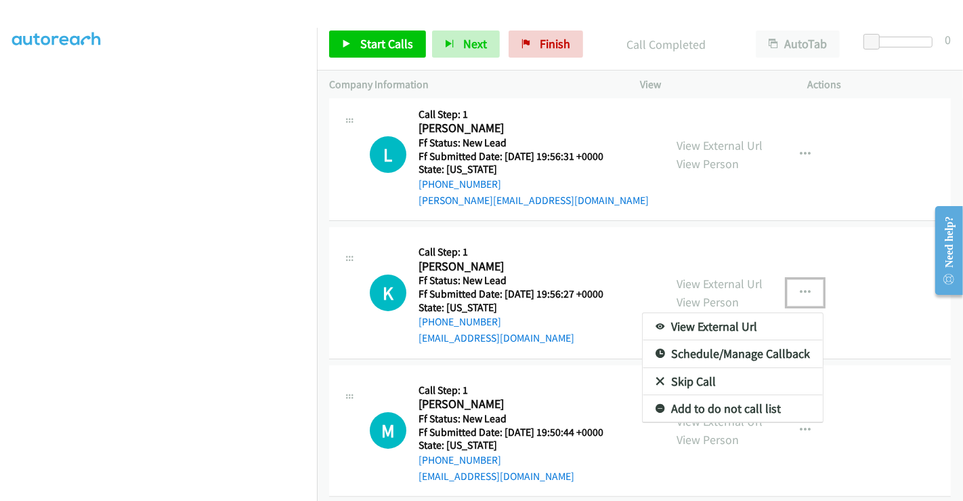
click at [691, 378] on link "Skip Call" at bounding box center [733, 381] width 180 height 27
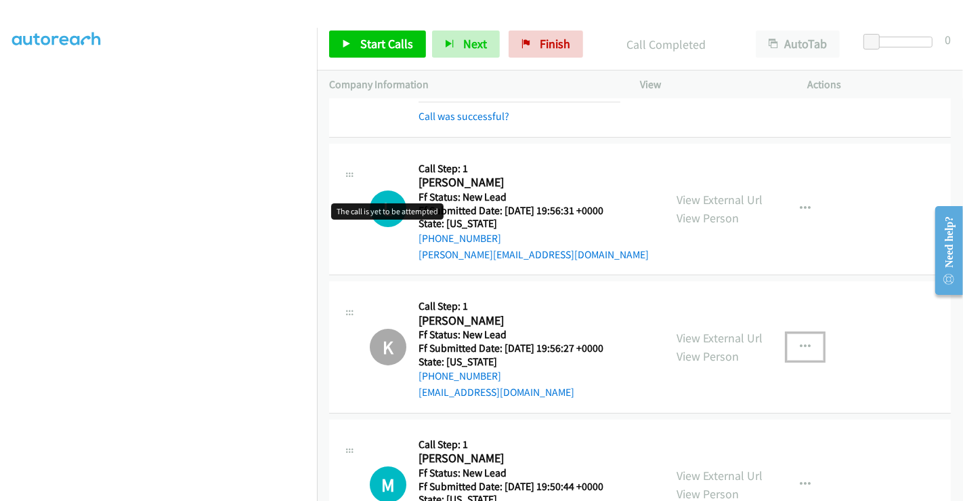
scroll to position [104, 0]
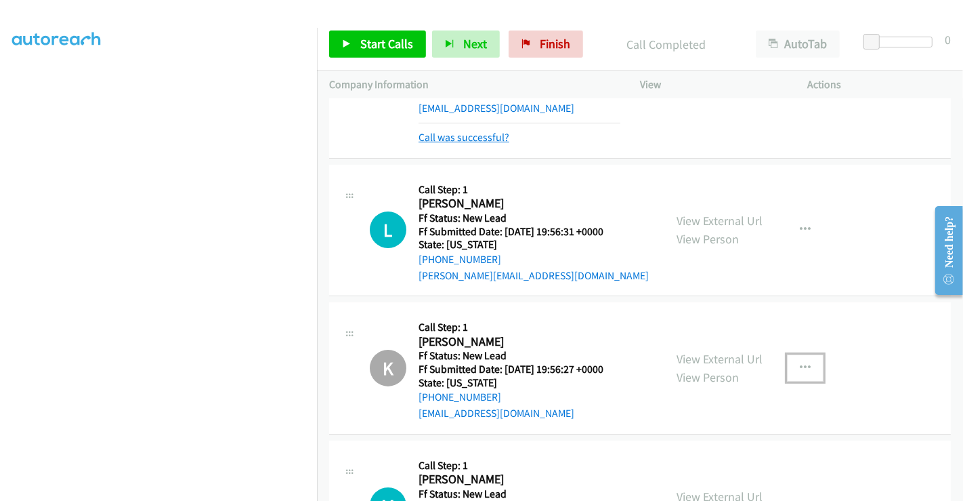
click at [473, 137] on link "Call was successful?" at bounding box center [464, 137] width 91 height 13
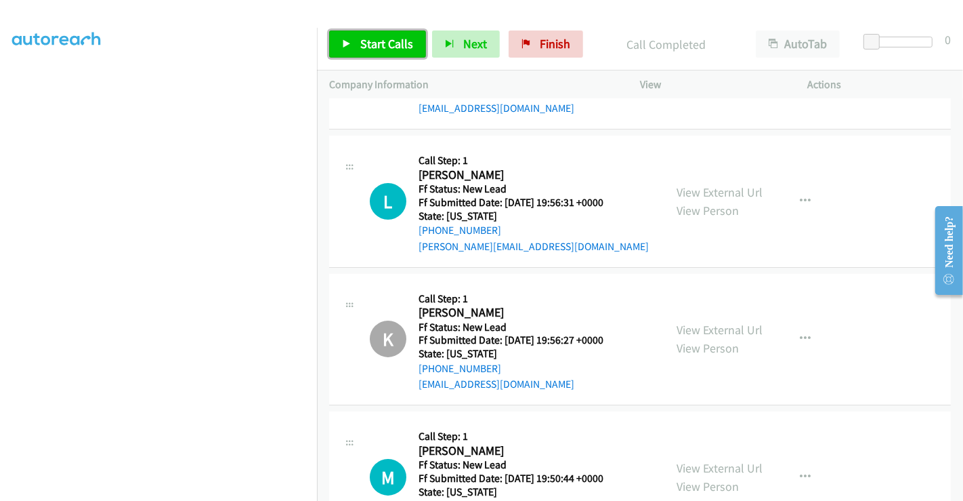
click at [379, 42] on span "Start Calls" at bounding box center [386, 44] width 53 height 16
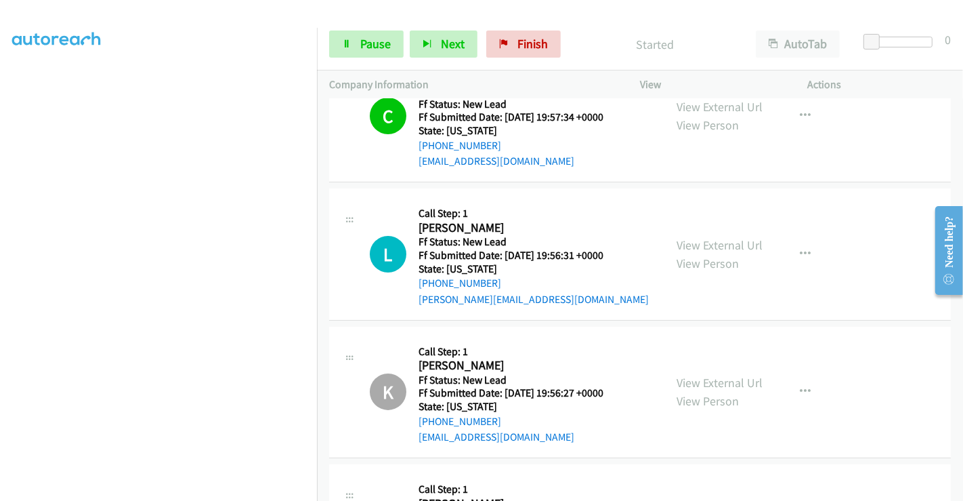
scroll to position [75, 0]
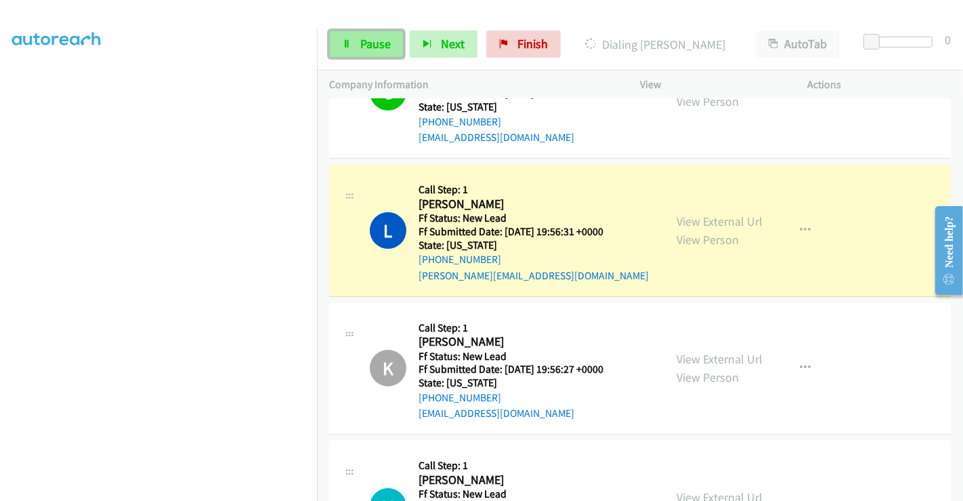
click at [369, 41] on span "Pause" at bounding box center [375, 44] width 30 height 16
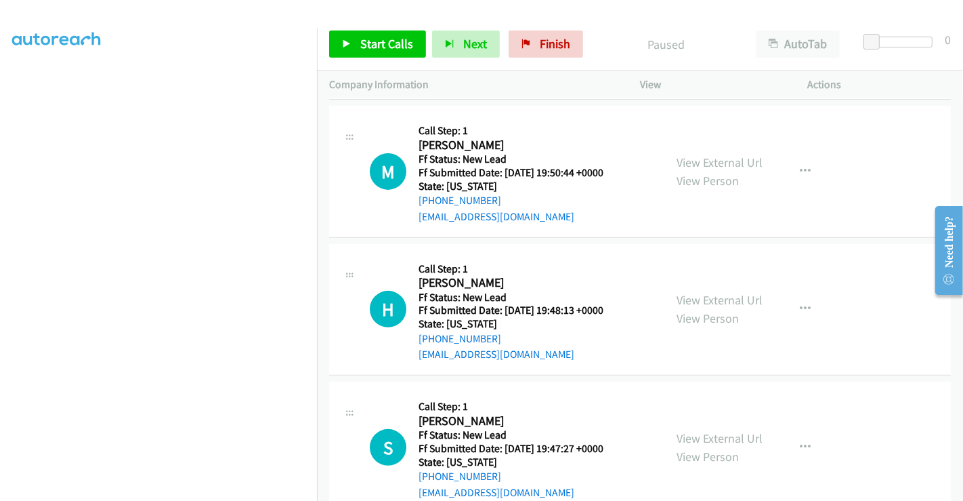
scroll to position [442, 0]
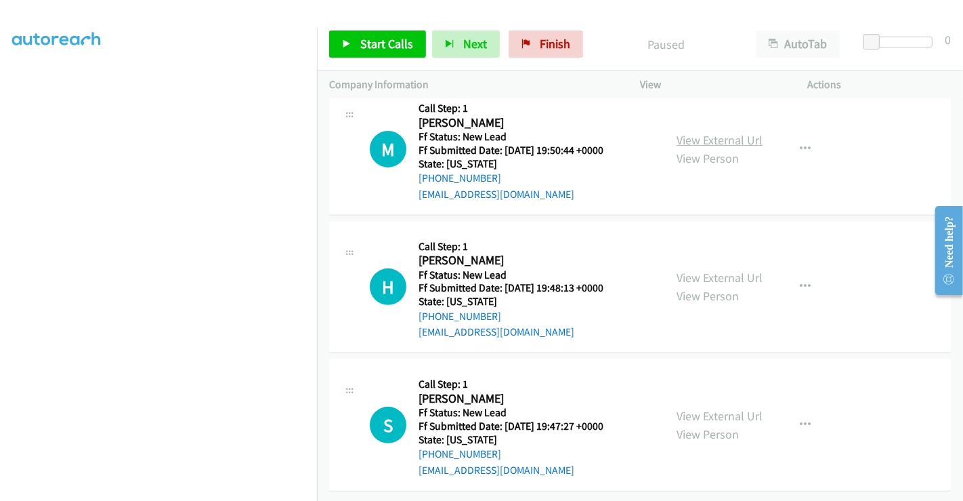
click at [727, 132] on link "View External Url" at bounding box center [720, 140] width 86 height 16
click at [709, 270] on link "View External Url" at bounding box center [720, 278] width 86 height 16
click at [696, 408] on link "View External Url" at bounding box center [720, 416] width 86 height 16
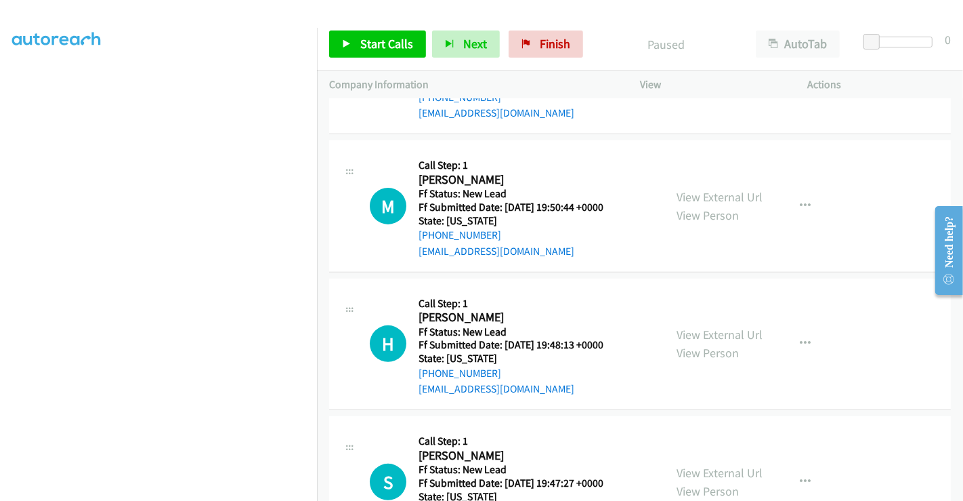
scroll to position [141, 0]
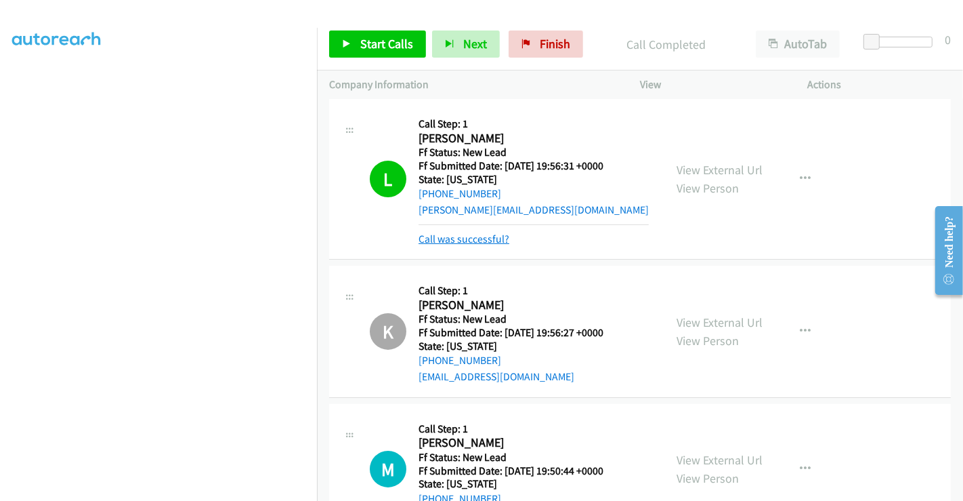
click at [486, 237] on link "Call was successful?" at bounding box center [464, 238] width 91 height 13
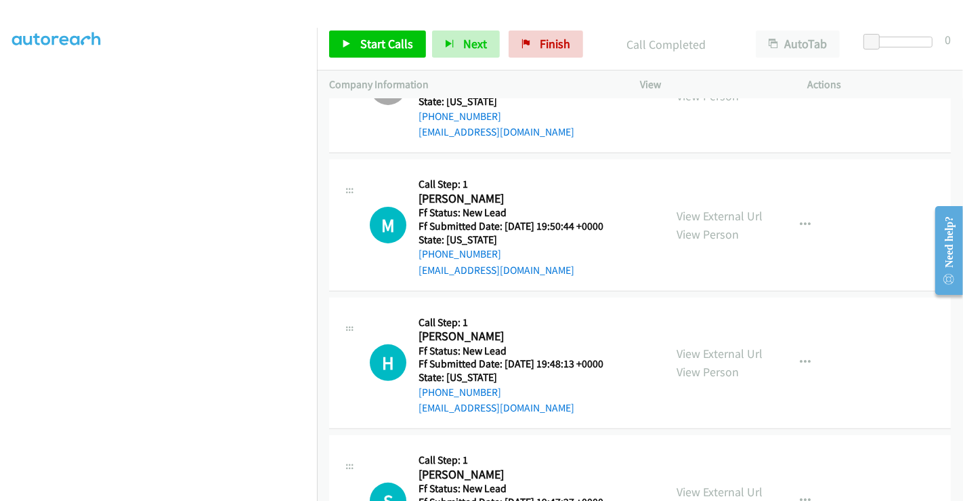
scroll to position [366, 0]
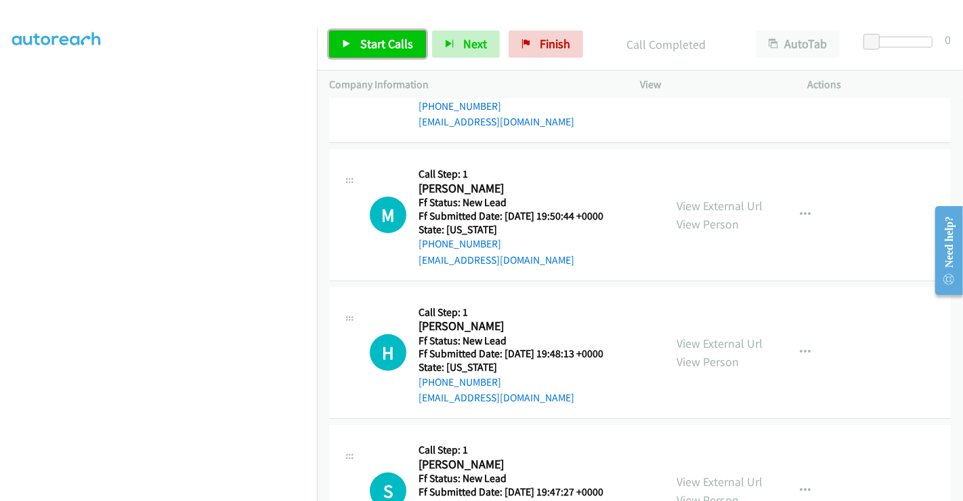
click at [383, 40] on span "Start Calls" at bounding box center [386, 44] width 53 height 16
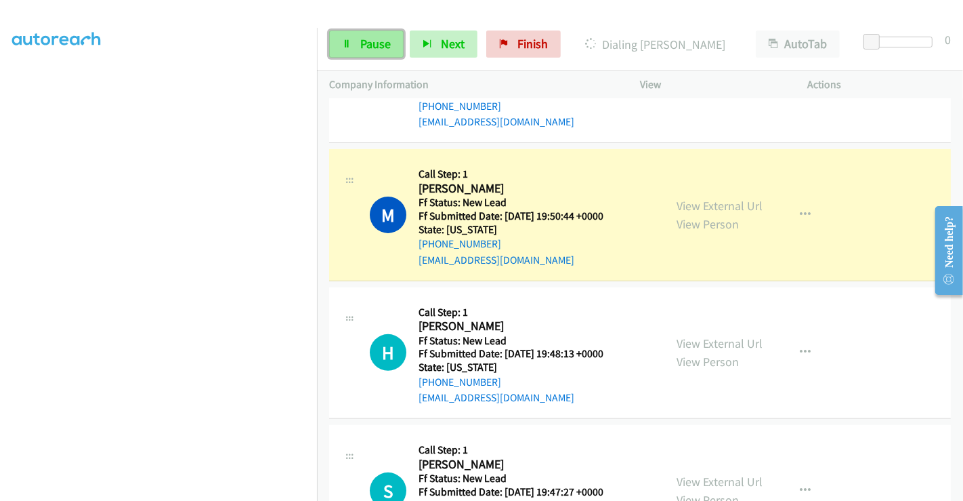
click at [356, 38] on link "Pause" at bounding box center [366, 43] width 75 height 27
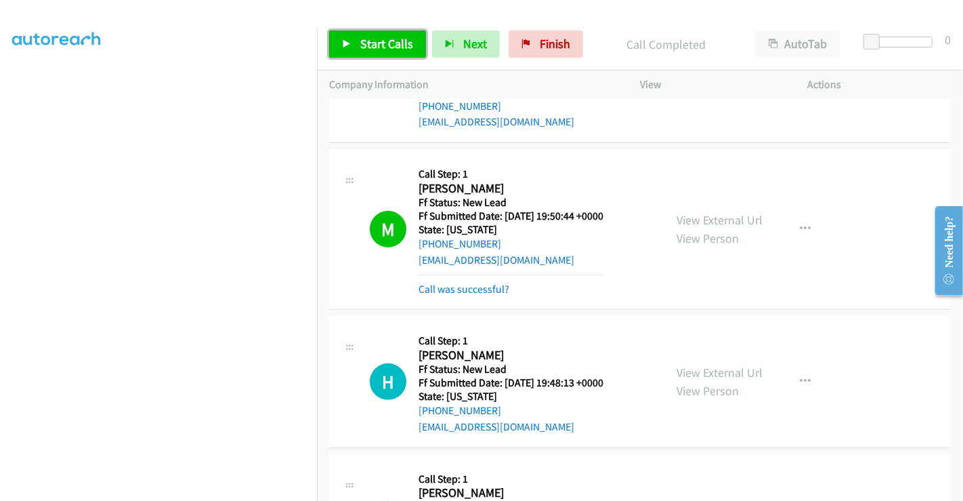
click at [383, 43] on span "Start Calls" at bounding box center [386, 44] width 53 height 16
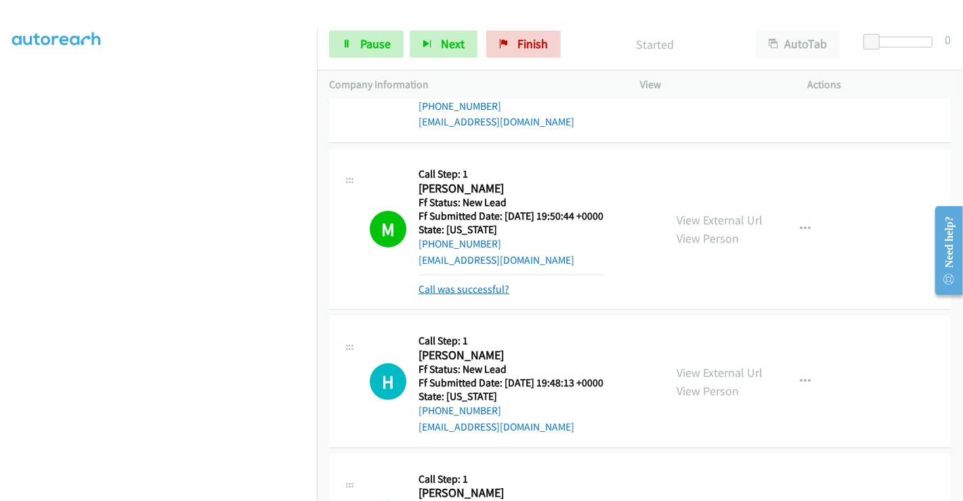
click at [480, 290] on link "Call was successful?" at bounding box center [464, 288] width 91 height 13
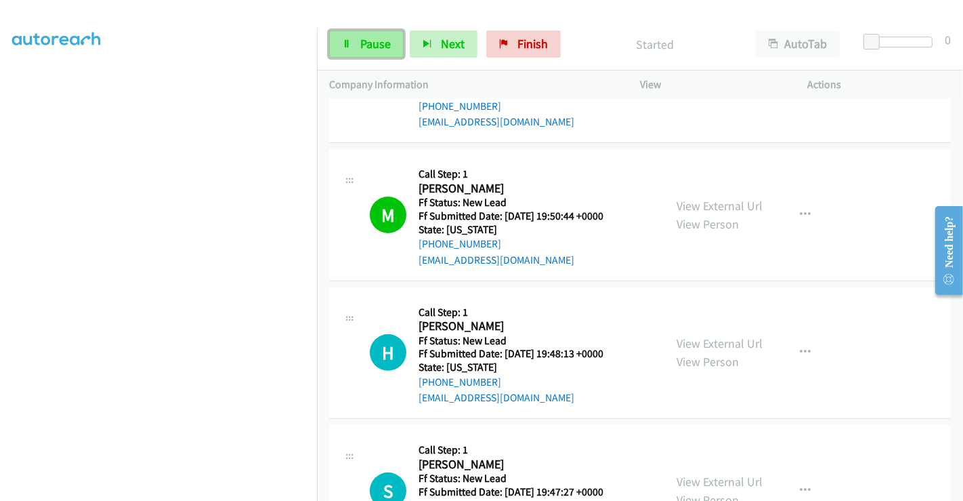
click at [361, 37] on span "Pause" at bounding box center [375, 44] width 30 height 16
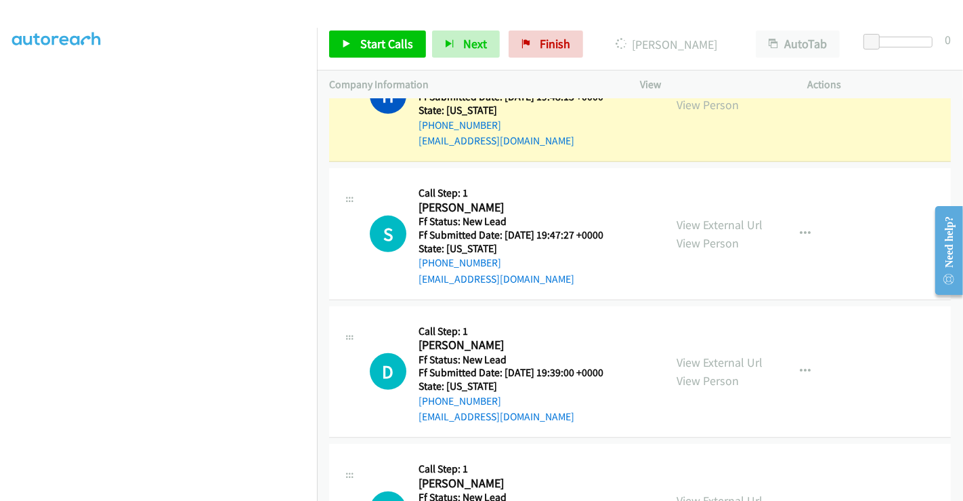
scroll to position [667, 0]
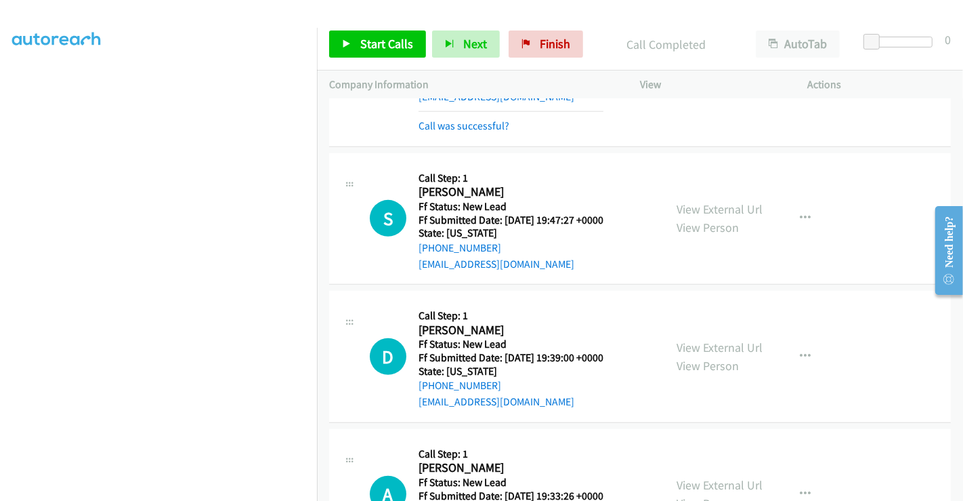
click at [799, 184] on div "View External Url View Person View External Url Email Schedule/Manage Callback …" at bounding box center [754, 218] width 180 height 107
click at [801, 213] on icon "button" at bounding box center [805, 218] width 11 height 11
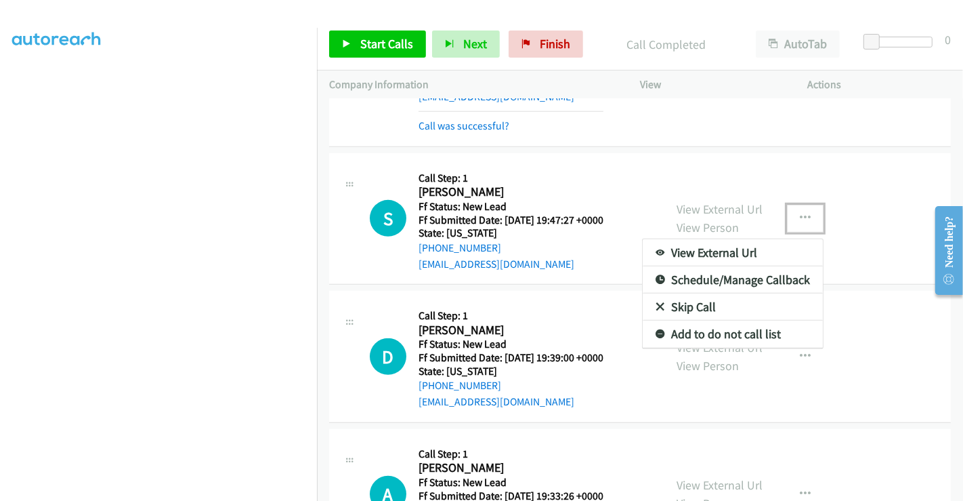
click at [692, 306] on link "Skip Call" at bounding box center [733, 306] width 180 height 27
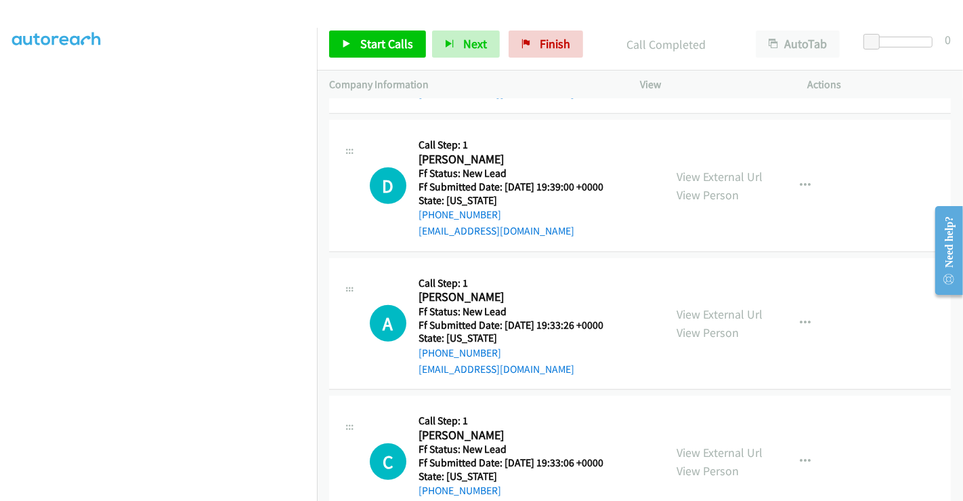
scroll to position [883, 0]
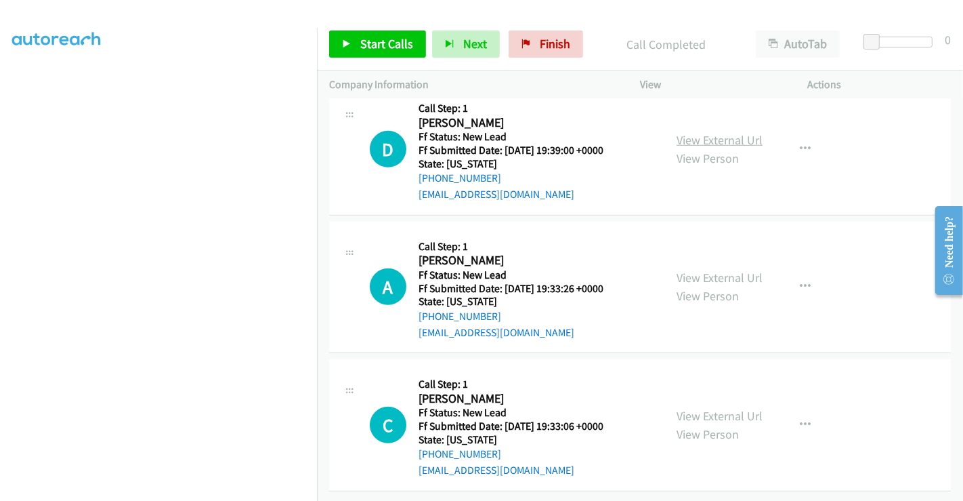
click at [702, 132] on link "View External Url" at bounding box center [720, 140] width 86 height 16
click at [713, 270] on link "View External Url" at bounding box center [720, 278] width 86 height 16
click at [703, 408] on link "View External Url" at bounding box center [720, 416] width 86 height 16
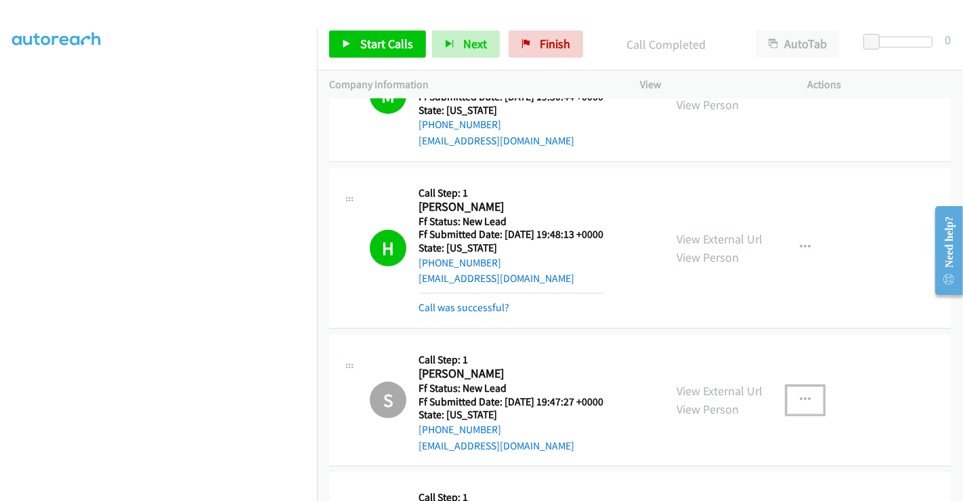
scroll to position [431, 0]
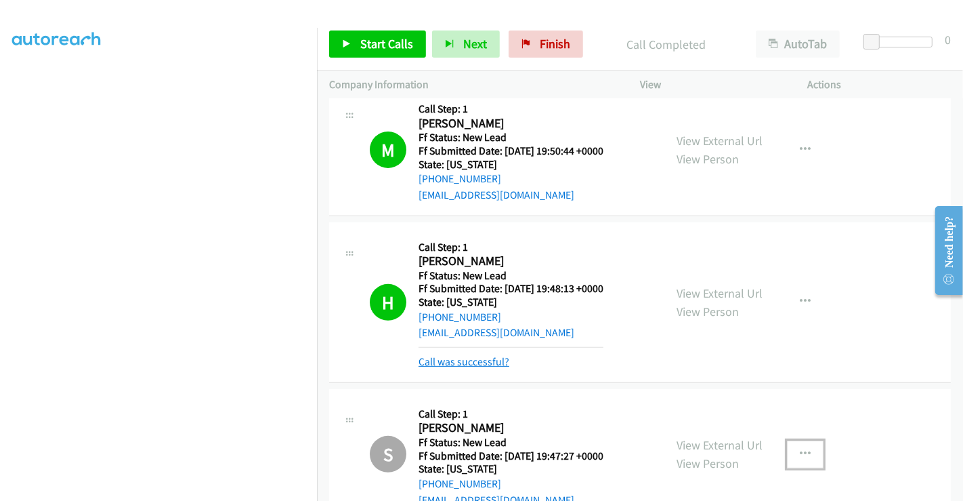
click at [484, 364] on link "Call was successful?" at bounding box center [464, 361] width 91 height 13
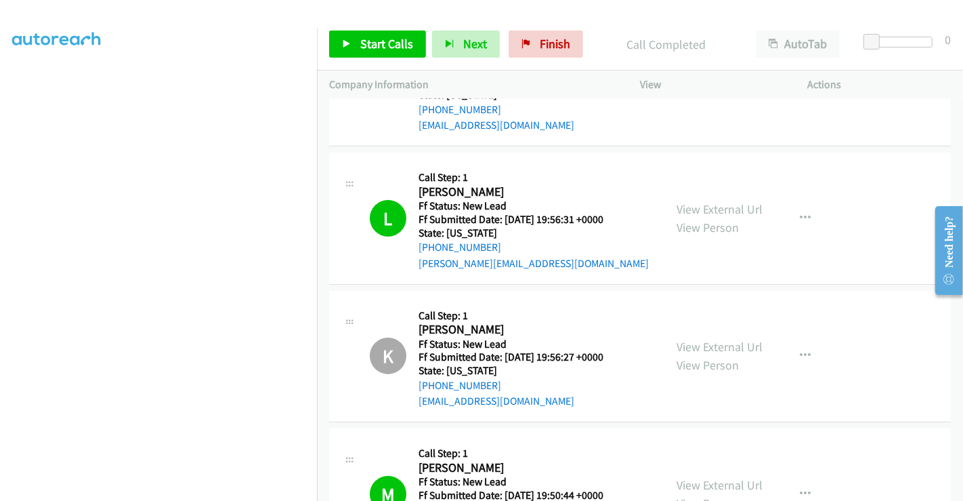
scroll to position [56, 0]
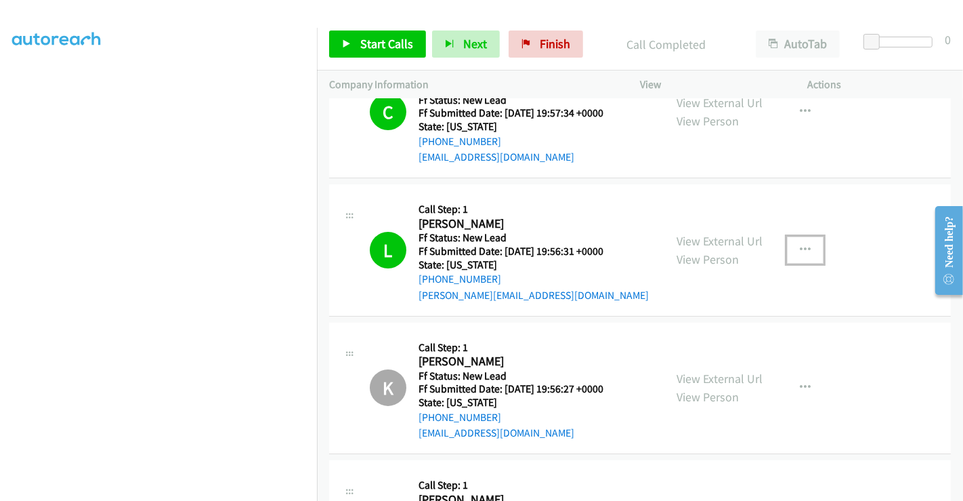
click at [800, 245] on icon "button" at bounding box center [805, 250] width 11 height 11
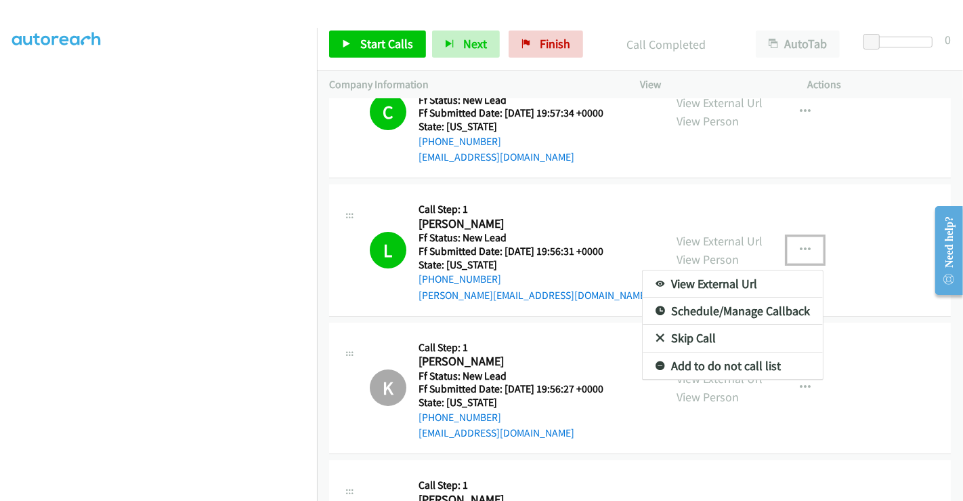
click at [697, 364] on link "Add to do not call list" at bounding box center [733, 365] width 180 height 27
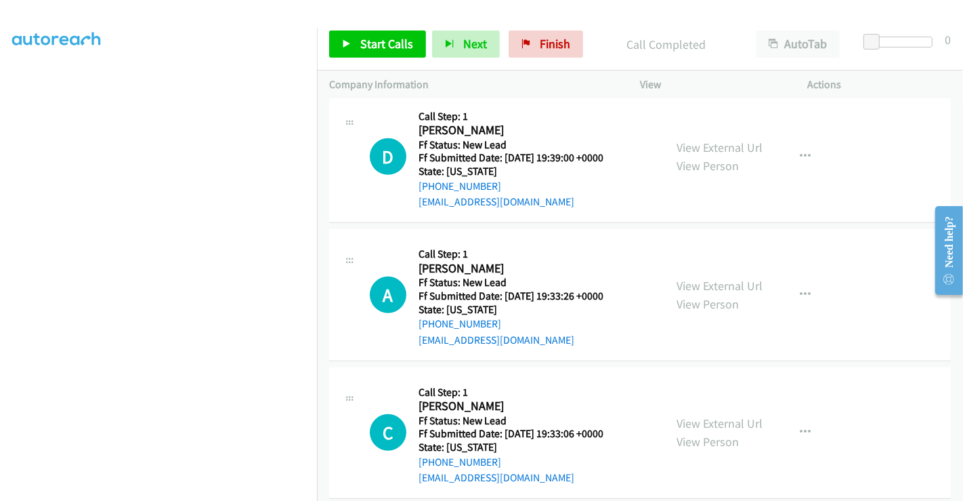
scroll to position [855, 0]
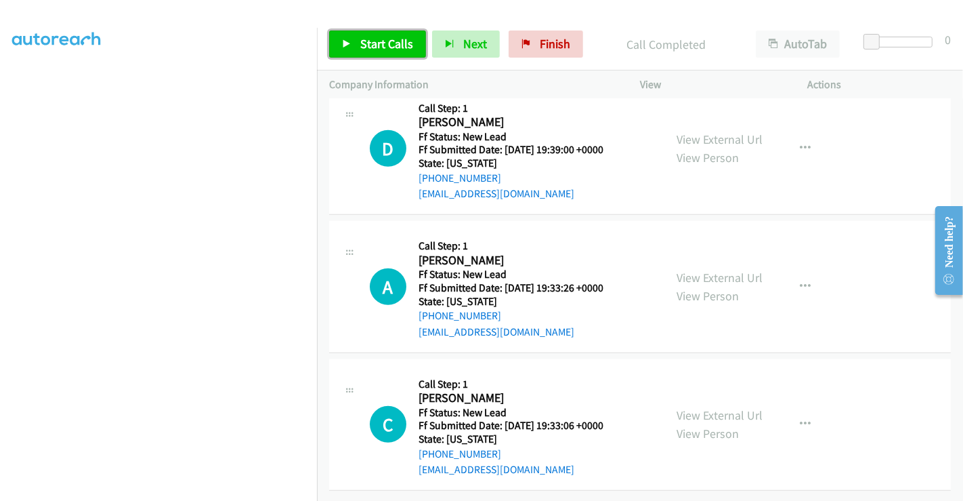
click at [366, 35] on link "Start Calls" at bounding box center [377, 43] width 97 height 27
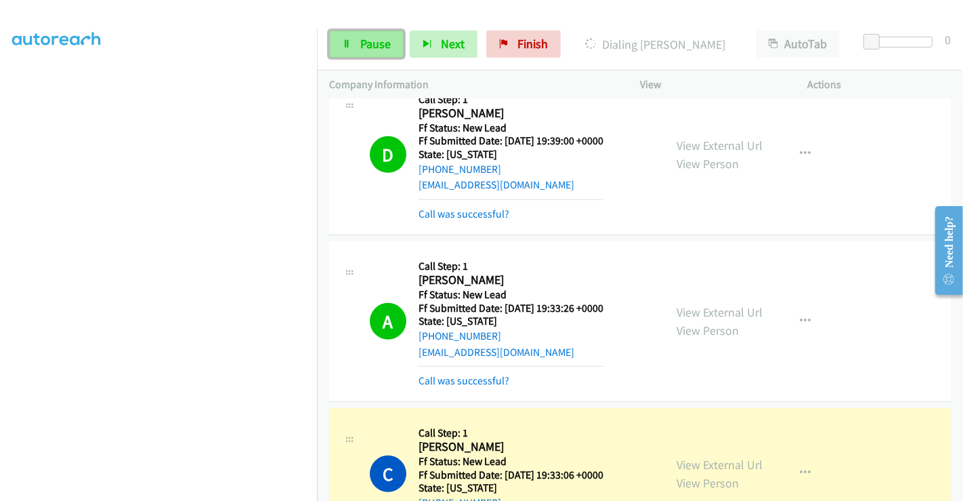
click at [365, 45] on span "Pause" at bounding box center [375, 44] width 30 height 16
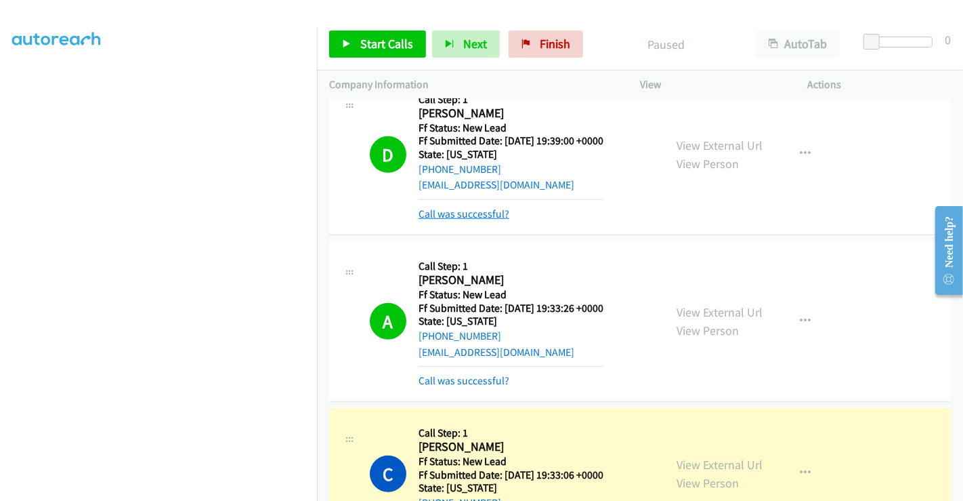
click at [459, 207] on link "Call was successful?" at bounding box center [464, 213] width 91 height 13
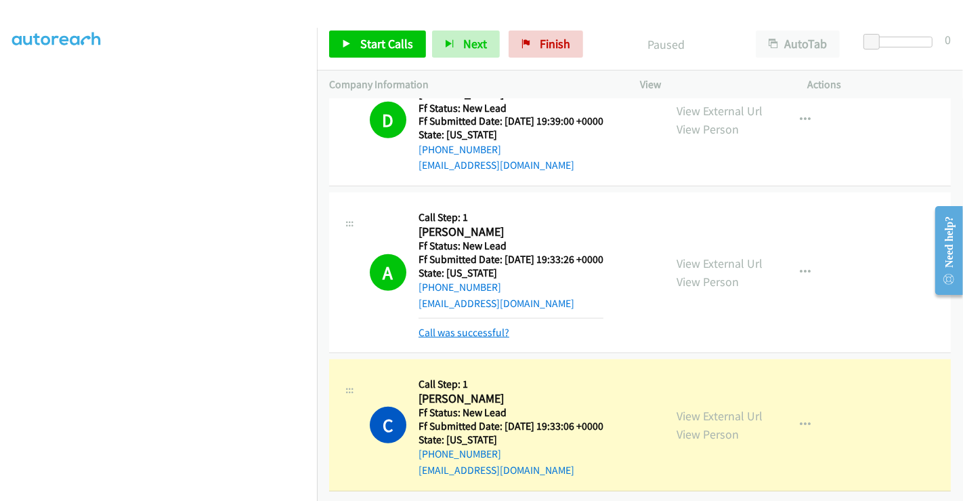
click at [482, 326] on link "Call was successful?" at bounding box center [464, 332] width 91 height 13
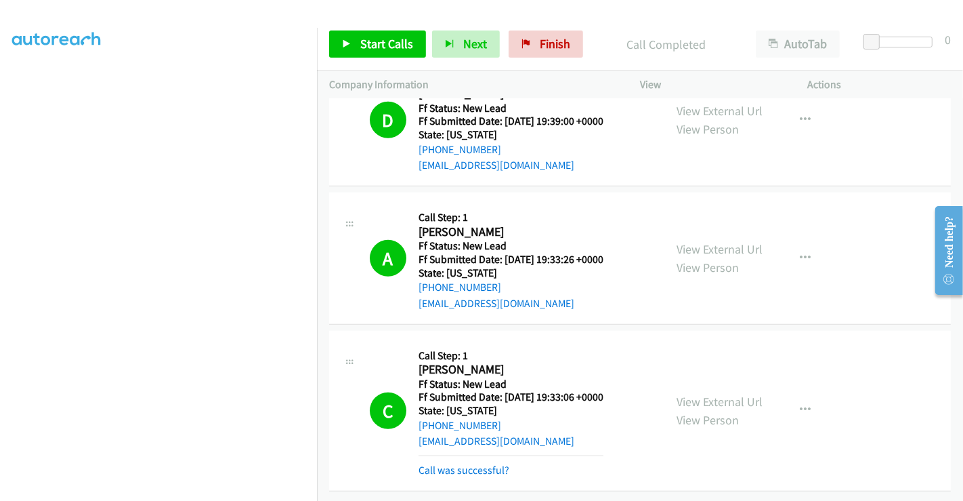
scroll to position [945, 0]
click at [469, 463] on link "Call was successful?" at bounding box center [464, 469] width 91 height 13
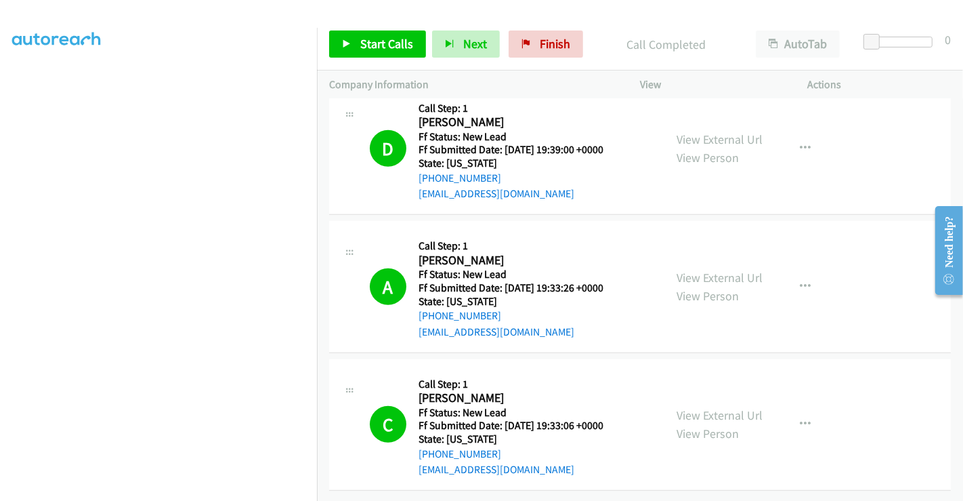
scroll to position [916, 0]
click at [534, 37] on link "Finish" at bounding box center [546, 43] width 75 height 27
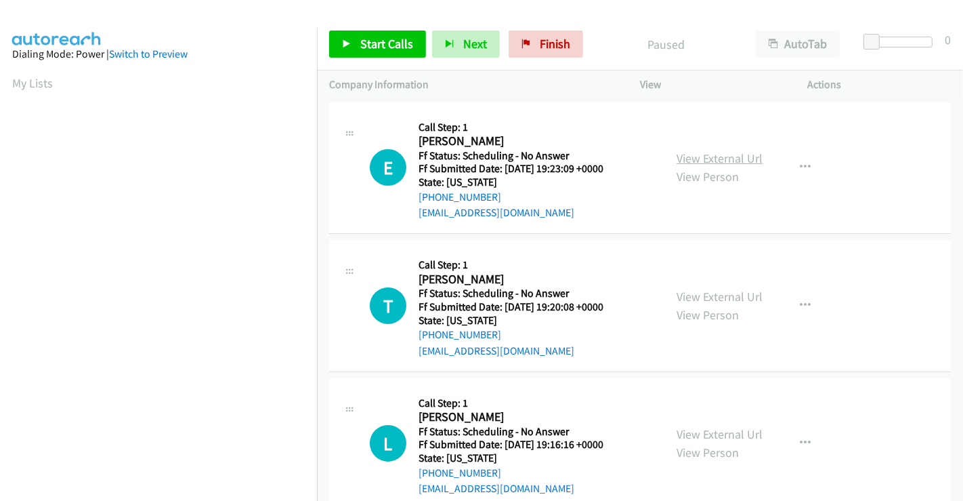
click at [706, 159] on link "View External Url" at bounding box center [720, 158] width 86 height 16
click at [710, 292] on link "View External Url" at bounding box center [720, 297] width 86 height 16
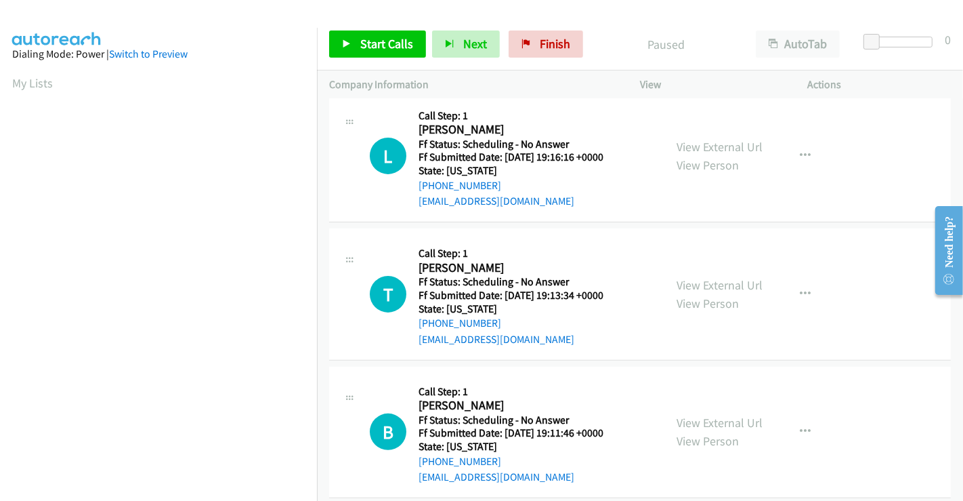
scroll to position [301, 0]
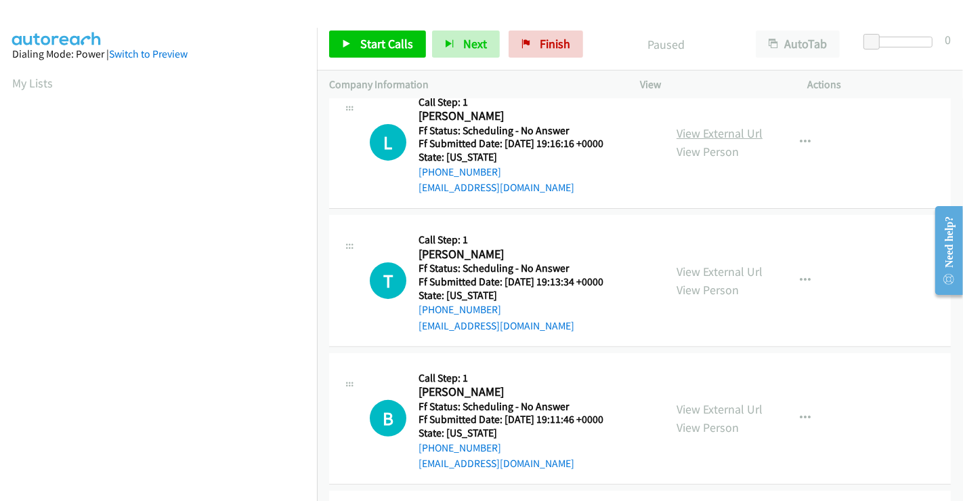
click at [699, 130] on link "View External Url" at bounding box center [720, 133] width 86 height 16
click at [700, 267] on link "View External Url" at bounding box center [720, 271] width 86 height 16
click at [692, 408] on link "View External Url" at bounding box center [720, 409] width 86 height 16
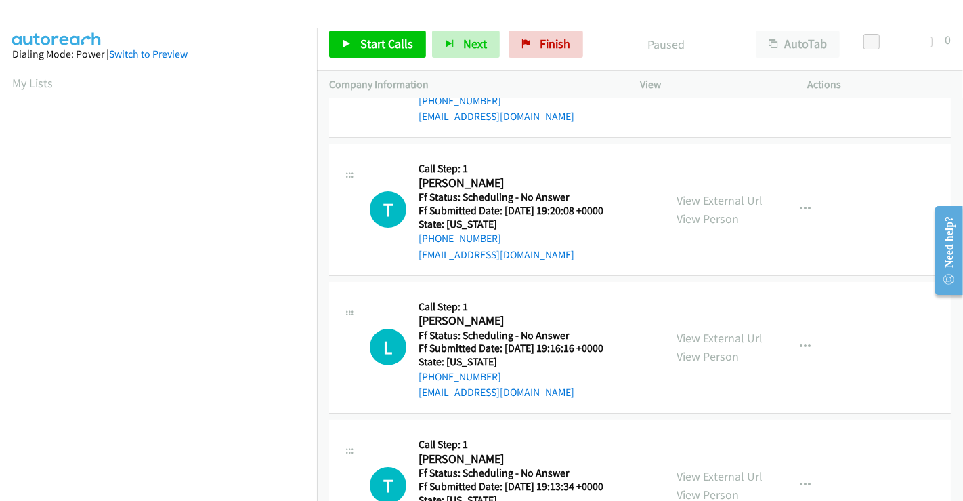
scroll to position [0, 0]
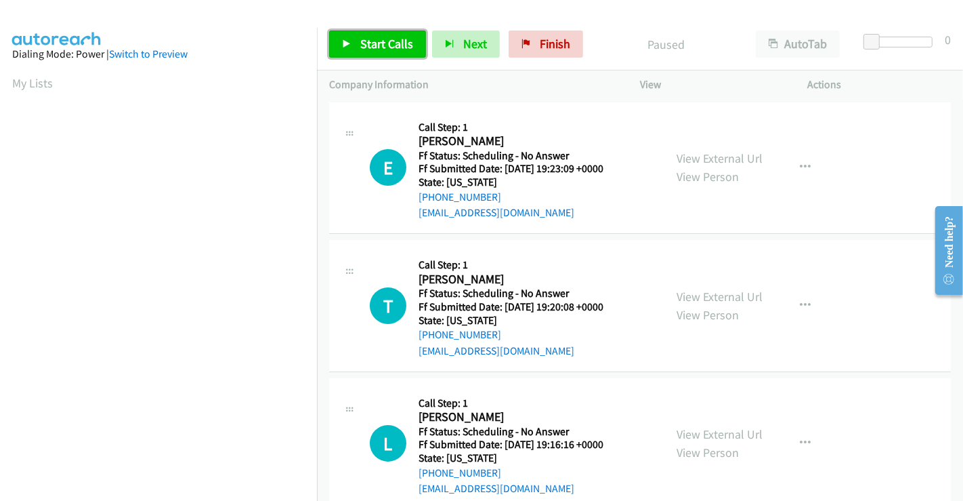
click at [396, 49] on span "Start Calls" at bounding box center [386, 44] width 53 height 16
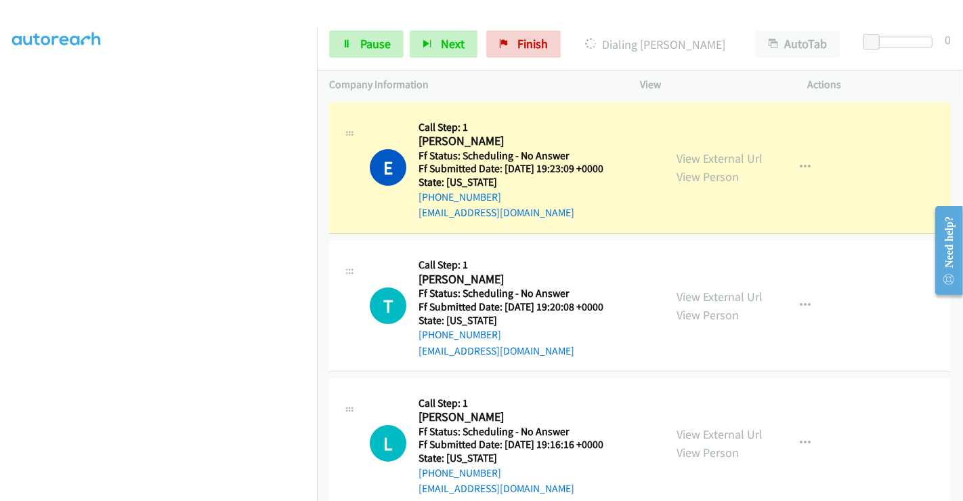
scroll to position [261, 0]
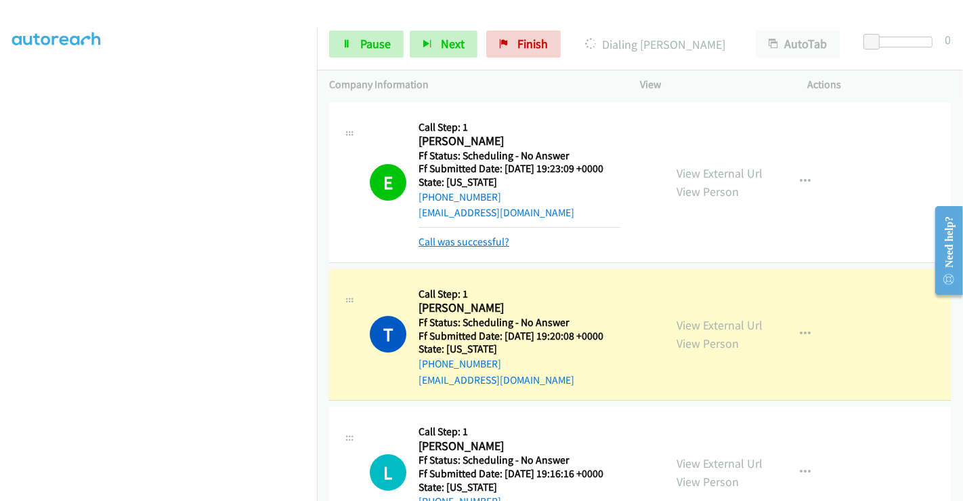
click at [484, 240] on link "Call was successful?" at bounding box center [464, 241] width 91 height 13
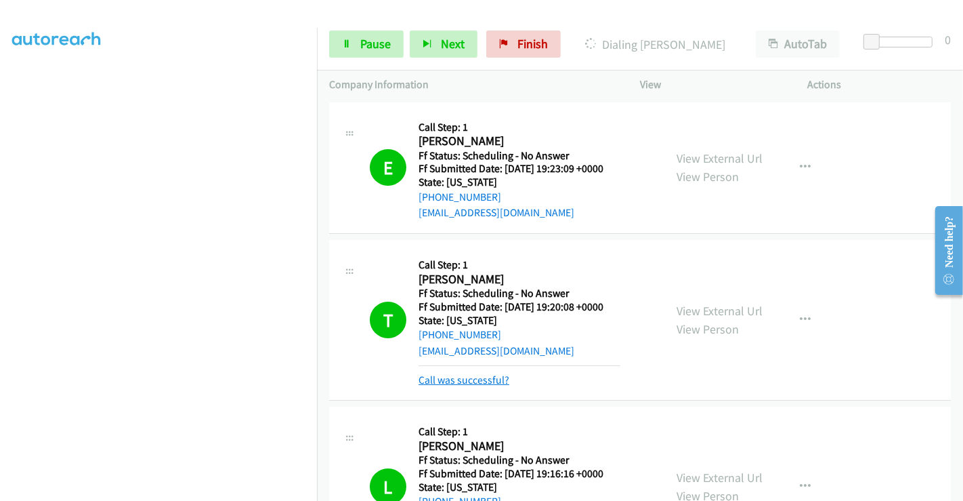
click at [478, 377] on link "Call was successful?" at bounding box center [464, 379] width 91 height 13
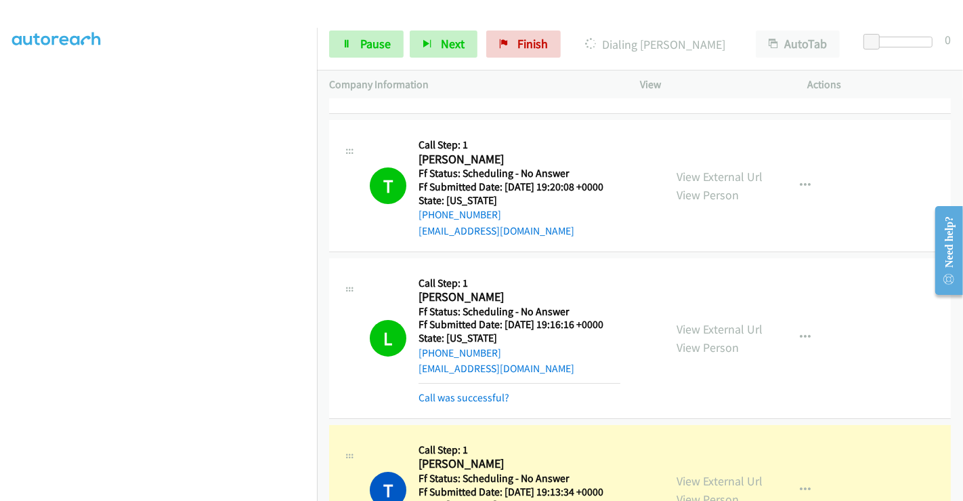
scroll to position [301, 0]
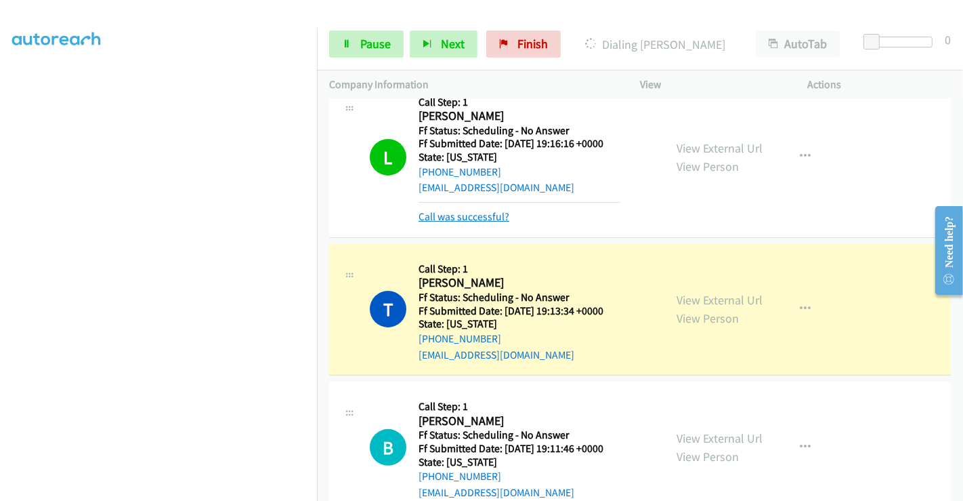
click at [476, 211] on link "Call was successful?" at bounding box center [464, 216] width 91 height 13
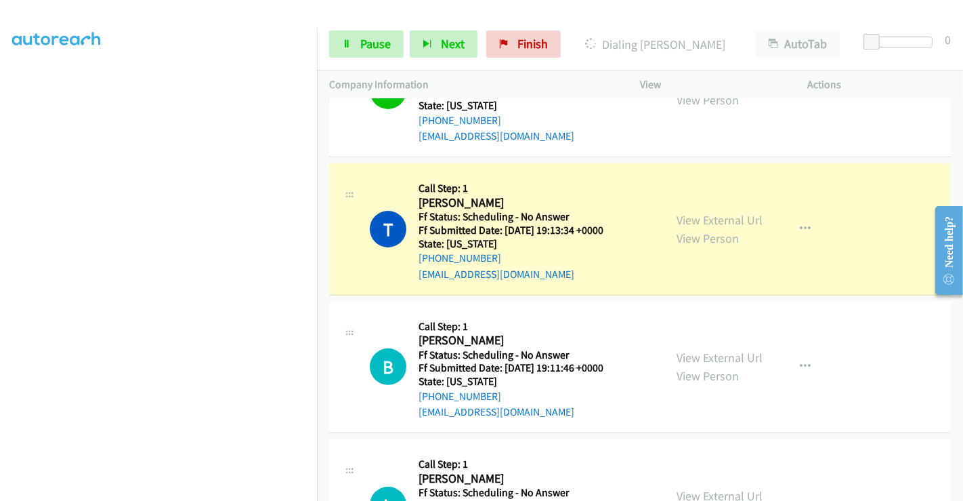
scroll to position [376, 0]
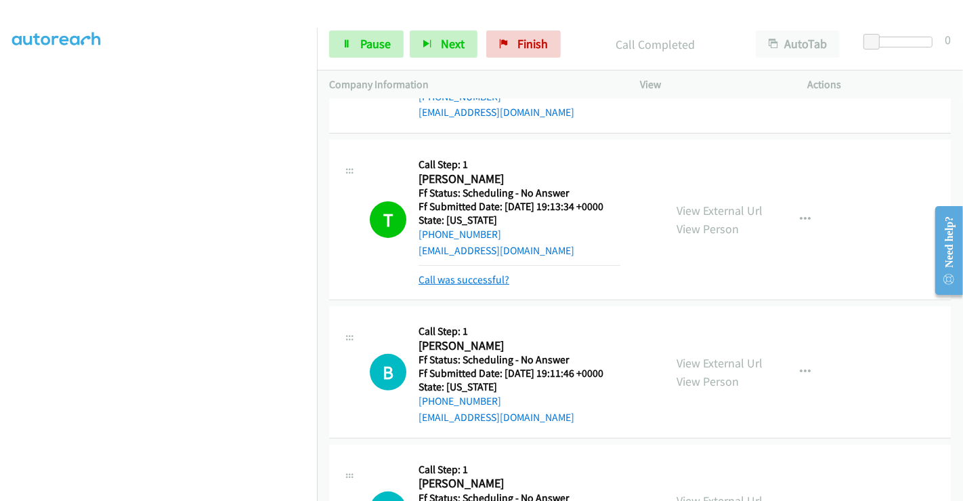
click at [484, 276] on link "Call was successful?" at bounding box center [464, 279] width 91 height 13
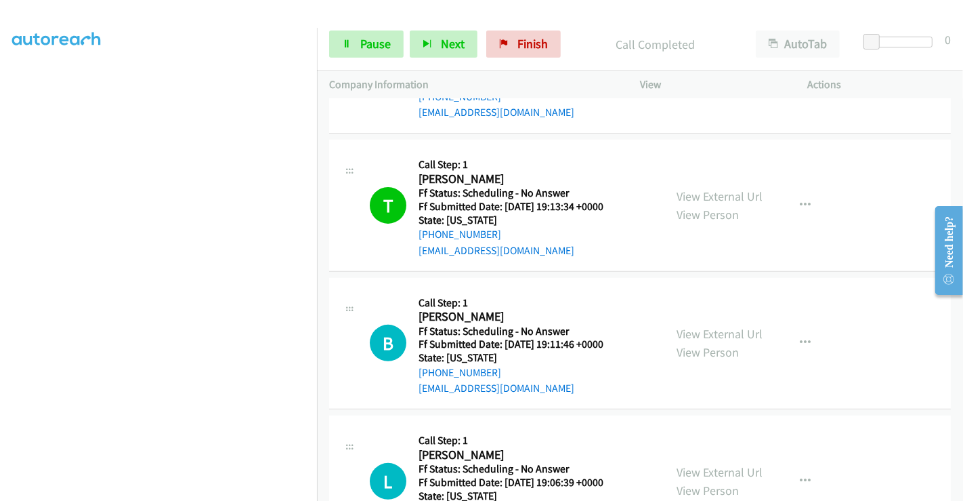
scroll to position [451, 0]
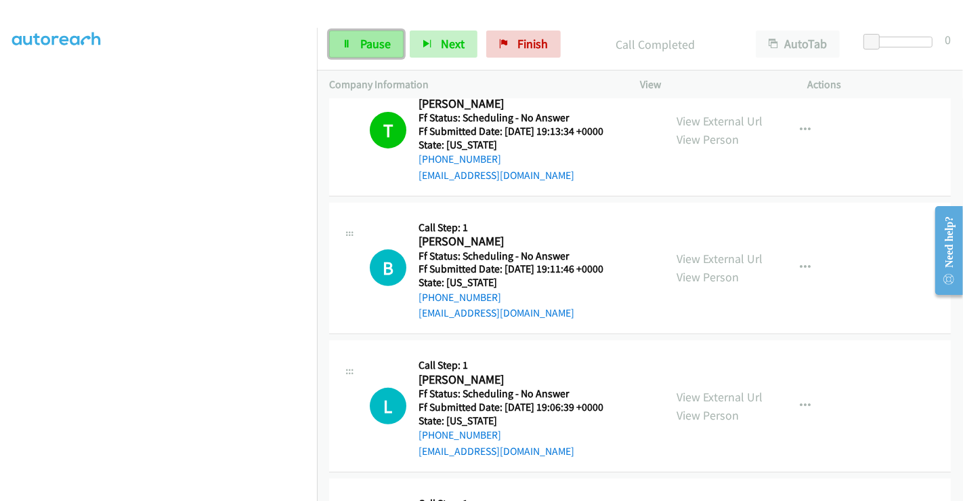
click at [358, 38] on link "Pause" at bounding box center [366, 43] width 75 height 27
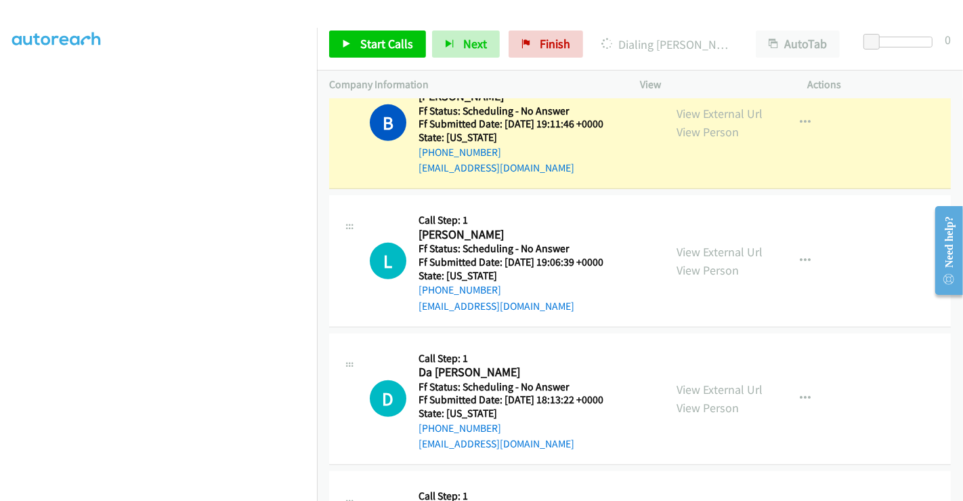
scroll to position [601, 0]
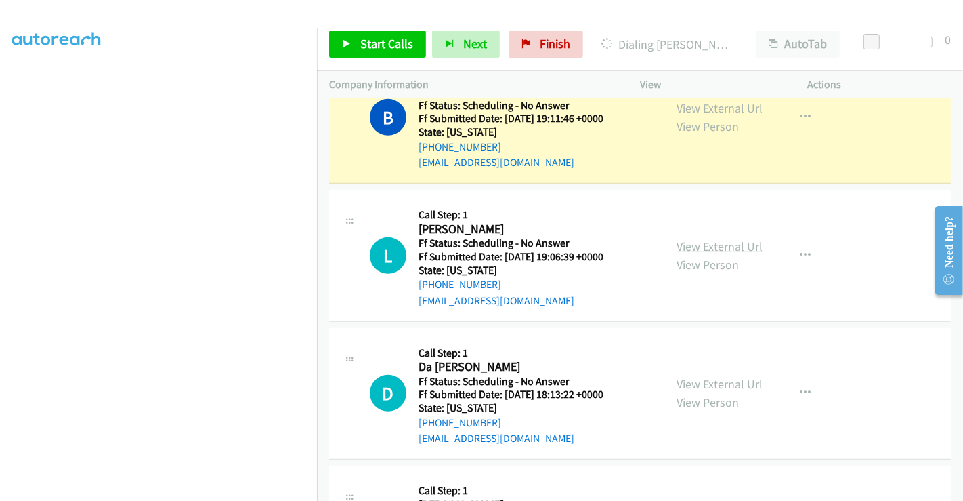
click at [704, 245] on link "View External Url" at bounding box center [720, 246] width 86 height 16
click at [701, 386] on link "View External Url" at bounding box center [720, 384] width 86 height 16
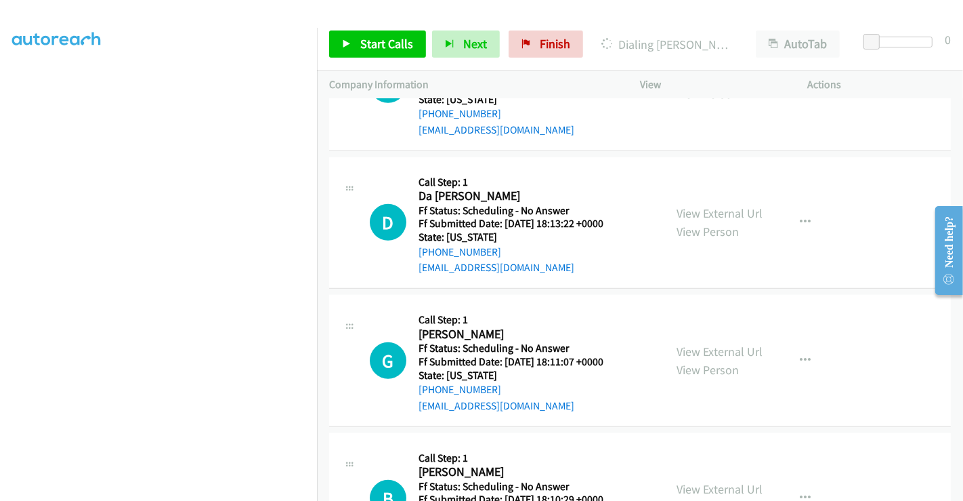
scroll to position [828, 0]
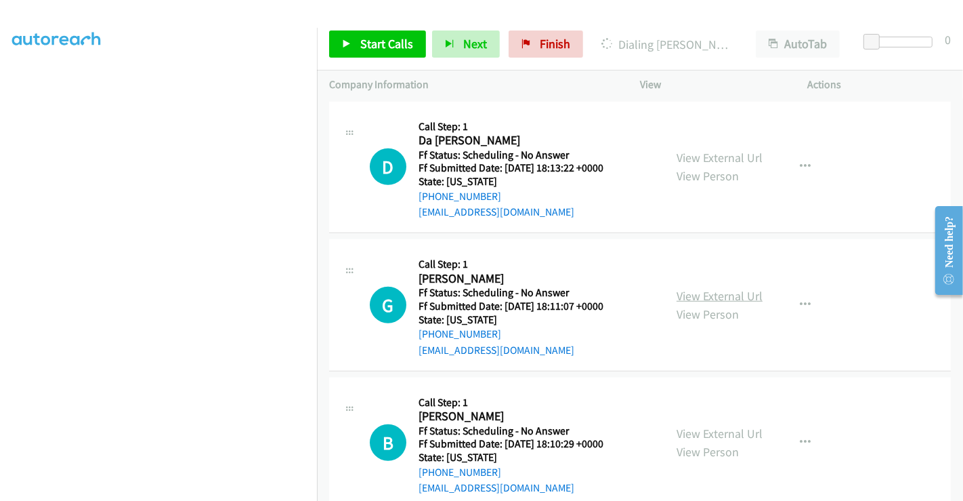
click at [705, 293] on link "View External Url" at bounding box center [720, 296] width 86 height 16
click at [707, 431] on link "View External Url" at bounding box center [720, 433] width 86 height 16
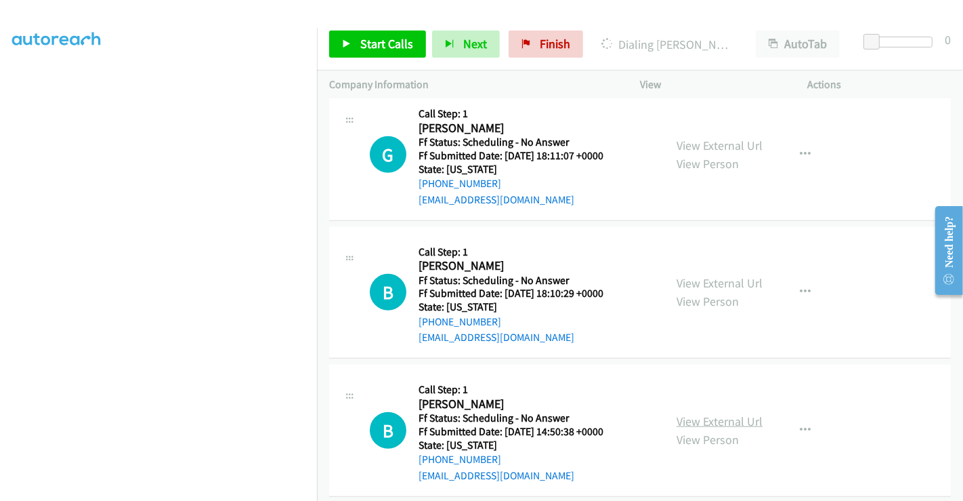
scroll to position [1053, 0]
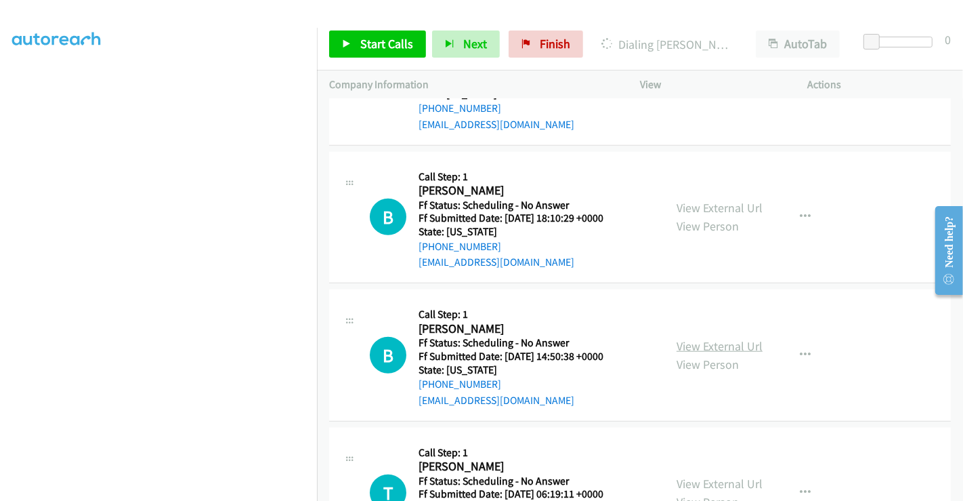
click at [706, 342] on link "View External Url" at bounding box center [720, 346] width 86 height 16
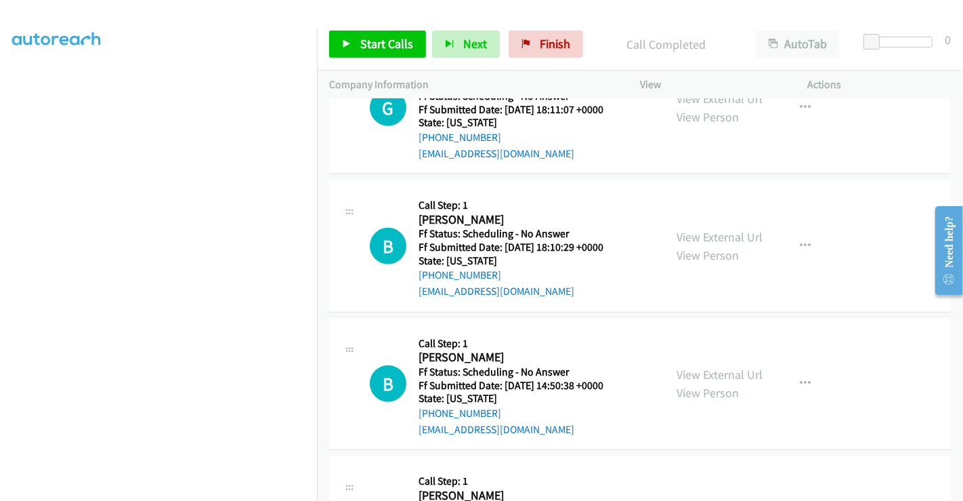
scroll to position [1082, 0]
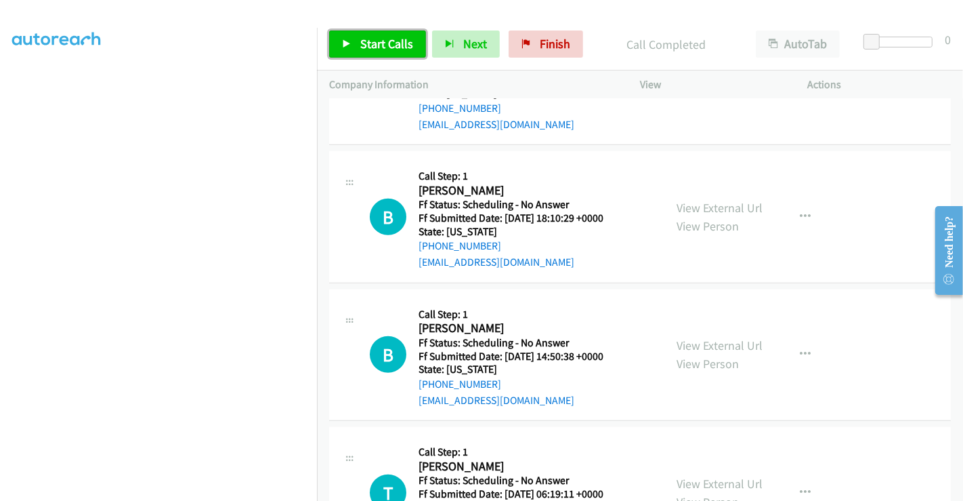
click at [383, 47] on span "Start Calls" at bounding box center [386, 44] width 53 height 16
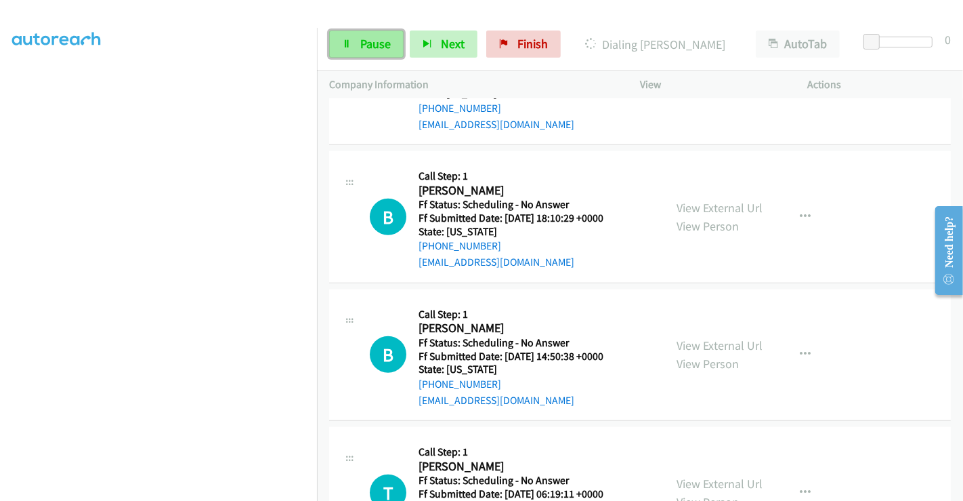
click at [377, 45] on span "Pause" at bounding box center [375, 44] width 30 height 16
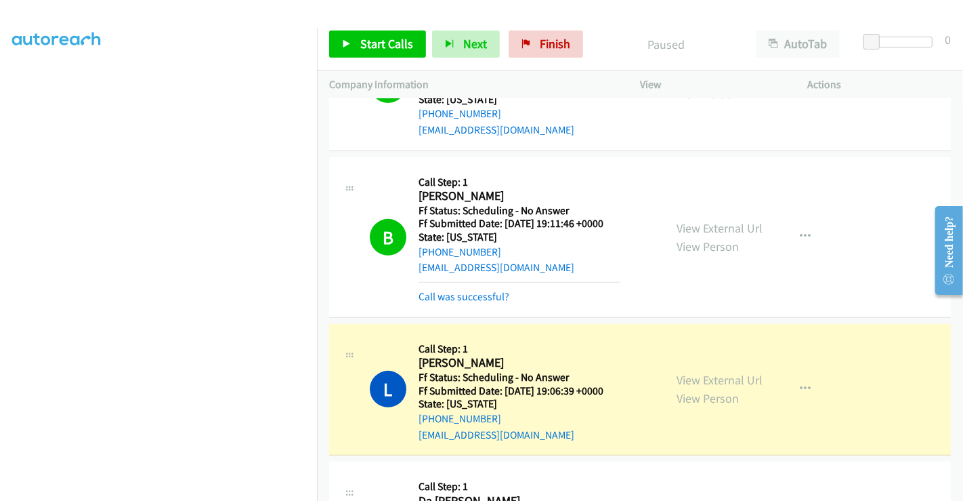
scroll to position [480, 0]
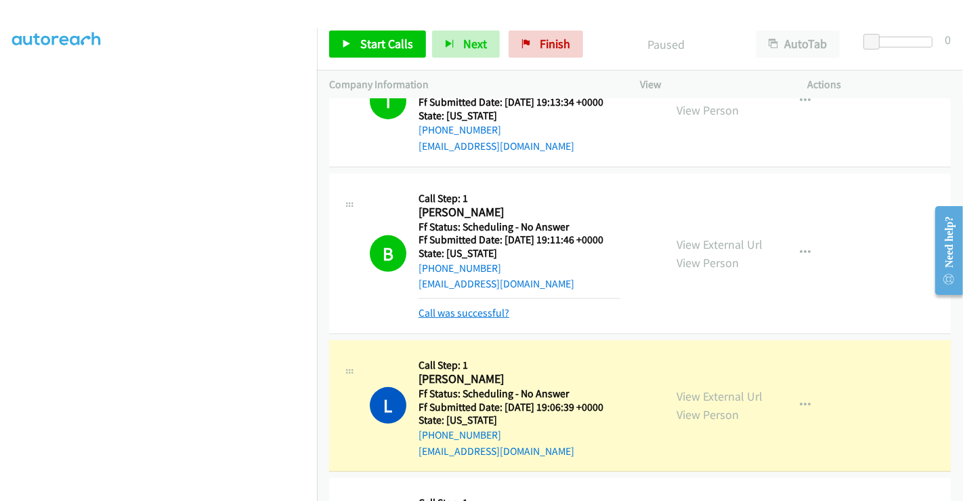
click at [489, 308] on link "Call was successful?" at bounding box center [464, 312] width 91 height 13
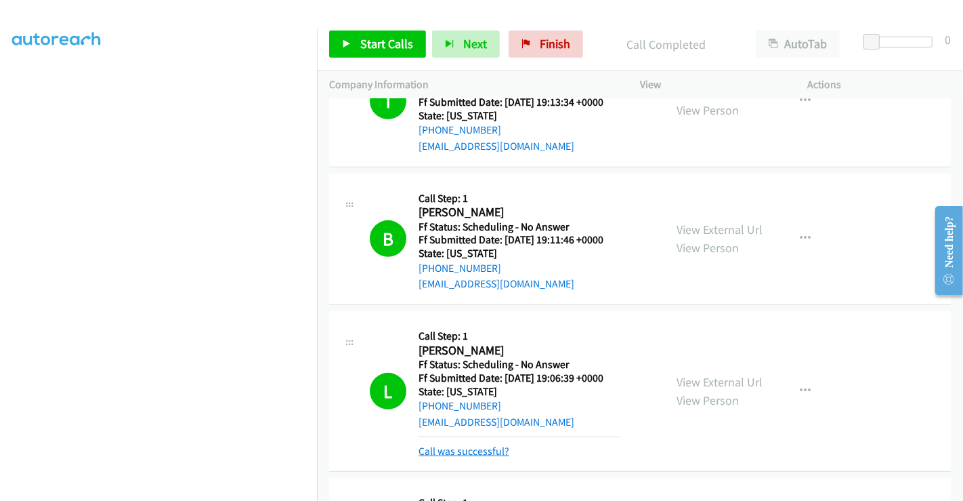
click at [476, 451] on link "Call was successful?" at bounding box center [464, 450] width 91 height 13
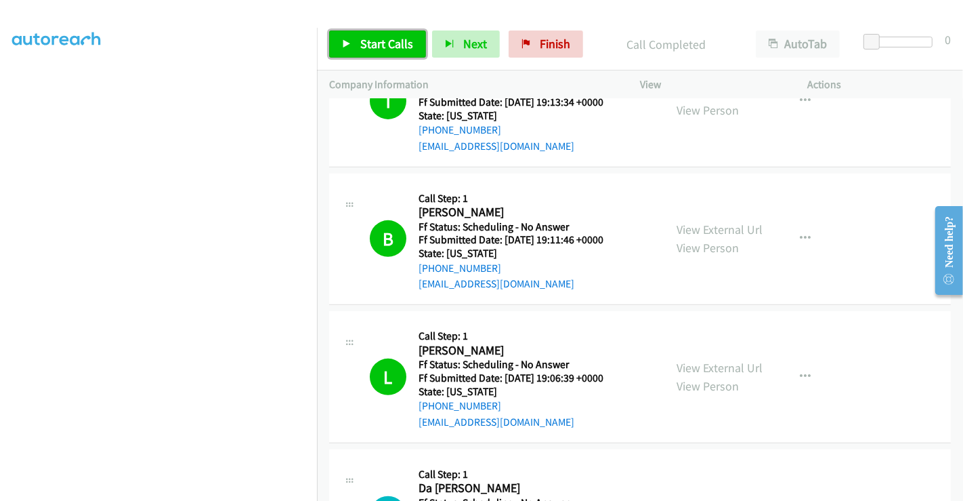
click at [376, 37] on span "Start Calls" at bounding box center [386, 44] width 53 height 16
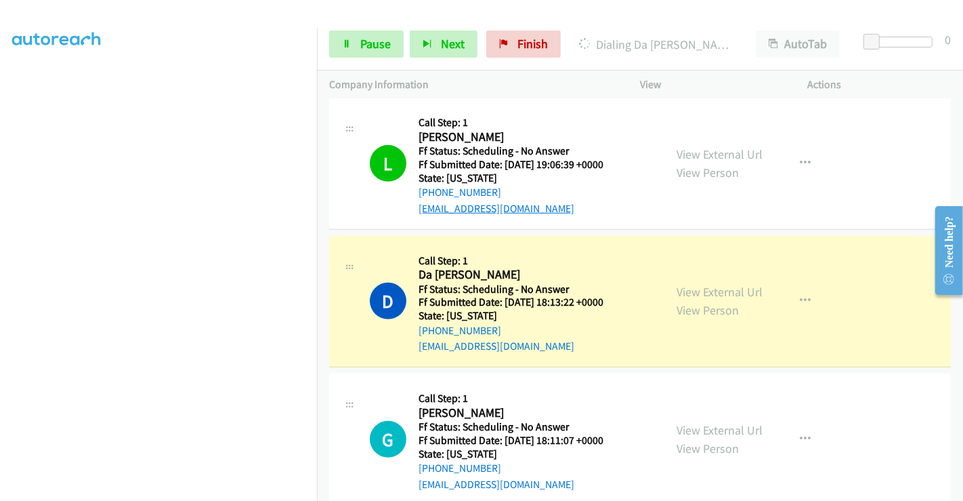
scroll to position [782, 0]
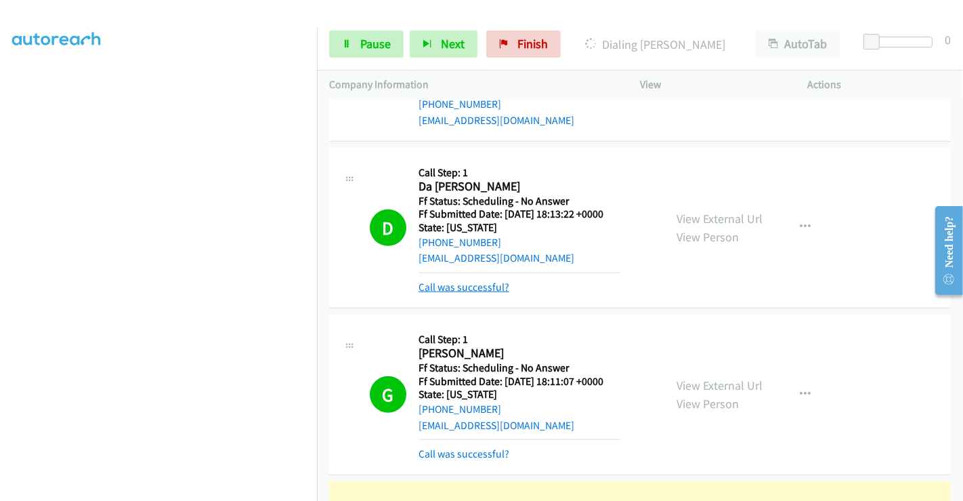
click at [441, 286] on link "Call was successful?" at bounding box center [464, 286] width 91 height 13
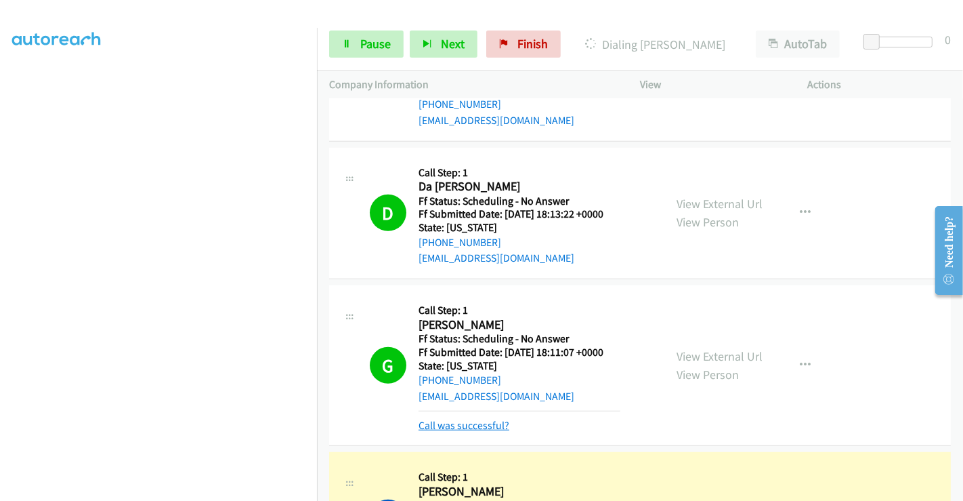
click at [471, 421] on link "Call was successful?" at bounding box center [464, 425] width 91 height 13
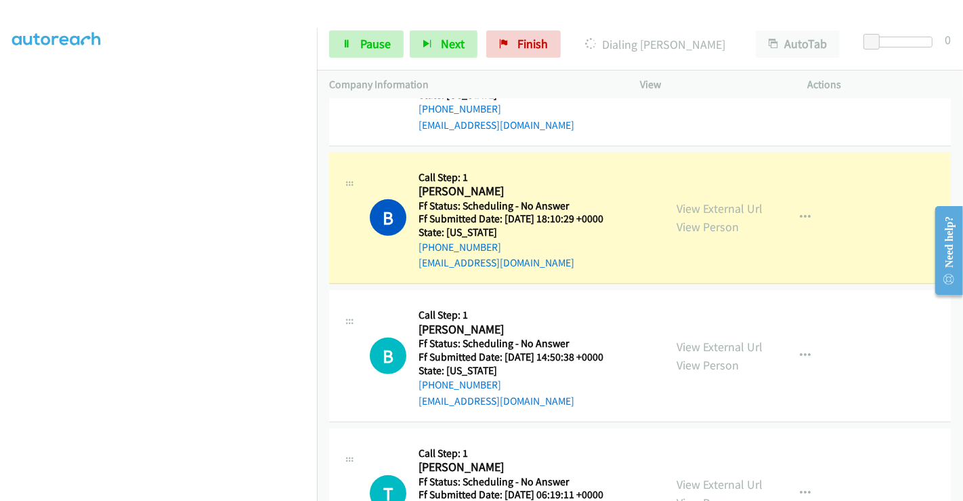
scroll to position [1007, 0]
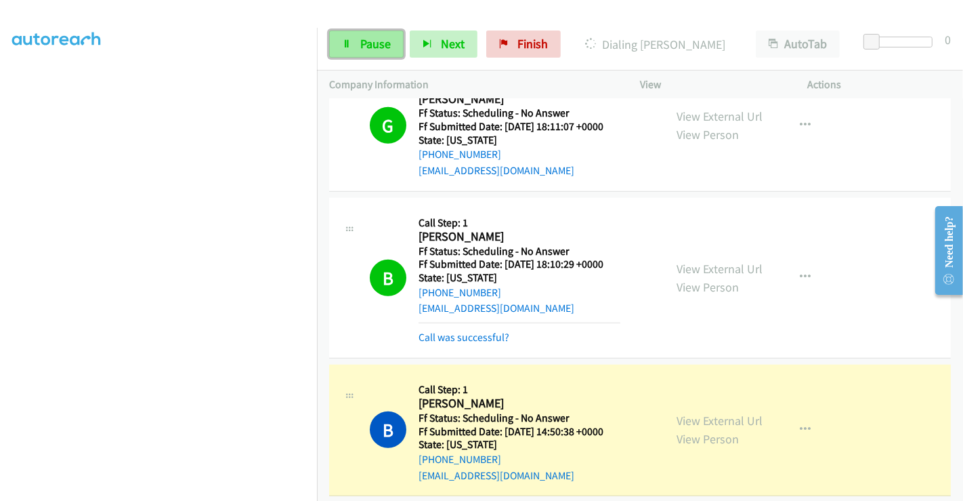
click at [375, 43] on span "Pause" at bounding box center [375, 44] width 30 height 16
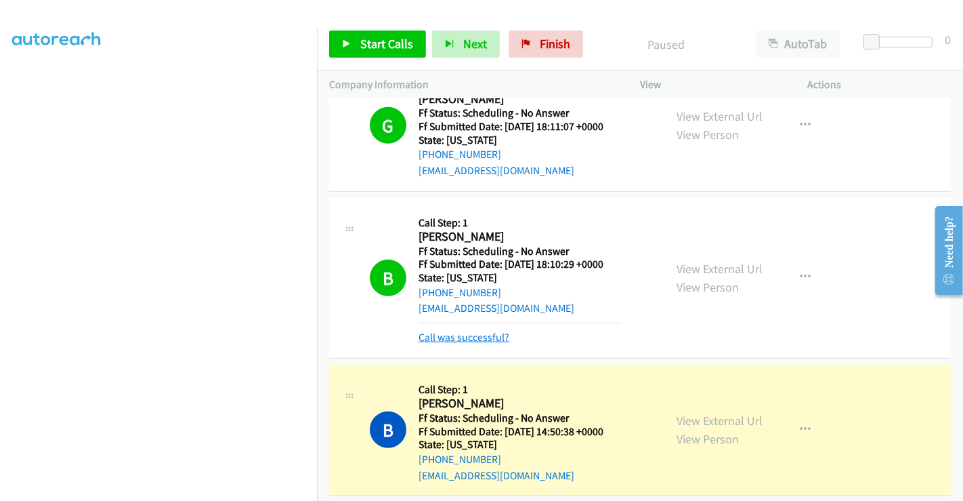
click at [468, 332] on link "Call was successful?" at bounding box center [464, 337] width 91 height 13
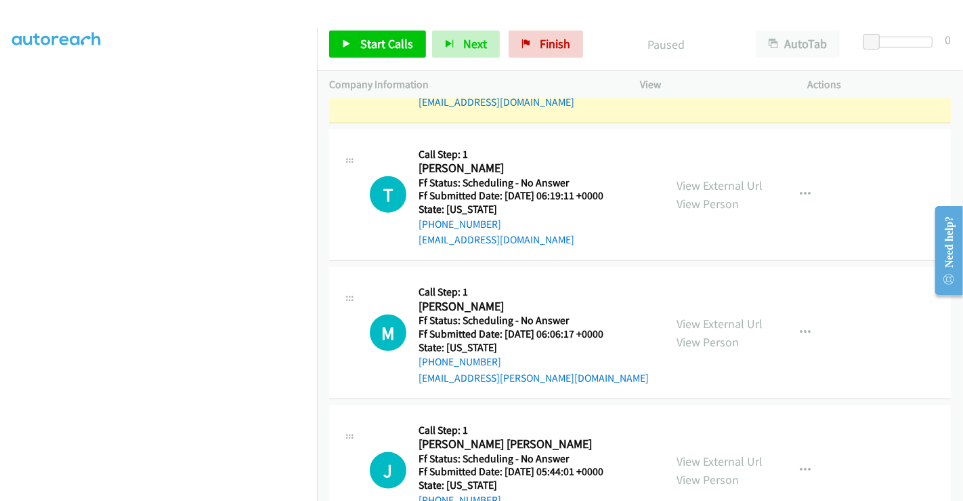
scroll to position [1383, 0]
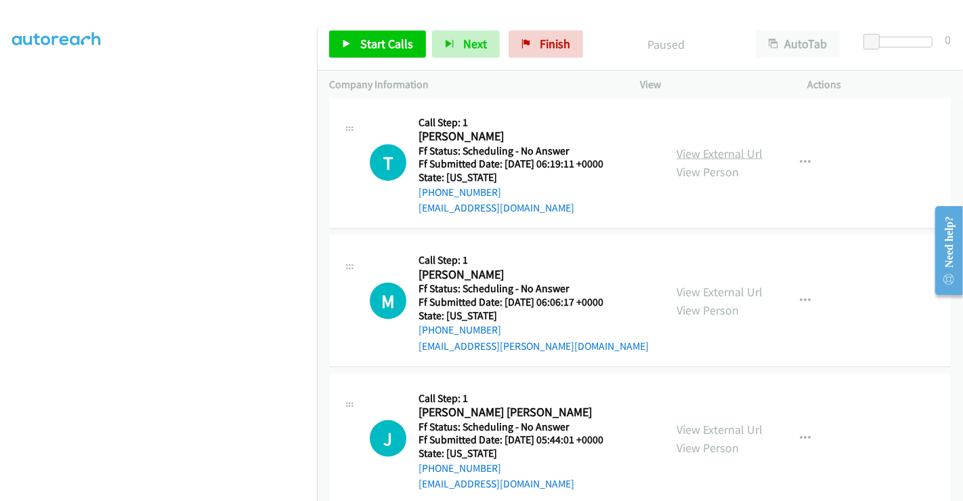
click at [709, 153] on link "View External Url" at bounding box center [720, 154] width 86 height 16
click at [712, 287] on link "View External Url" at bounding box center [720, 292] width 86 height 16
click at [702, 428] on link "View External Url" at bounding box center [720, 429] width 86 height 16
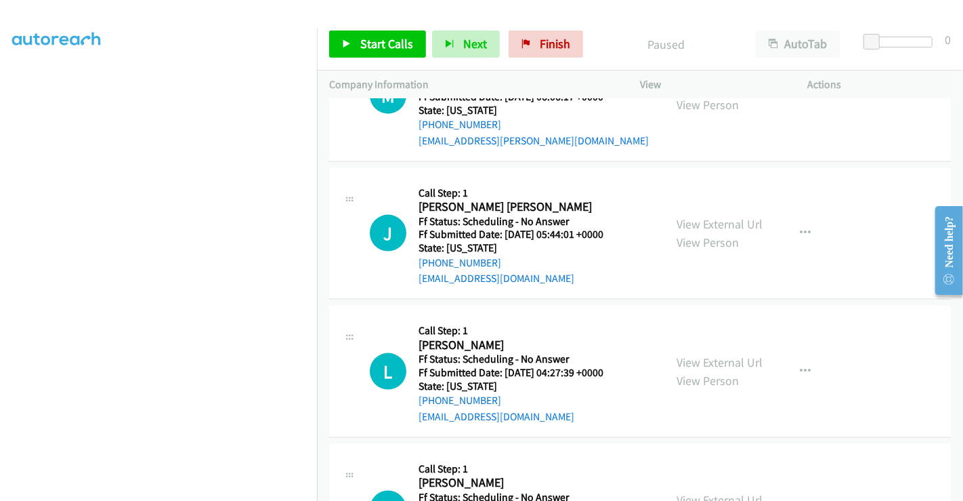
scroll to position [1609, 0]
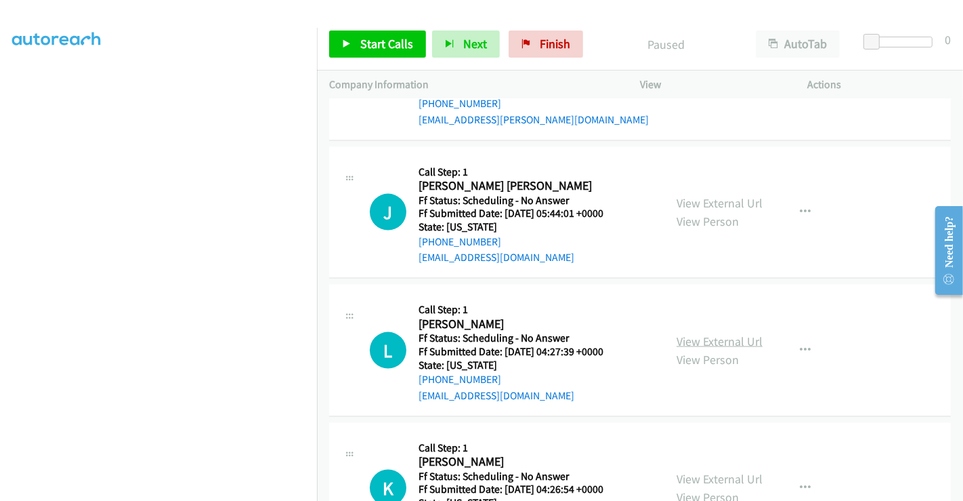
click at [702, 340] on link "View External Url" at bounding box center [720, 341] width 86 height 16
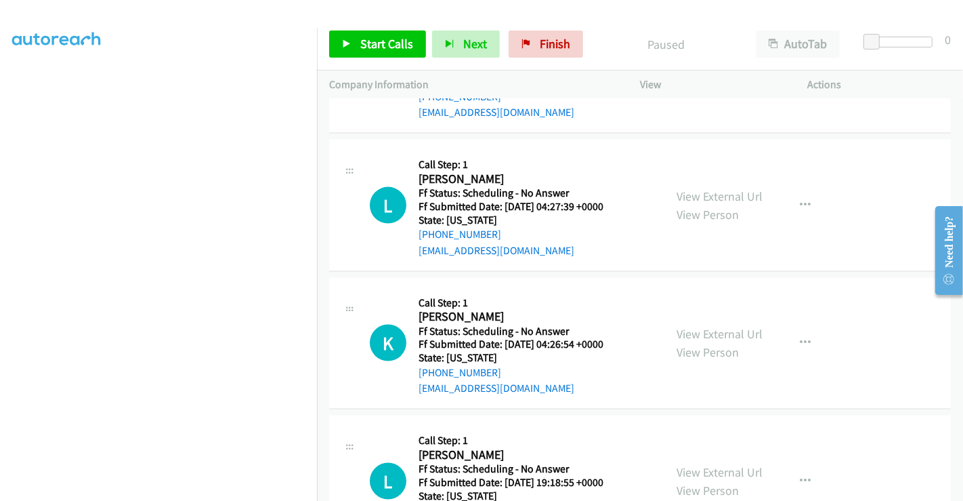
scroll to position [1760, 0]
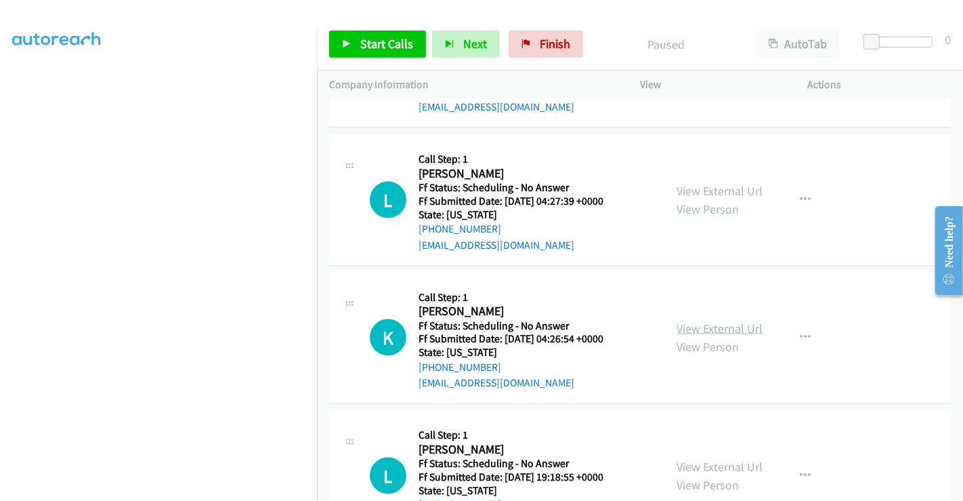
click at [703, 320] on link "View External Url" at bounding box center [720, 328] width 86 height 16
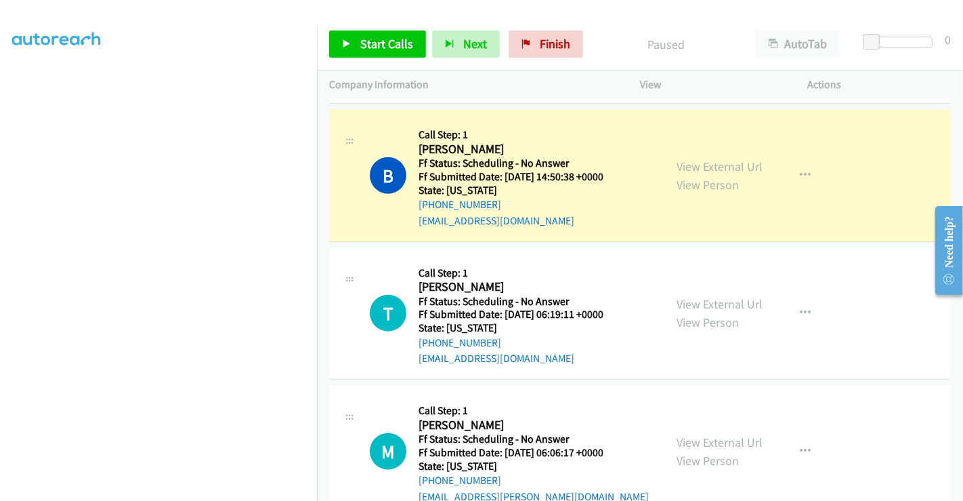
scroll to position [1158, 0]
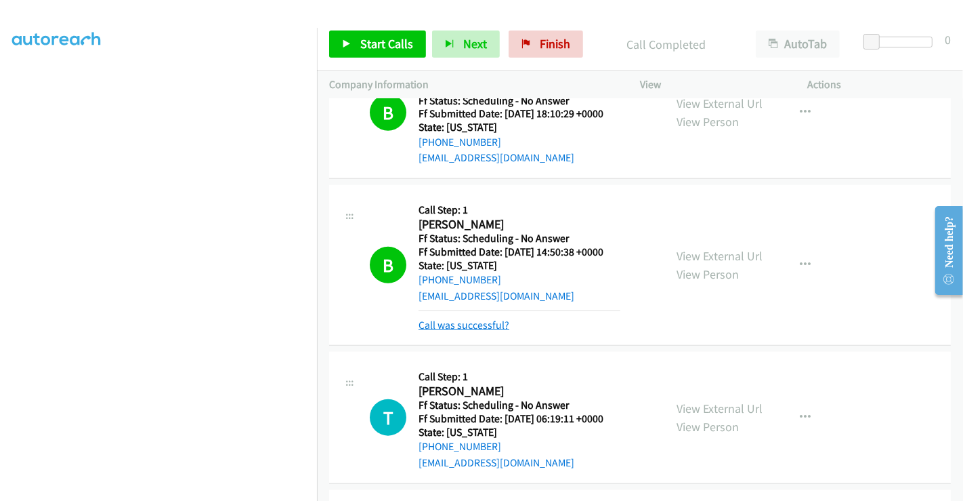
click at [467, 322] on link "Call was successful?" at bounding box center [464, 324] width 91 height 13
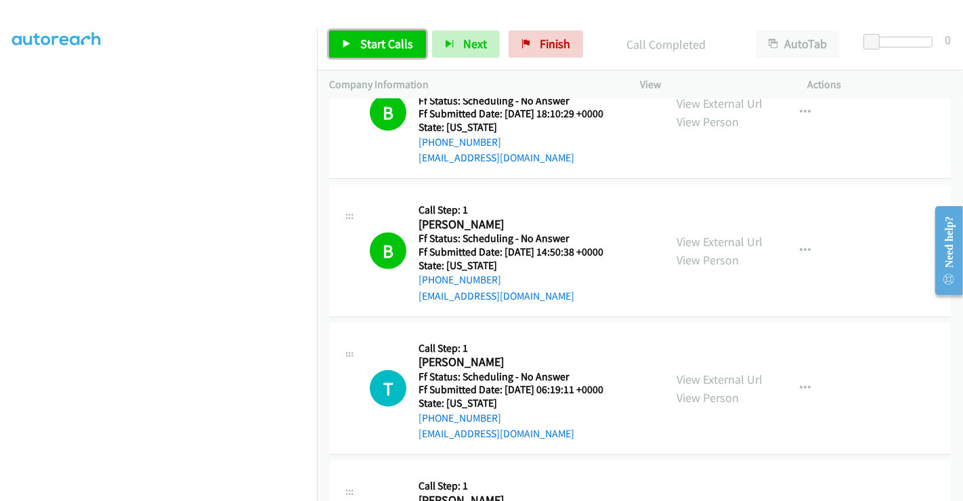
click at [367, 44] on span "Start Calls" at bounding box center [386, 44] width 53 height 16
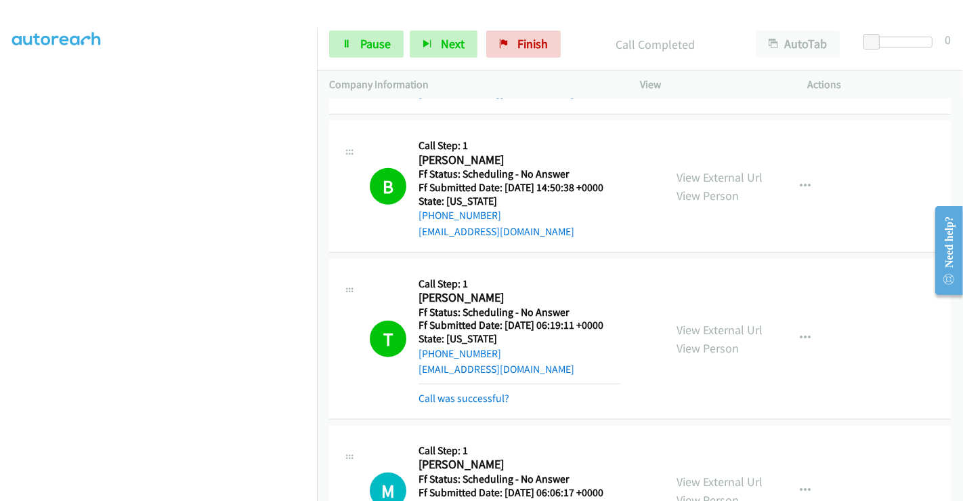
scroll to position [1308, 0]
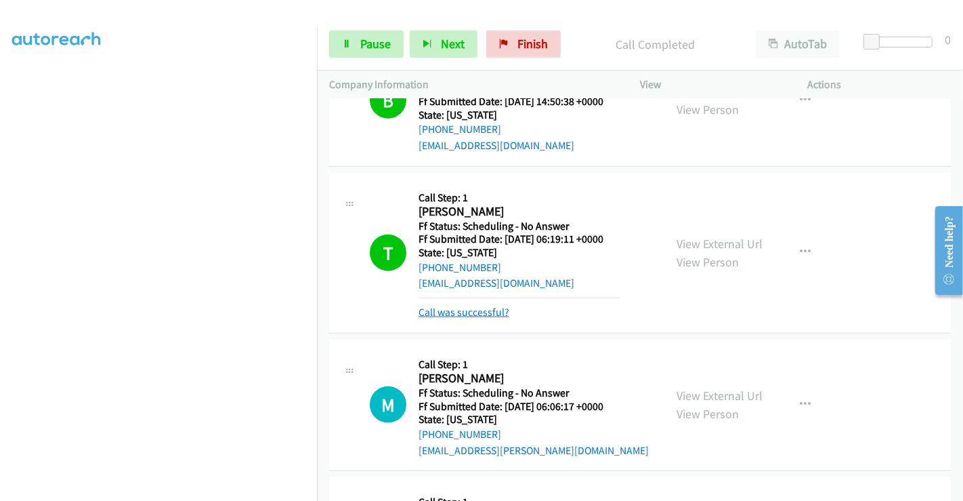
click at [479, 314] on link "Call was successful?" at bounding box center [464, 311] width 91 height 13
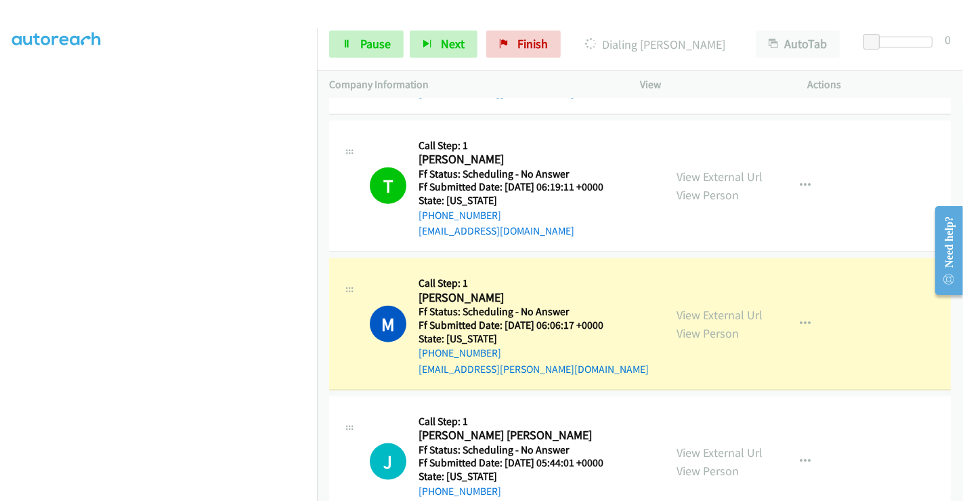
scroll to position [1383, 0]
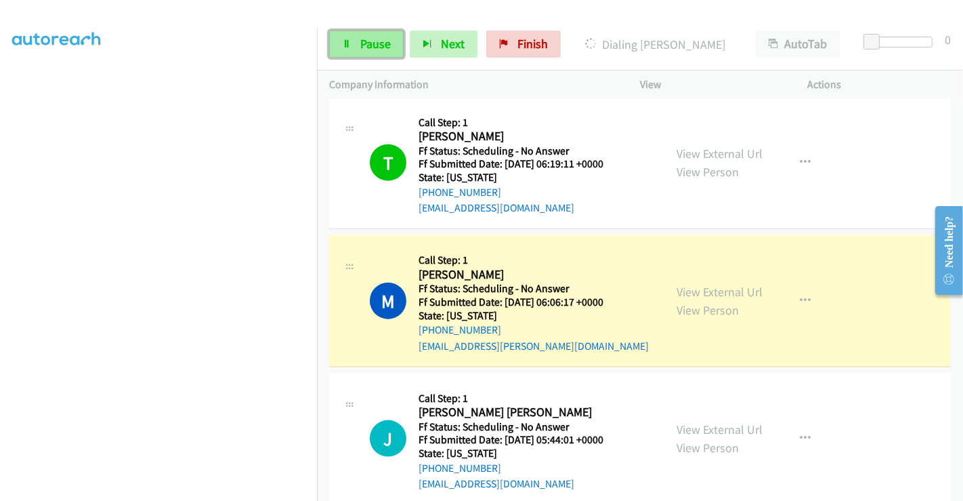
click at [385, 47] on span "Pause" at bounding box center [375, 44] width 30 height 16
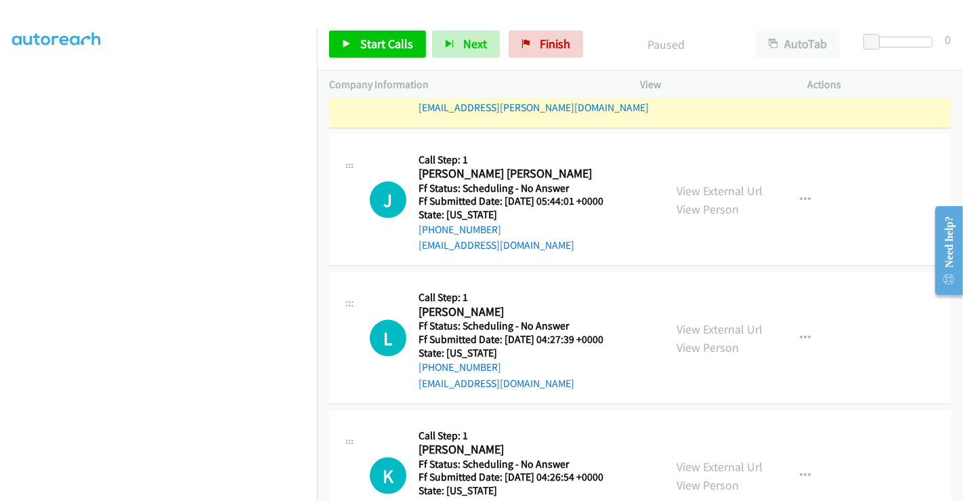
scroll to position [1534, 0]
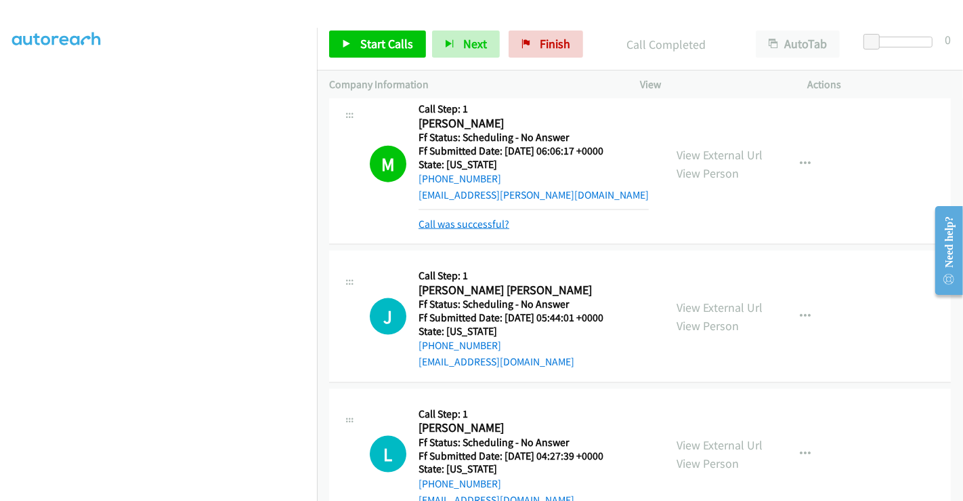
click at [494, 224] on link "Call was successful?" at bounding box center [464, 223] width 91 height 13
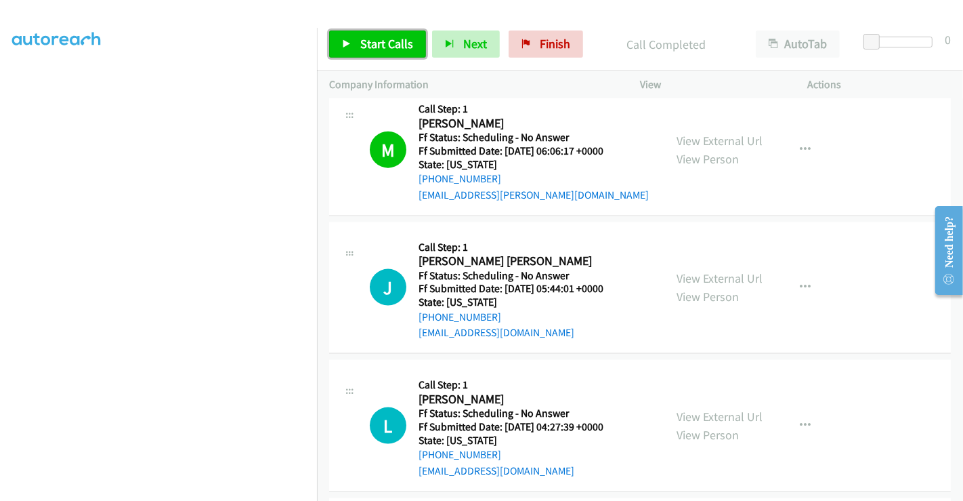
click at [383, 47] on span "Start Calls" at bounding box center [386, 44] width 53 height 16
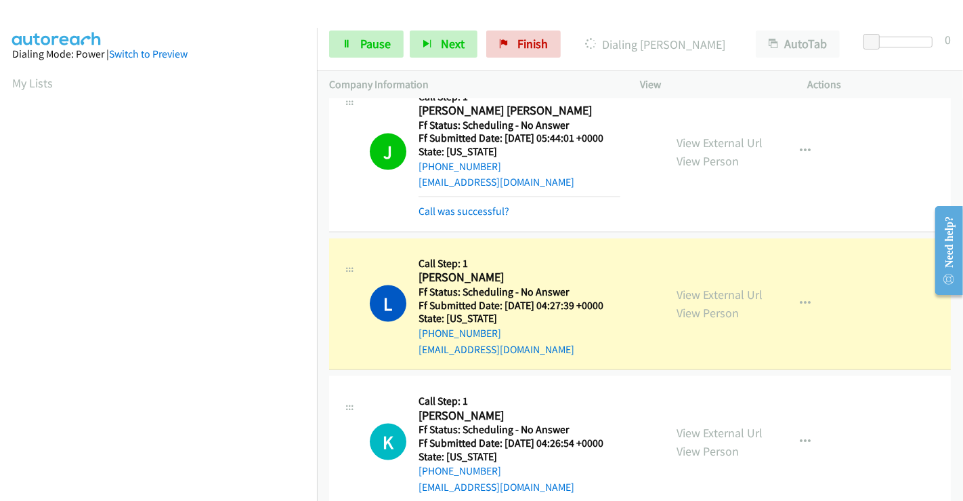
scroll to position [261, 0]
click at [472, 210] on link "Call was successful?" at bounding box center [464, 211] width 91 height 13
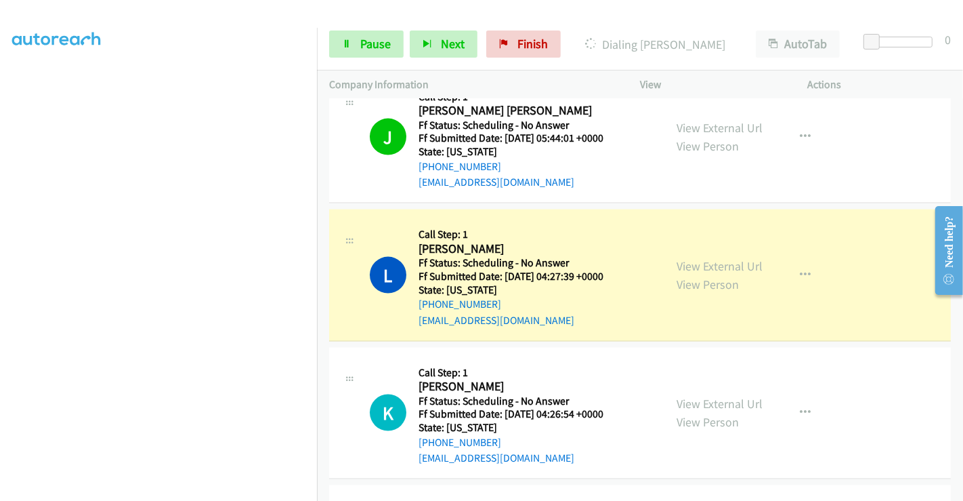
scroll to position [1760, 0]
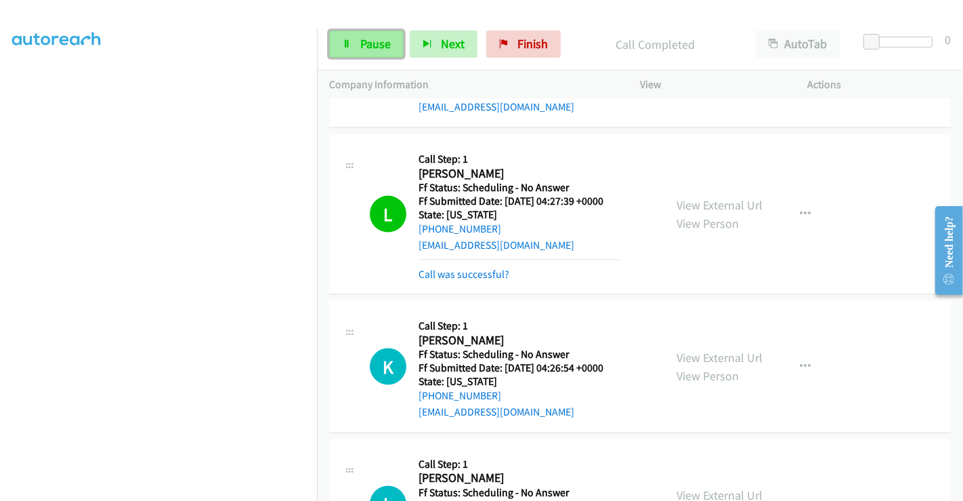
click at [354, 47] on link "Pause" at bounding box center [366, 43] width 75 height 27
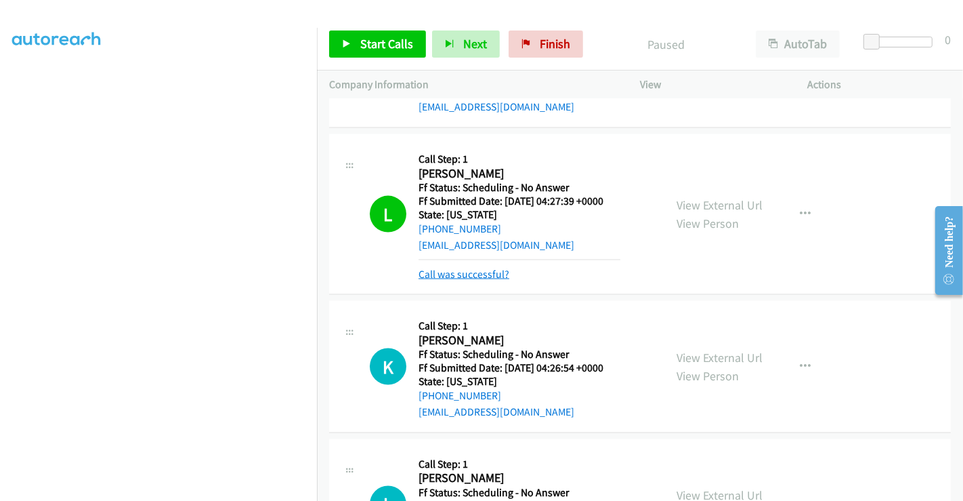
click at [469, 270] on link "Call was successful?" at bounding box center [464, 274] width 91 height 13
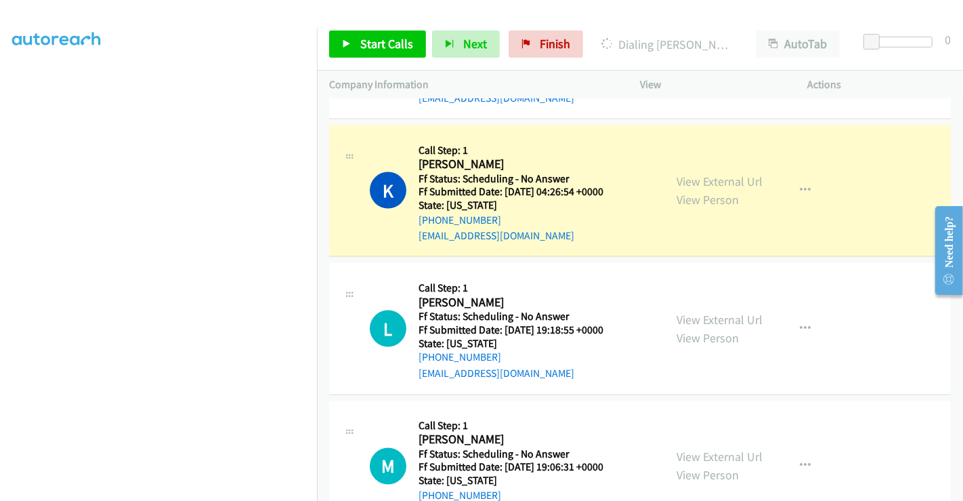
scroll to position [1910, 0]
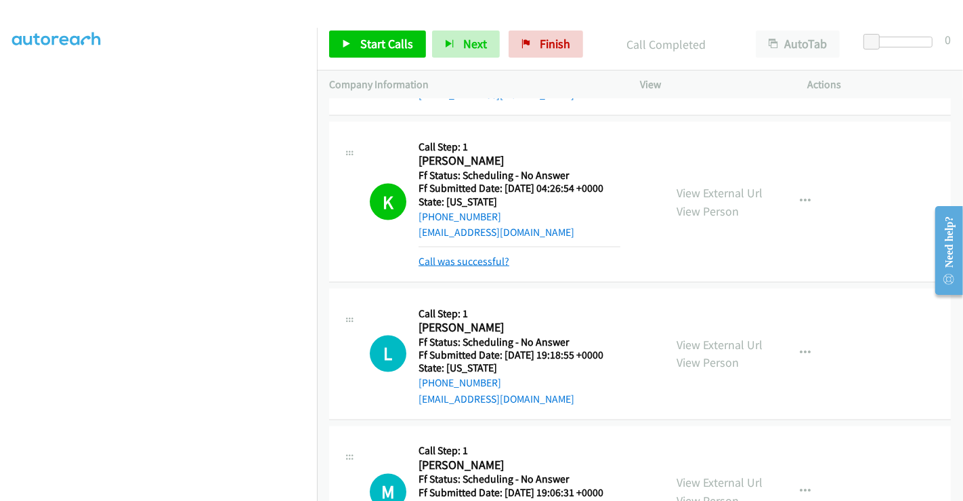
click at [470, 255] on link "Call was successful?" at bounding box center [464, 261] width 91 height 13
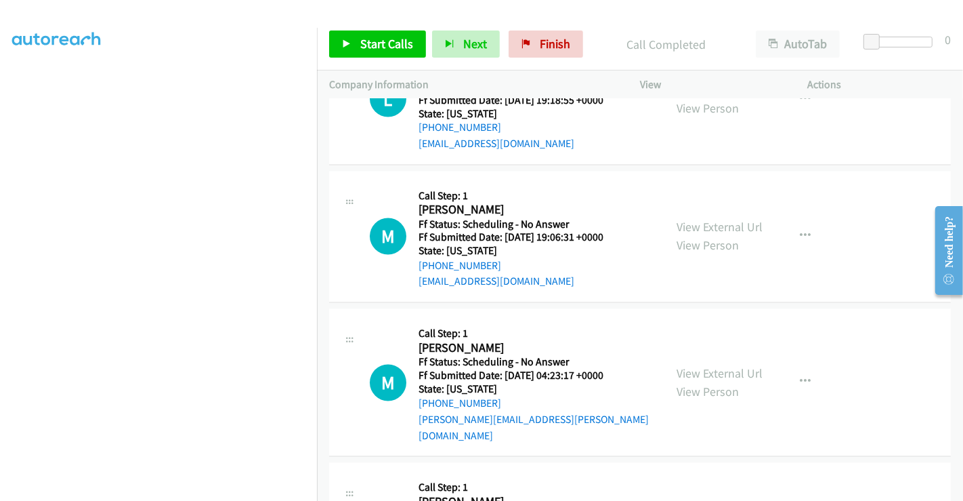
scroll to position [2061, 0]
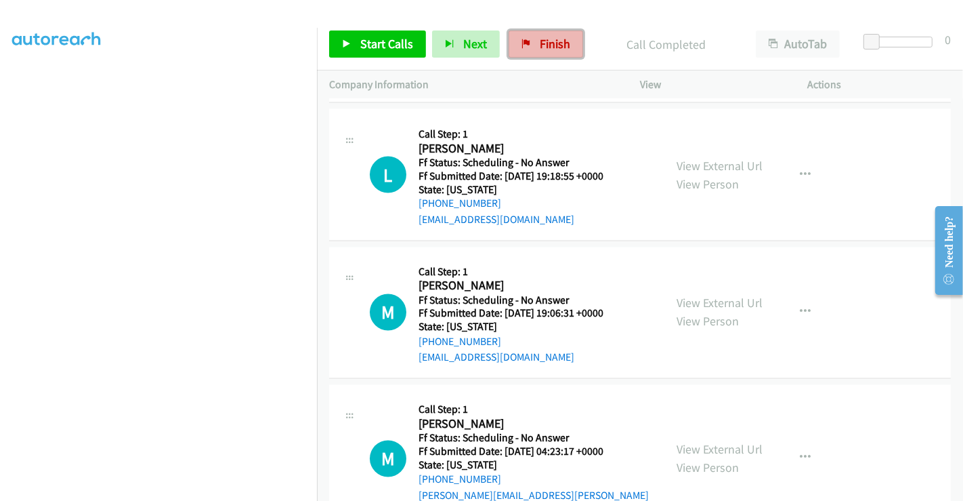
click at [551, 37] on span "Finish" at bounding box center [555, 44] width 30 height 16
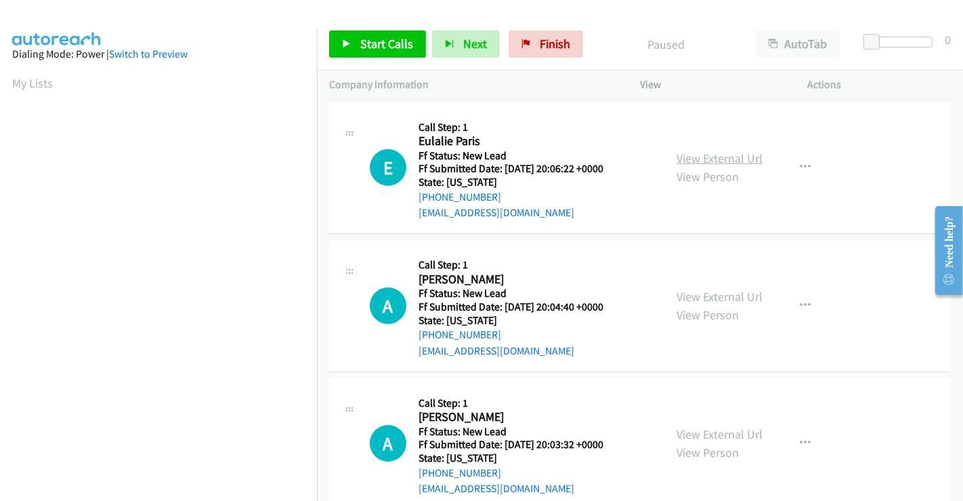
click at [692, 157] on link "View External Url" at bounding box center [720, 158] width 86 height 16
click at [692, 295] on link "View External Url" at bounding box center [720, 297] width 86 height 16
click at [699, 429] on link "View External Url" at bounding box center [720, 434] width 86 height 16
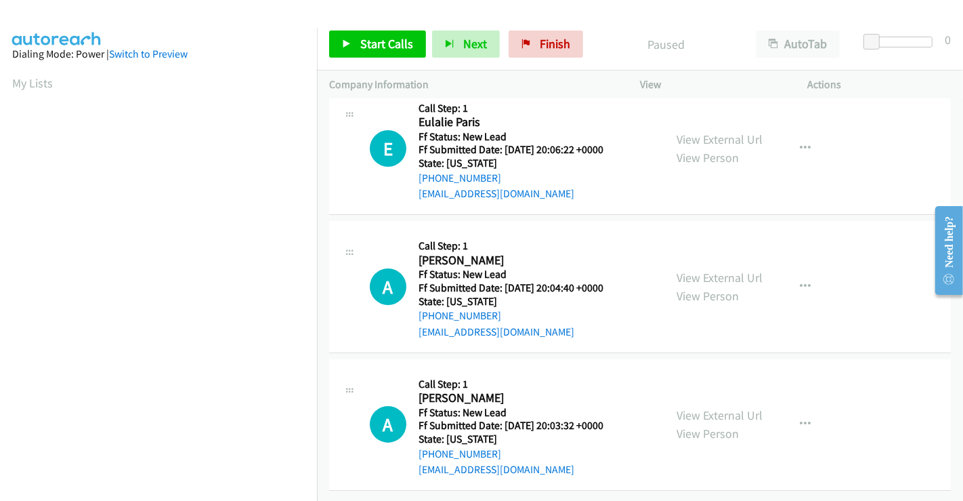
scroll to position [28, 0]
click at [371, 39] on span "Start Calls" at bounding box center [386, 44] width 53 height 16
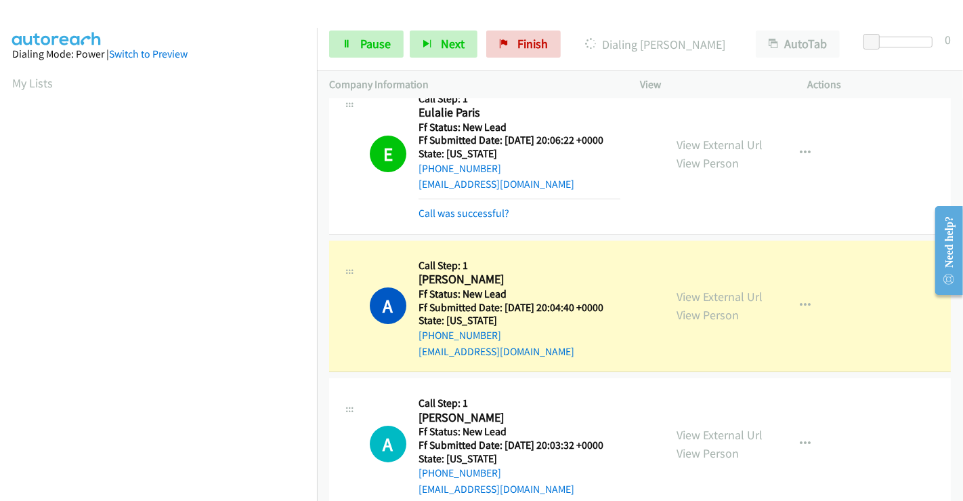
scroll to position [261, 0]
click at [484, 210] on link "Call was successful?" at bounding box center [464, 213] width 91 height 13
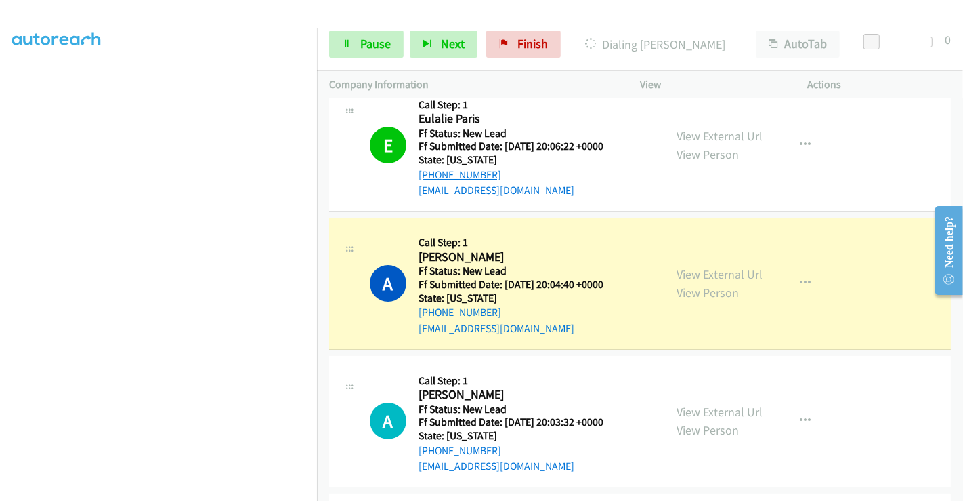
scroll to position [0, 0]
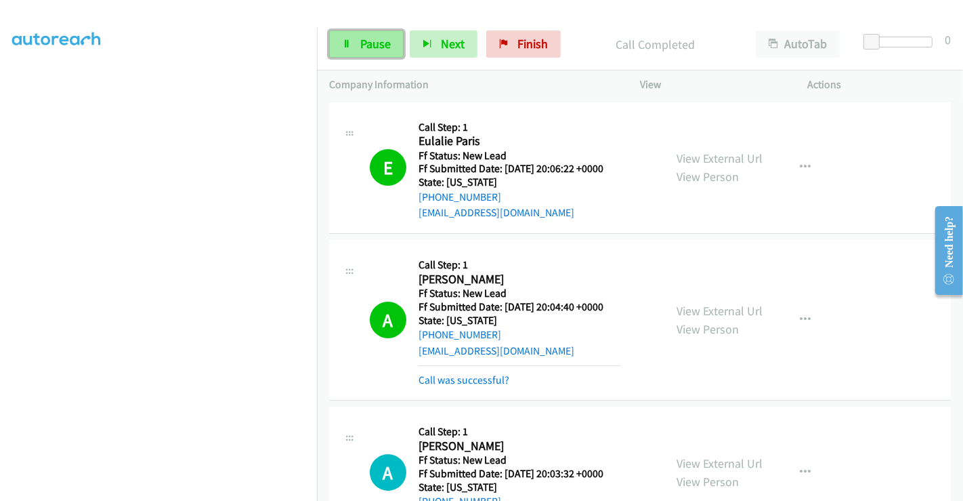
click at [358, 47] on link "Pause" at bounding box center [366, 43] width 75 height 27
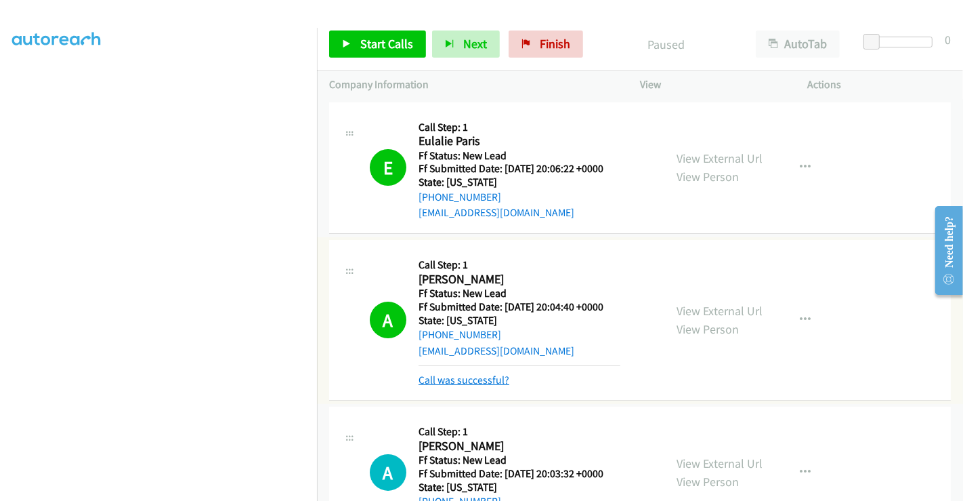
click at [455, 374] on link "Call was successful?" at bounding box center [464, 379] width 91 height 13
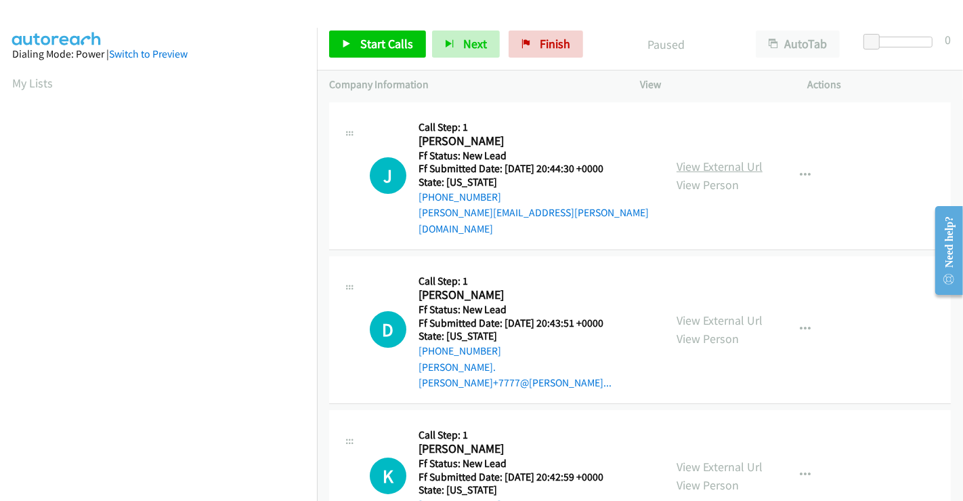
click at [698, 159] on link "View External Url" at bounding box center [720, 167] width 86 height 16
click at [713, 312] on link "View External Url" at bounding box center [720, 320] width 86 height 16
click at [717, 459] on link "View External Url" at bounding box center [720, 467] width 86 height 16
click at [360, 37] on span "Start Calls" at bounding box center [386, 44] width 53 height 16
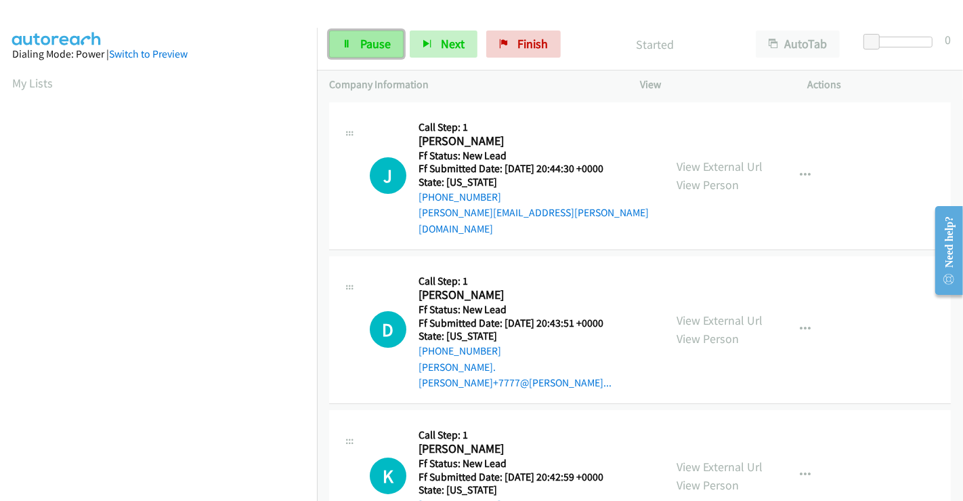
click at [360, 40] on span "Pause" at bounding box center [375, 44] width 30 height 16
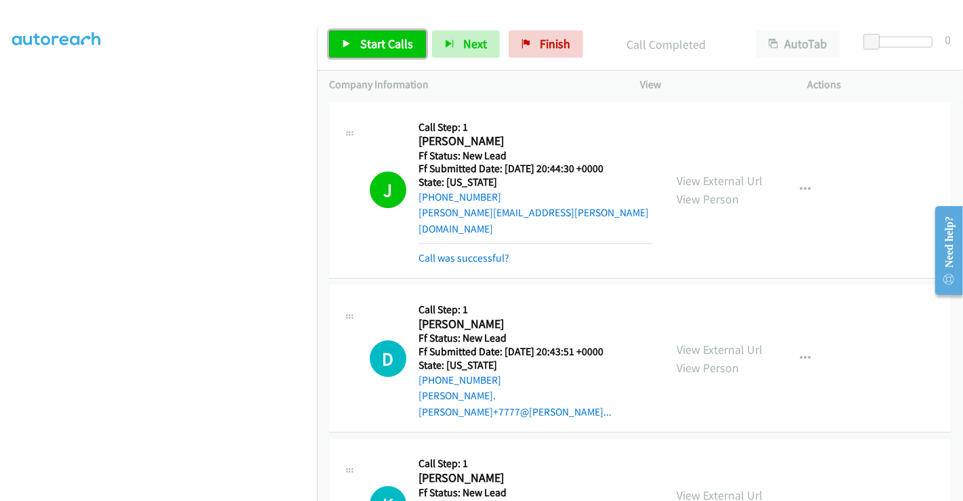
click at [393, 45] on span "Start Calls" at bounding box center [386, 44] width 53 height 16
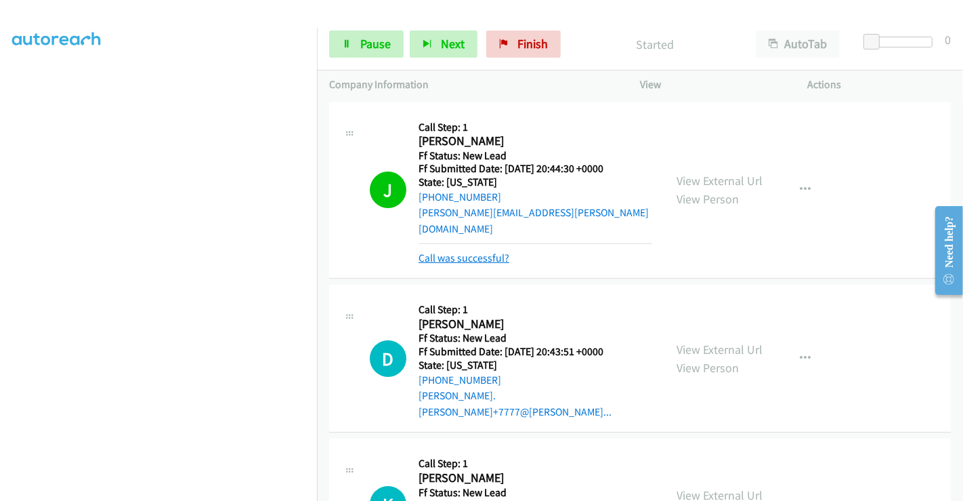
click at [464, 251] on link "Call was successful?" at bounding box center [464, 257] width 91 height 13
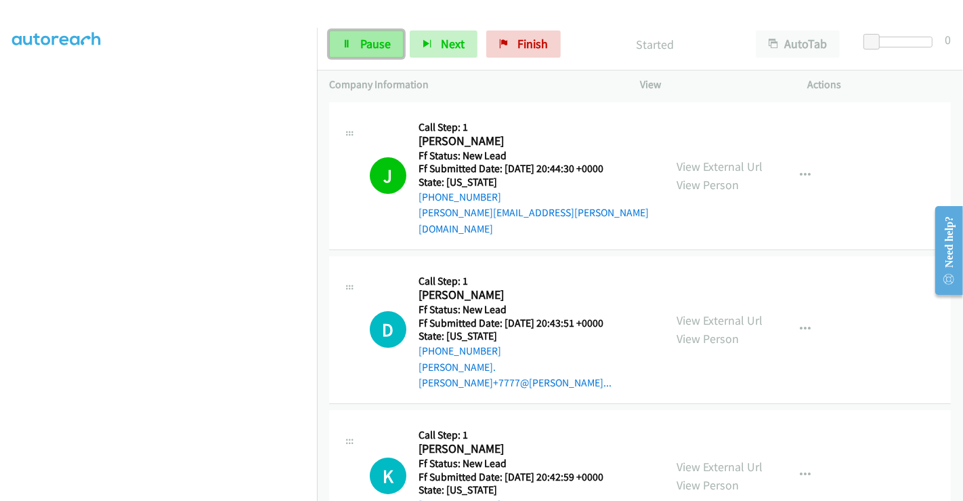
click at [353, 40] on link "Pause" at bounding box center [366, 43] width 75 height 27
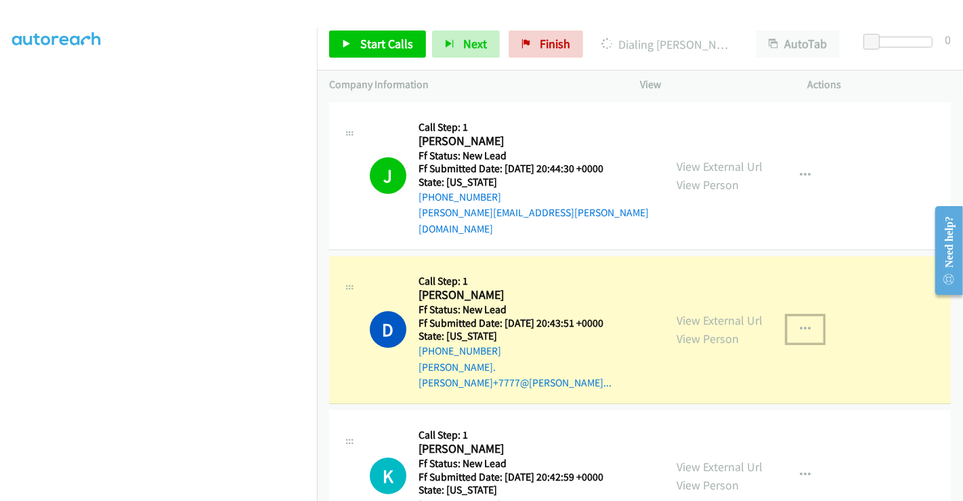
drag, startPoint x: 798, startPoint y: 303, endPoint x: 763, endPoint y: 333, distance: 45.6
click at [800, 324] on icon "button" at bounding box center [805, 329] width 11 height 11
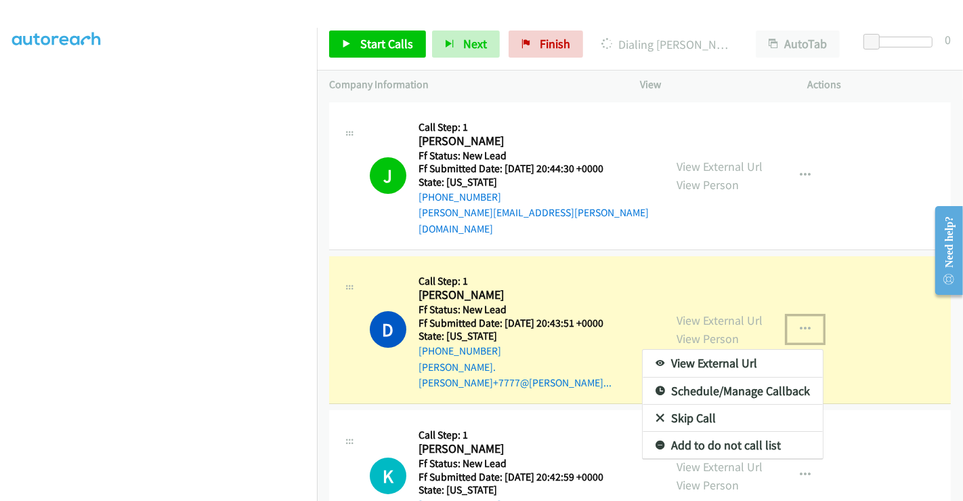
drag, startPoint x: 709, startPoint y: 392, endPoint x: 700, endPoint y: 389, distance: 9.2
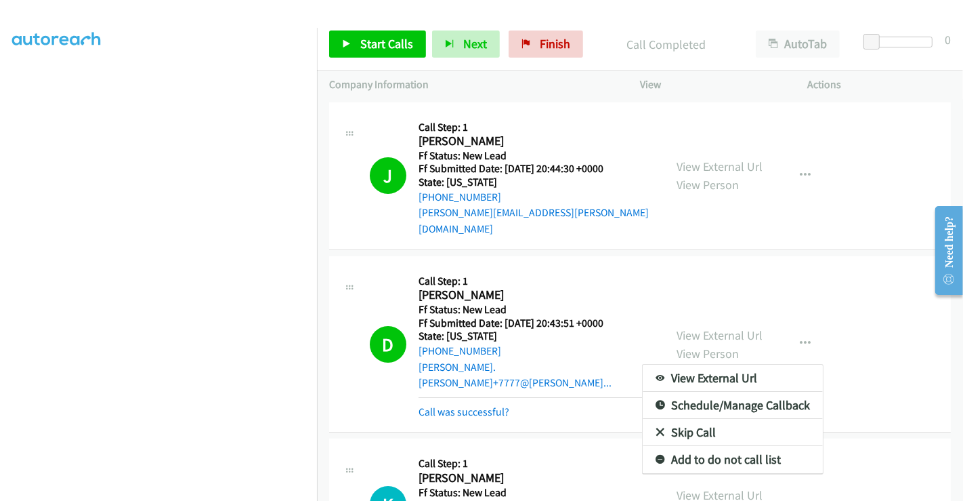
click at [685, 419] on link "Skip Call" at bounding box center [733, 432] width 180 height 27
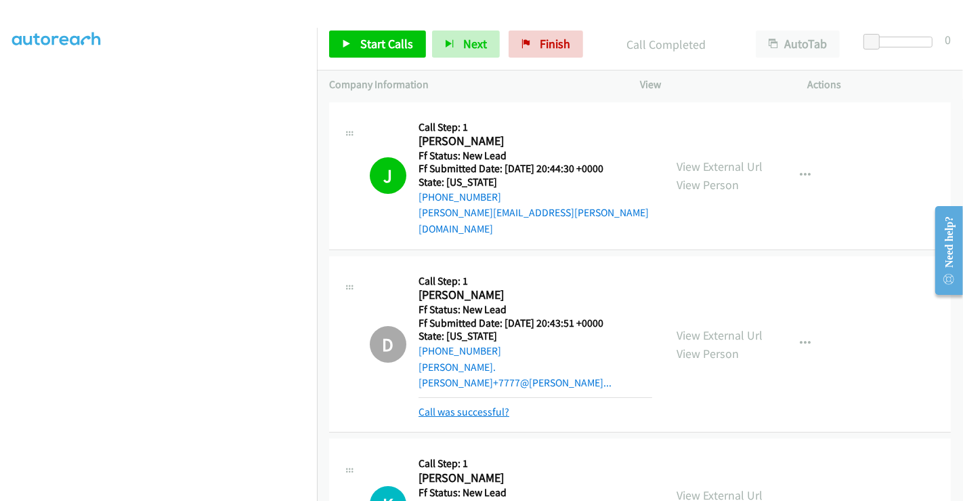
click at [469, 405] on link "Call was successful?" at bounding box center [464, 411] width 91 height 13
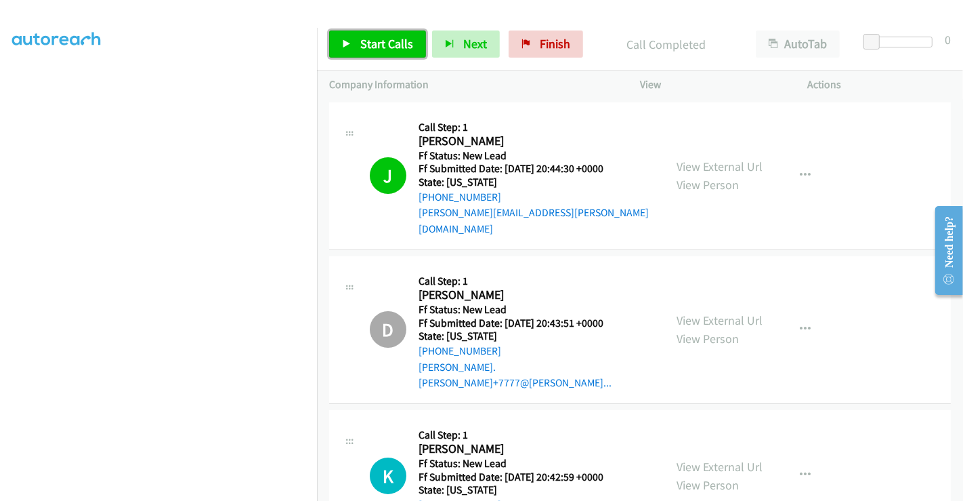
click at [381, 39] on span "Start Calls" at bounding box center [386, 44] width 53 height 16
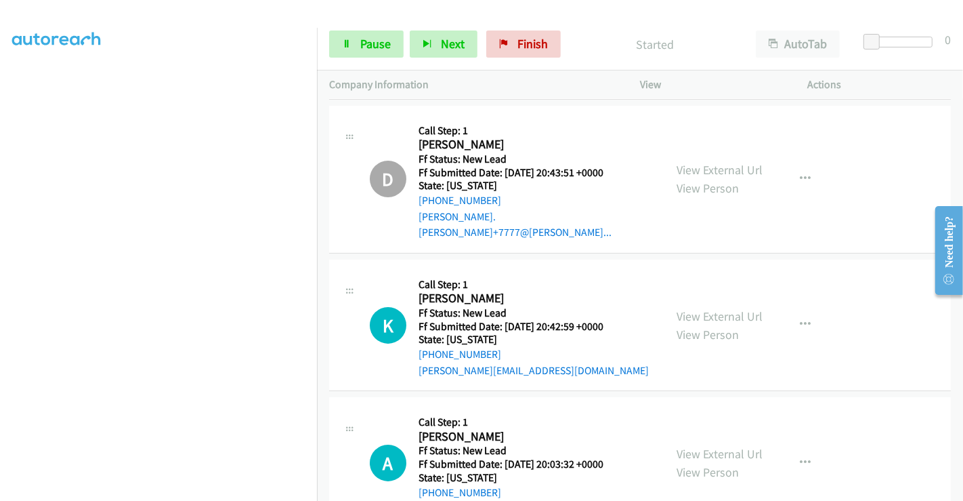
scroll to position [226, 0]
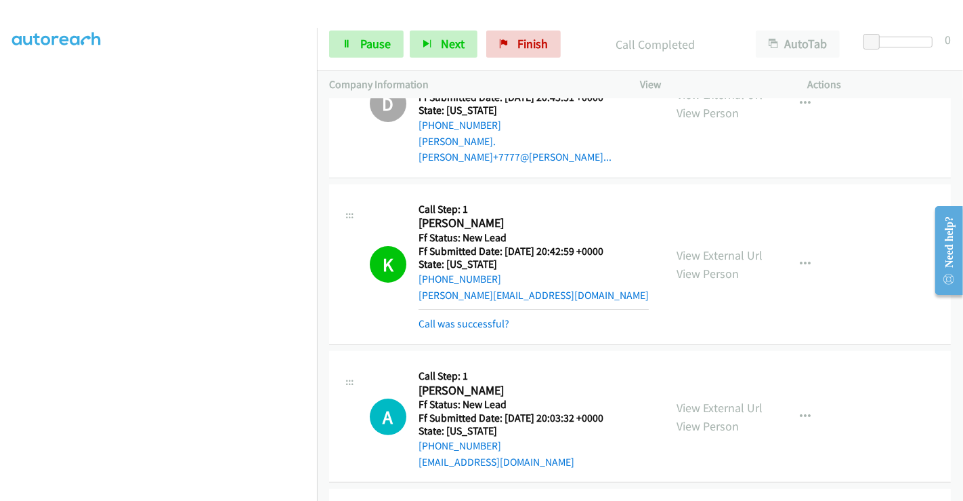
click at [435, 215] on h2 "[PERSON_NAME]" at bounding box center [520, 223] width 202 height 16
click at [358, 46] on link "Pause" at bounding box center [366, 43] width 75 height 27
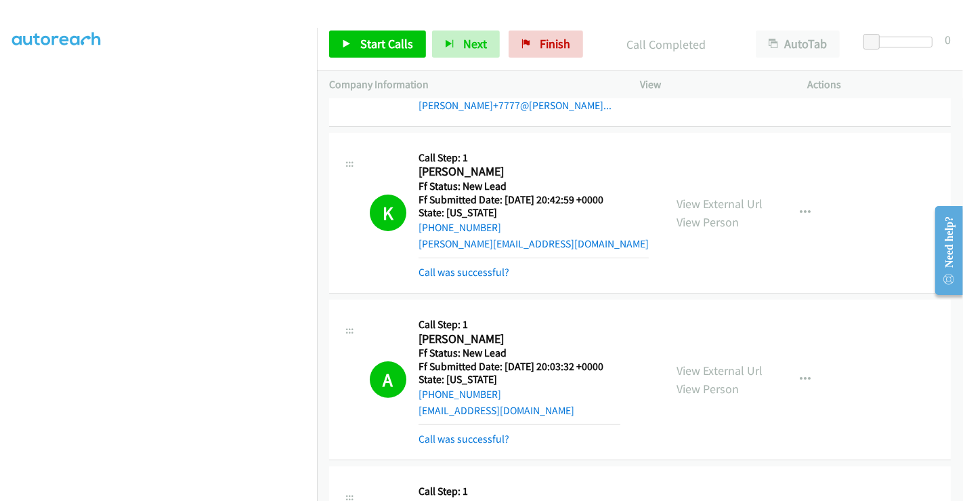
scroll to position [301, 0]
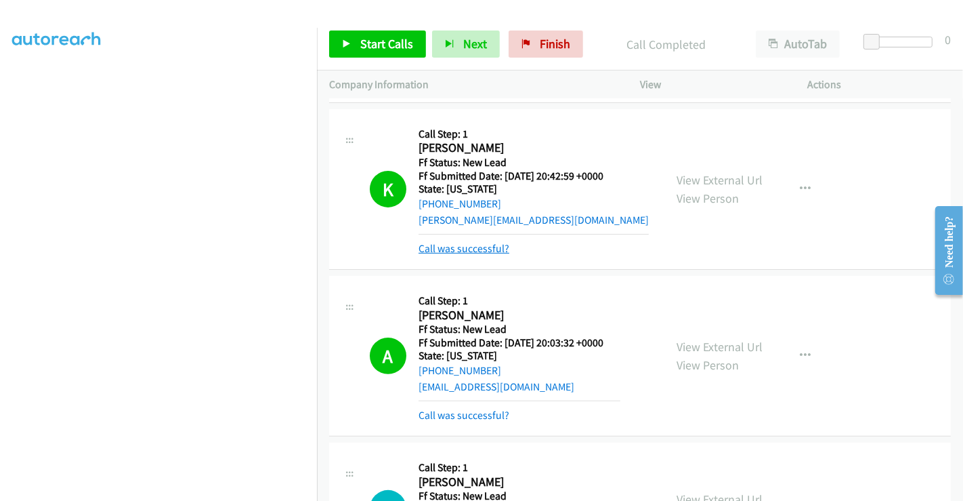
click at [484, 242] on link "Call was successful?" at bounding box center [464, 248] width 91 height 13
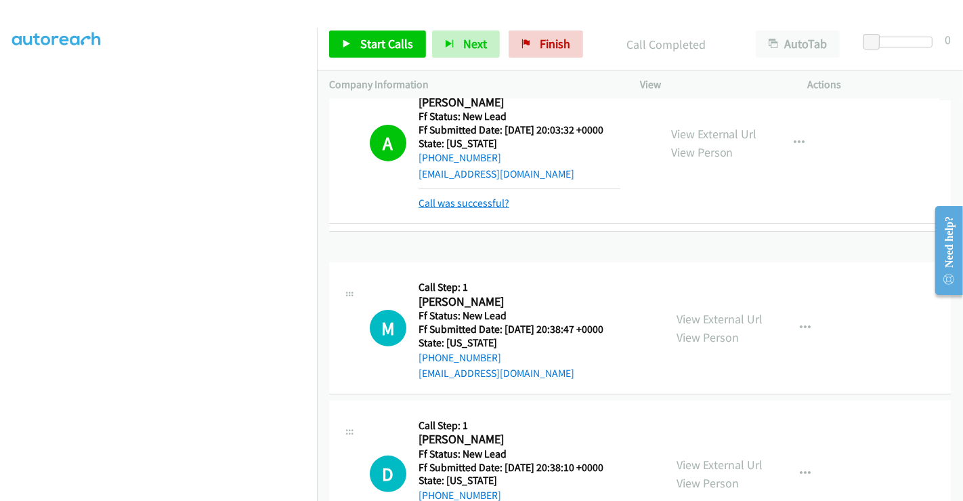
scroll to position [451, 0]
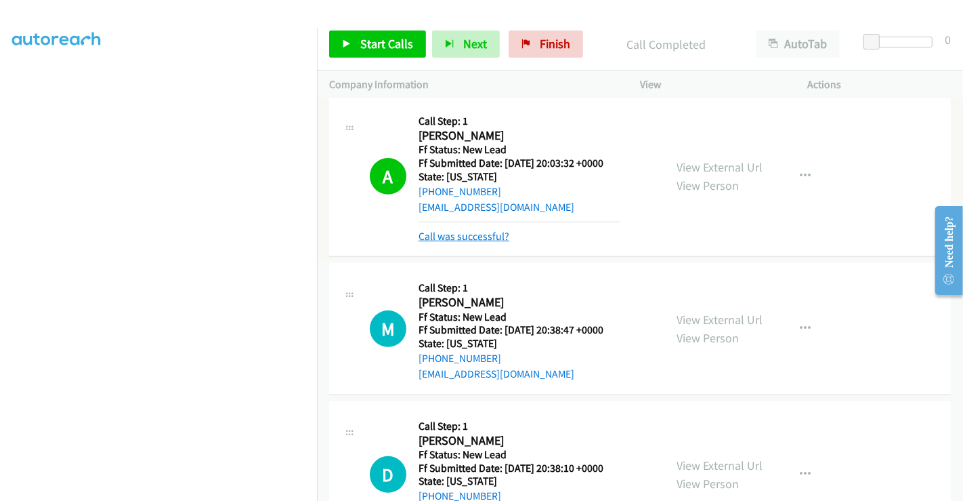
click at [482, 230] on link "Call was successful?" at bounding box center [464, 236] width 91 height 13
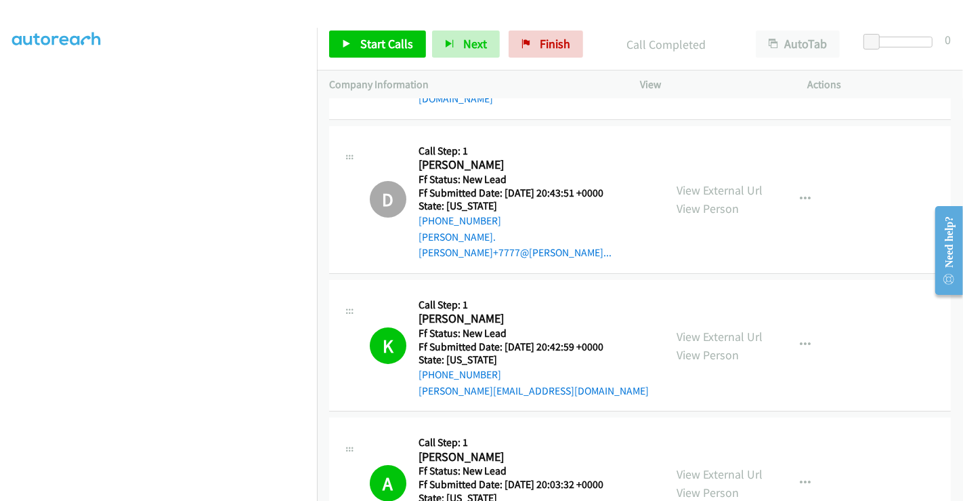
scroll to position [46, 0]
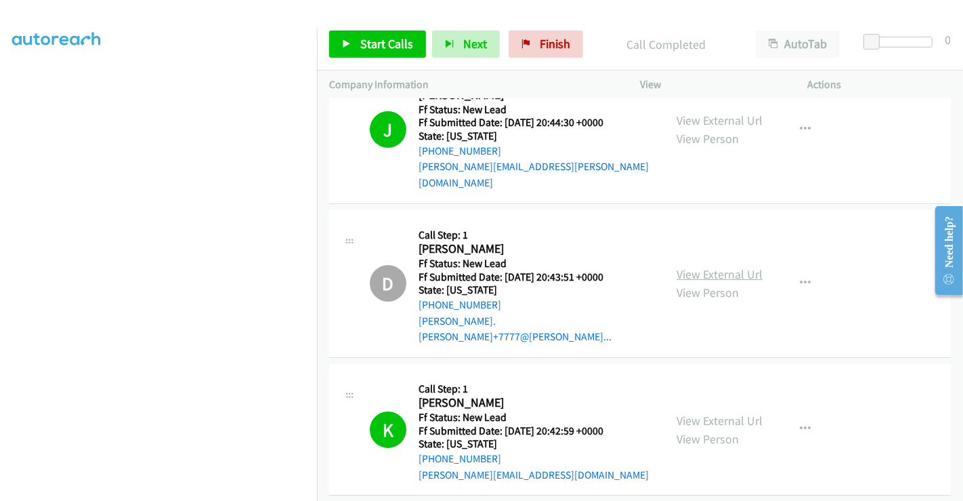
click at [702, 266] on link "View External Url" at bounding box center [720, 274] width 86 height 16
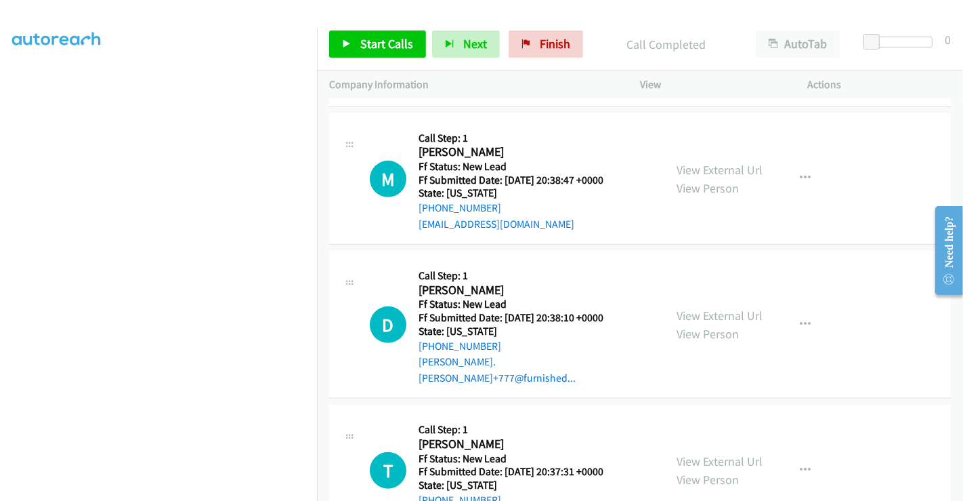
scroll to position [573, 0]
click at [698, 161] on link "View External Url" at bounding box center [720, 169] width 86 height 16
click at [717, 307] on link "View External Url" at bounding box center [720, 315] width 86 height 16
click at [708, 452] on link "View External Url" at bounding box center [720, 460] width 86 height 16
click at [381, 43] on span "Start Calls" at bounding box center [386, 44] width 53 height 16
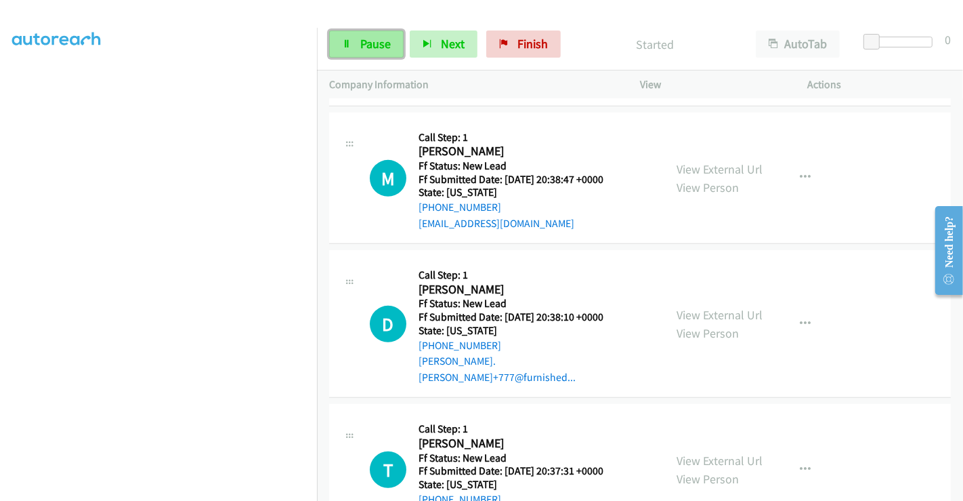
click at [358, 43] on link "Pause" at bounding box center [366, 43] width 75 height 27
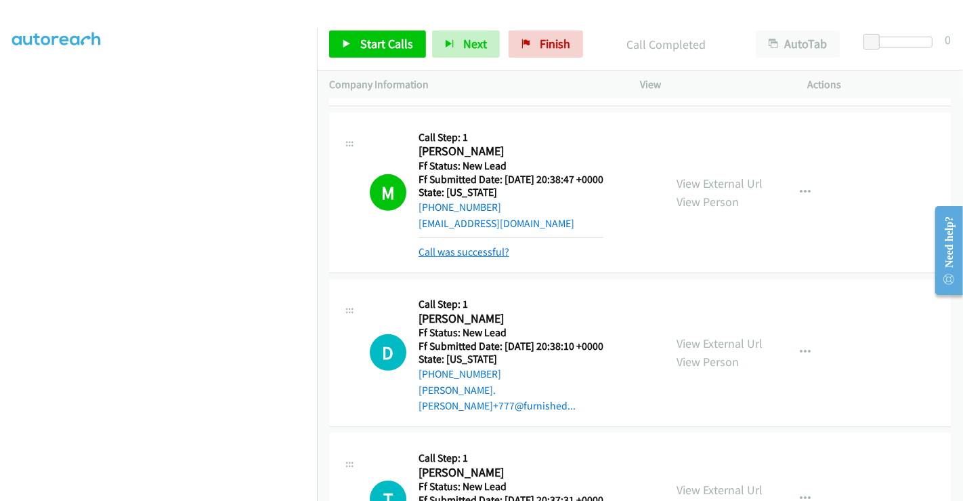
click at [460, 245] on link "Call was successful?" at bounding box center [464, 251] width 91 height 13
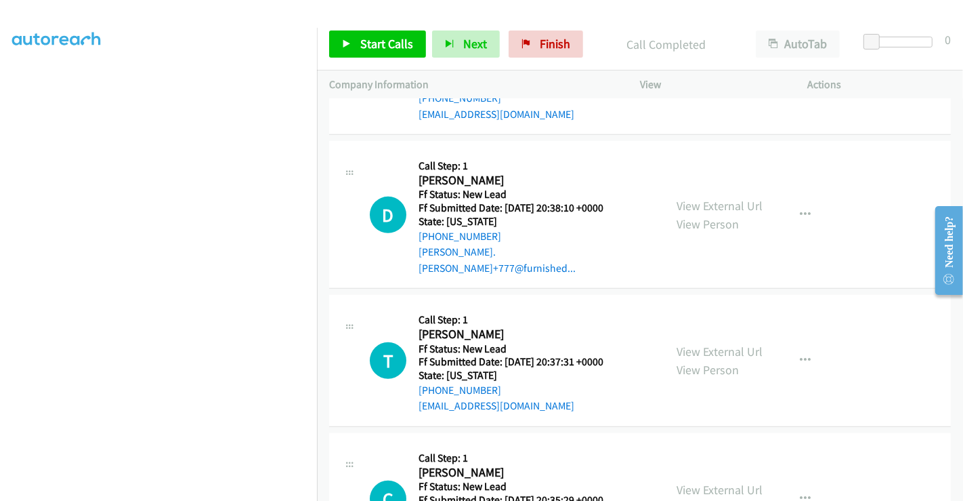
scroll to position [648, 0]
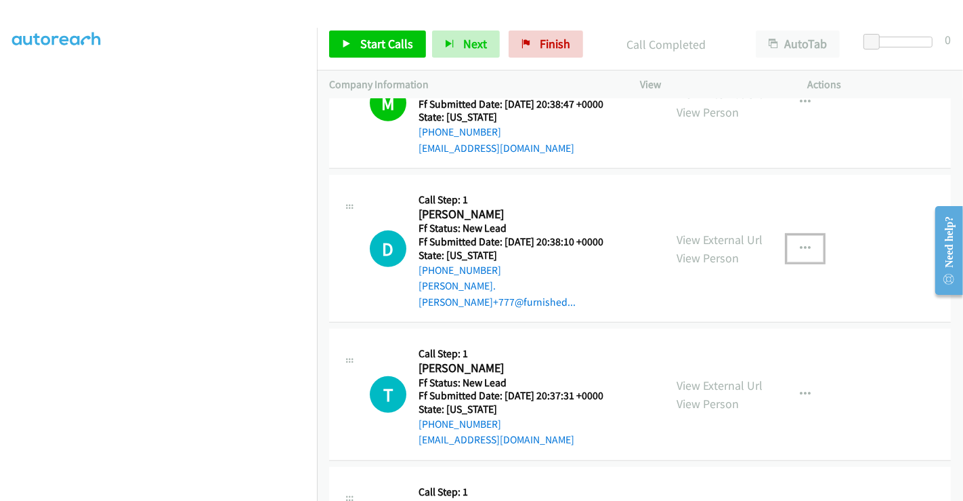
click at [800, 243] on icon "button" at bounding box center [805, 248] width 11 height 11
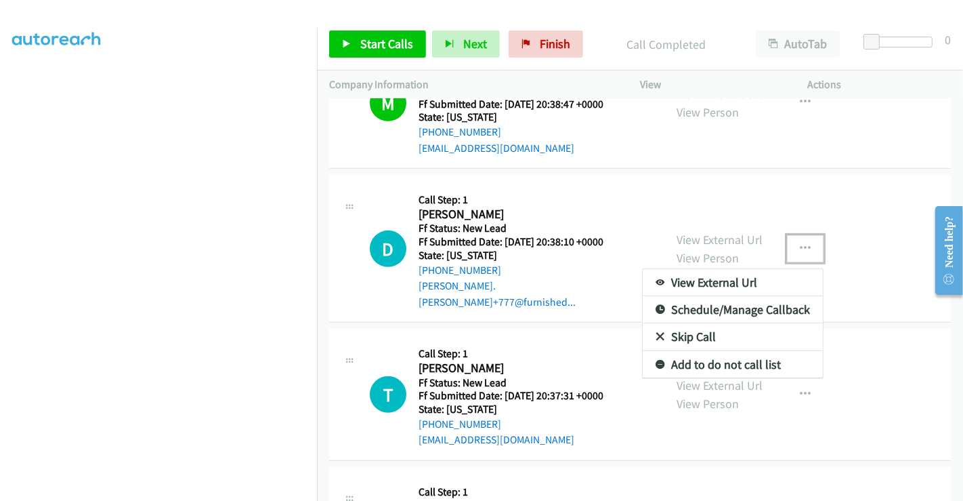
click at [698, 323] on link "Skip Call" at bounding box center [733, 336] width 180 height 27
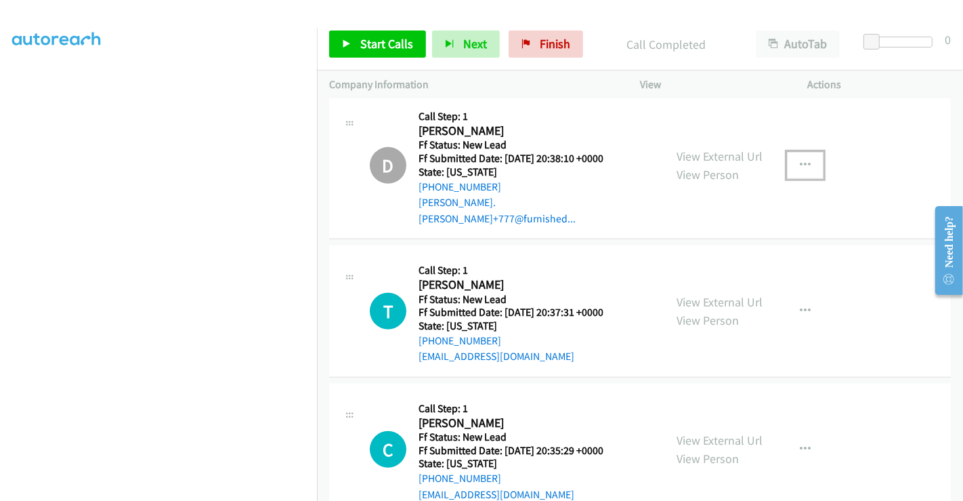
scroll to position [799, 0]
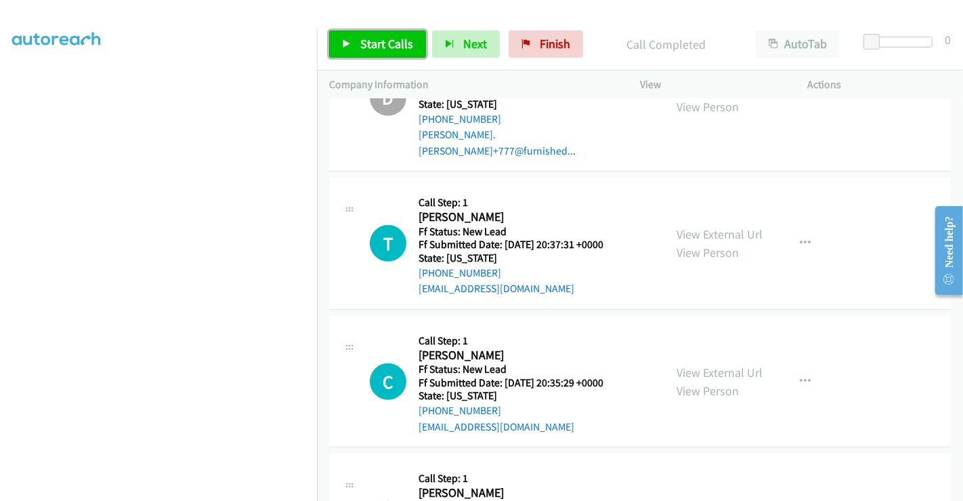
click at [384, 41] on span "Start Calls" at bounding box center [386, 44] width 53 height 16
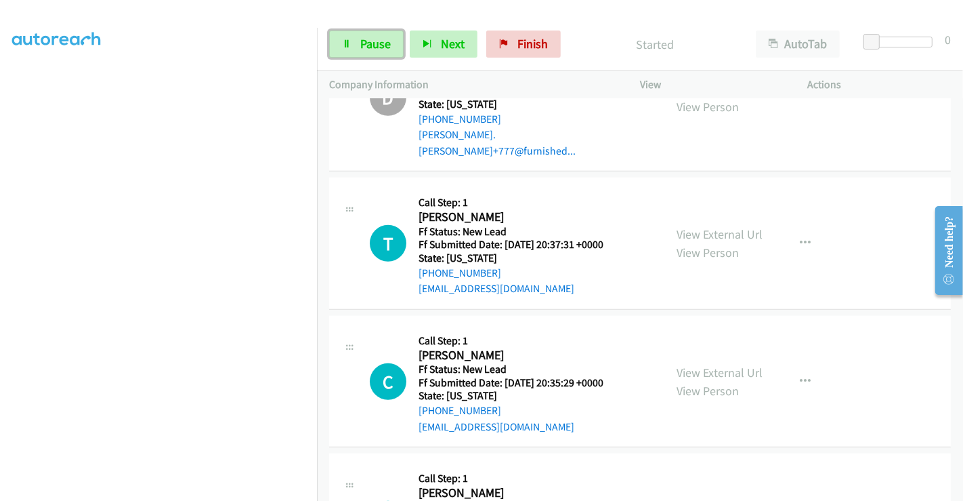
click at [384, 42] on span "Pause" at bounding box center [375, 44] width 30 height 16
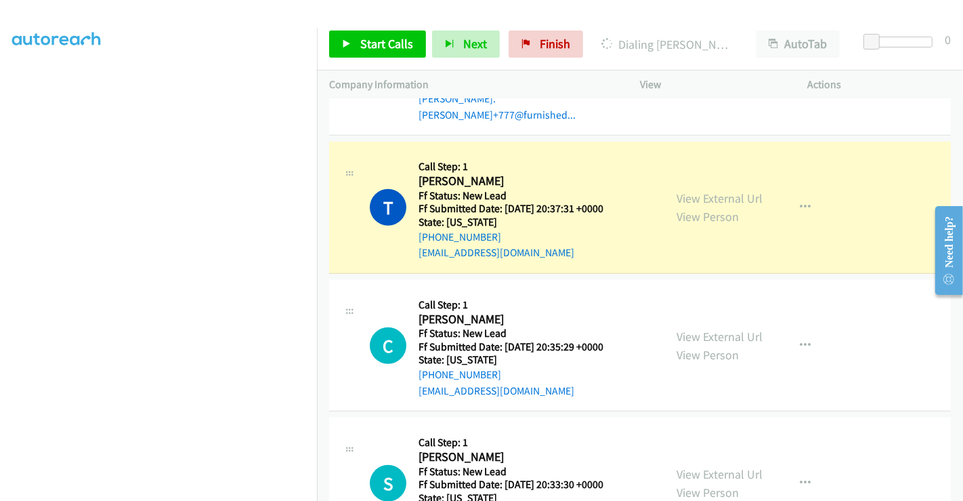
scroll to position [855, 0]
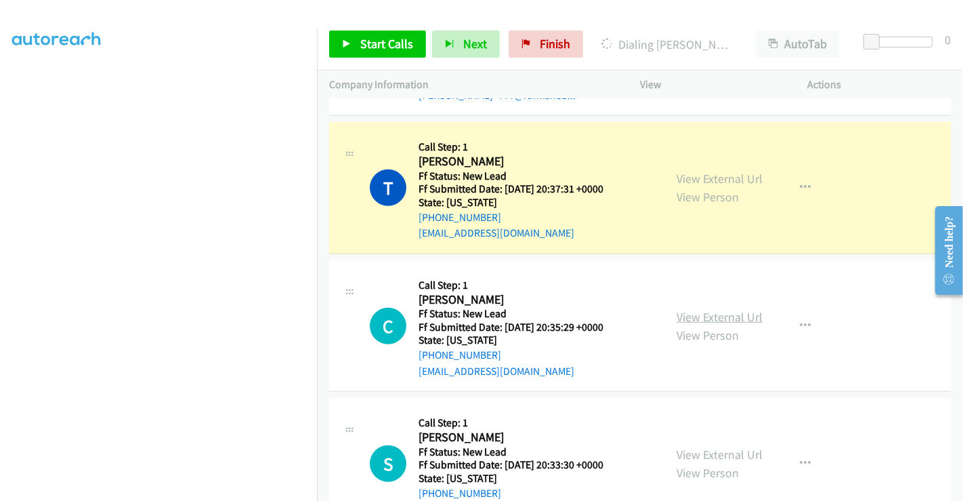
click at [697, 309] on link "View External Url" at bounding box center [720, 317] width 86 height 16
click at [704, 446] on link "View External Url" at bounding box center [720, 454] width 86 height 16
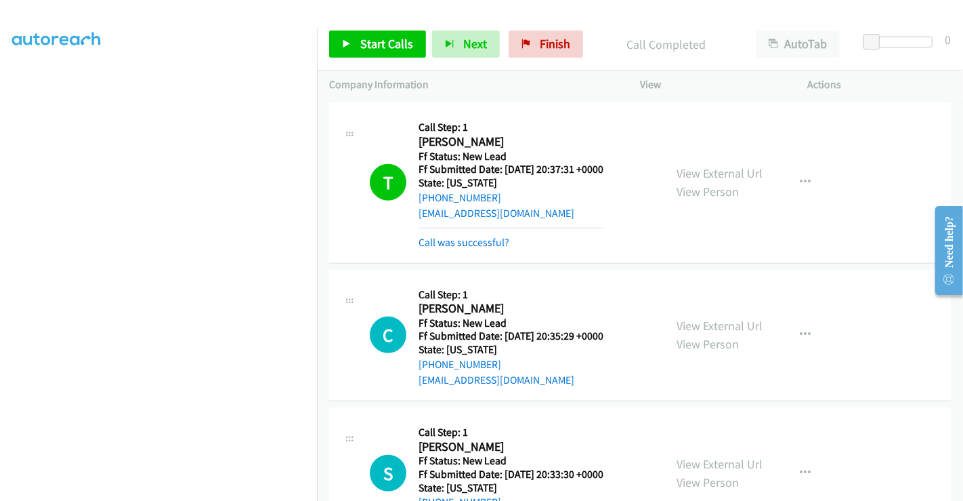
scroll to position [883, 0]
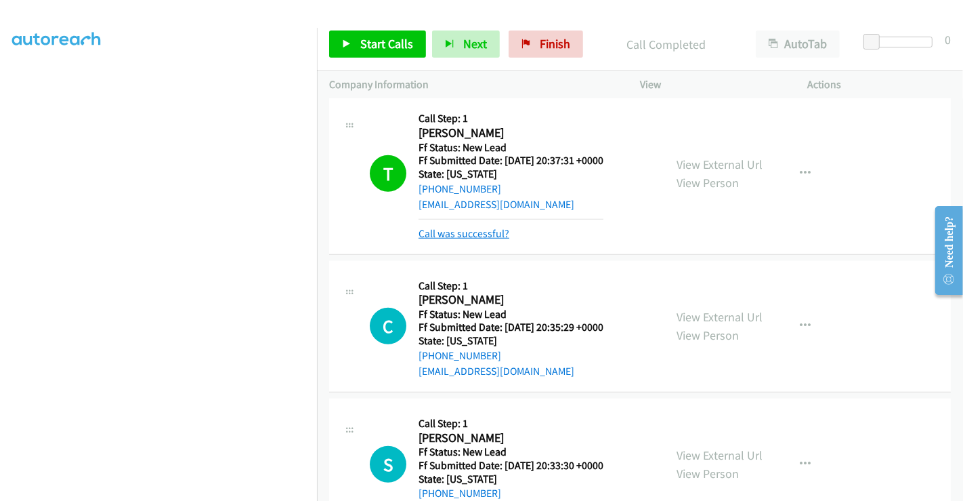
click at [457, 227] on link "Call was successful?" at bounding box center [464, 233] width 91 height 13
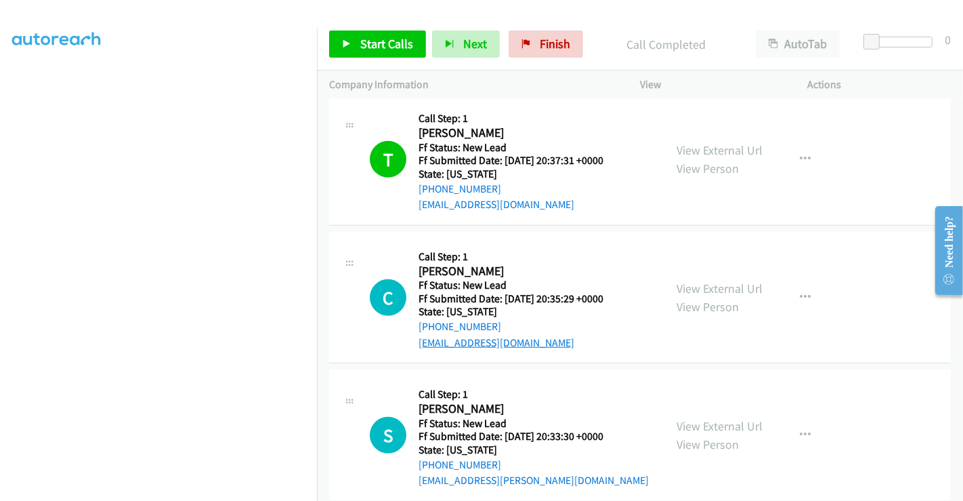
scroll to position [855, 0]
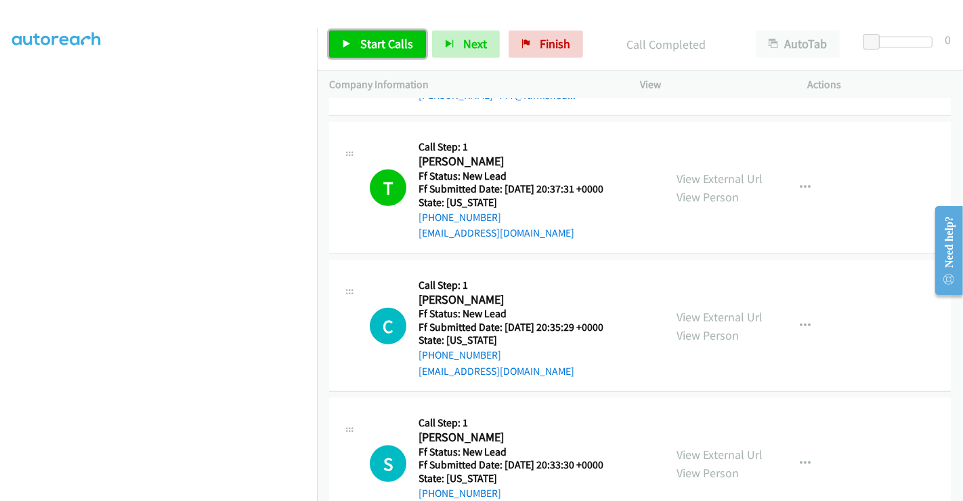
click at [394, 44] on span "Start Calls" at bounding box center [386, 44] width 53 height 16
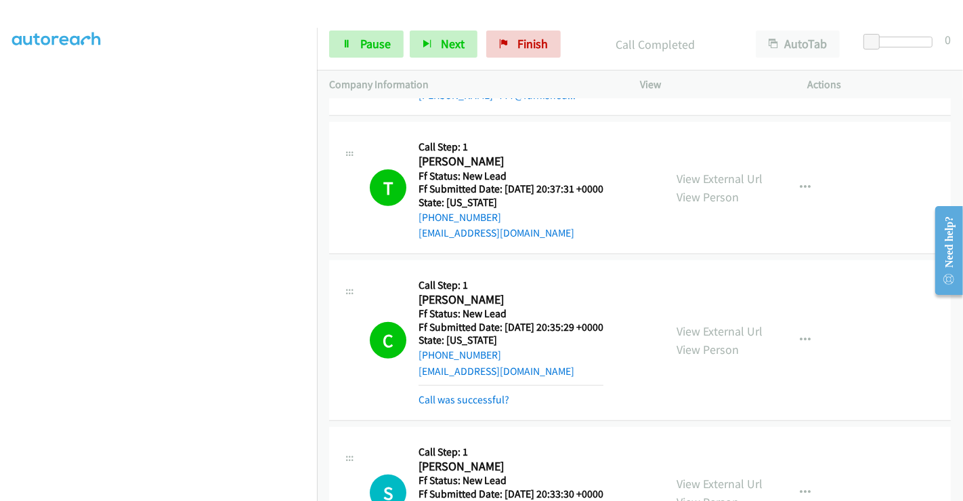
scroll to position [868, 0]
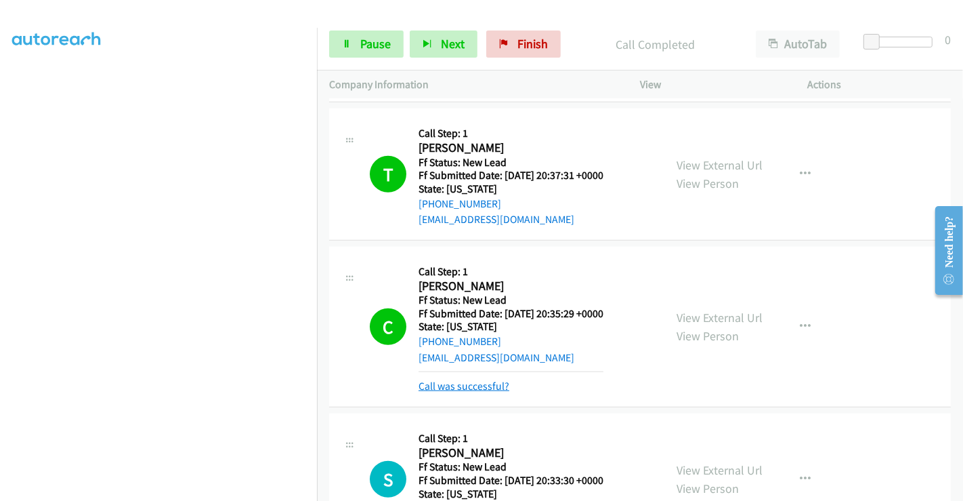
click at [474, 379] on link "Call was successful?" at bounding box center [464, 385] width 91 height 13
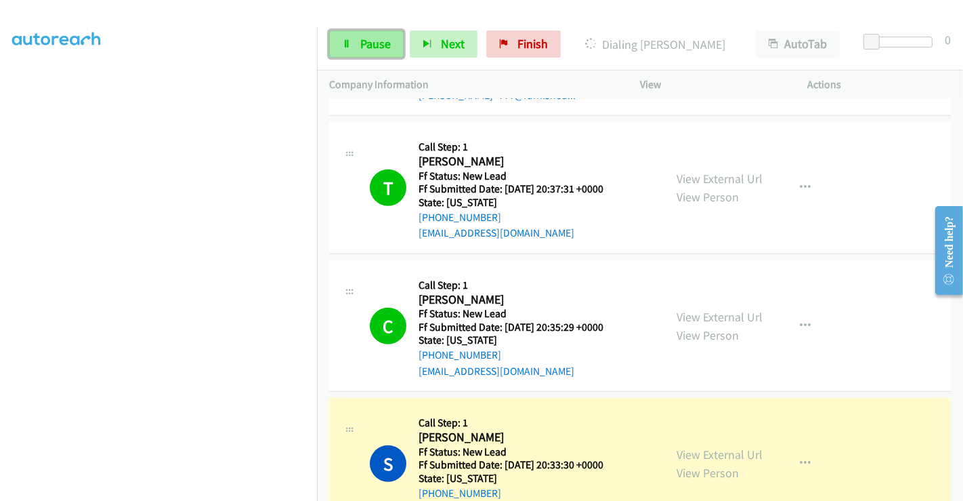
click at [374, 48] on span "Pause" at bounding box center [375, 44] width 30 height 16
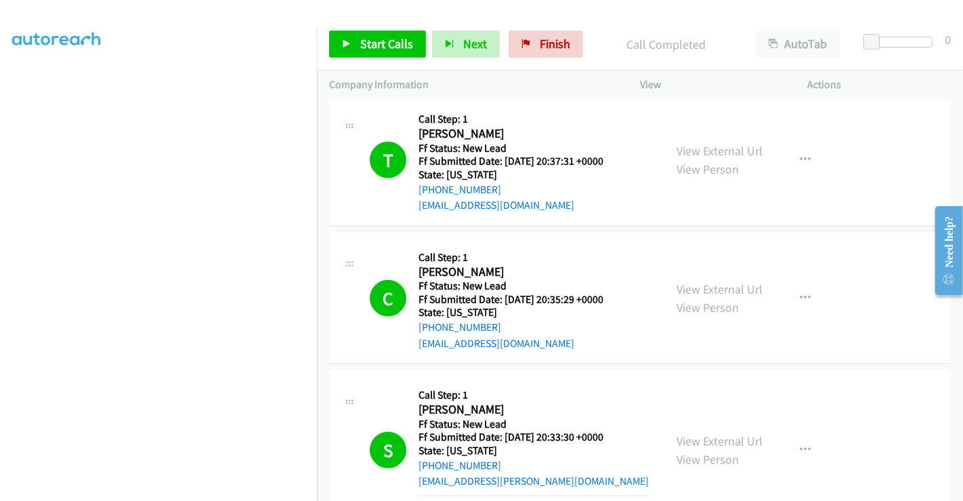
scroll to position [945, 0]
click at [473, 500] on link "Call was successful?" at bounding box center [464, 509] width 91 height 13
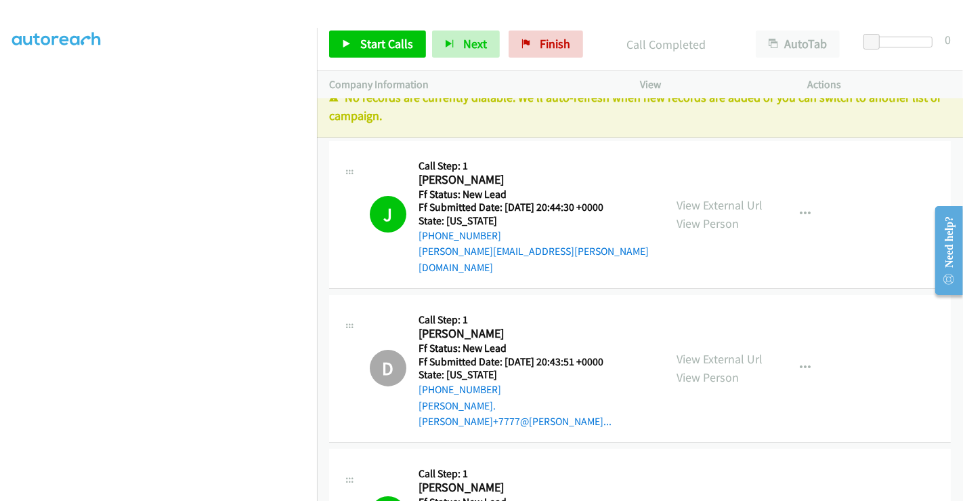
scroll to position [0, 0]
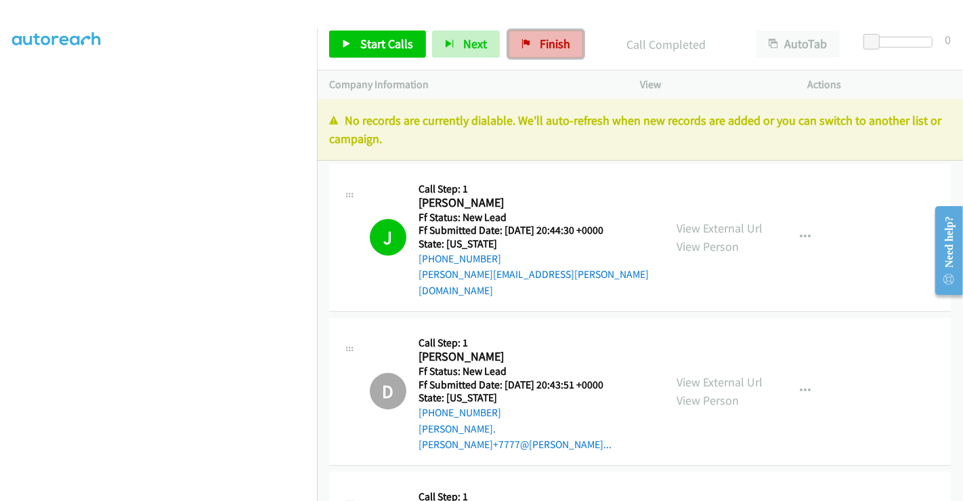
click at [538, 35] on link "Finish" at bounding box center [546, 43] width 75 height 27
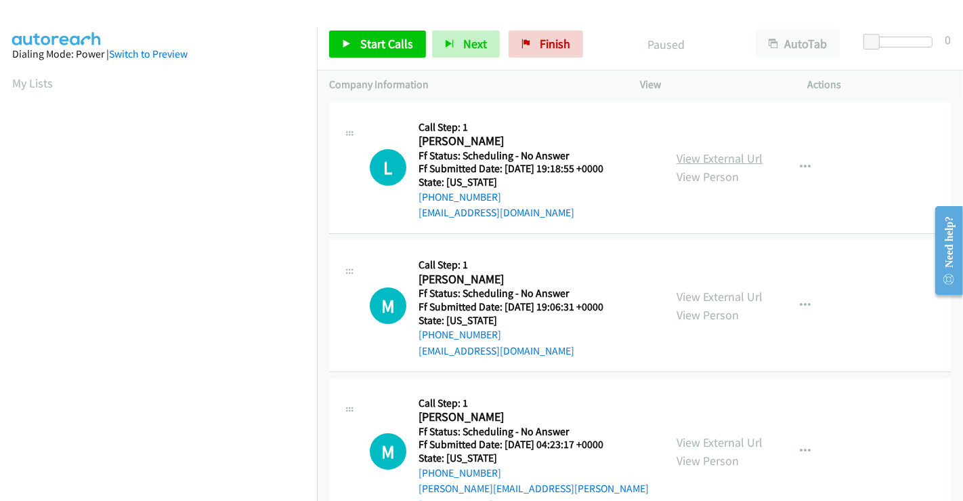
click at [704, 160] on link "View External Url" at bounding box center [720, 158] width 86 height 16
click at [716, 294] on link "View External Url" at bounding box center [720, 297] width 86 height 16
click at [702, 434] on link "View External Url" at bounding box center [720, 442] width 86 height 16
click at [387, 41] on span "Start Calls" at bounding box center [386, 44] width 53 height 16
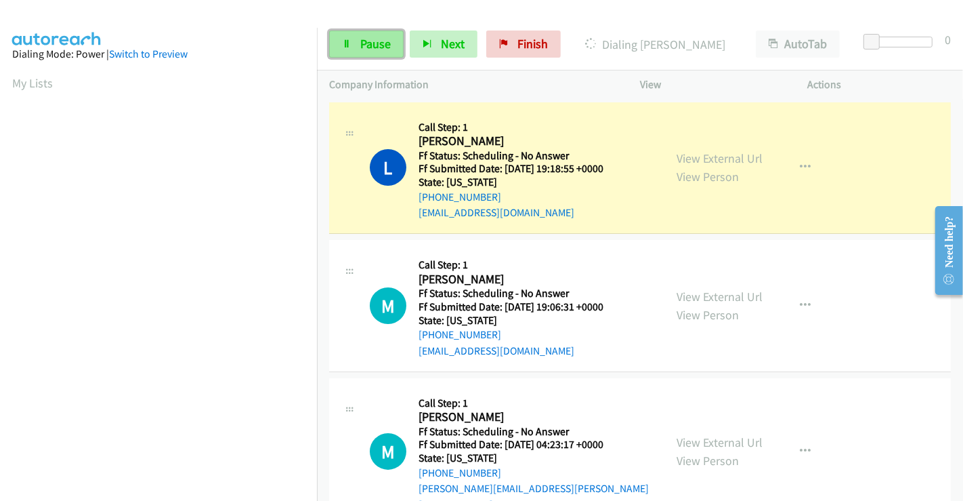
click at [374, 43] on span "Pause" at bounding box center [375, 44] width 30 height 16
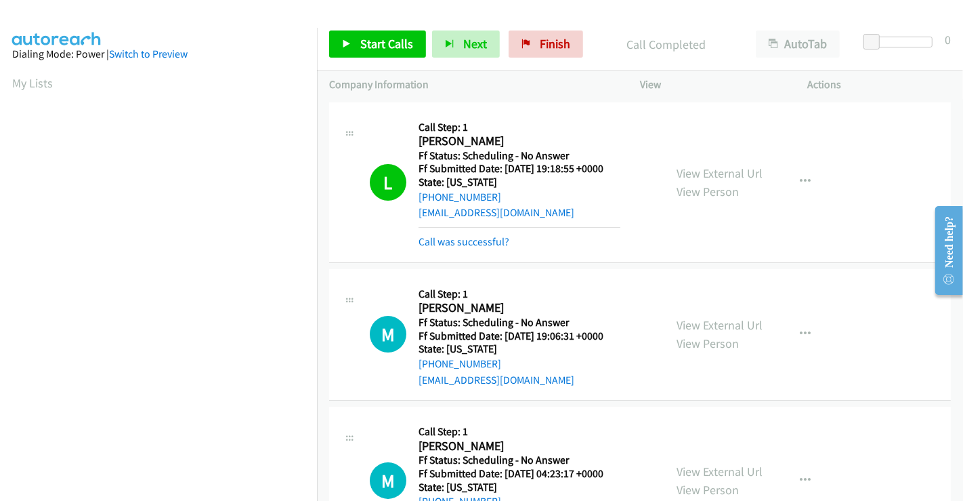
scroll to position [261, 0]
click at [480, 240] on link "Call was successful?" at bounding box center [464, 241] width 91 height 13
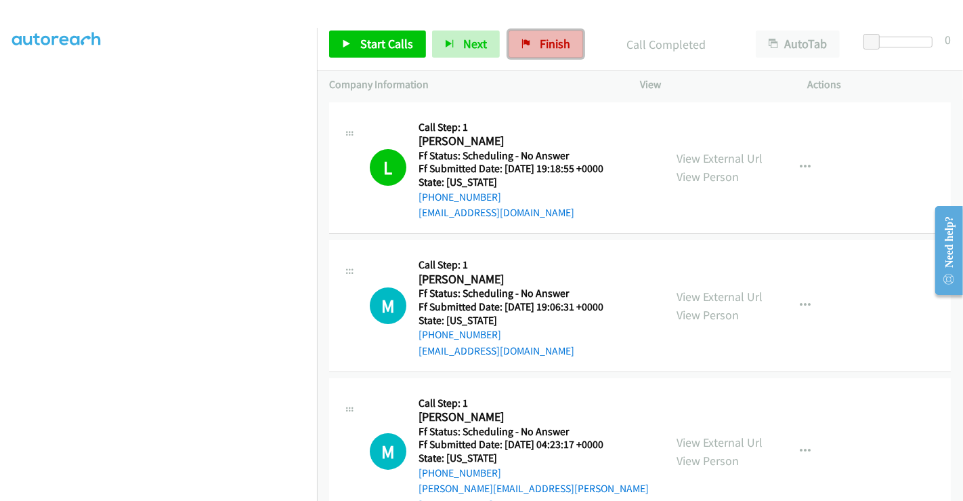
click at [540, 39] on span "Finish" at bounding box center [555, 44] width 30 height 16
